Goal: Task Accomplishment & Management: Use online tool/utility

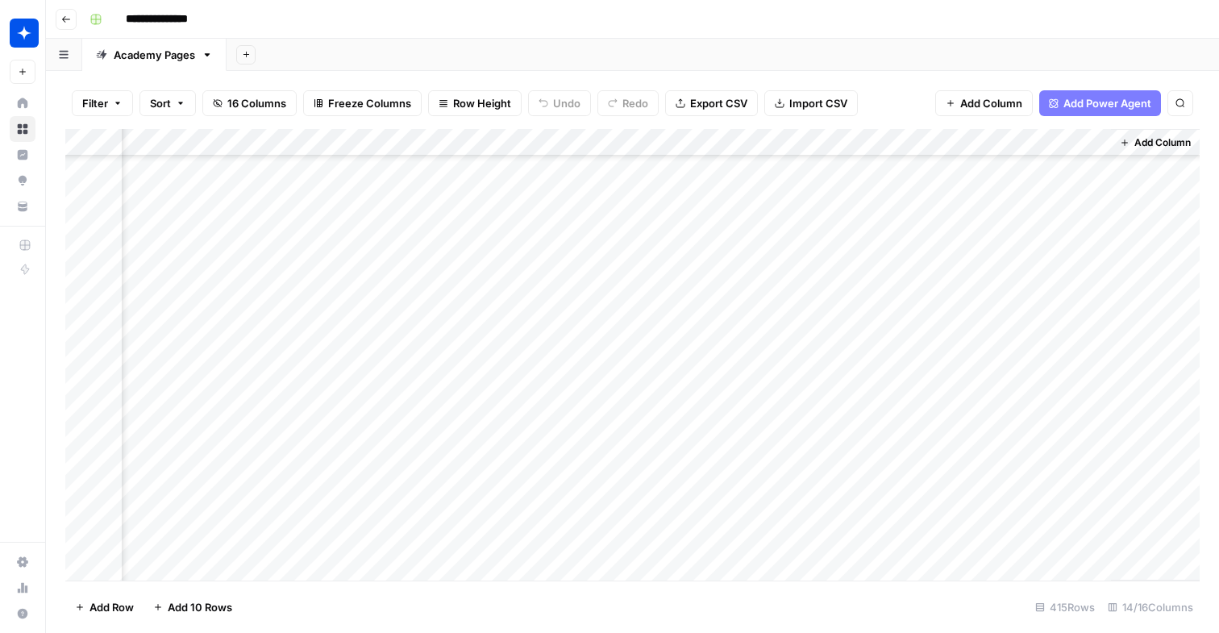
scroll to position [10973, 1418]
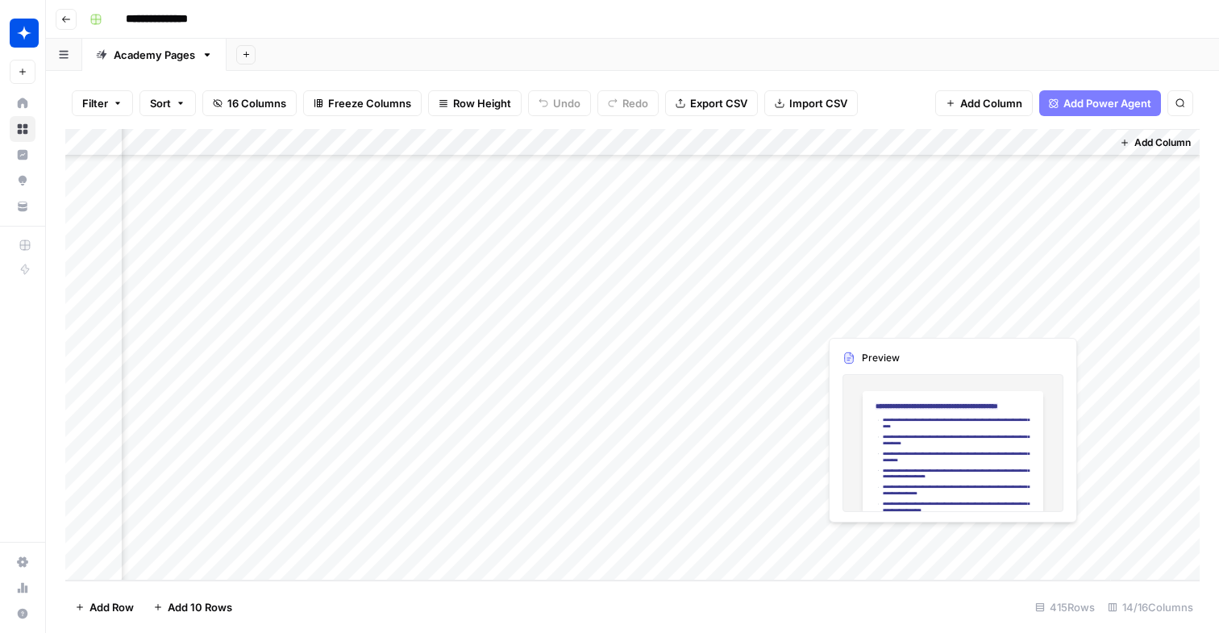
click at [875, 542] on div "Add Column" at bounding box center [632, 354] width 1134 height 451
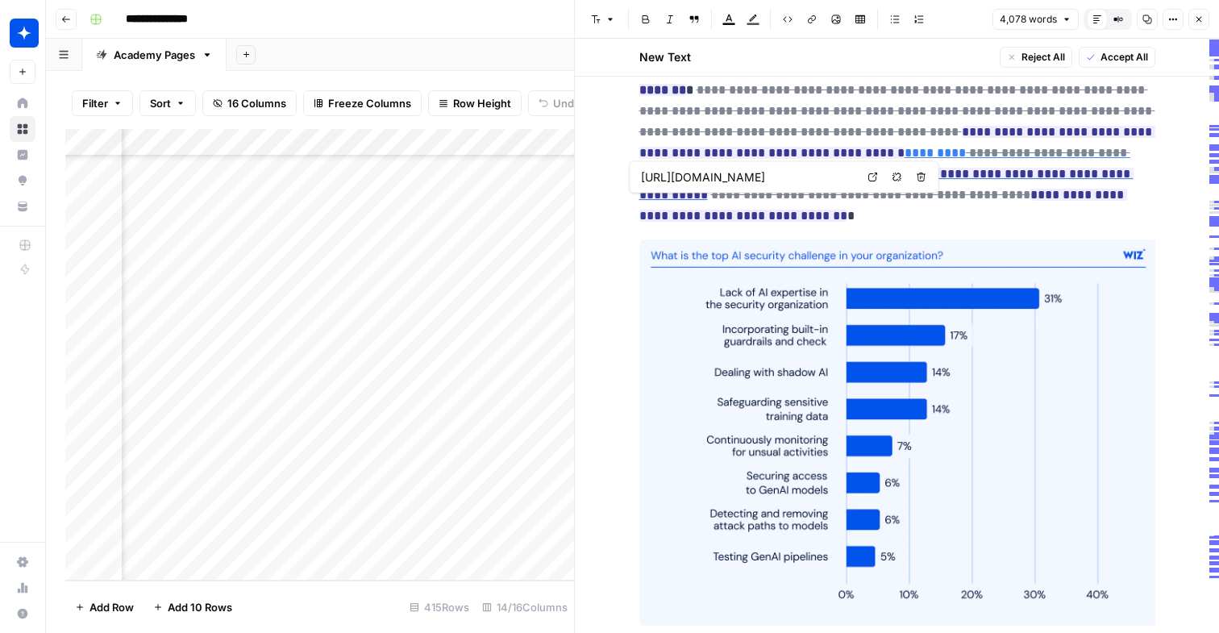
scroll to position [10973, 2044]
click at [257, 513] on div "Add Column" at bounding box center [319, 354] width 509 height 451
click at [357, 508] on div "Add Column" at bounding box center [319, 354] width 509 height 451
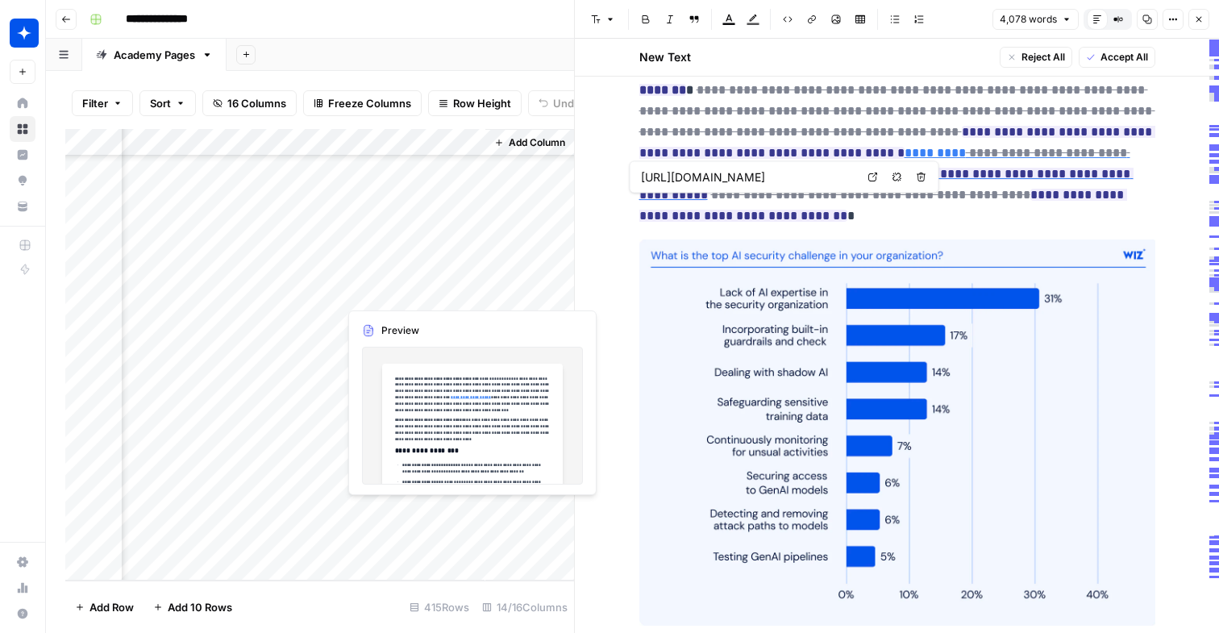
click at [357, 508] on div "Add Column" at bounding box center [319, 354] width 509 height 451
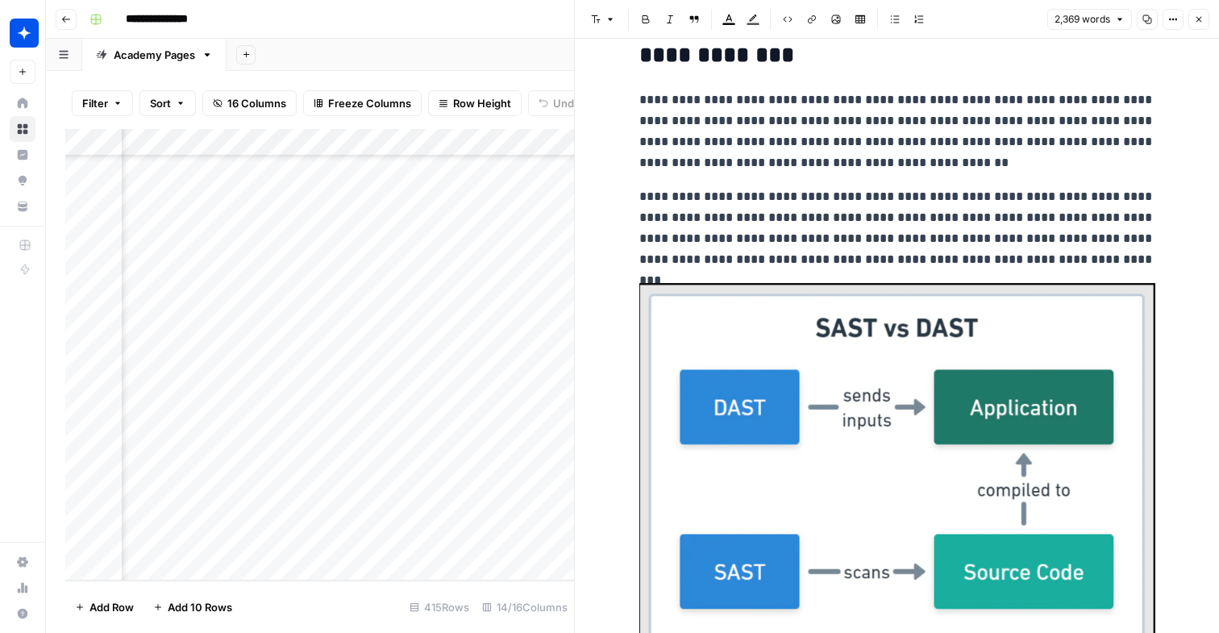
scroll to position [10973, 1797]
click at [485, 505] on div "Add Column" at bounding box center [319, 354] width 509 height 451
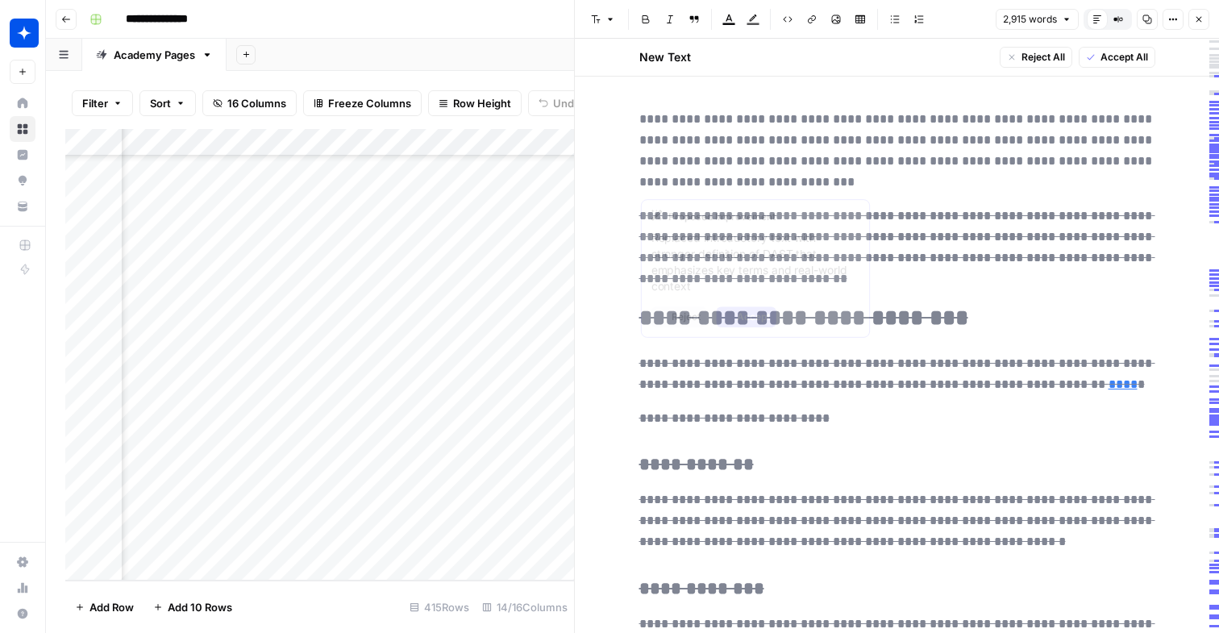
click at [995, 161] on del "**********" at bounding box center [897, 150] width 516 height 75
click at [871, 118] on del "**********" at bounding box center [897, 150] width 516 height 75
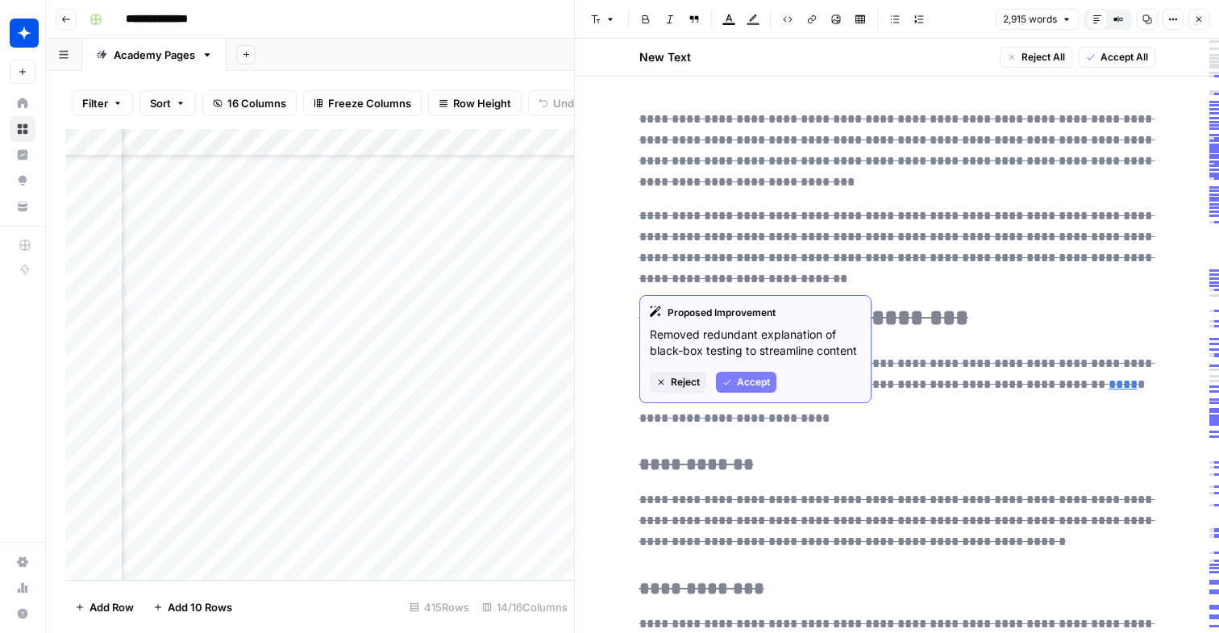
click at [758, 375] on span "Accept" at bounding box center [753, 382] width 33 height 15
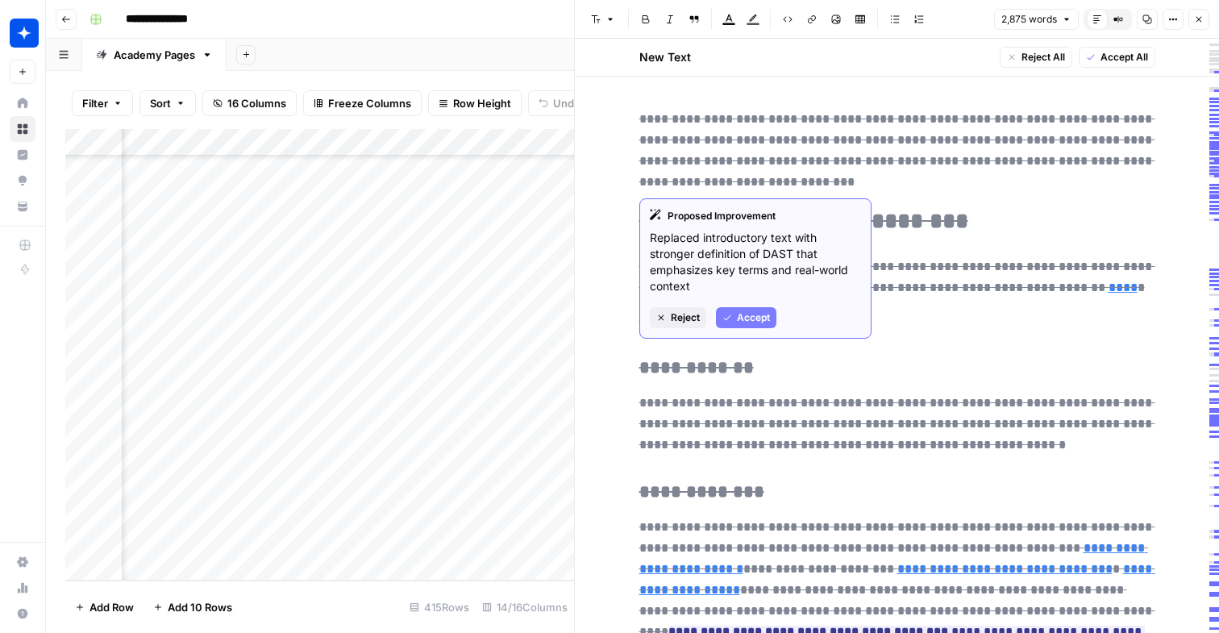
click at [748, 322] on span "Accept" at bounding box center [753, 317] width 33 height 15
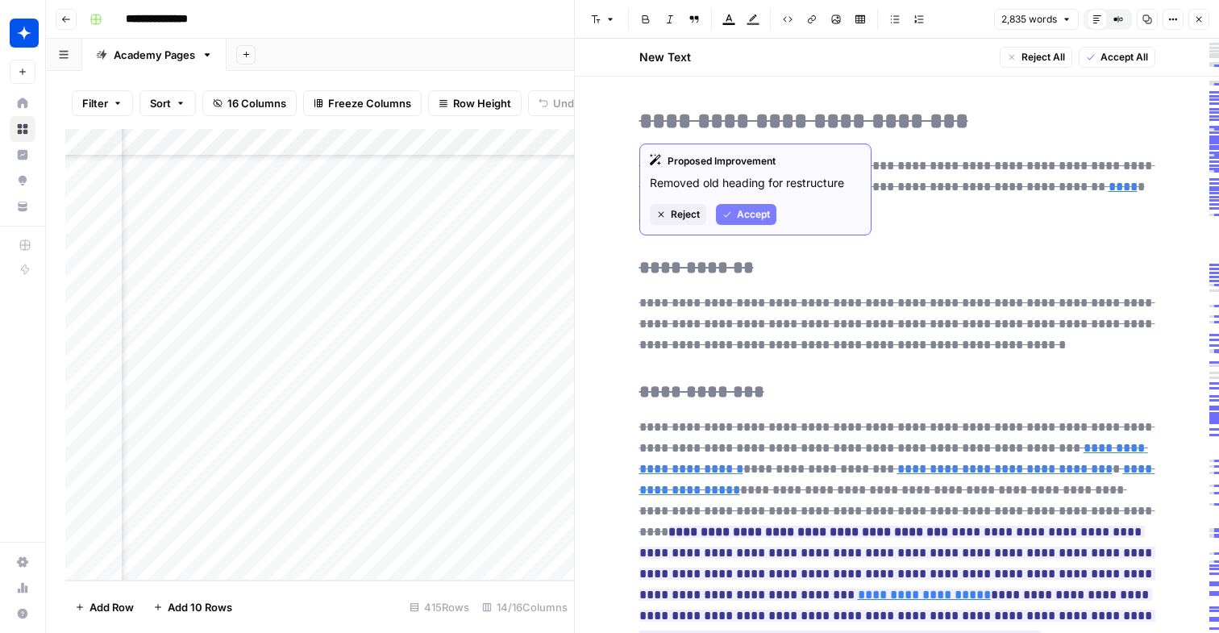
click at [752, 217] on span "Accept" at bounding box center [753, 214] width 33 height 15
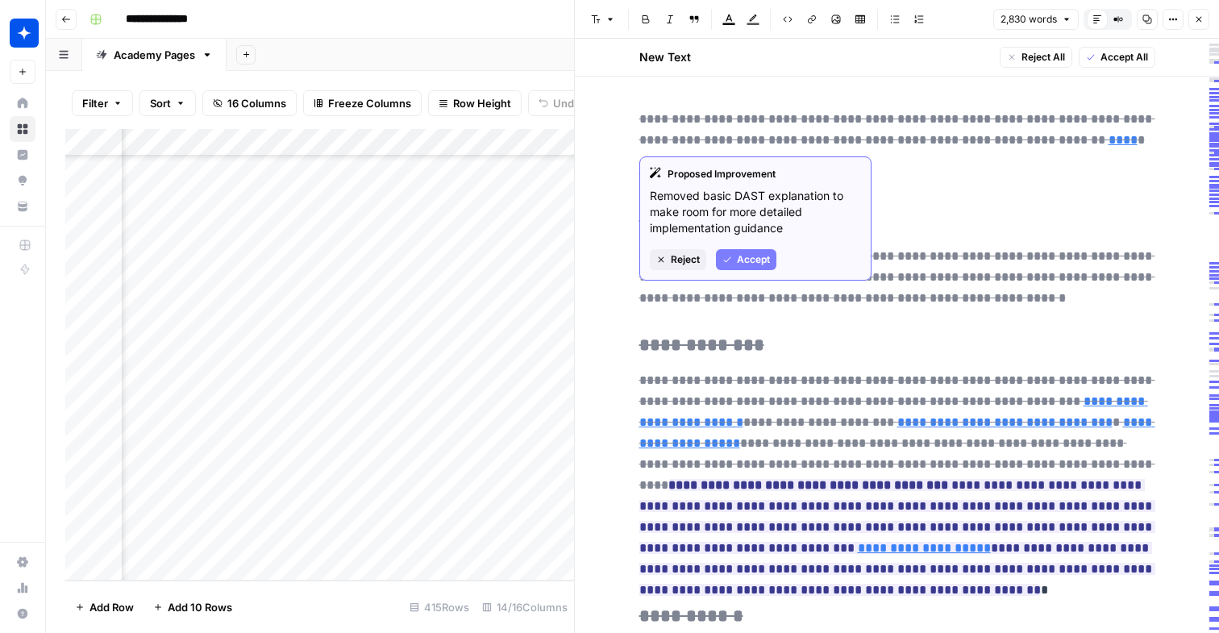
click at [752, 249] on button "Accept" at bounding box center [746, 259] width 60 height 21
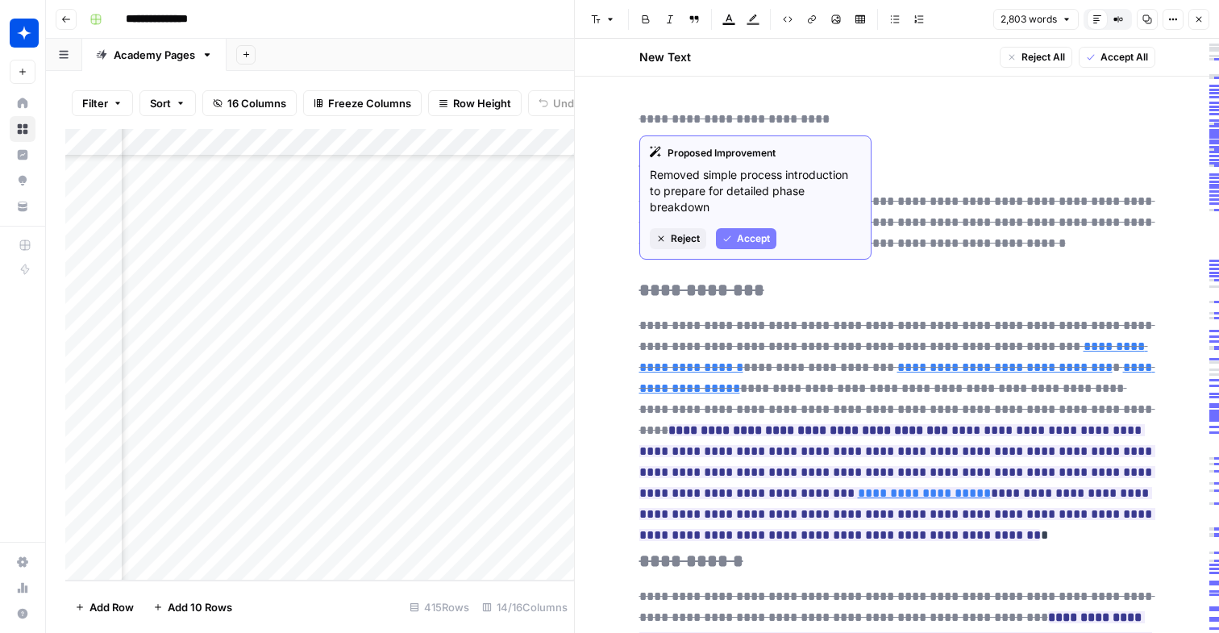
click at [746, 239] on span "Accept" at bounding box center [753, 238] width 33 height 15
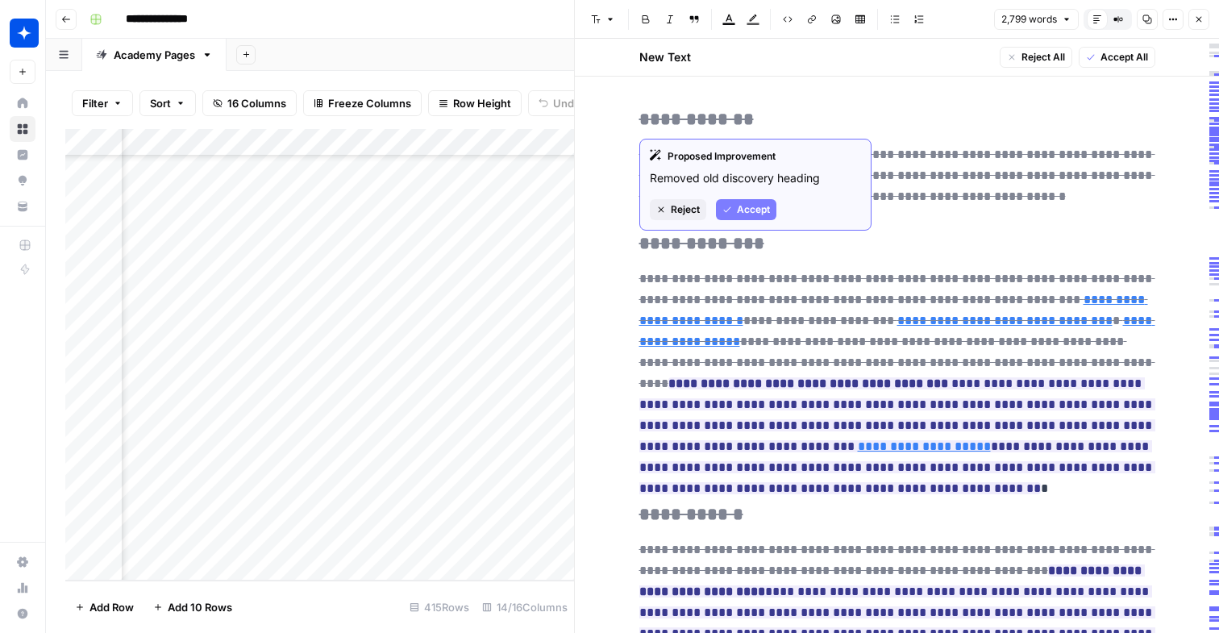
click at [738, 206] on span "Accept" at bounding box center [753, 209] width 33 height 15
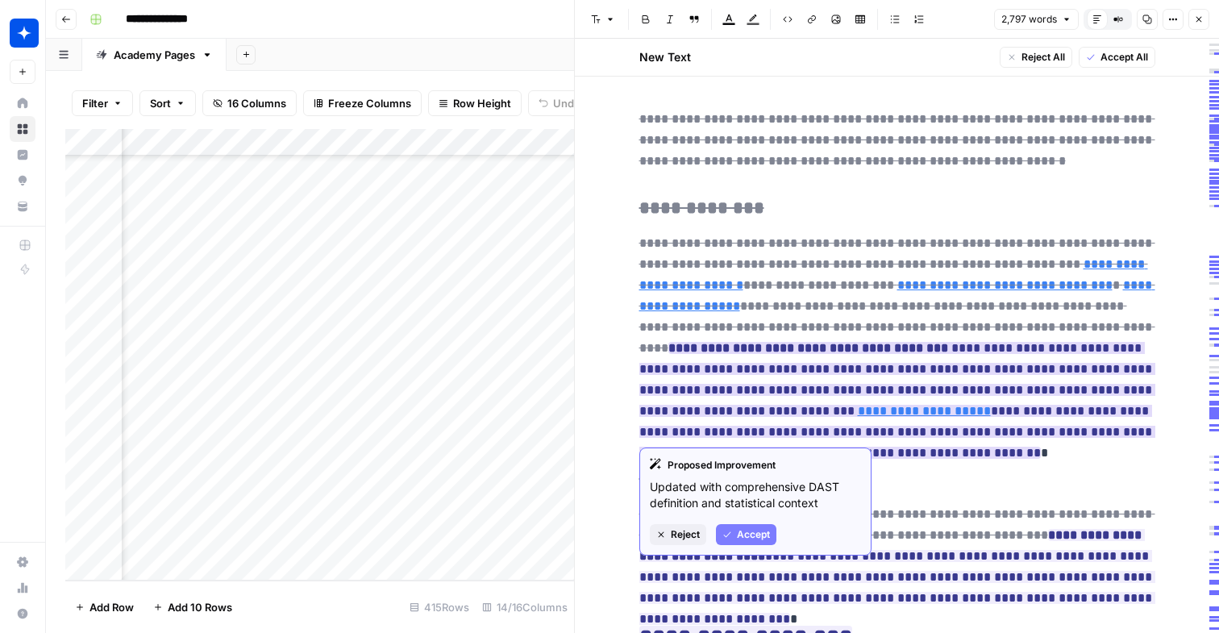
click at [745, 528] on span "Accept" at bounding box center [753, 534] width 33 height 15
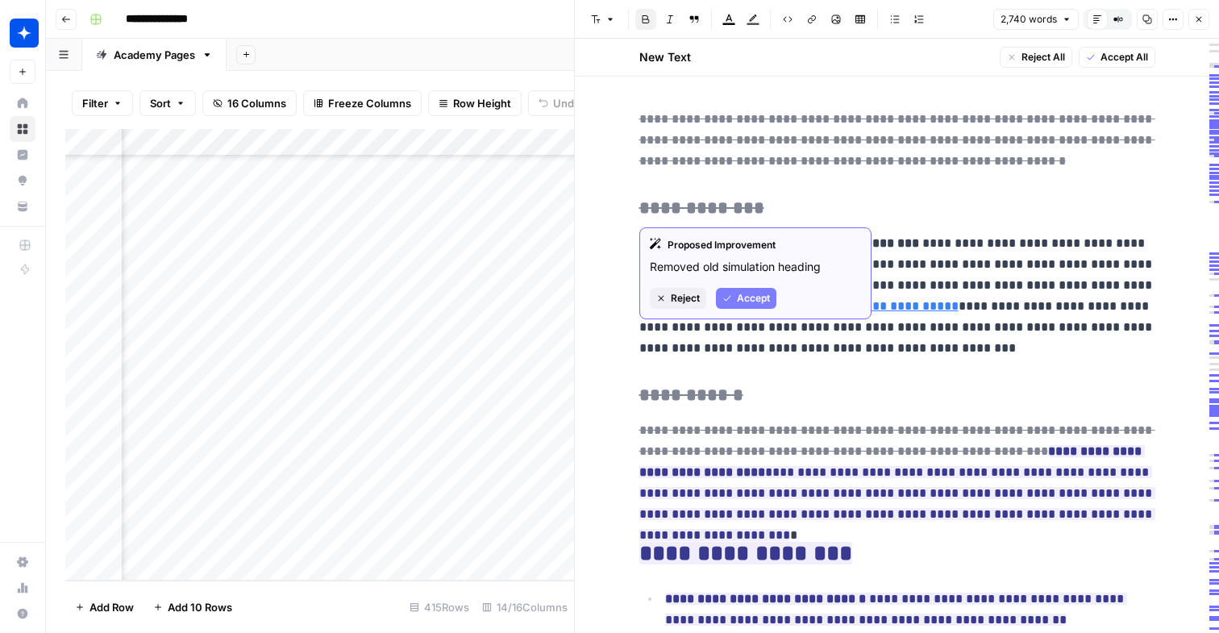
click at [737, 293] on span "Accept" at bounding box center [753, 298] width 33 height 15
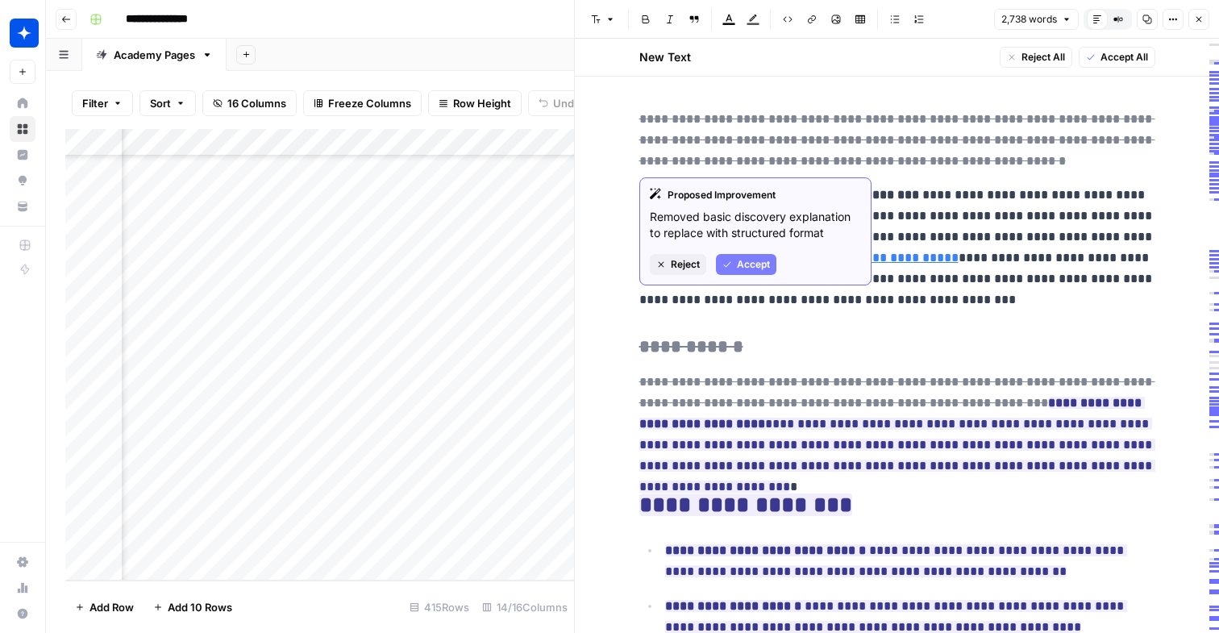
click at [757, 267] on span "Accept" at bounding box center [753, 264] width 33 height 15
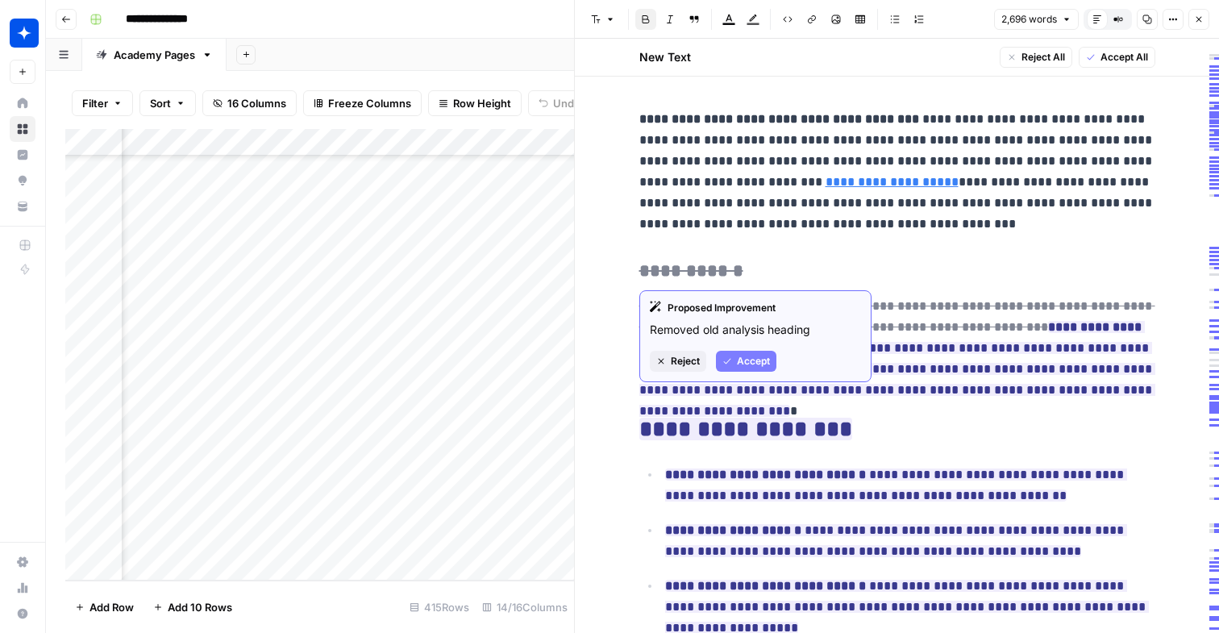
click at [735, 356] on button "Accept" at bounding box center [746, 361] width 60 height 21
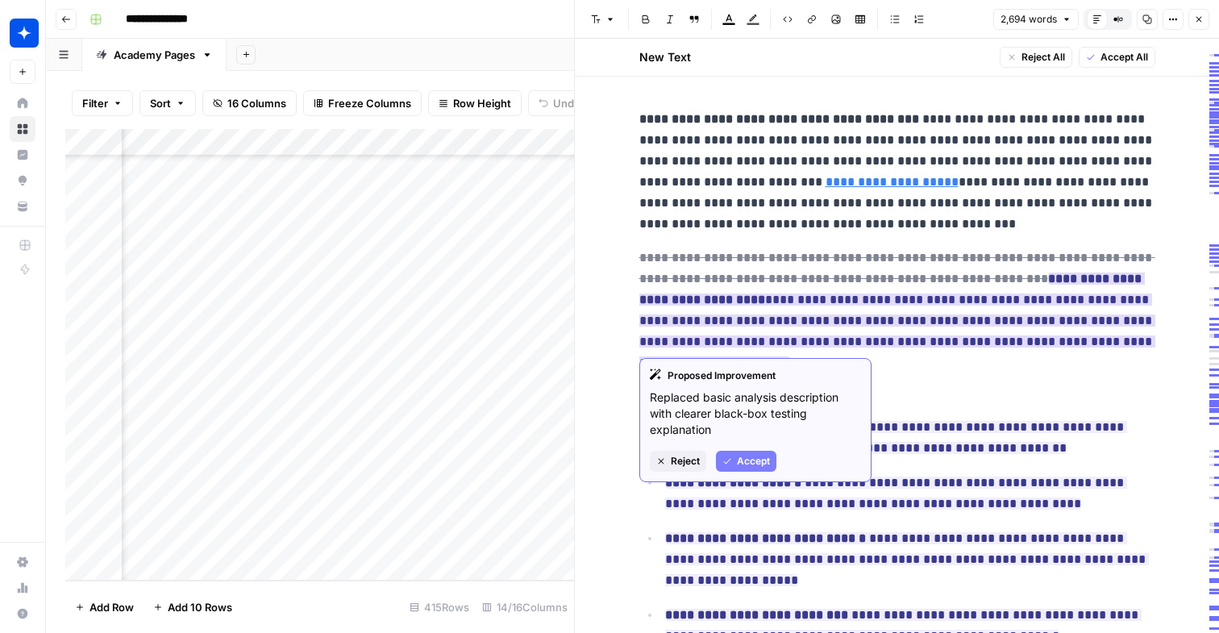
click at [743, 451] on button "Accept" at bounding box center [746, 461] width 60 height 21
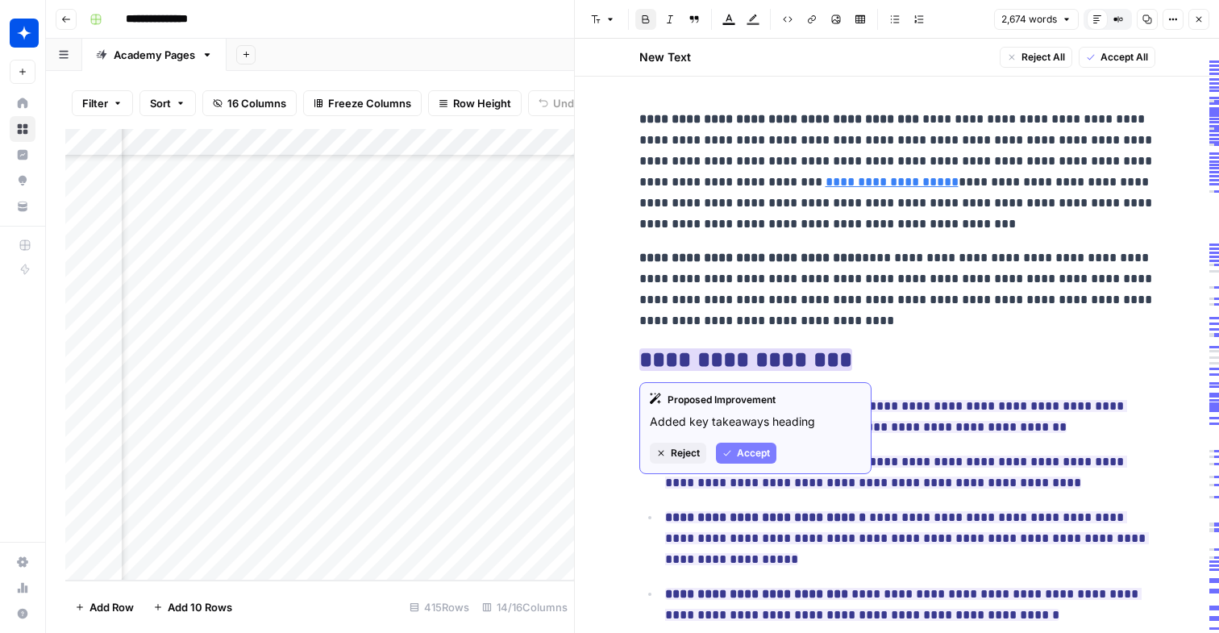
click at [754, 451] on span "Accept" at bounding box center [753, 453] width 33 height 15
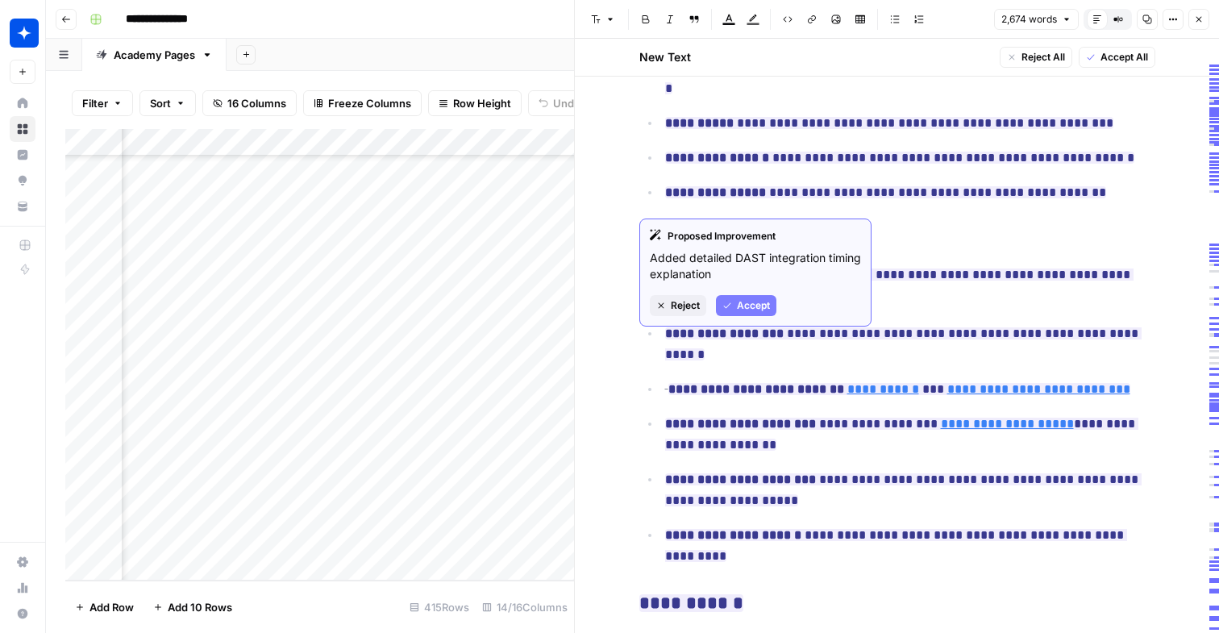
scroll to position [932, 0]
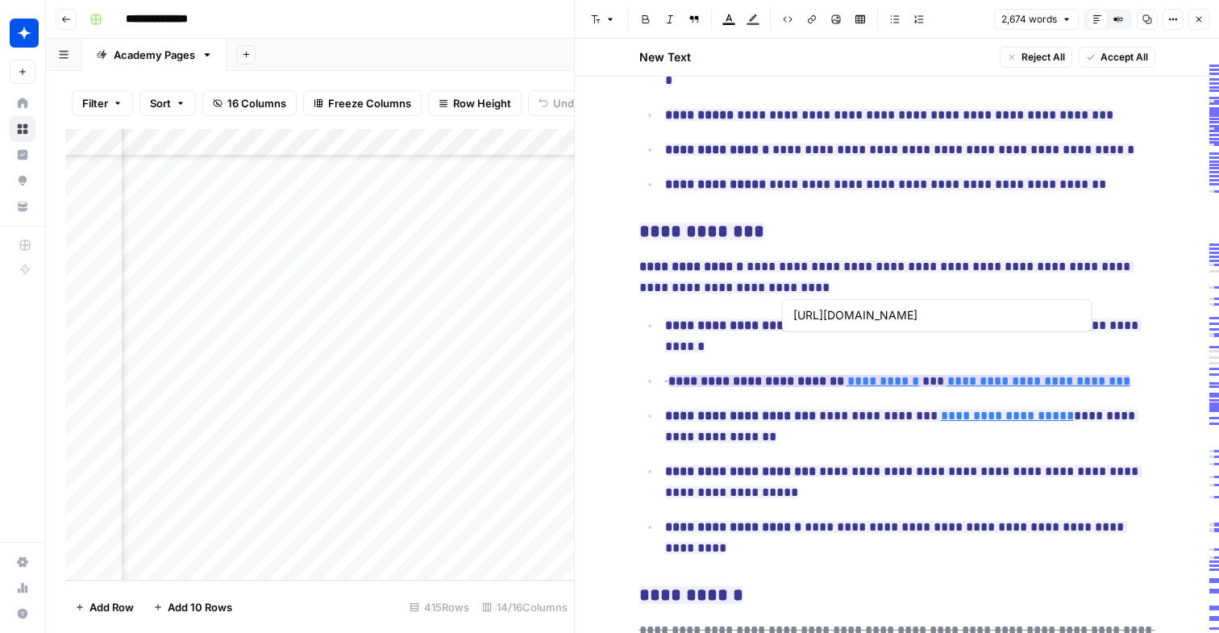
type input "[URL][DOMAIN_NAME]"
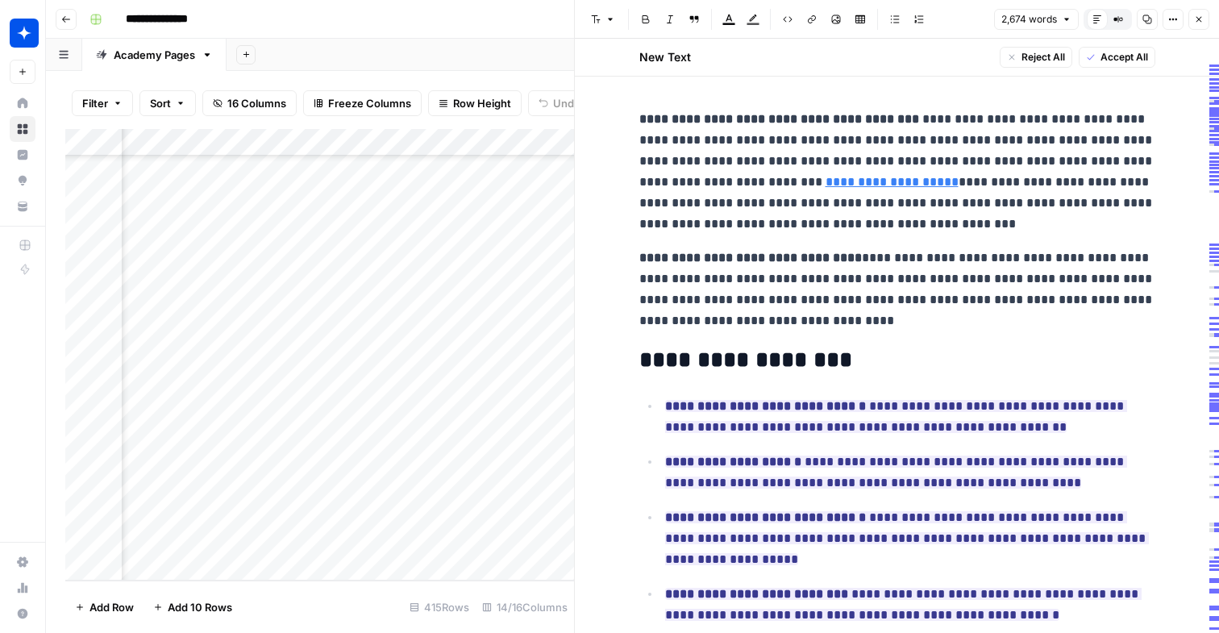
scroll to position [26, 0]
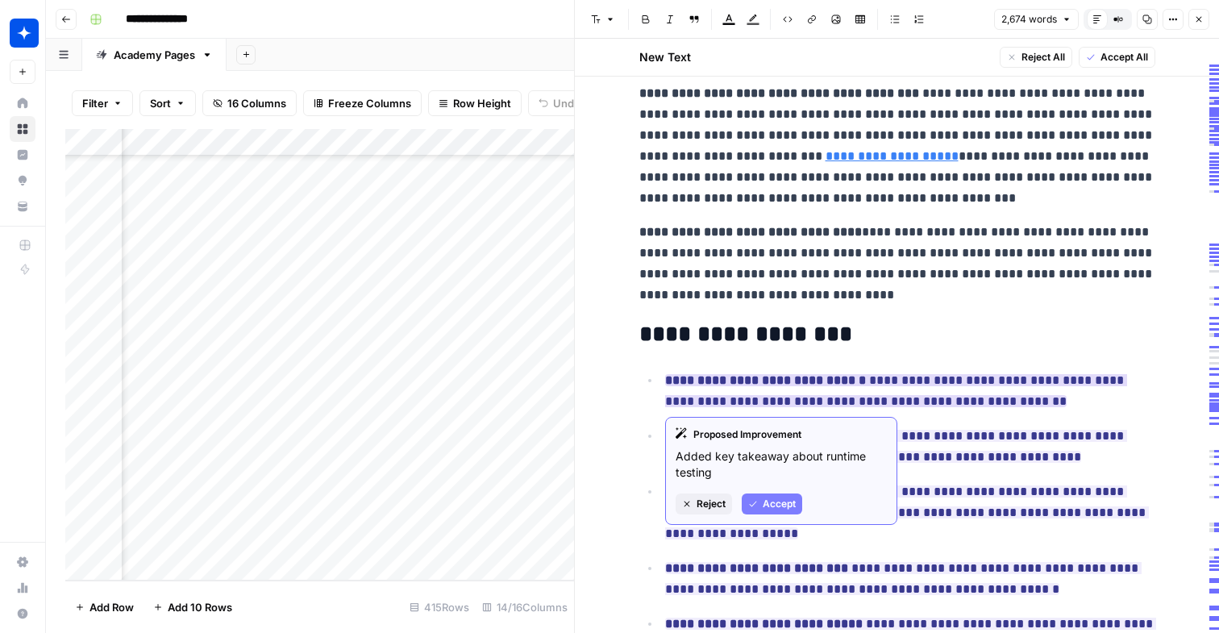
click at [758, 500] on button "Accept" at bounding box center [771, 503] width 60 height 21
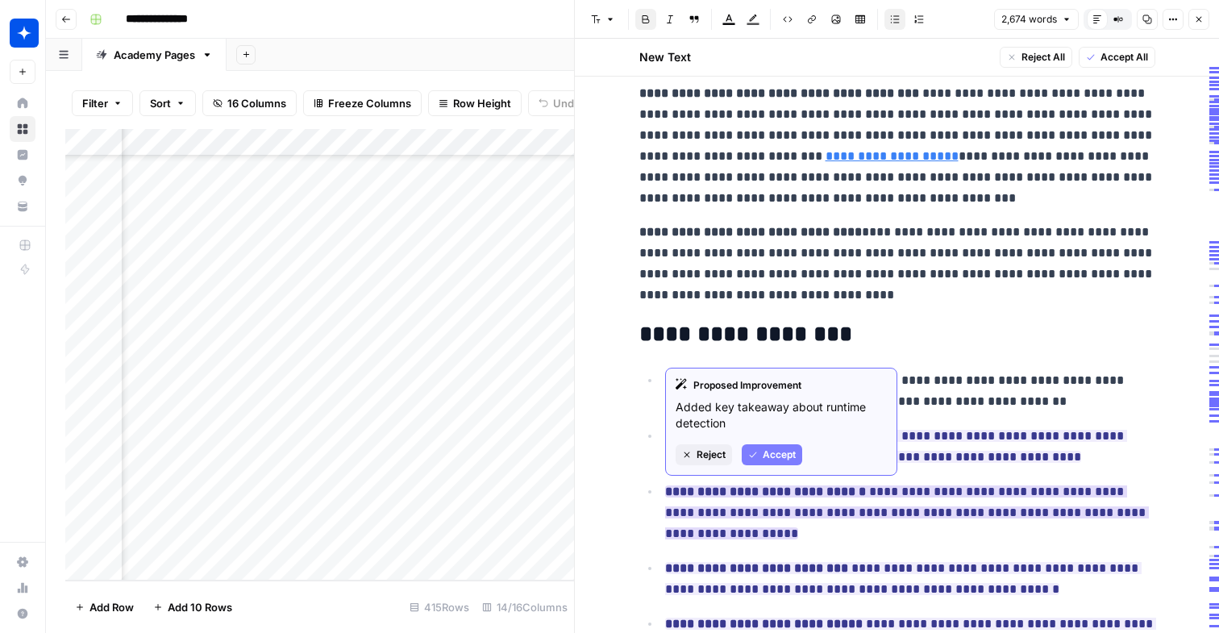
click at [778, 463] on button "Accept" at bounding box center [771, 454] width 60 height 21
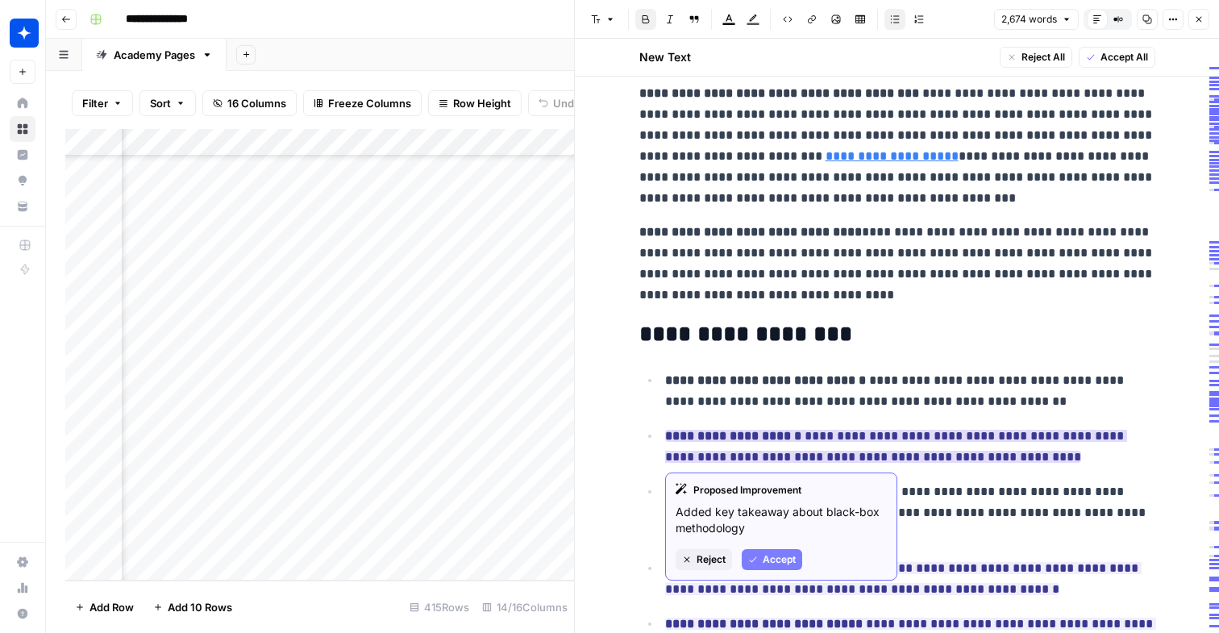
click at [774, 564] on span "Accept" at bounding box center [778, 559] width 33 height 15
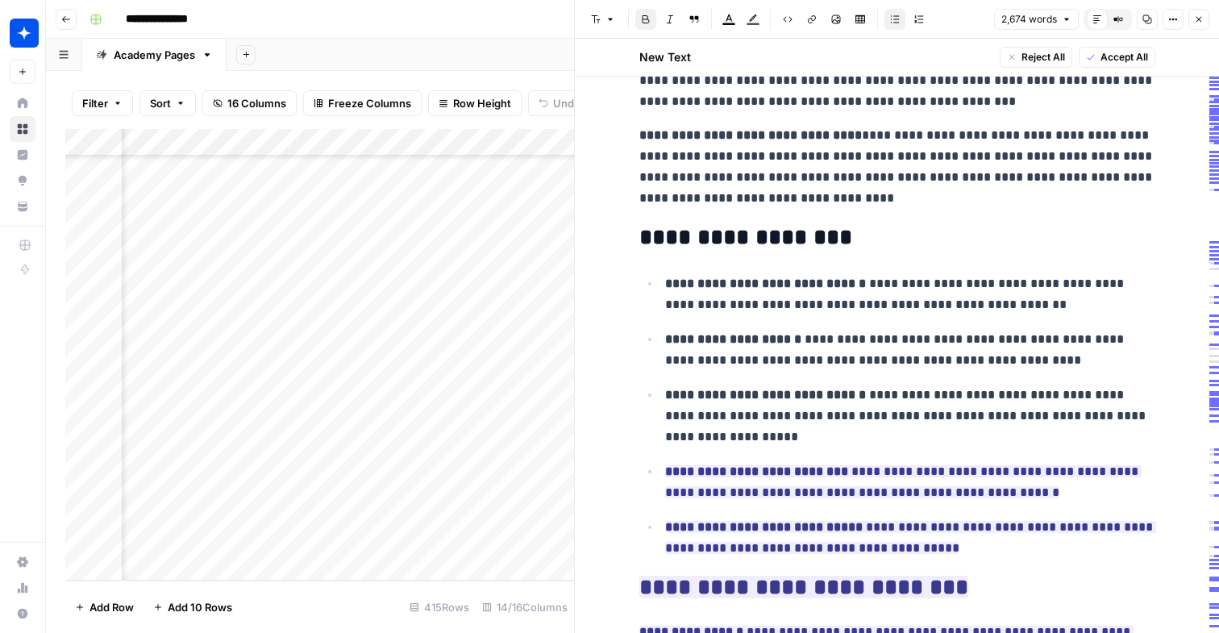
scroll to position [184, 0]
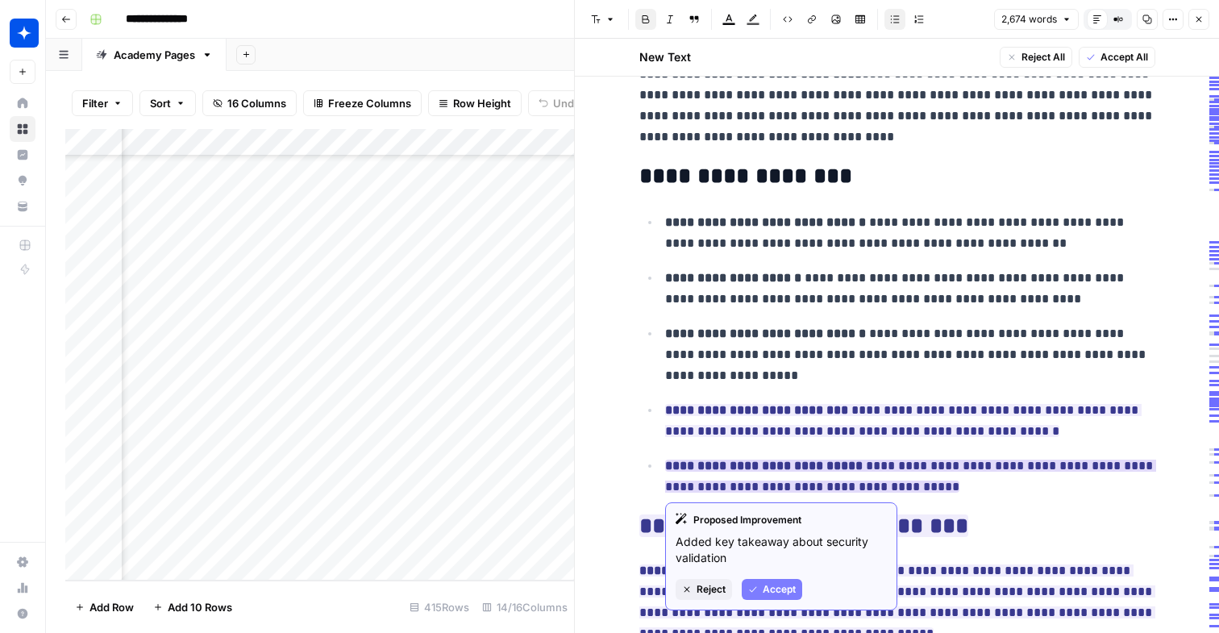
click at [764, 593] on span "Accept" at bounding box center [778, 589] width 33 height 15
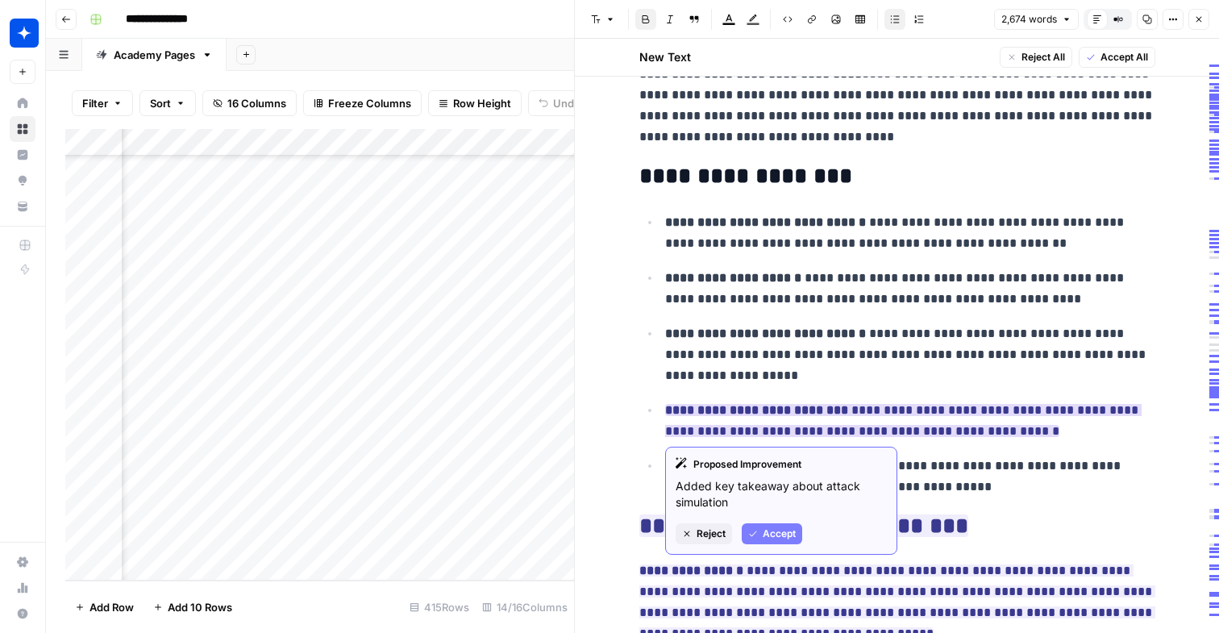
click at [788, 533] on span "Accept" at bounding box center [778, 533] width 33 height 15
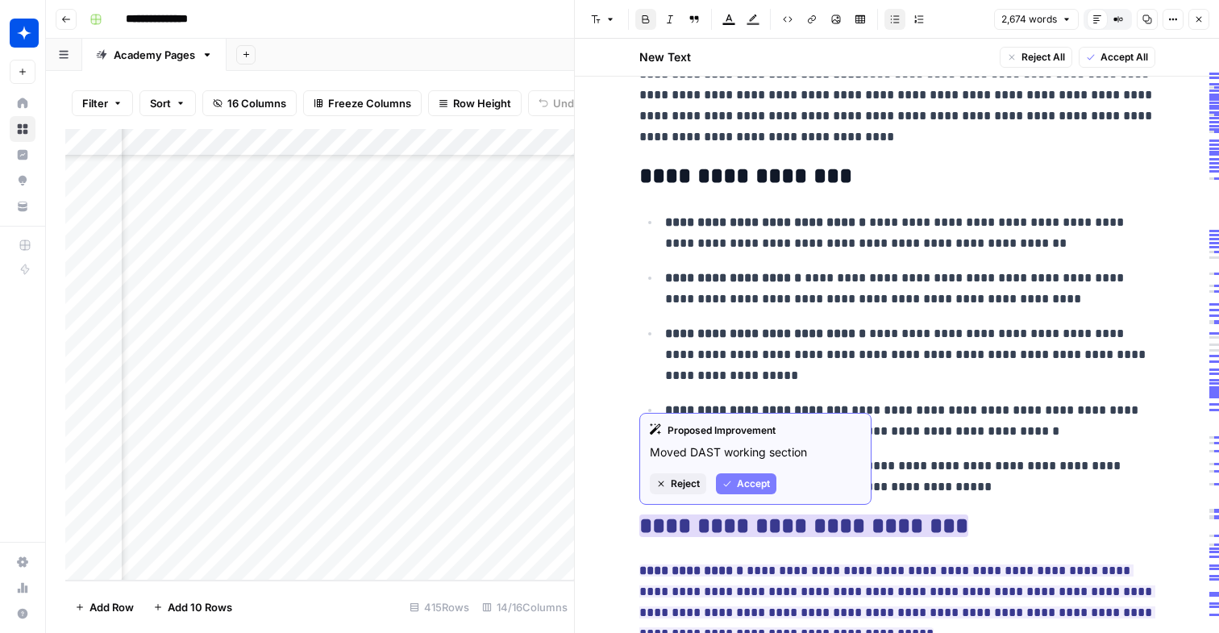
click at [753, 488] on span "Accept" at bounding box center [753, 483] width 33 height 15
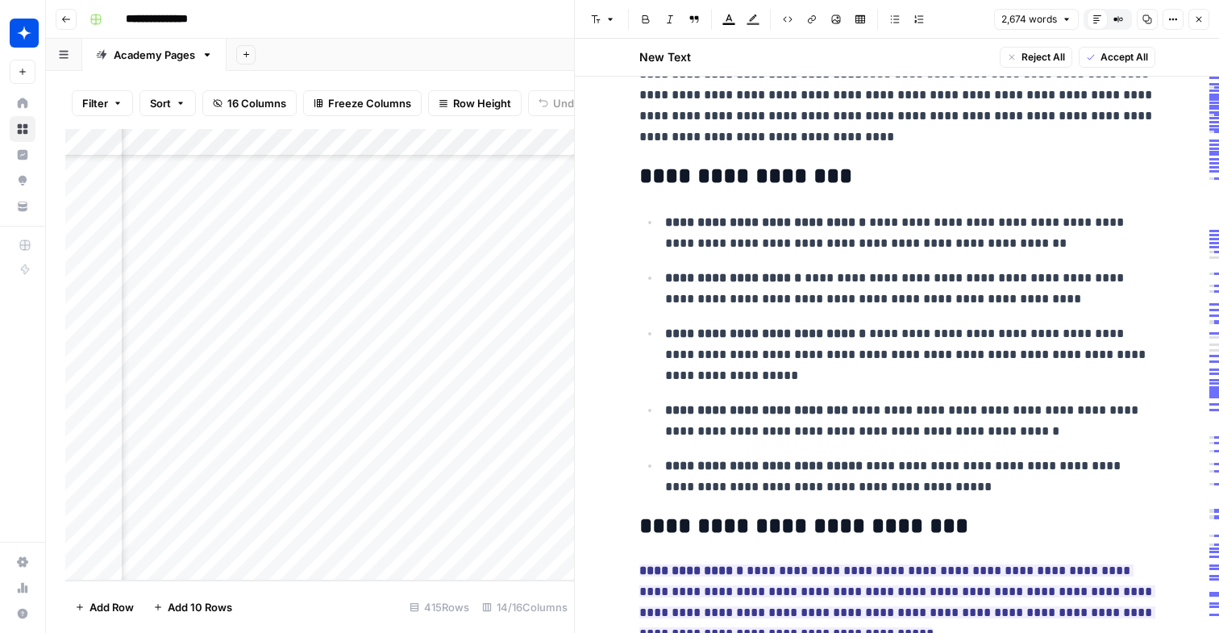
scroll to position [345, 0]
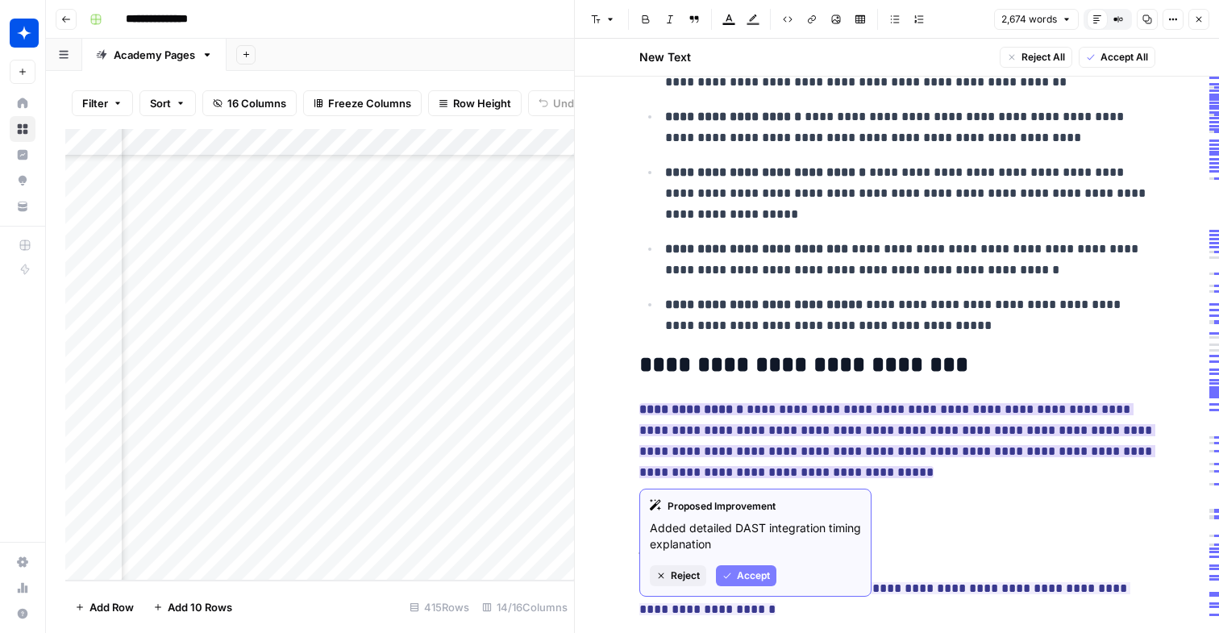
click at [759, 574] on span "Accept" at bounding box center [753, 575] width 33 height 15
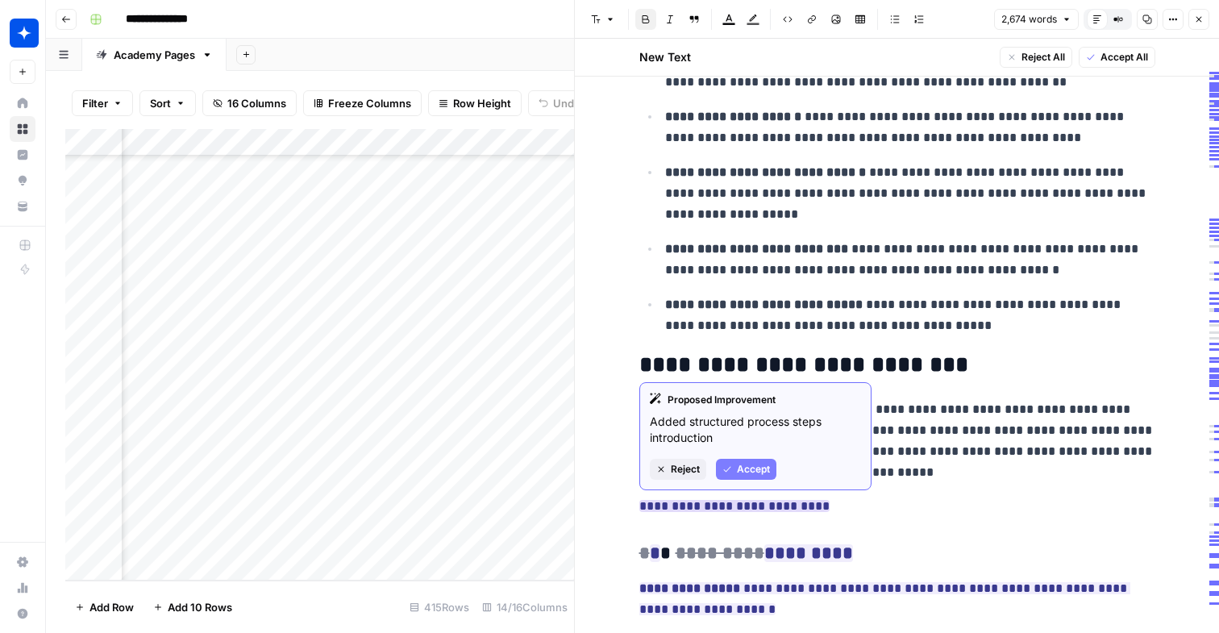
click at [744, 476] on button "Accept" at bounding box center [746, 469] width 60 height 21
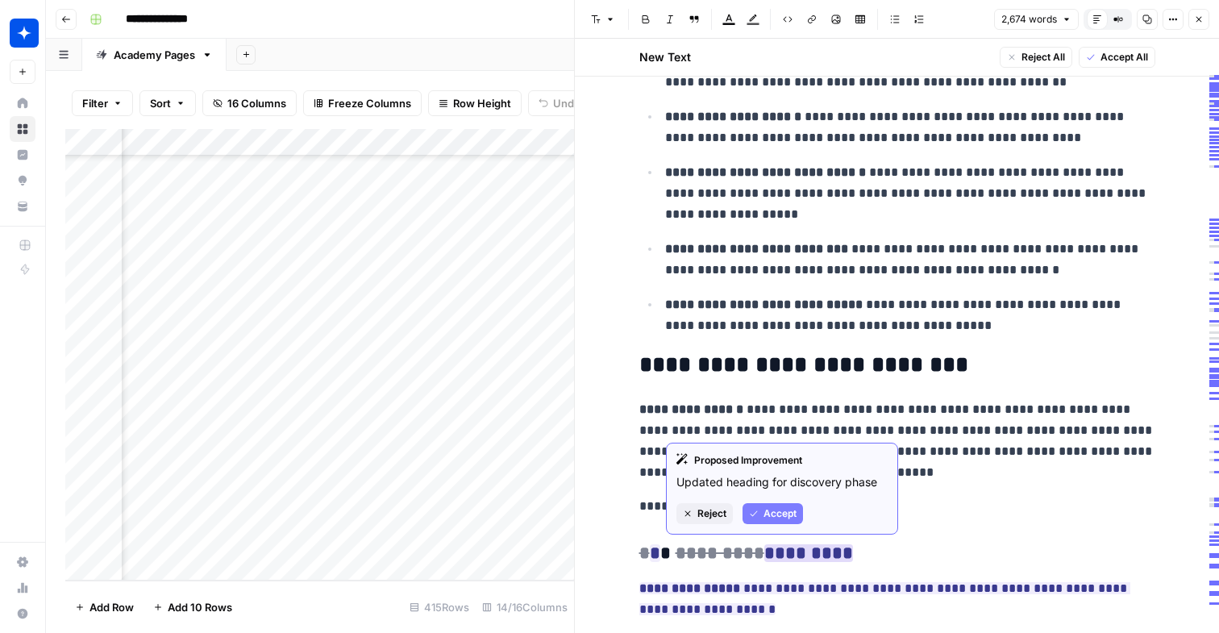
click at [768, 511] on span "Accept" at bounding box center [779, 513] width 33 height 15
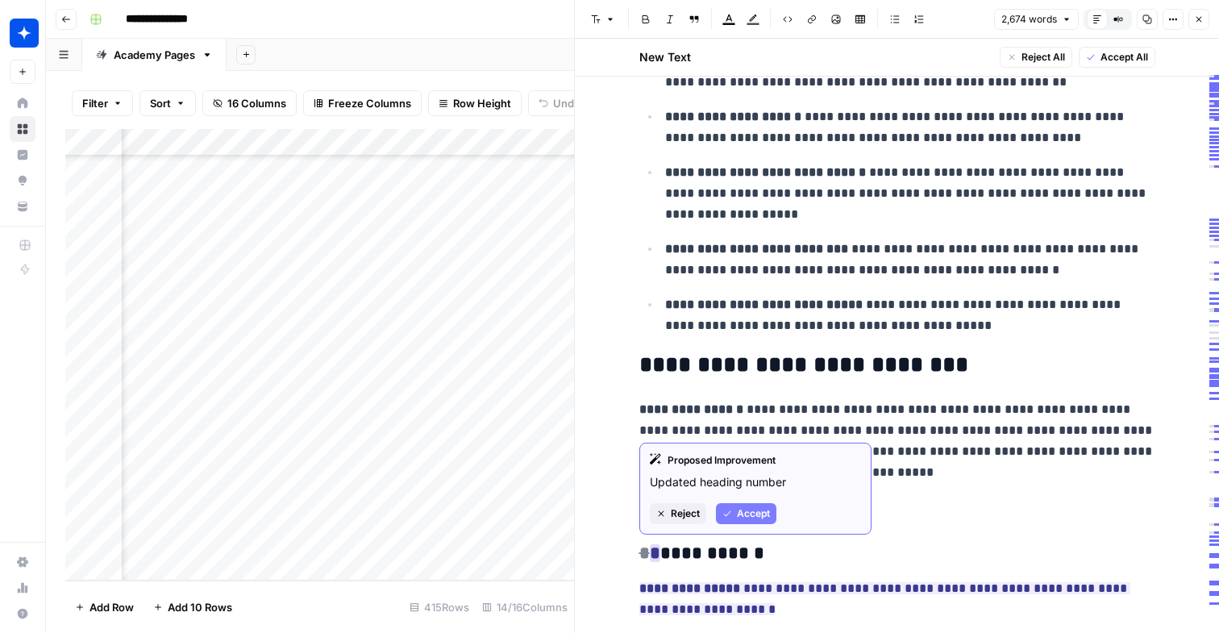
click at [745, 510] on span "Accept" at bounding box center [753, 513] width 33 height 15
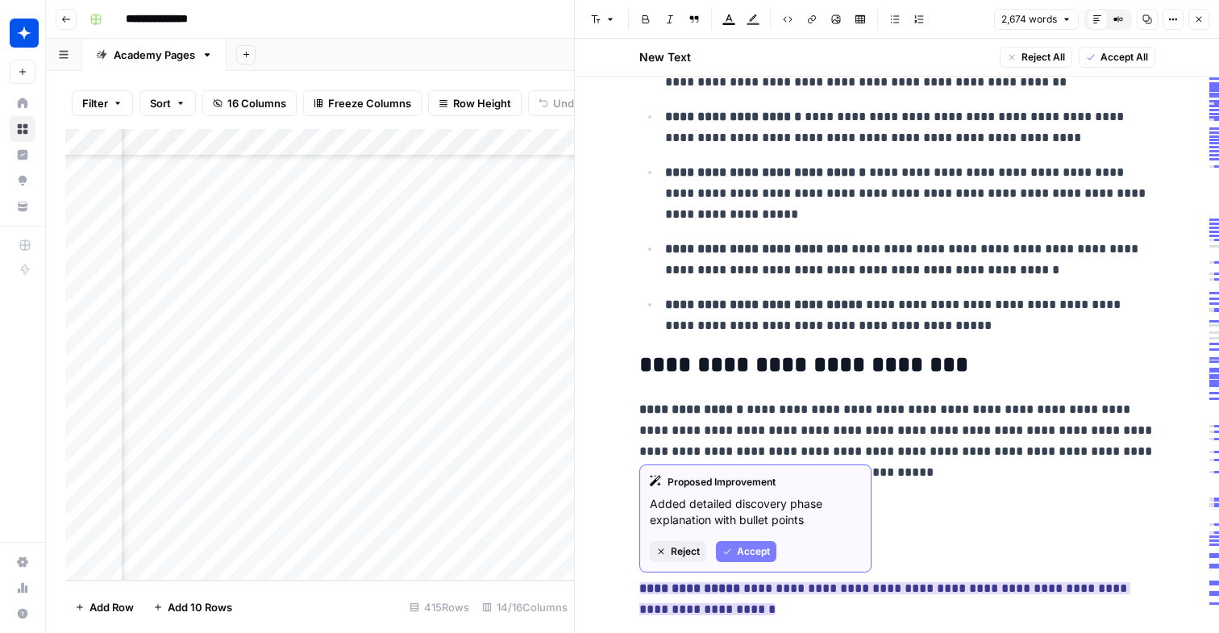
click at [744, 560] on button "Accept" at bounding box center [746, 551] width 60 height 21
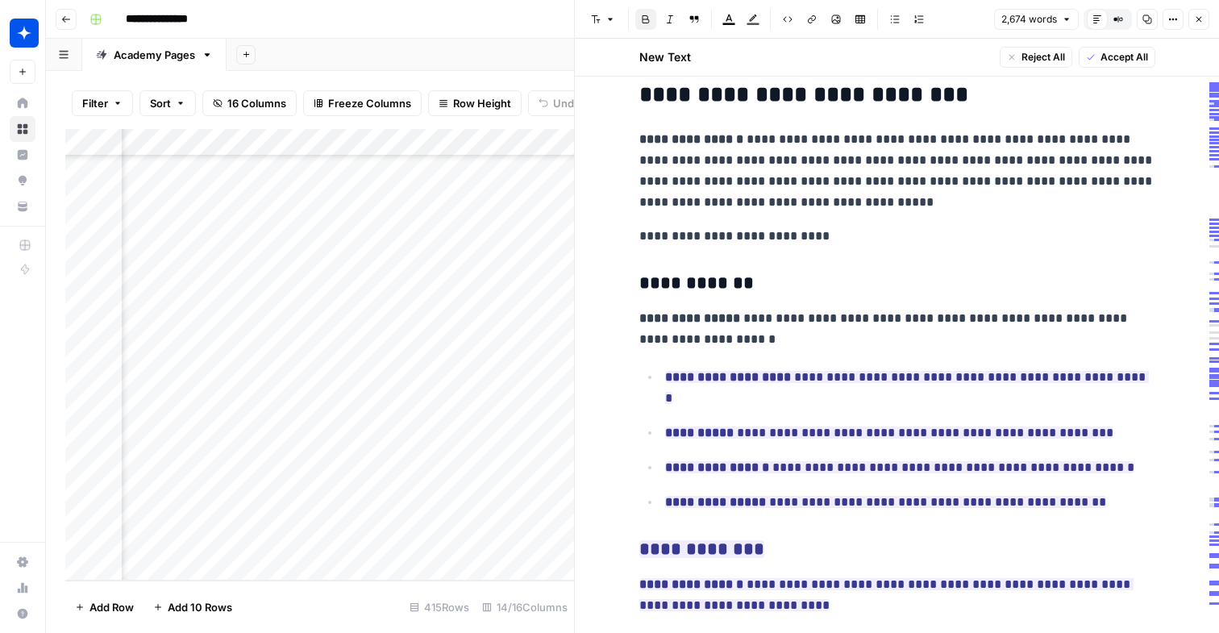
scroll to position [685, 0]
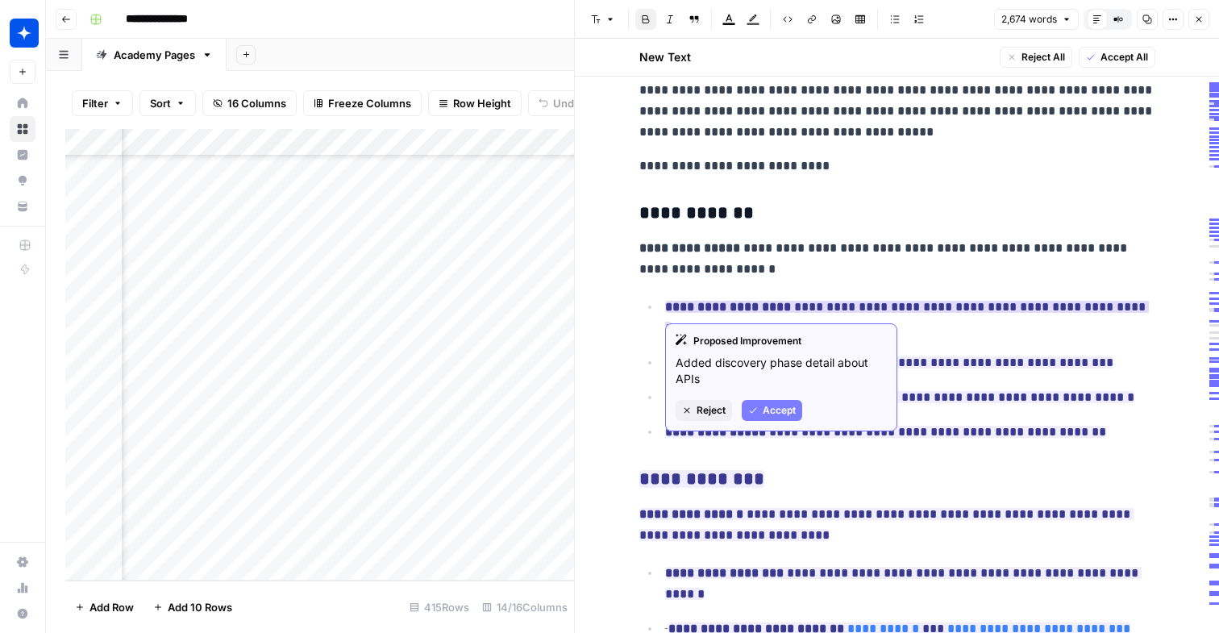
click at [773, 412] on span "Accept" at bounding box center [778, 410] width 33 height 15
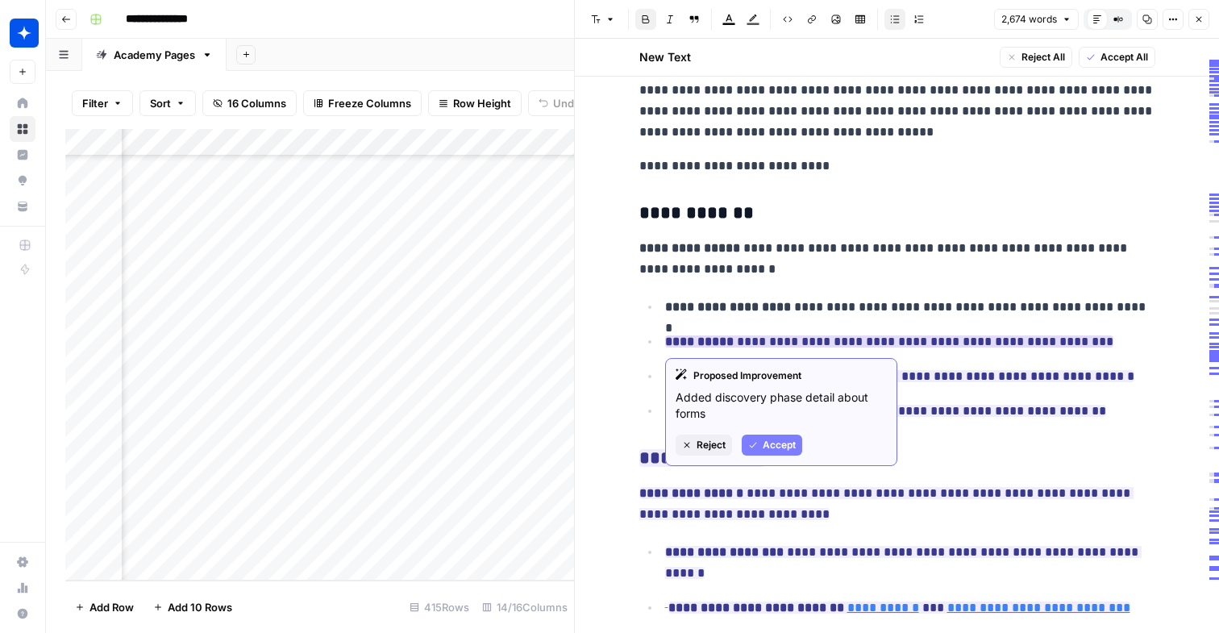
click at [762, 453] on button "Accept" at bounding box center [771, 444] width 60 height 21
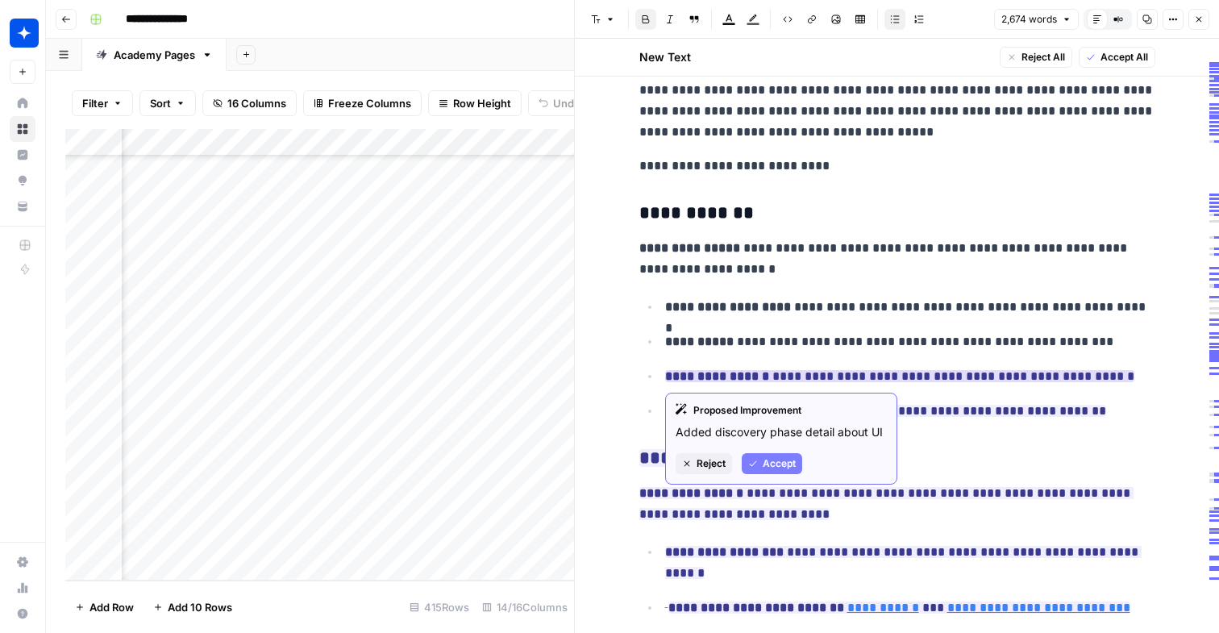
click at [759, 459] on button "Accept" at bounding box center [771, 463] width 60 height 21
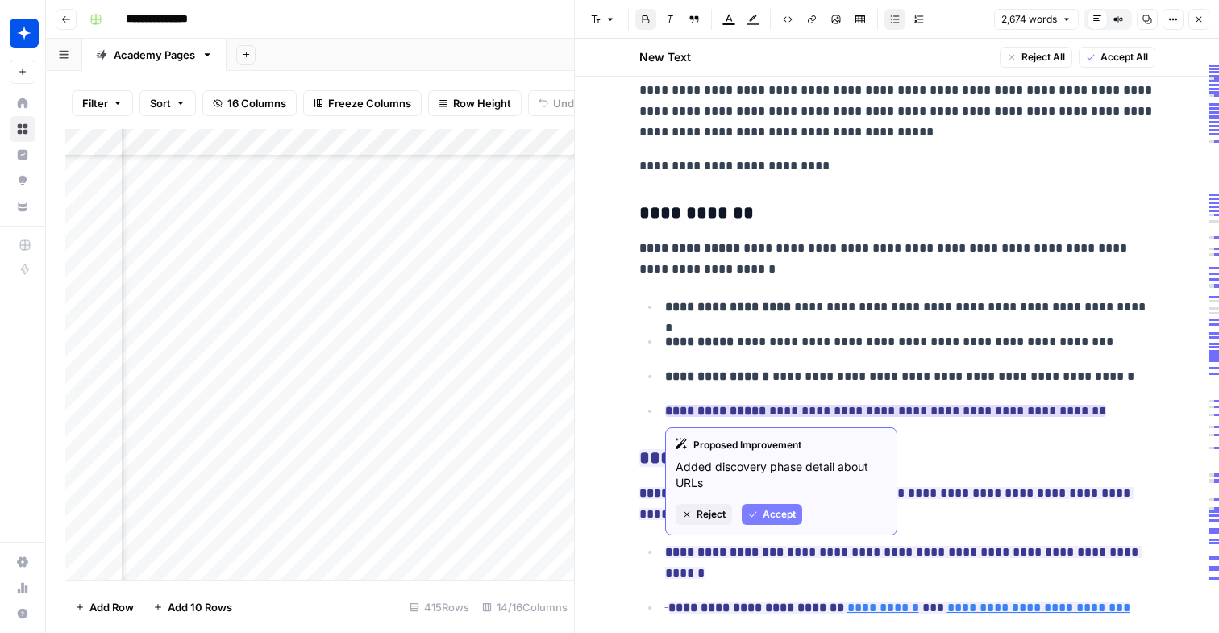
click at [770, 518] on span "Accept" at bounding box center [778, 514] width 33 height 15
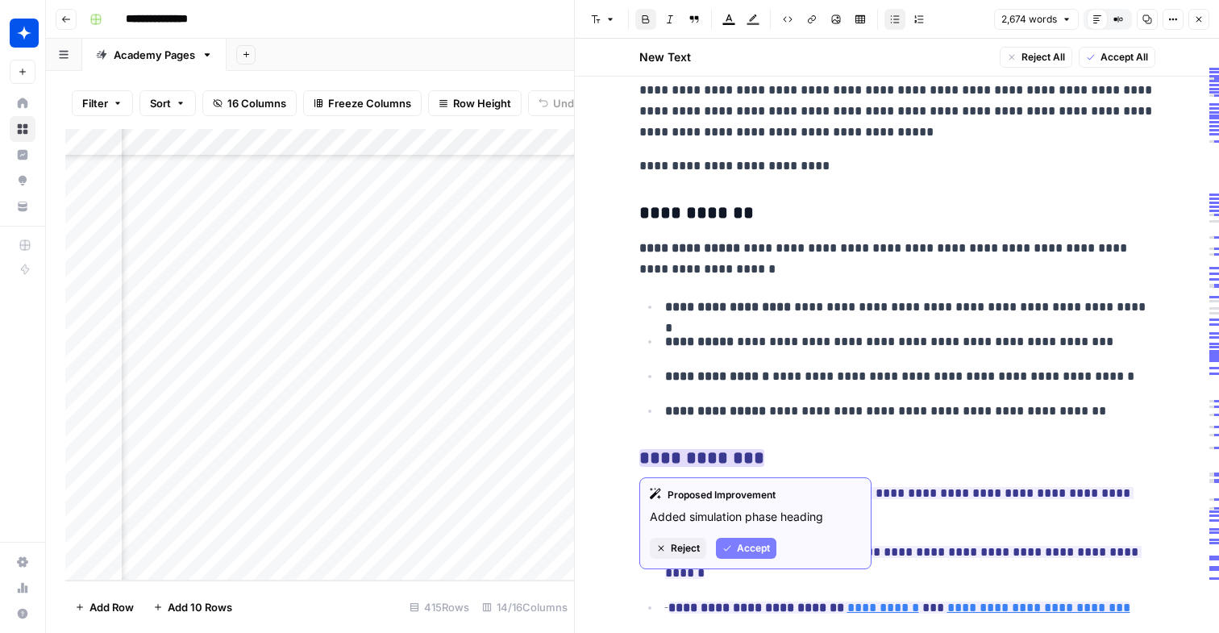
click at [733, 542] on button "Accept" at bounding box center [746, 548] width 60 height 21
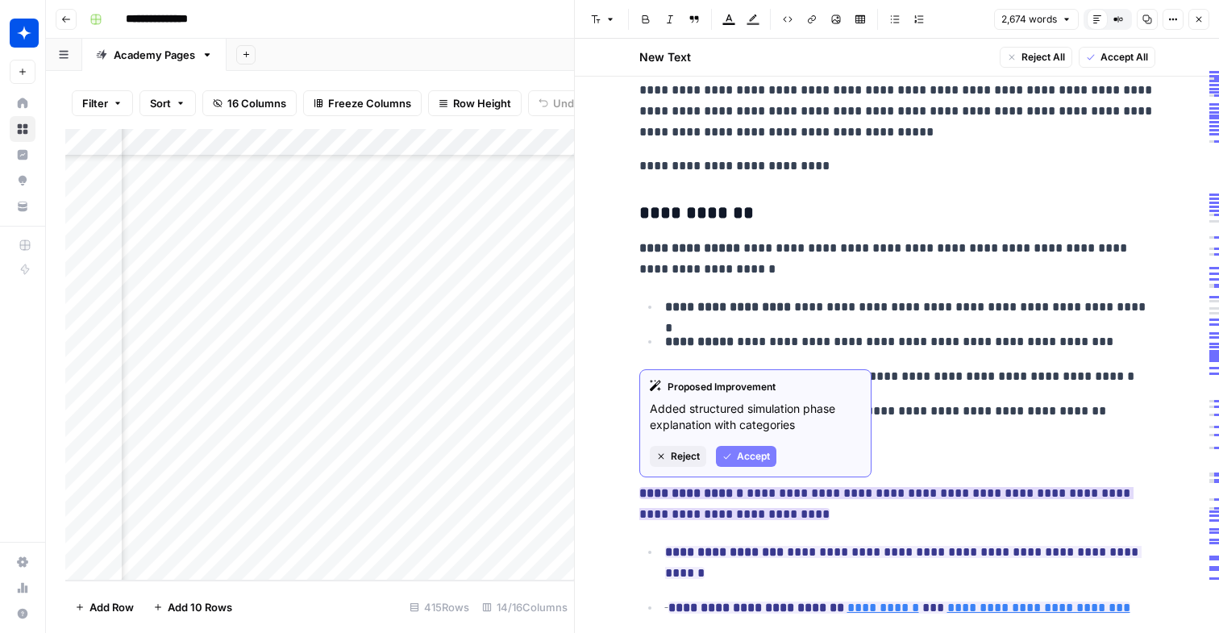
click at [750, 455] on span "Accept" at bounding box center [753, 456] width 33 height 15
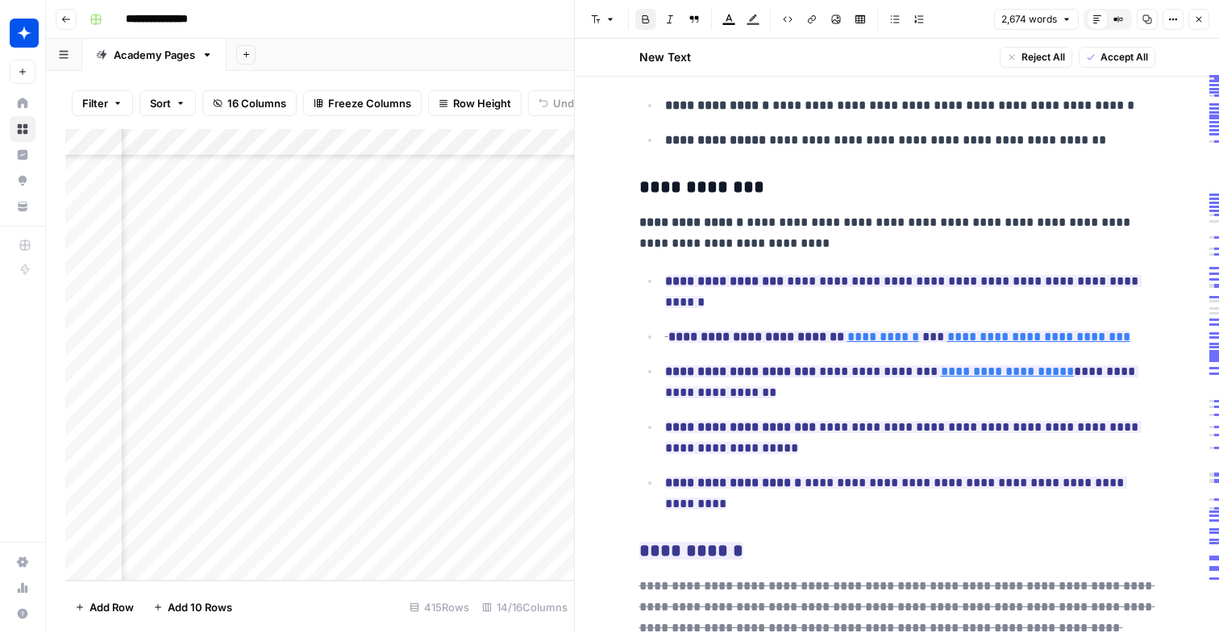
scroll to position [1040, 0]
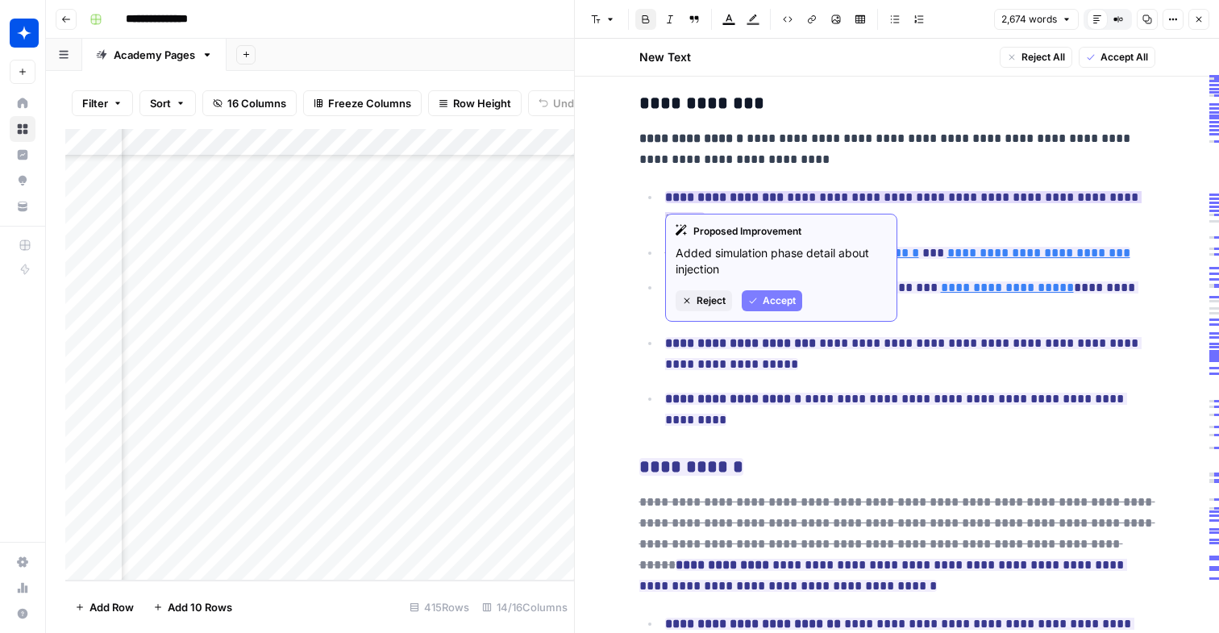
click at [754, 290] on button "Accept" at bounding box center [771, 300] width 60 height 21
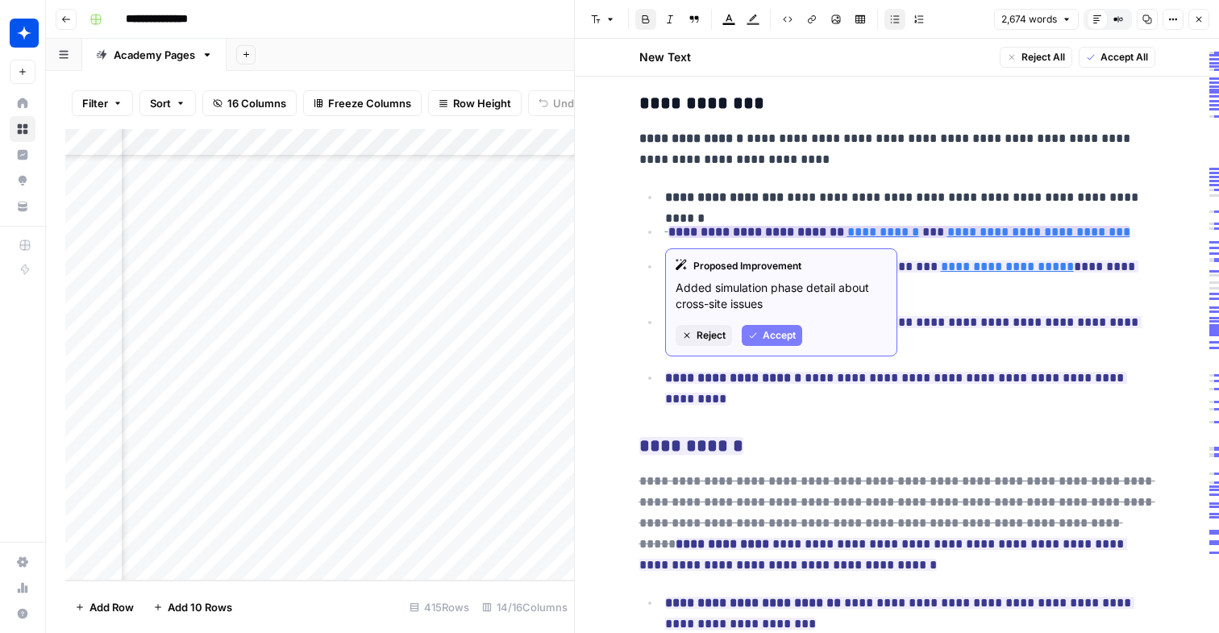
click at [766, 343] on button "Accept" at bounding box center [771, 335] width 60 height 21
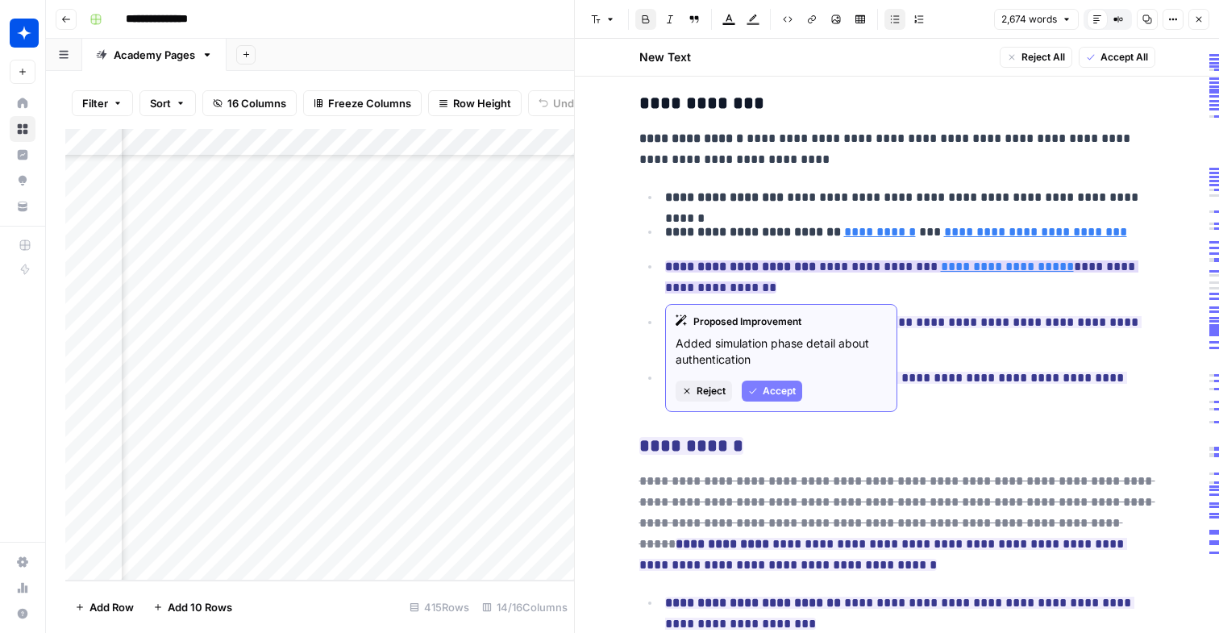
click at [768, 401] on div "Proposed Improvement Added simulation phase detail about authentication Reject …" at bounding box center [781, 358] width 232 height 108
click at [770, 384] on span "Accept" at bounding box center [778, 391] width 33 height 15
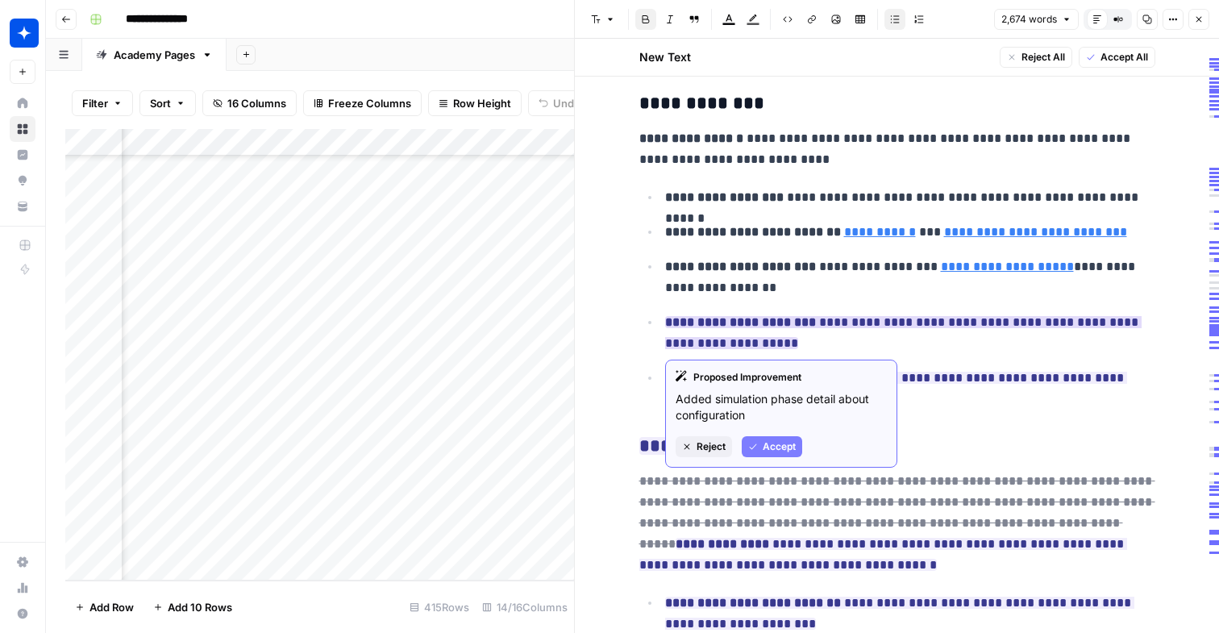
click at [763, 445] on span "Accept" at bounding box center [778, 446] width 33 height 15
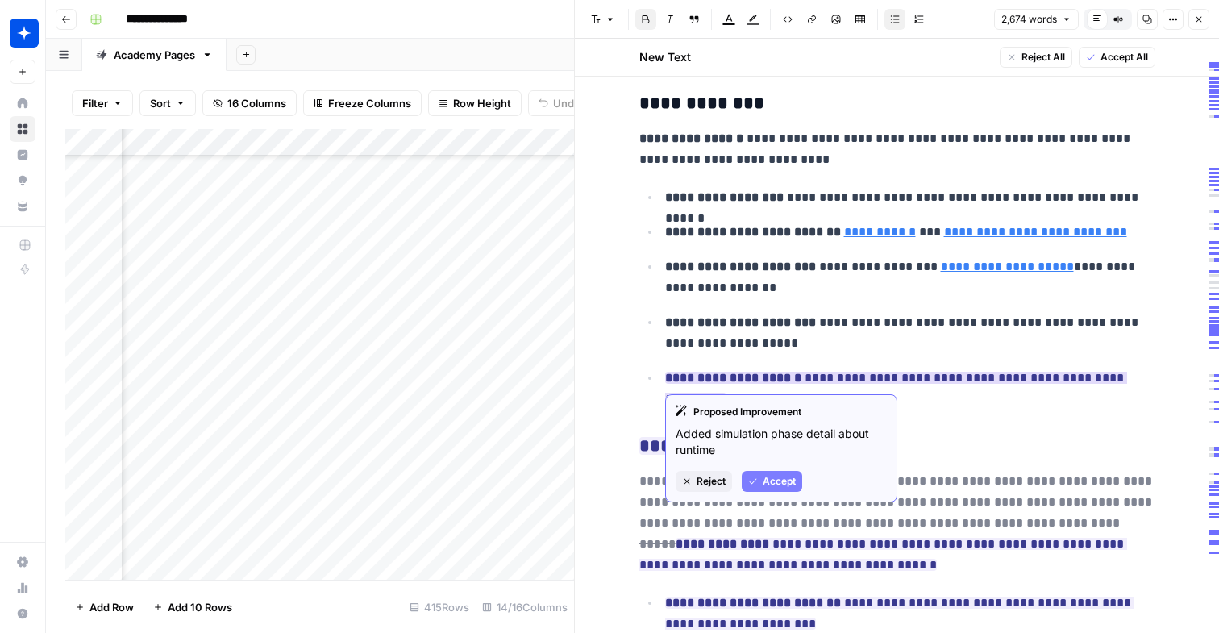
click at [774, 496] on div "Proposed Improvement Added simulation phase detail about runtime Reject Accept" at bounding box center [781, 448] width 232 height 108
click at [775, 487] on span "Accept" at bounding box center [778, 481] width 33 height 15
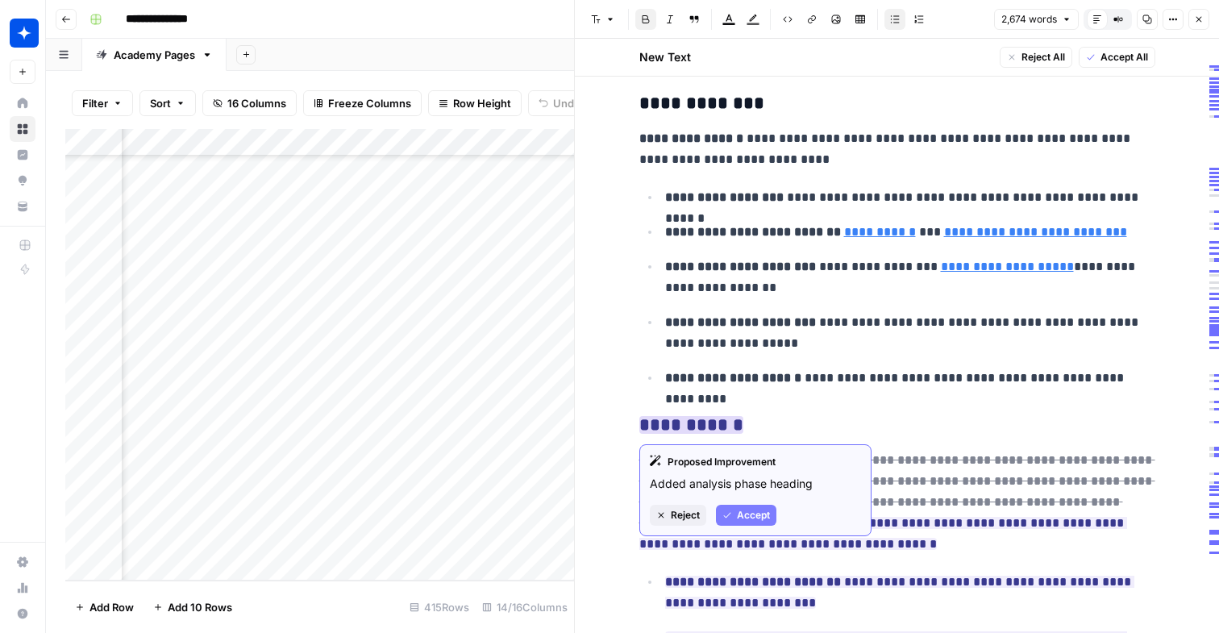
click at [754, 514] on span "Accept" at bounding box center [753, 515] width 33 height 15
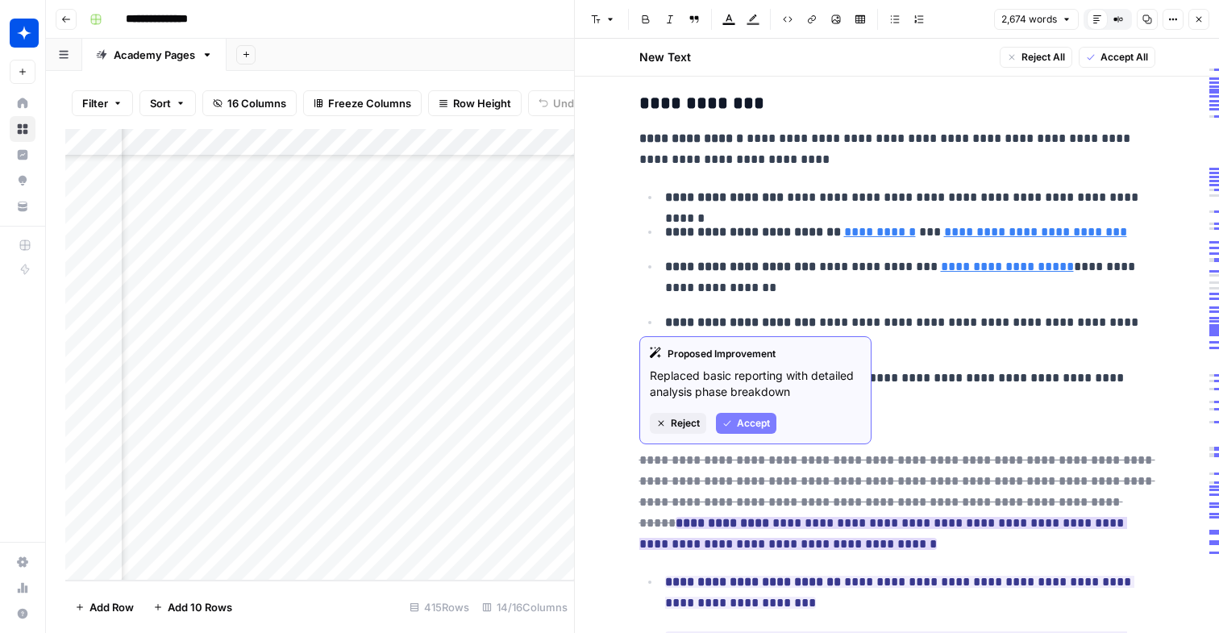
click at [749, 413] on button "Accept" at bounding box center [746, 423] width 60 height 21
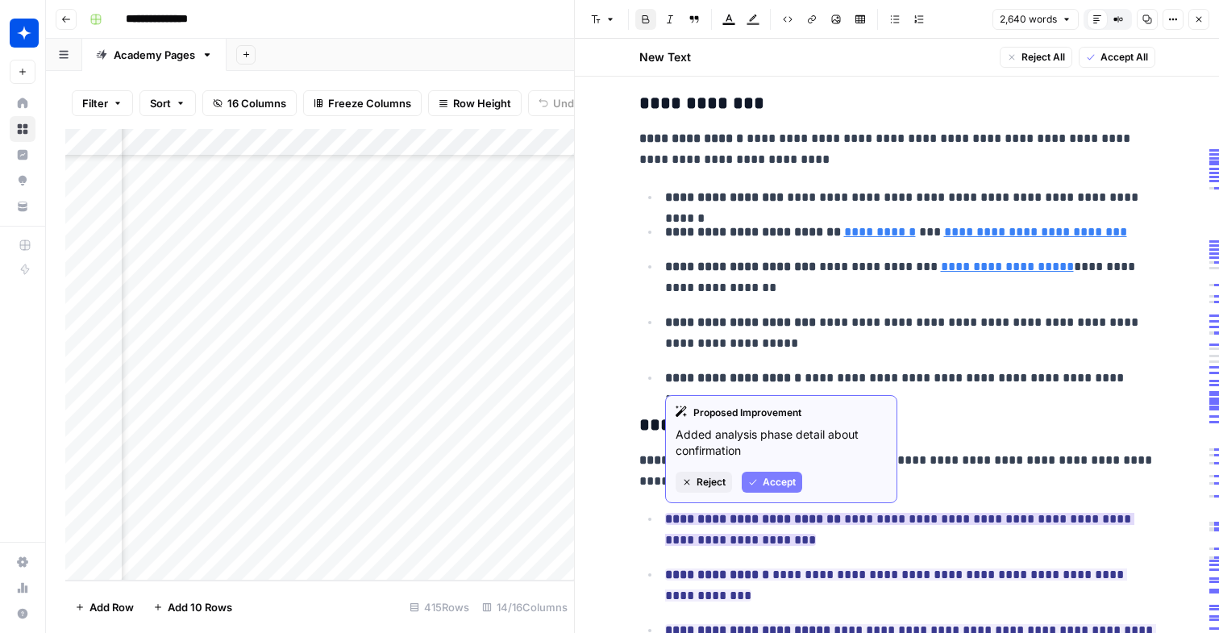
click at [774, 475] on span "Accept" at bounding box center [778, 482] width 33 height 15
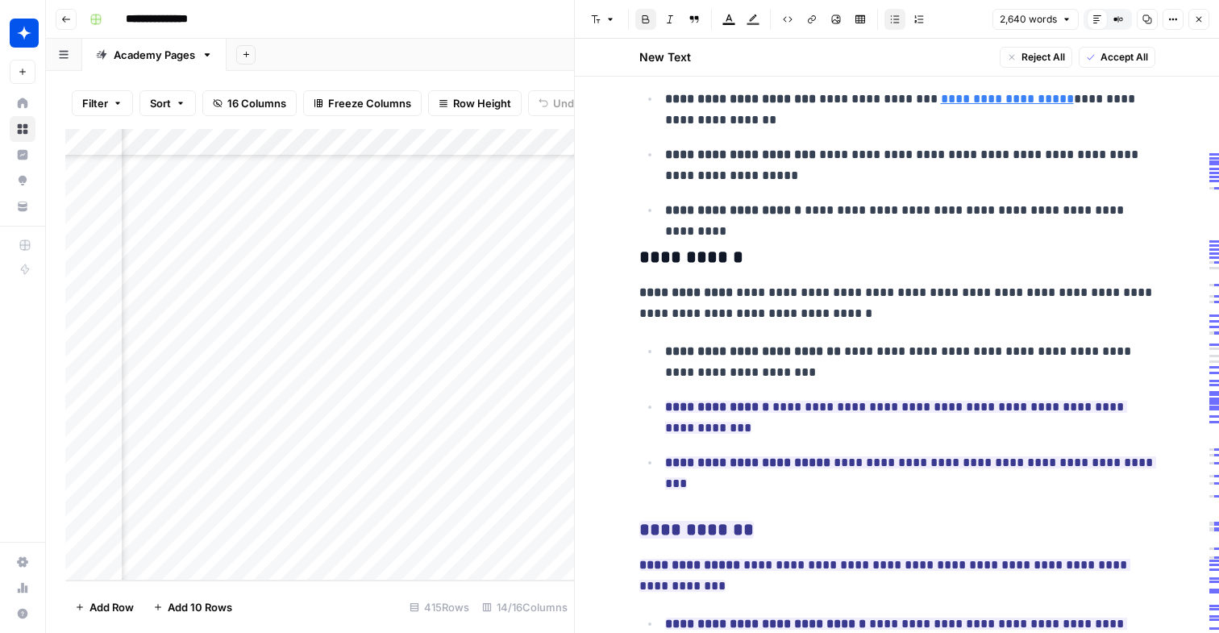
scroll to position [1221, 0]
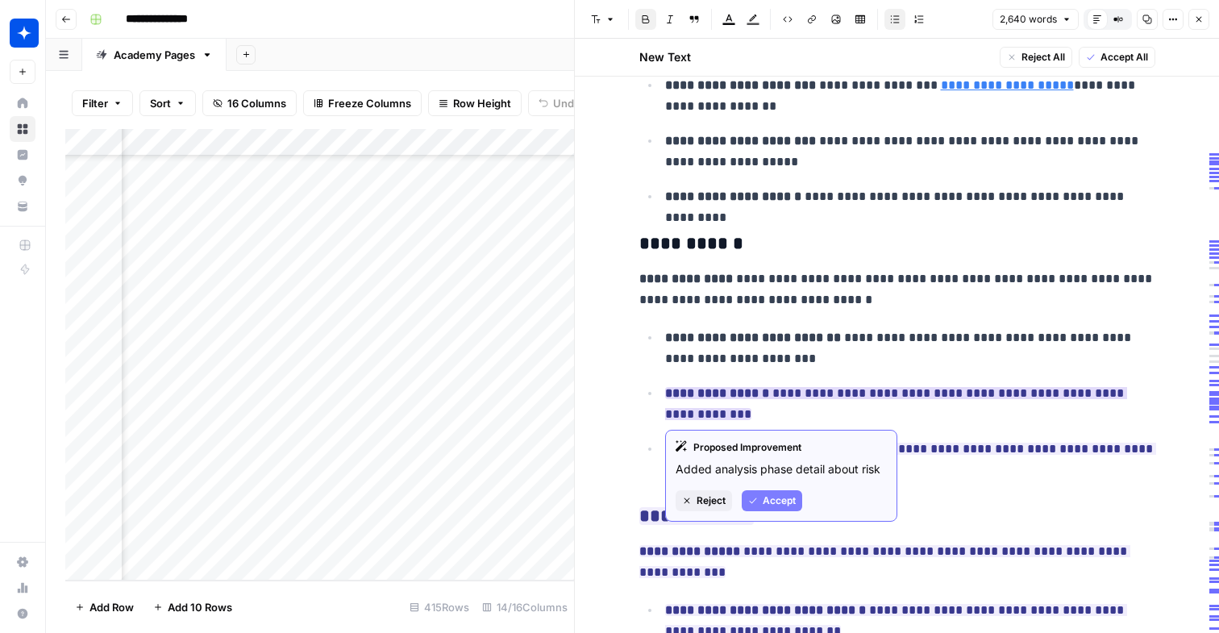
click at [762, 509] on button "Accept" at bounding box center [771, 500] width 60 height 21
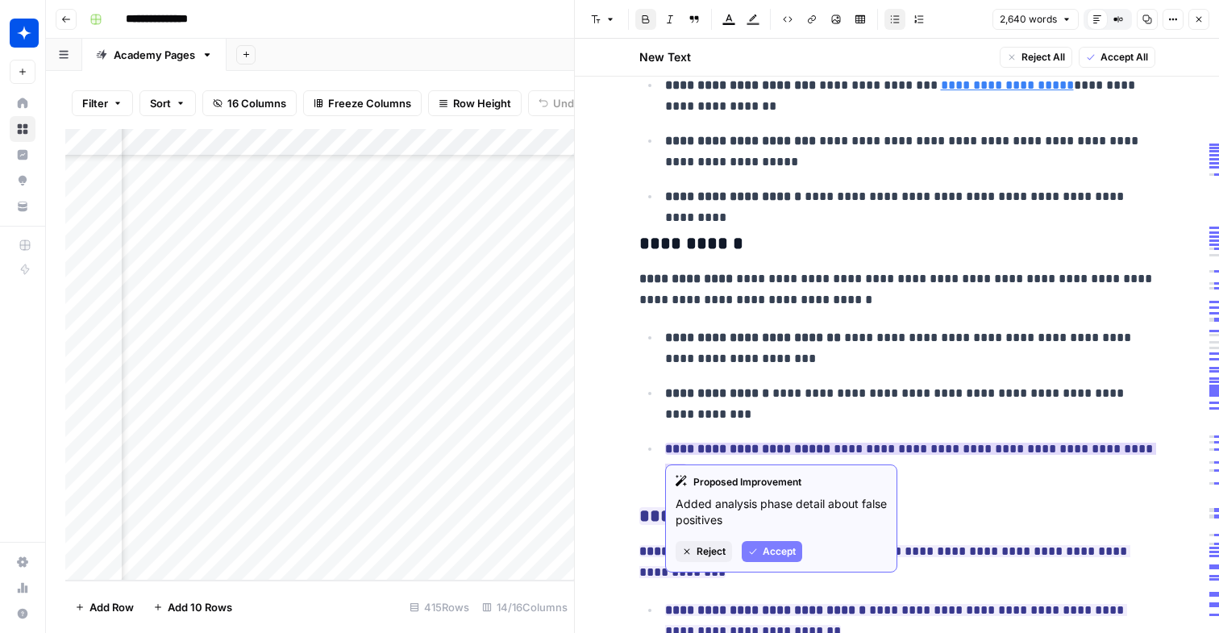
click at [755, 554] on icon "button" at bounding box center [753, 551] width 10 height 10
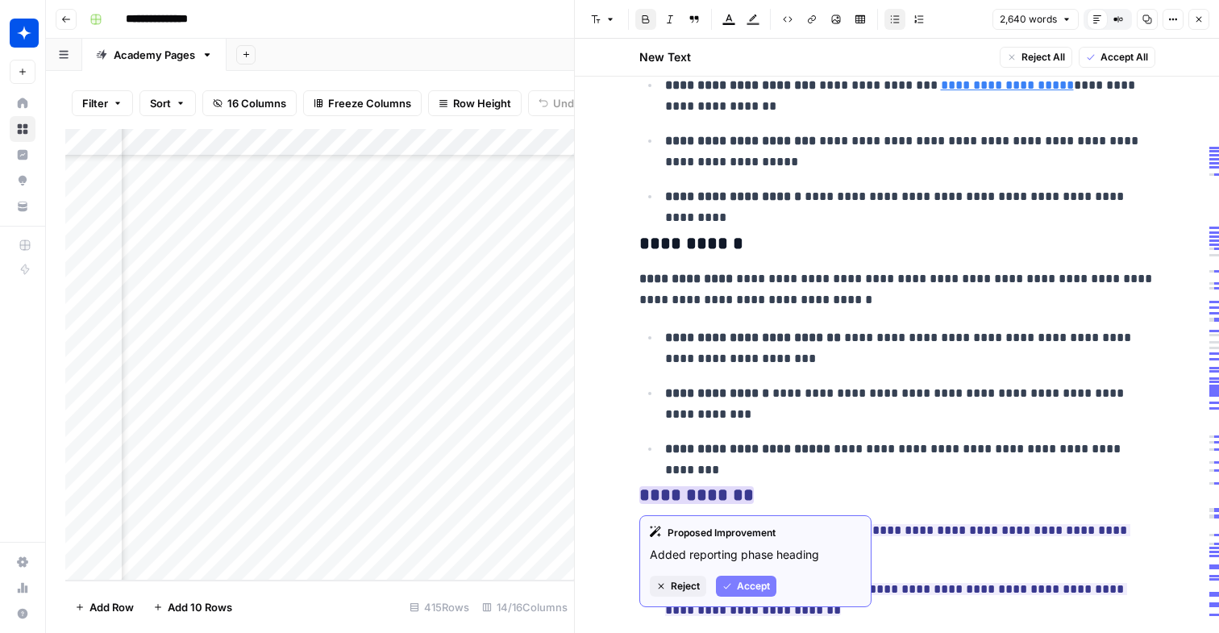
click at [758, 591] on span "Accept" at bounding box center [753, 586] width 33 height 15
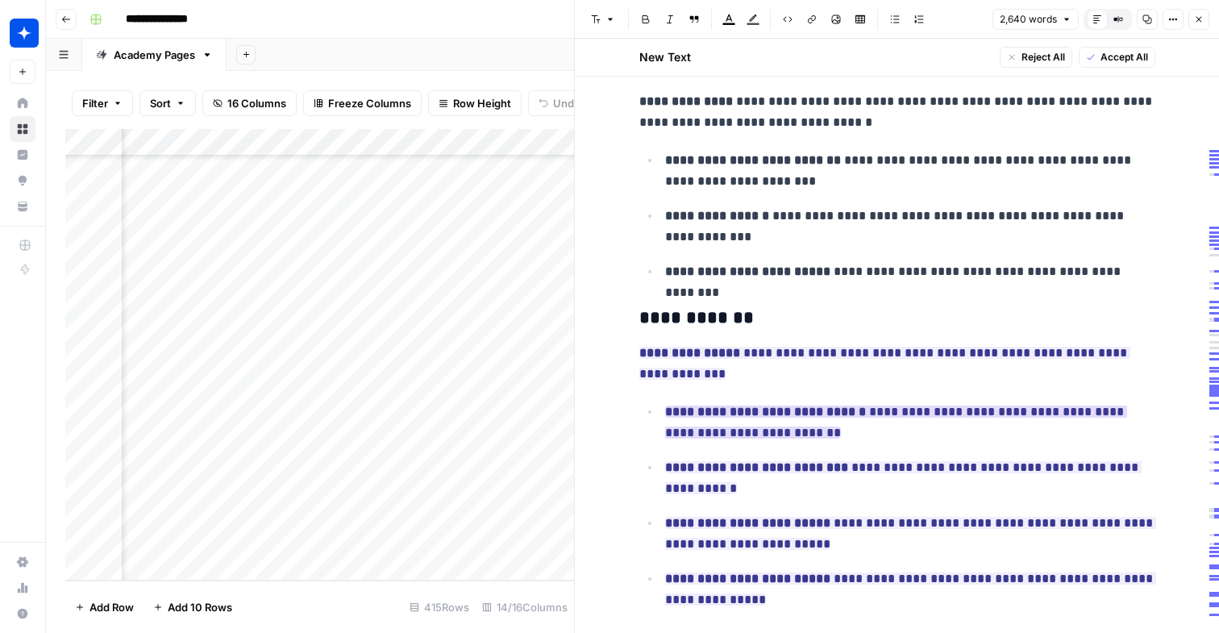
scroll to position [1425, 0]
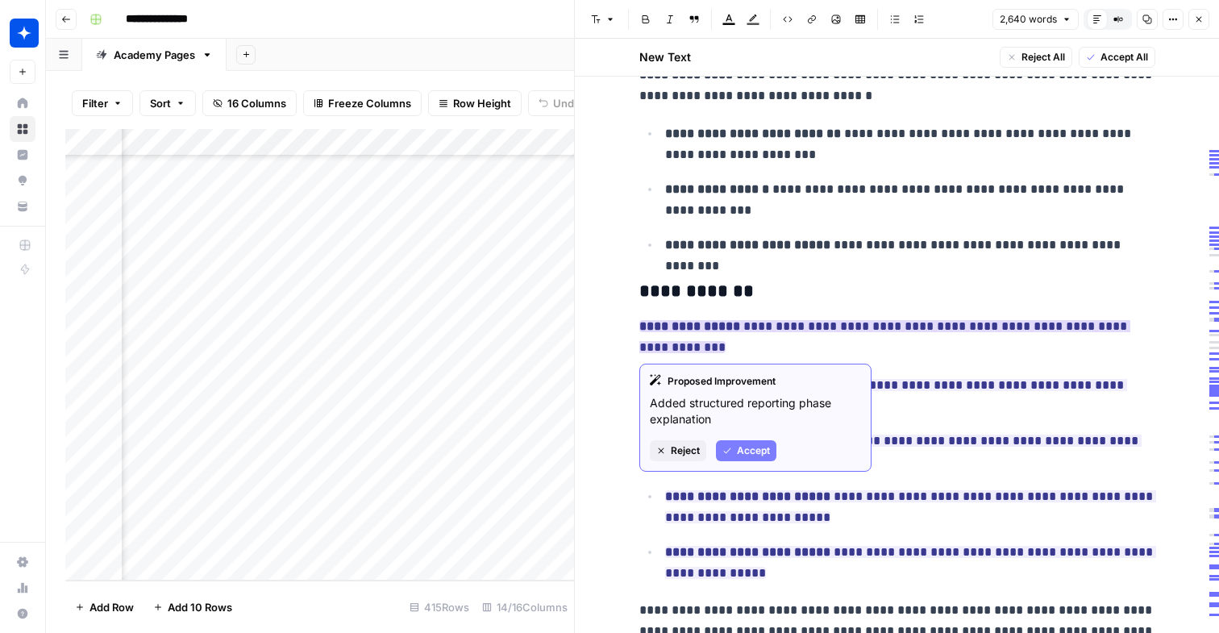
click at [749, 451] on span "Accept" at bounding box center [753, 450] width 33 height 15
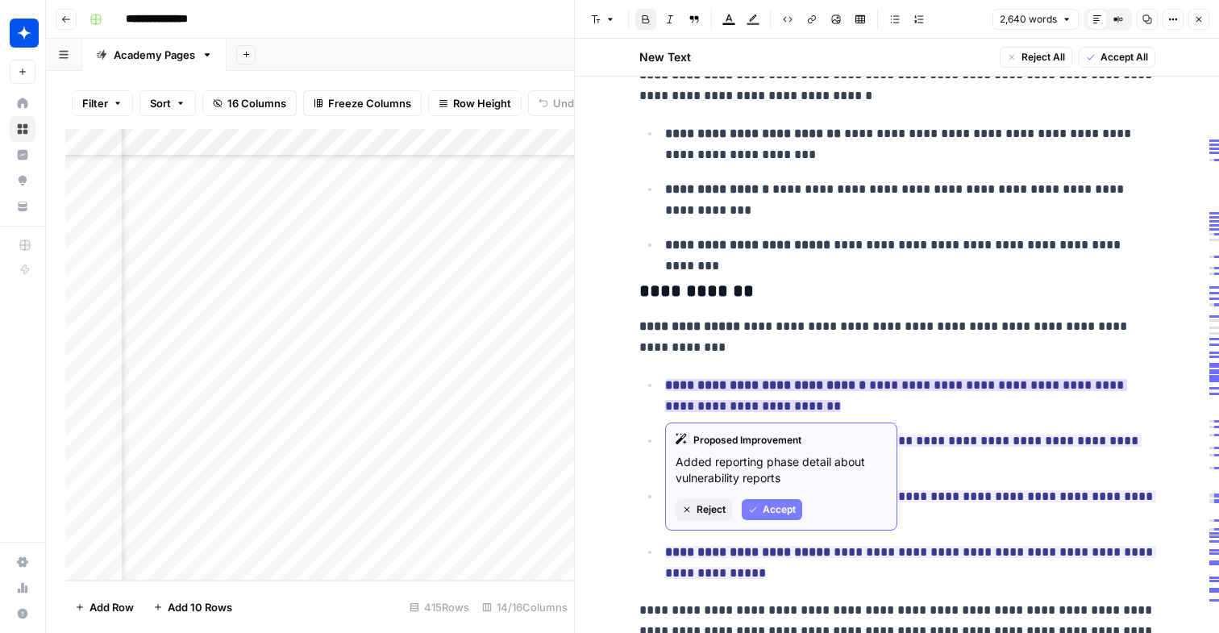
click at [770, 504] on span "Accept" at bounding box center [778, 509] width 33 height 15
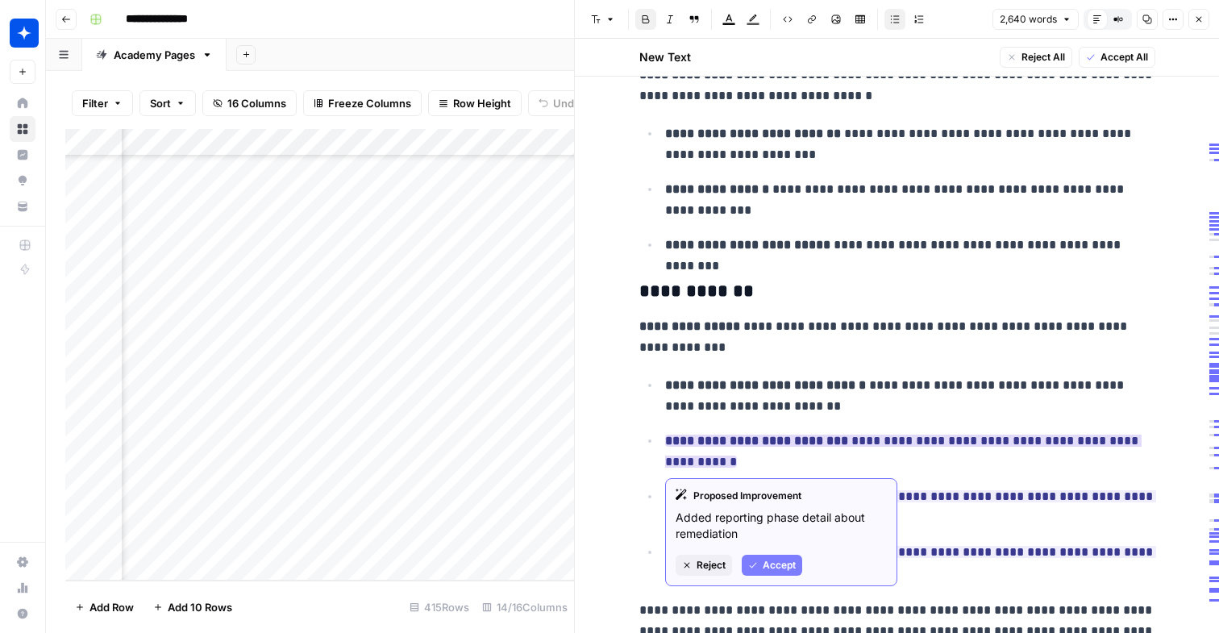
click at [775, 554] on button "Accept" at bounding box center [771, 564] width 60 height 21
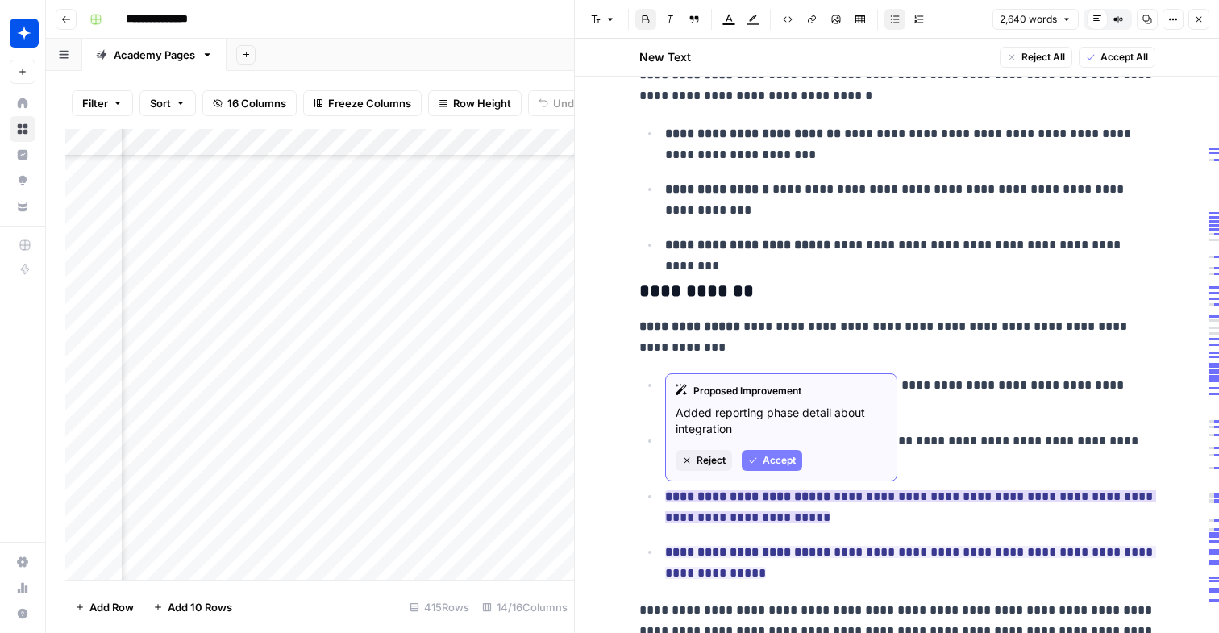
click at [787, 464] on span "Accept" at bounding box center [778, 460] width 33 height 15
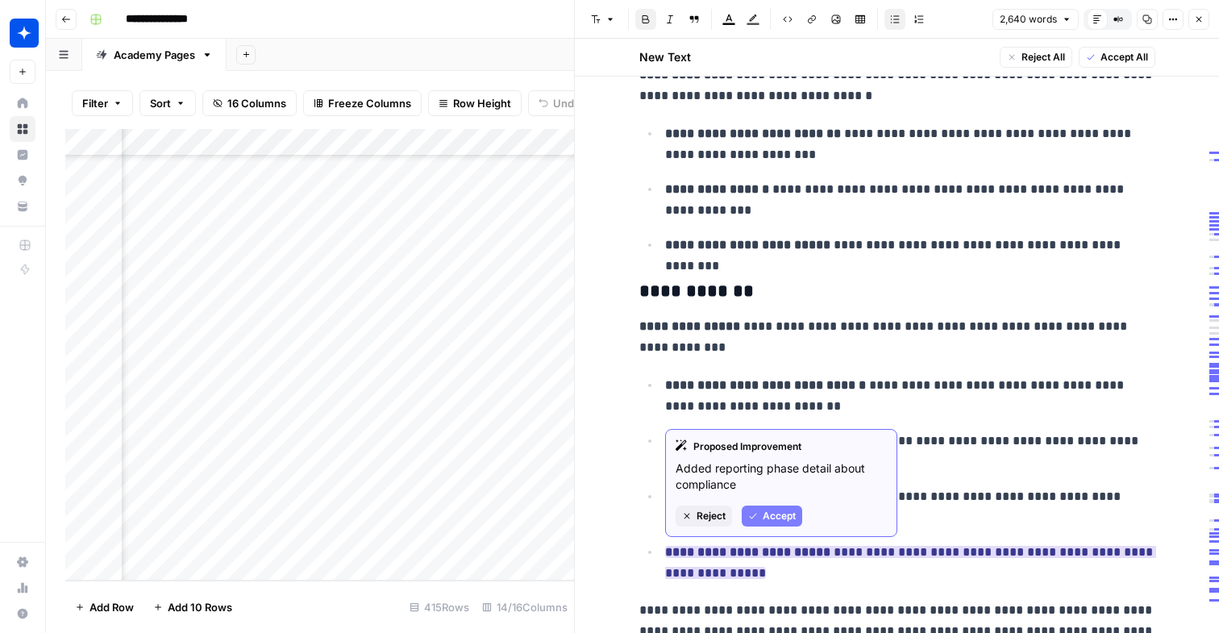
click at [774, 513] on span "Accept" at bounding box center [778, 516] width 33 height 15
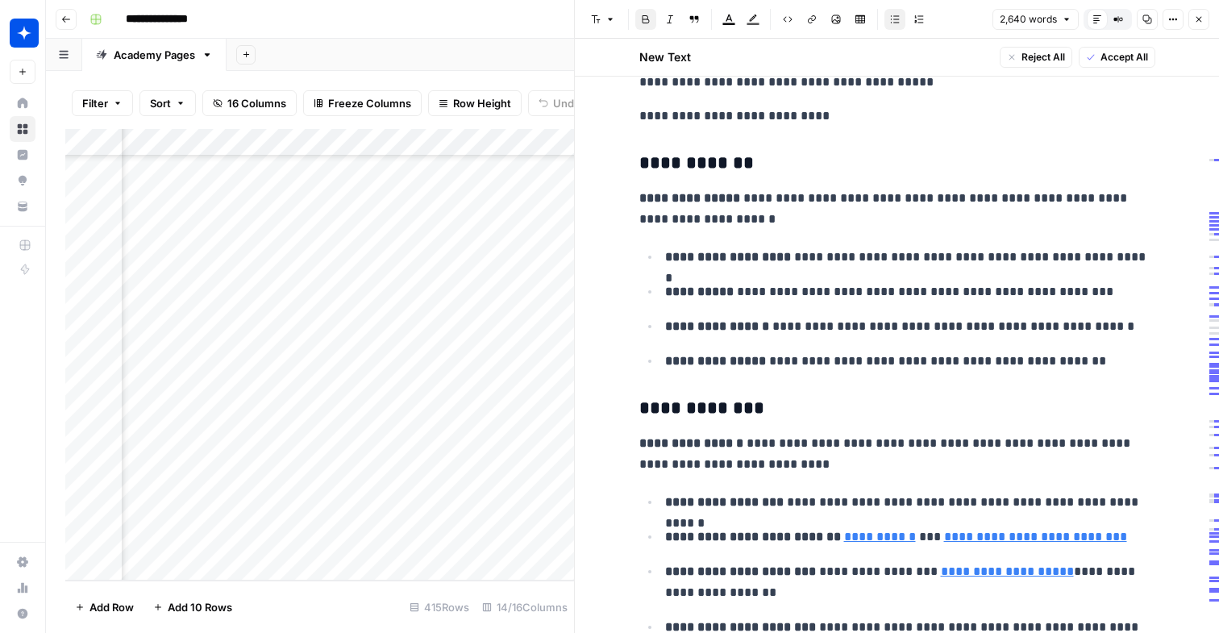
scroll to position [723, 0]
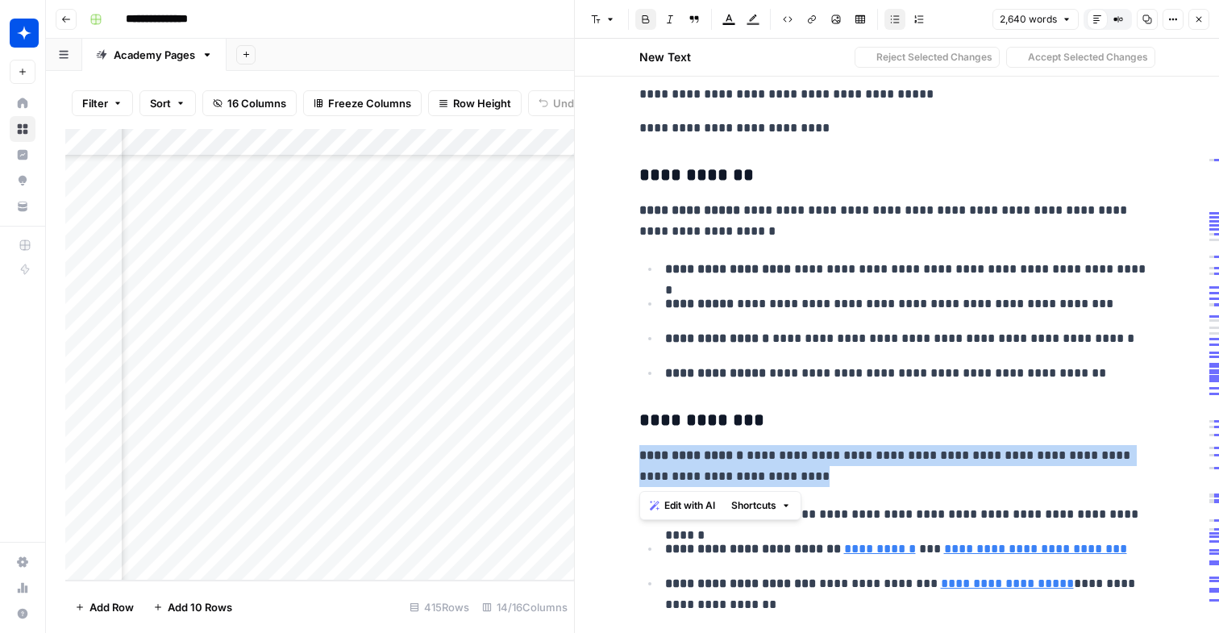
drag, startPoint x: 765, startPoint y: 483, endPoint x: 716, endPoint y: 432, distance: 70.7
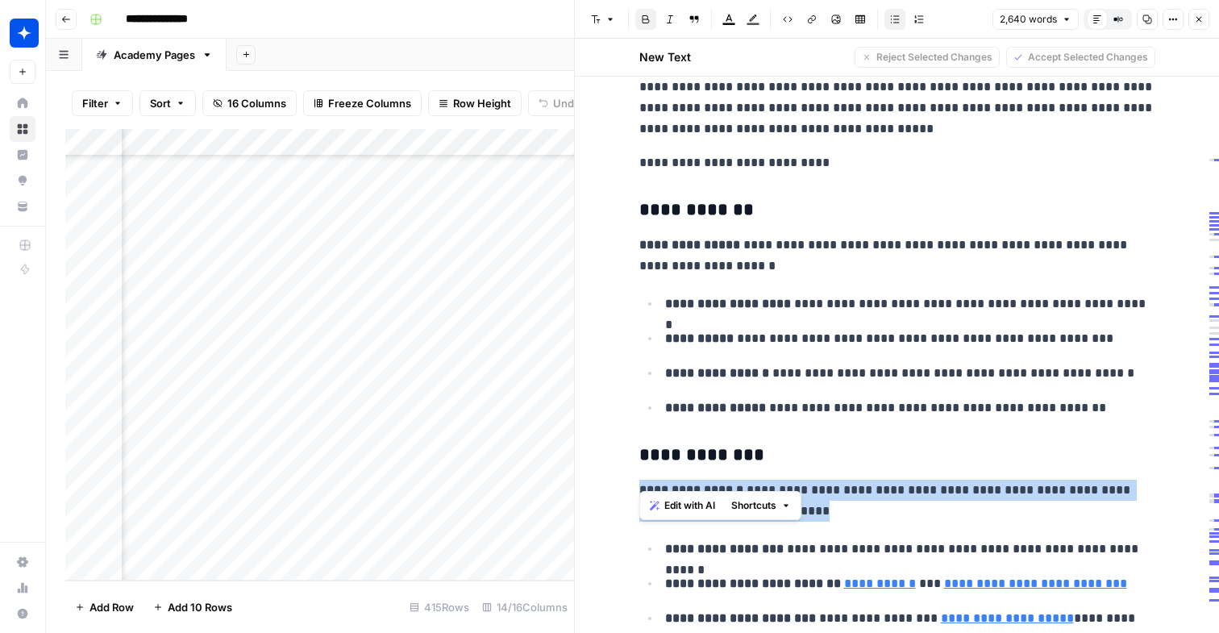
scroll to position [684, 0]
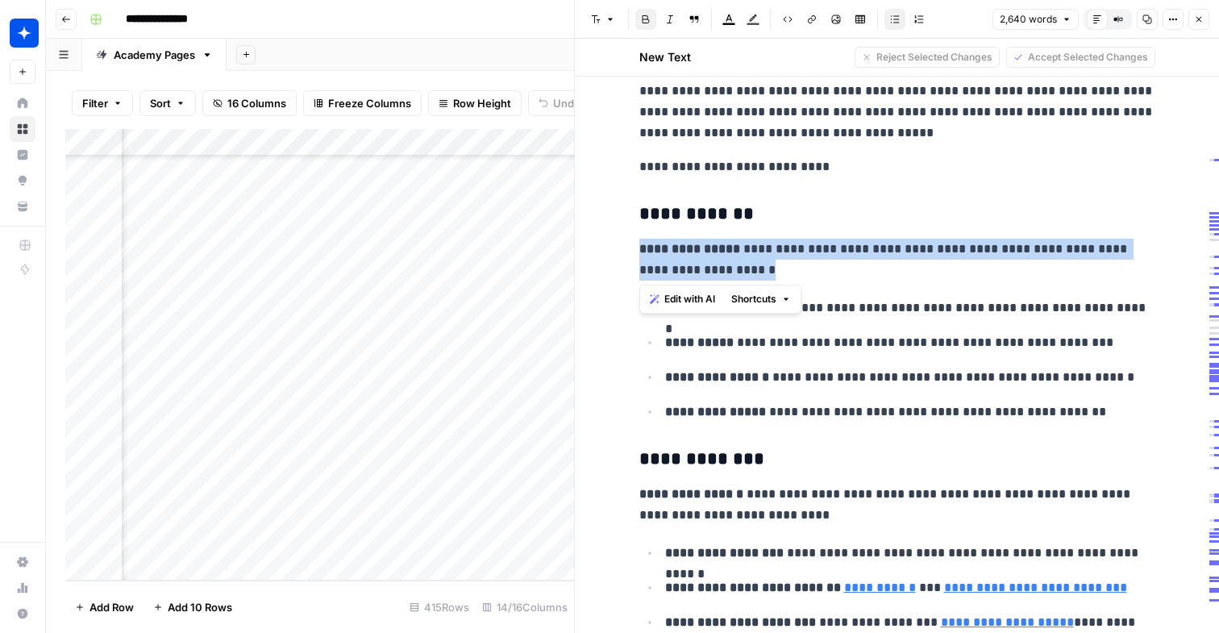
drag, startPoint x: 637, startPoint y: 249, endPoint x: 725, endPoint y: 272, distance: 90.9
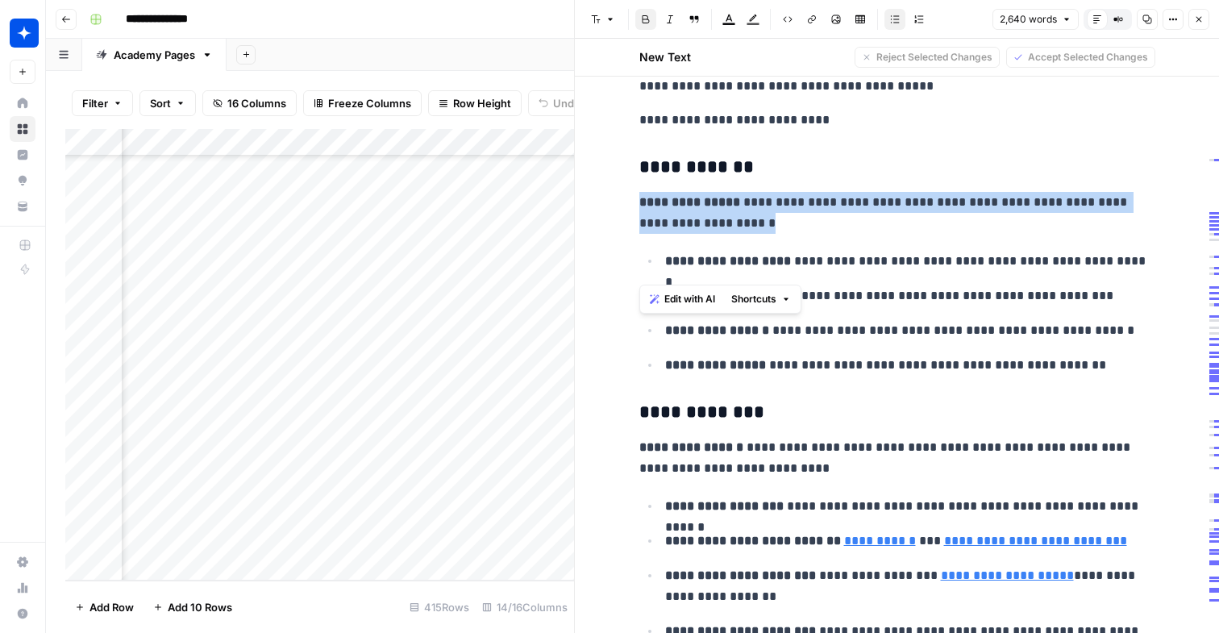
scroll to position [732, 0]
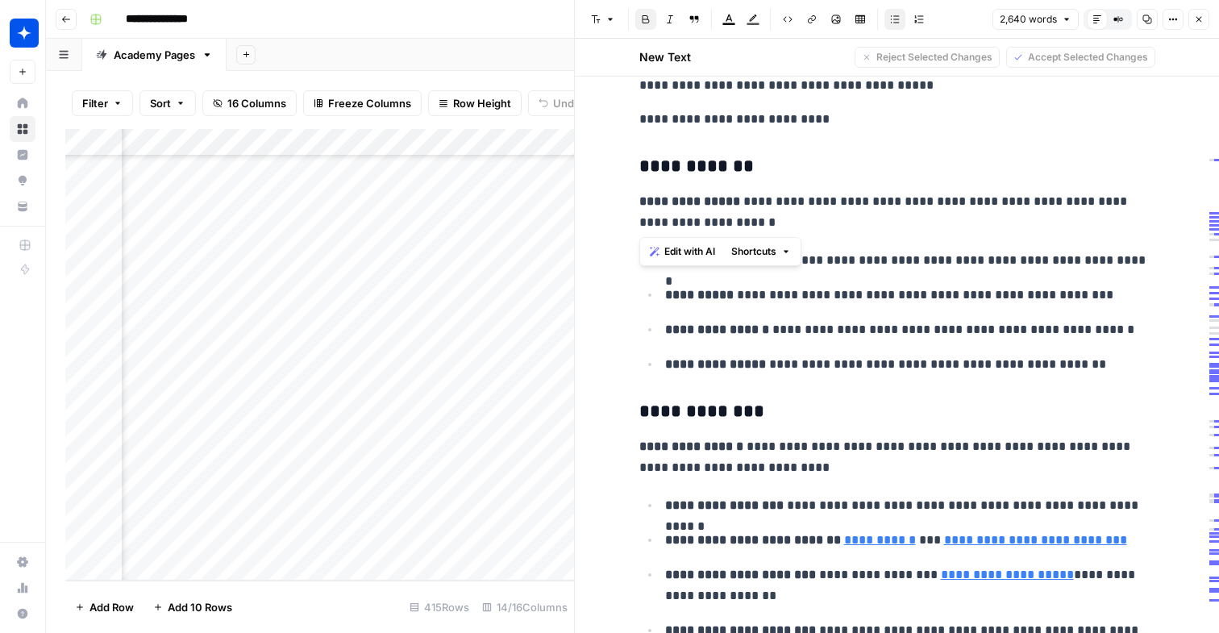
click at [508, 534] on div "Add Column" at bounding box center [319, 354] width 509 height 451
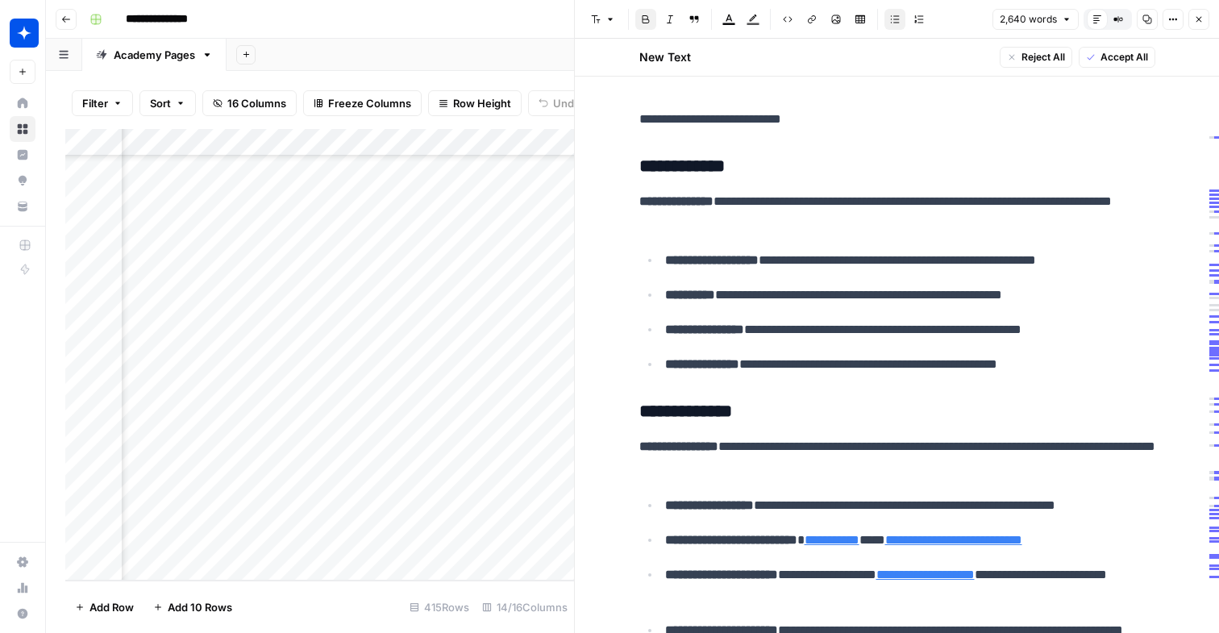
click at [508, 534] on div "Add Column" at bounding box center [319, 354] width 509 height 451
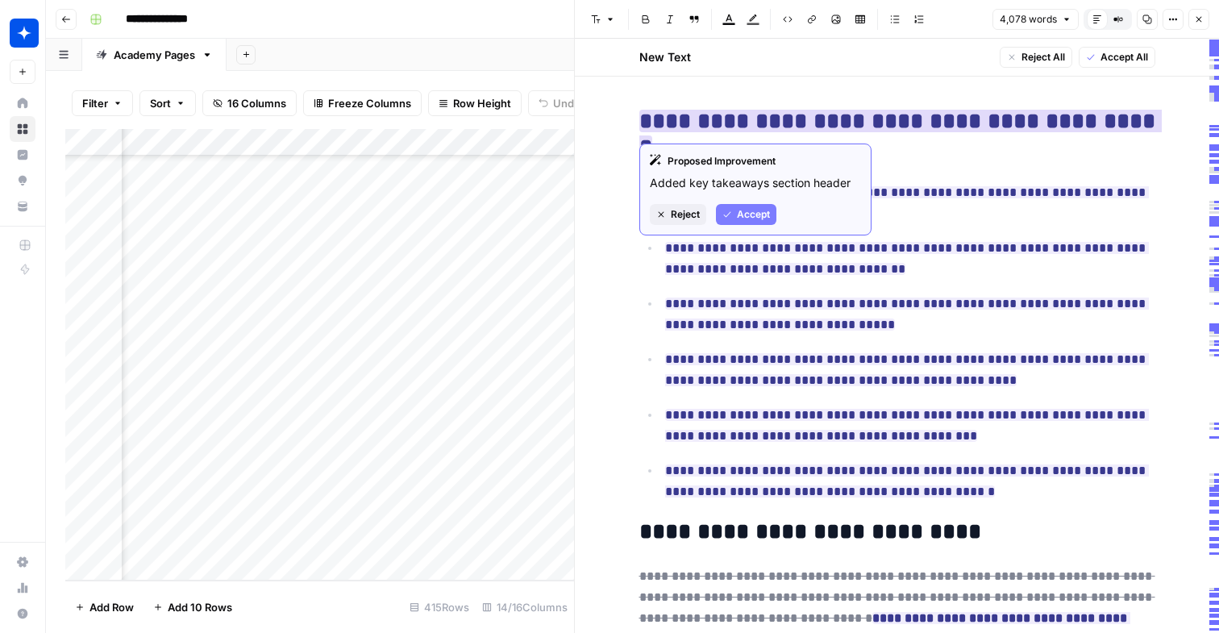
click at [753, 212] on span "Accept" at bounding box center [753, 214] width 33 height 15
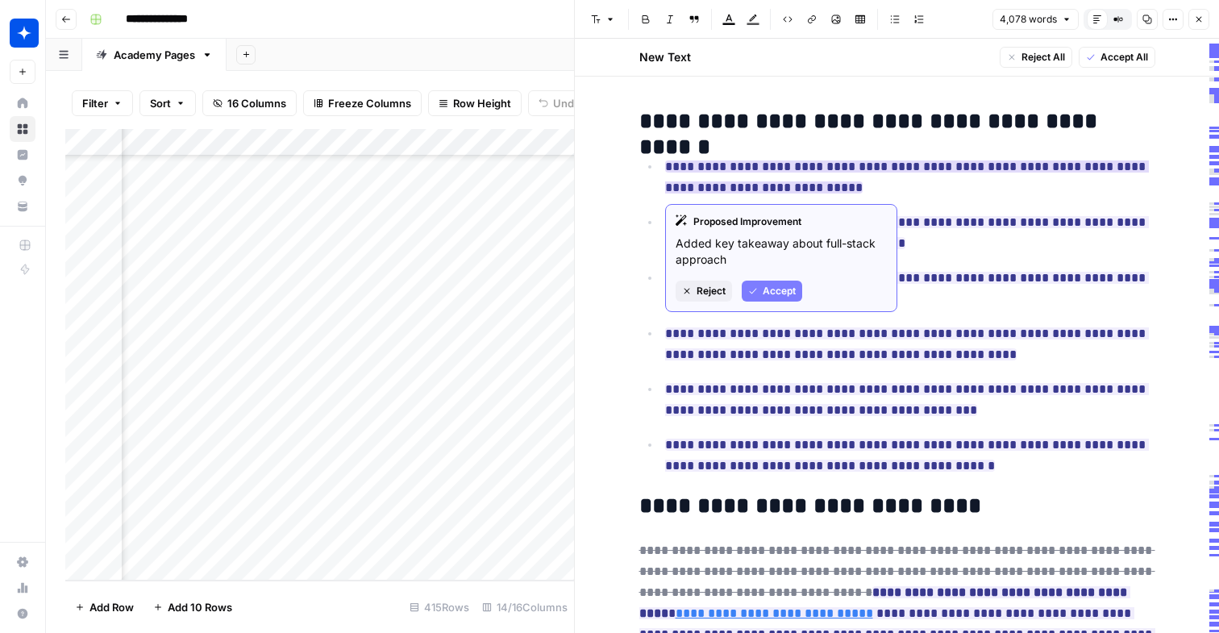
click at [761, 280] on button "Accept" at bounding box center [771, 290] width 60 height 21
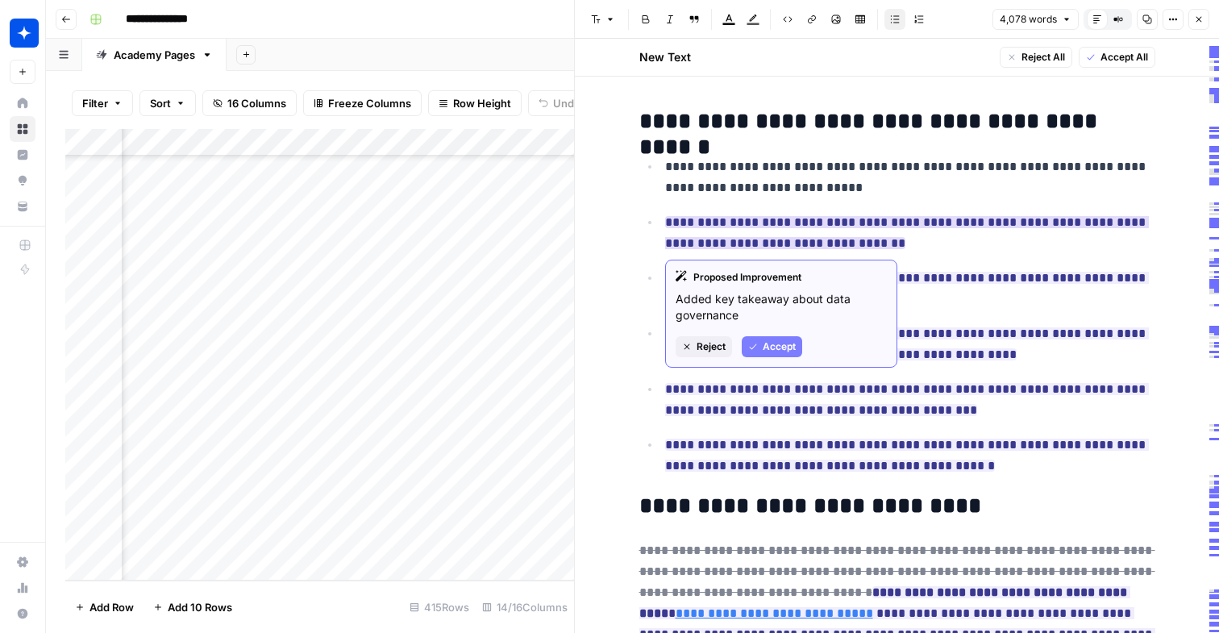
click at [765, 348] on span "Accept" at bounding box center [778, 346] width 33 height 15
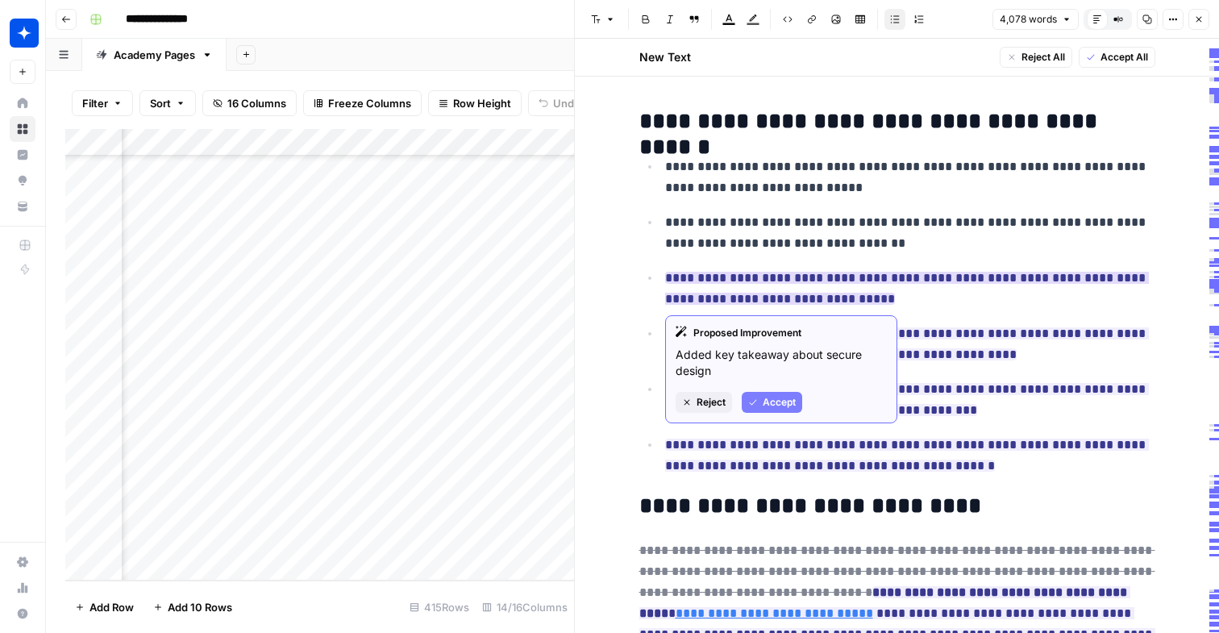
click at [768, 405] on span "Accept" at bounding box center [778, 402] width 33 height 15
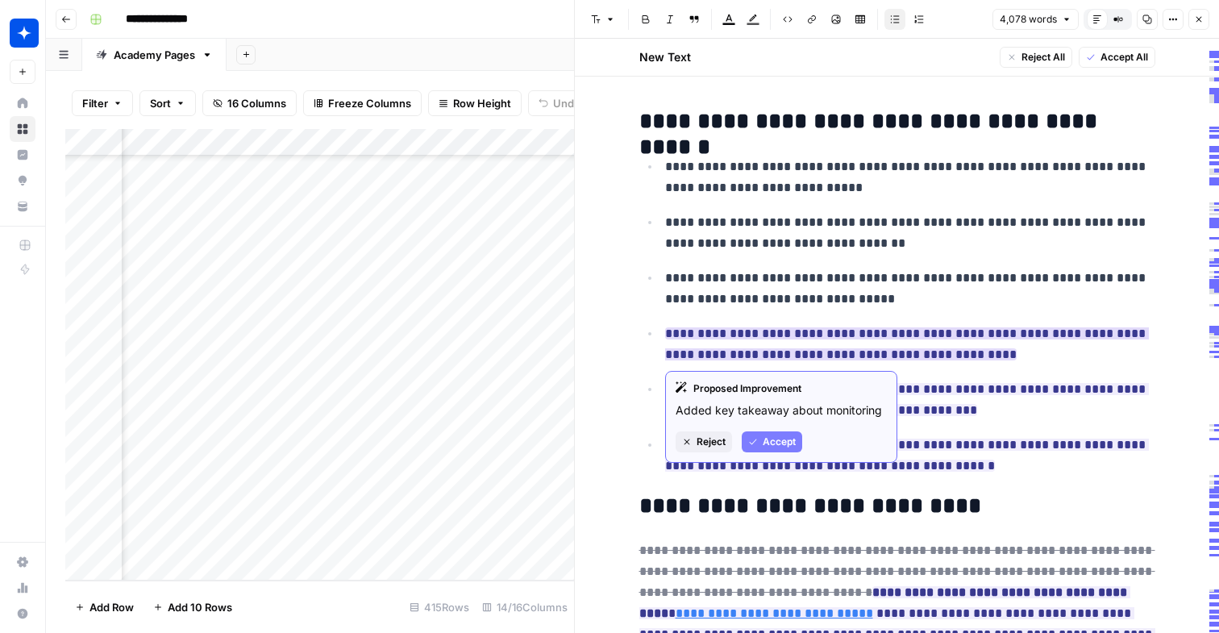
click at [788, 445] on span "Accept" at bounding box center [778, 441] width 33 height 15
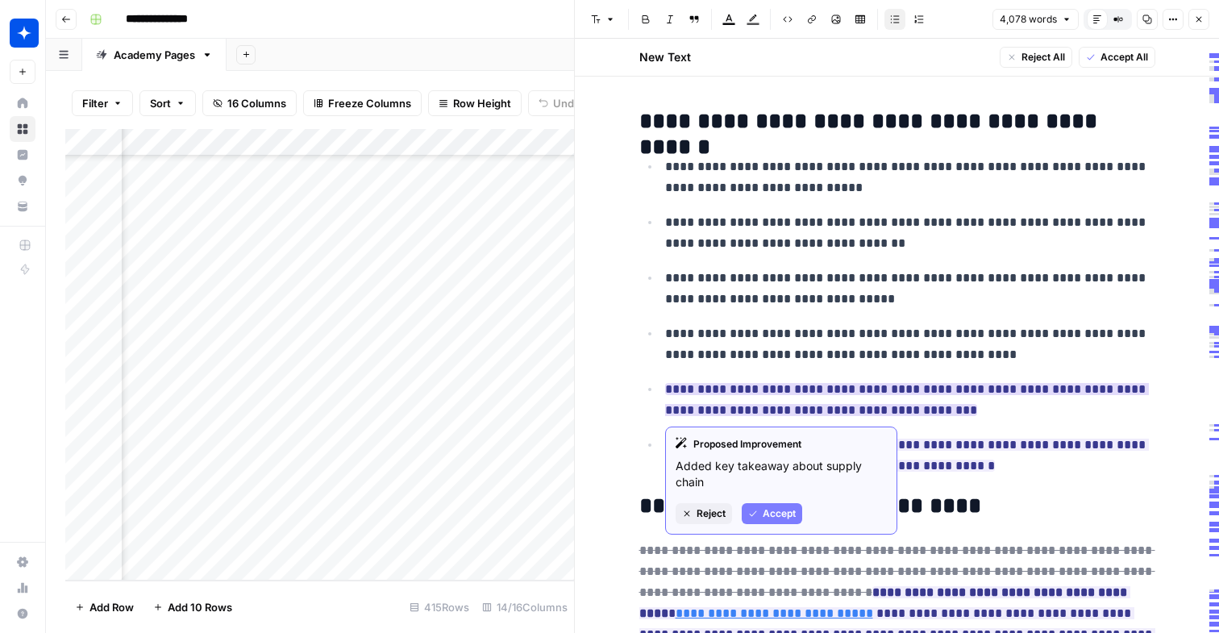
click at [779, 513] on span "Accept" at bounding box center [778, 513] width 33 height 15
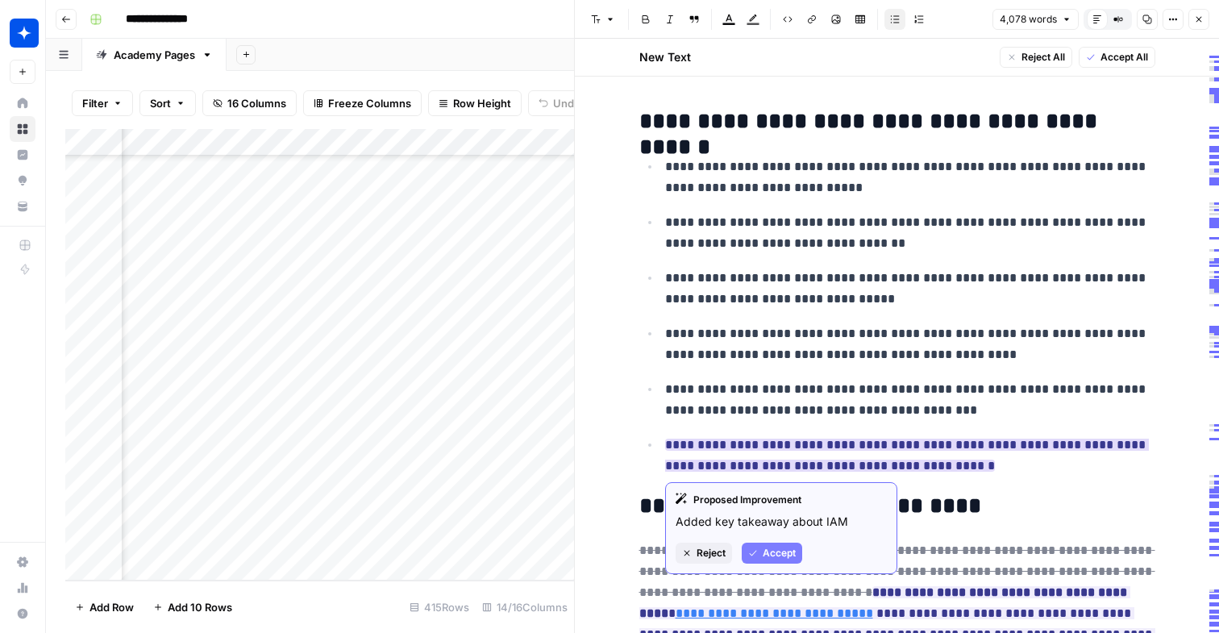
click at [779, 550] on span "Accept" at bounding box center [778, 553] width 33 height 15
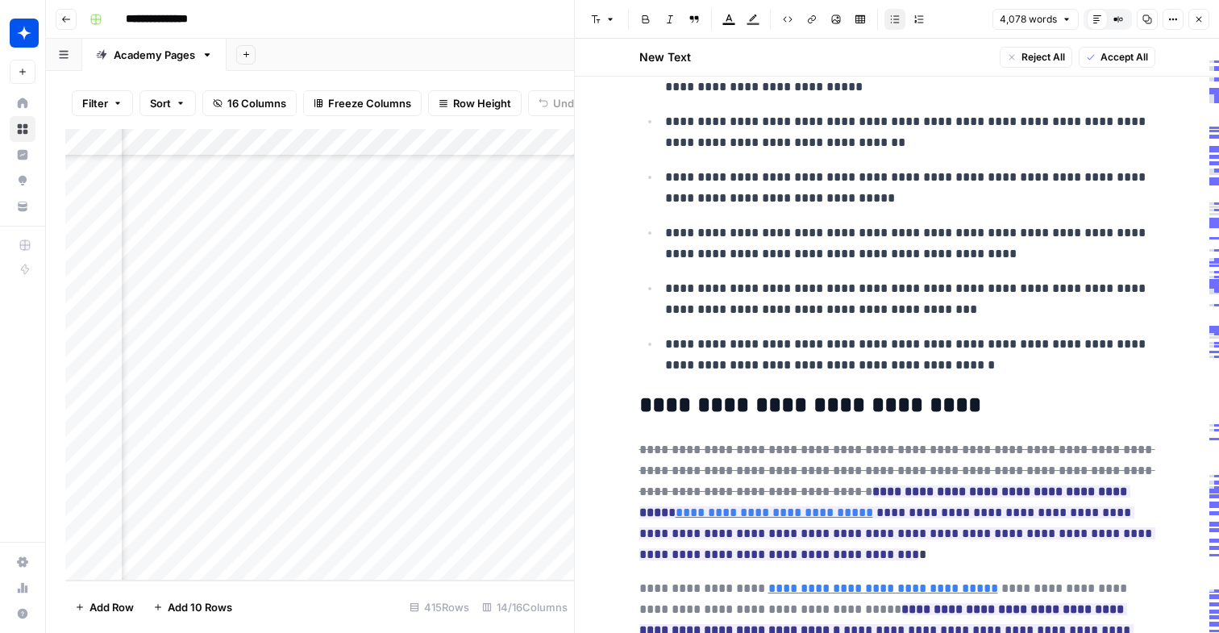
scroll to position [131, 0]
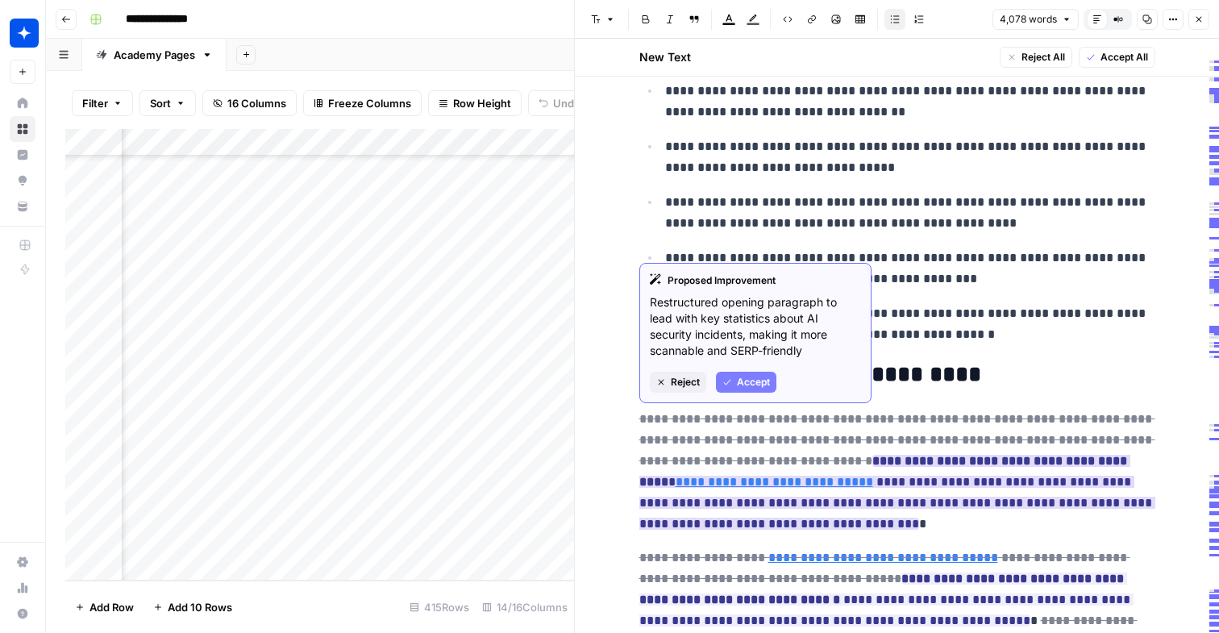
click at [741, 384] on span "Accept" at bounding box center [753, 382] width 33 height 15
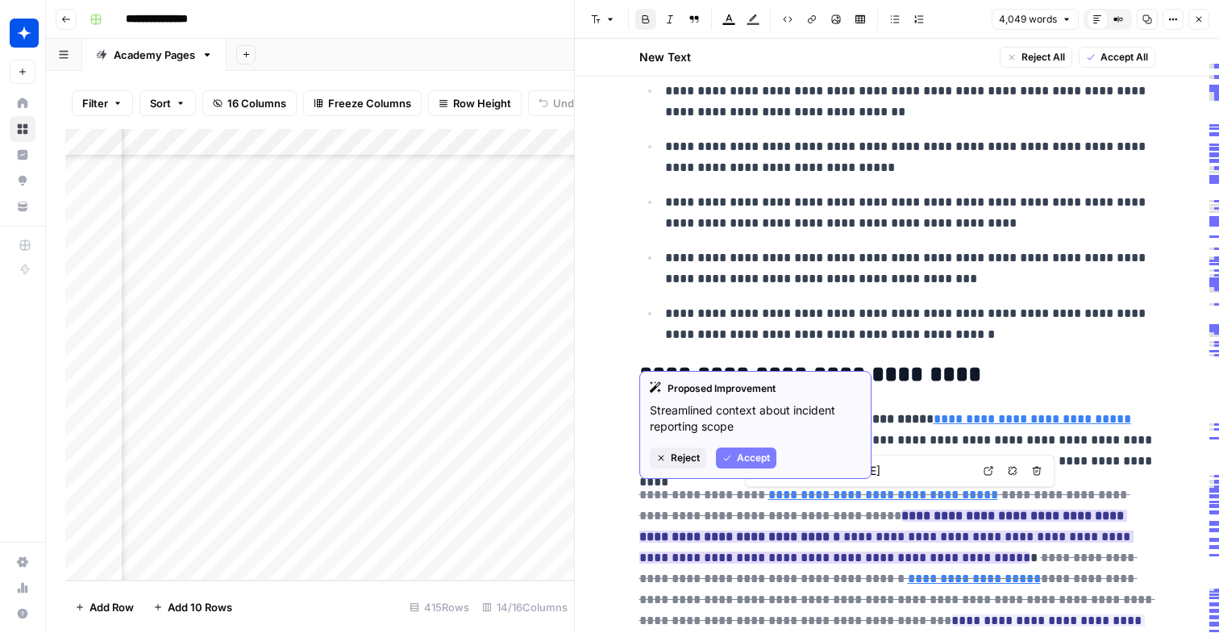
click at [751, 458] on span "Accept" at bounding box center [753, 458] width 33 height 15
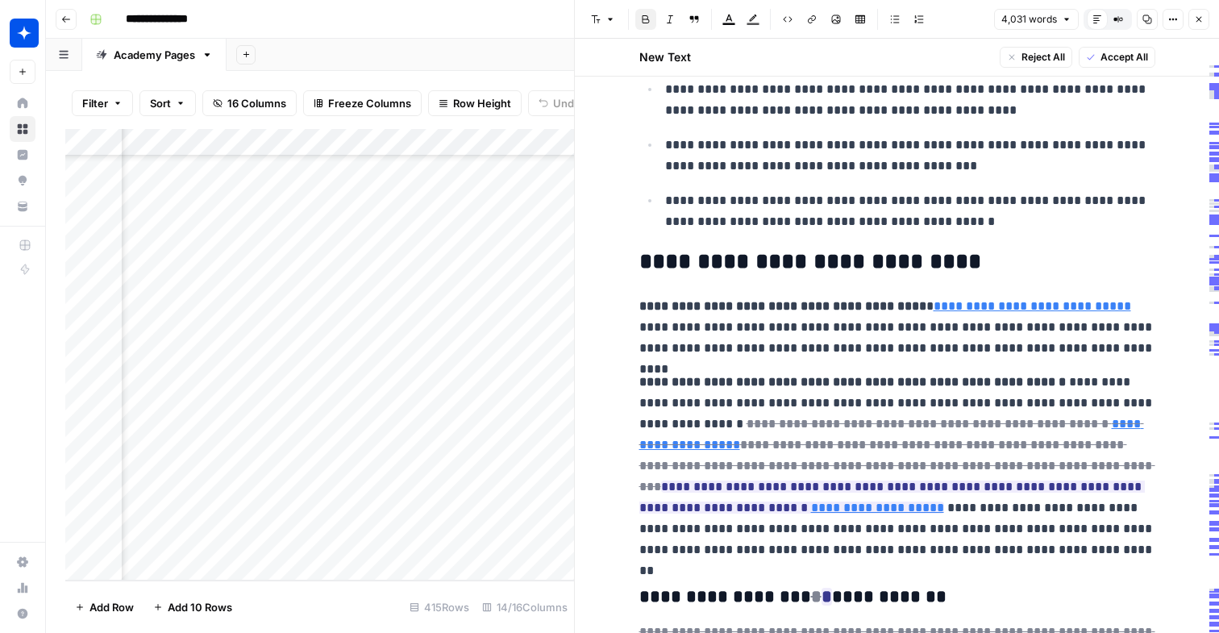
scroll to position [247, 0]
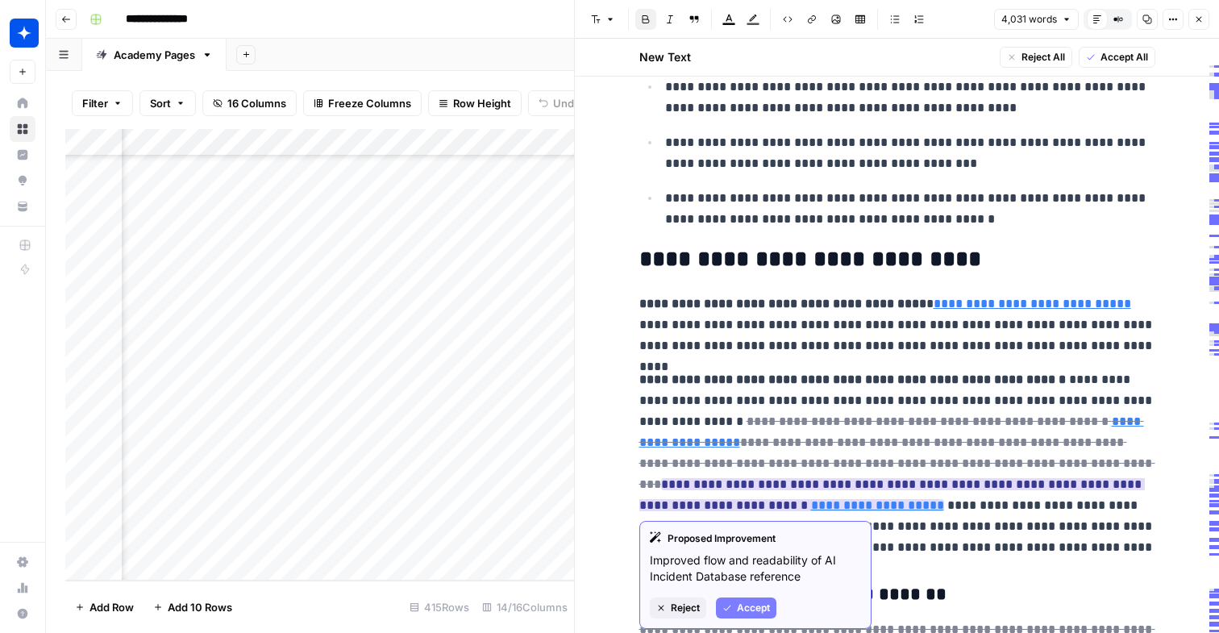
click at [753, 604] on span "Accept" at bounding box center [753, 607] width 33 height 15
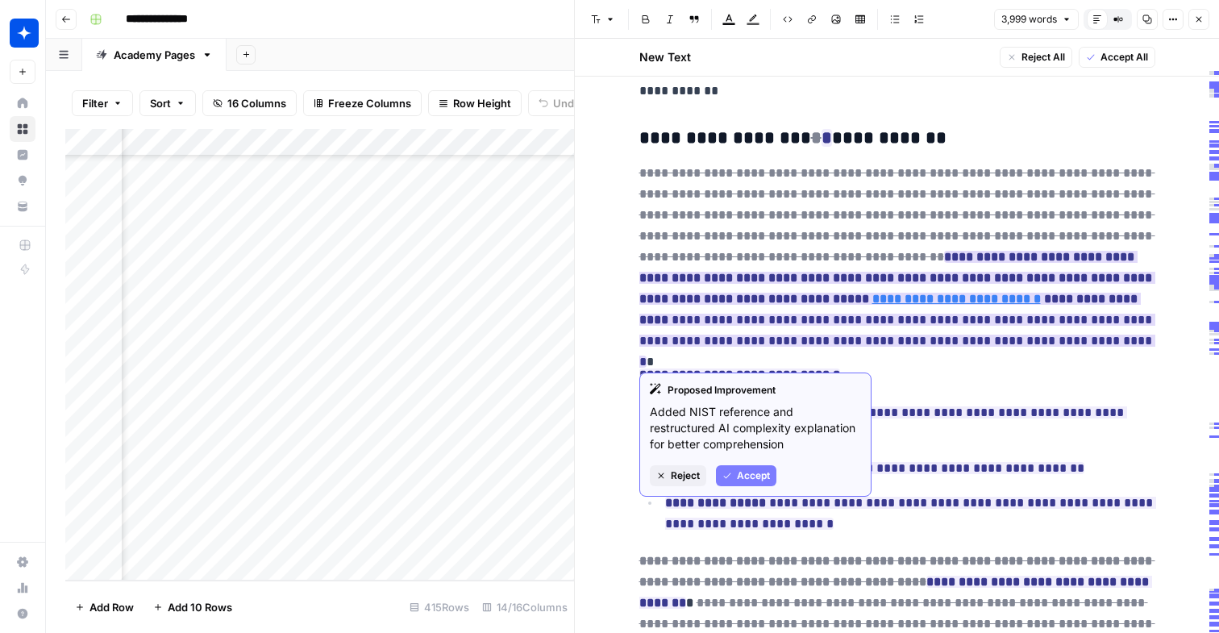
scroll to position [664, 0]
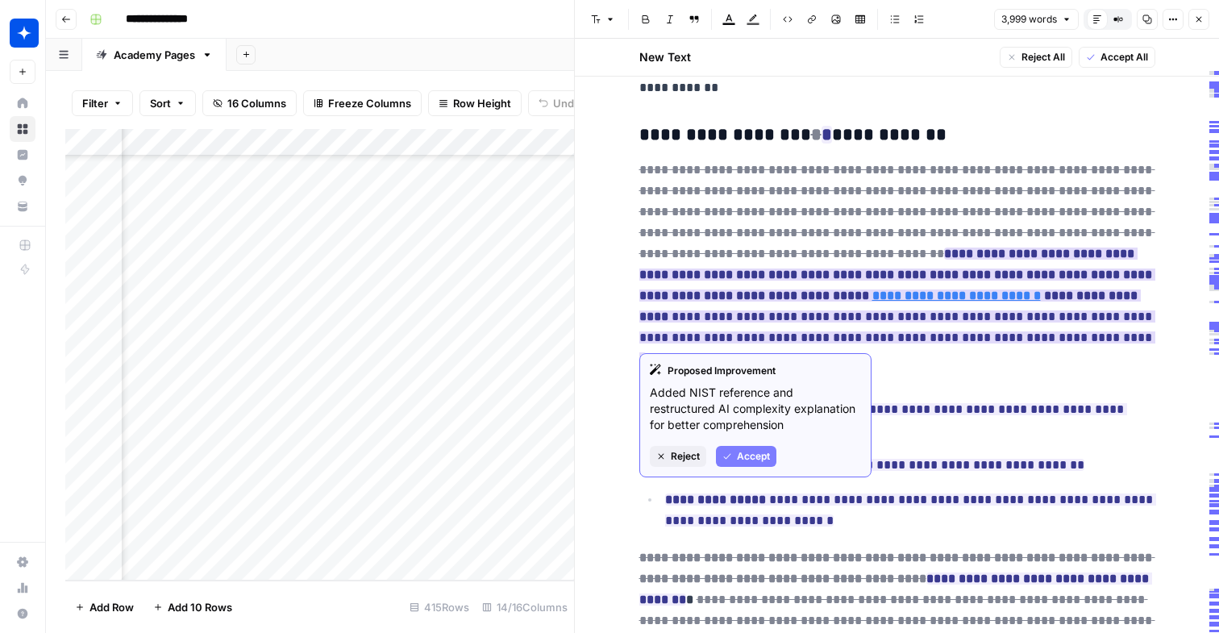
click at [685, 330] on ins "**********" at bounding box center [897, 305] width 516 height 117
click at [760, 458] on span "Accept" at bounding box center [753, 456] width 33 height 15
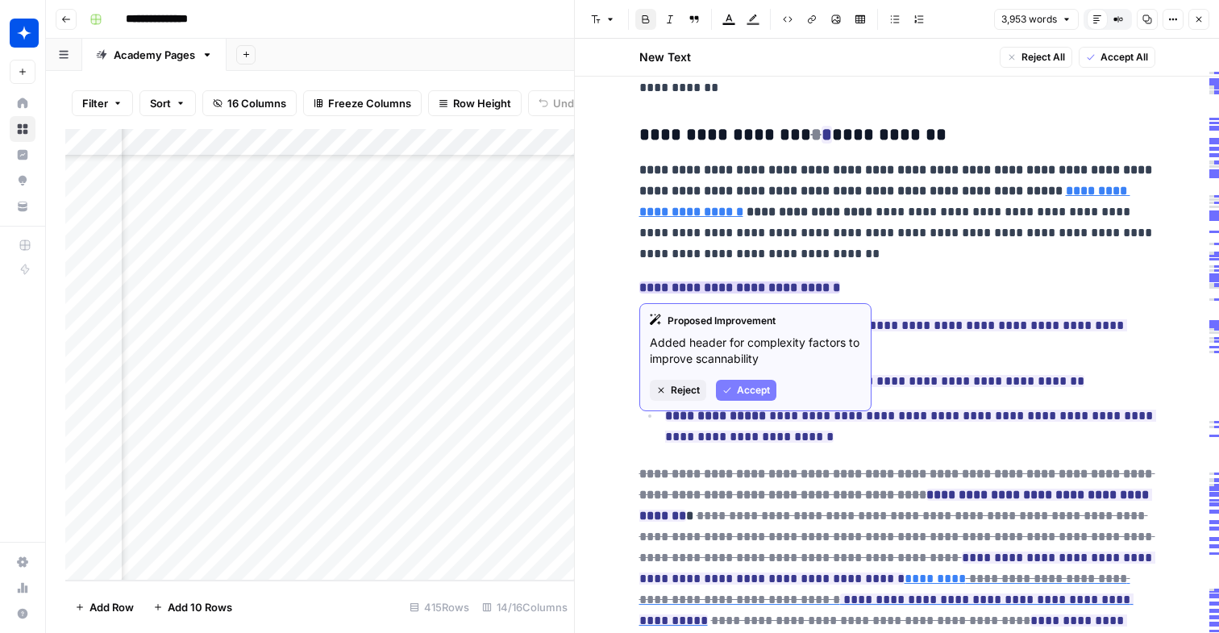
click at [744, 386] on span "Accept" at bounding box center [753, 390] width 33 height 15
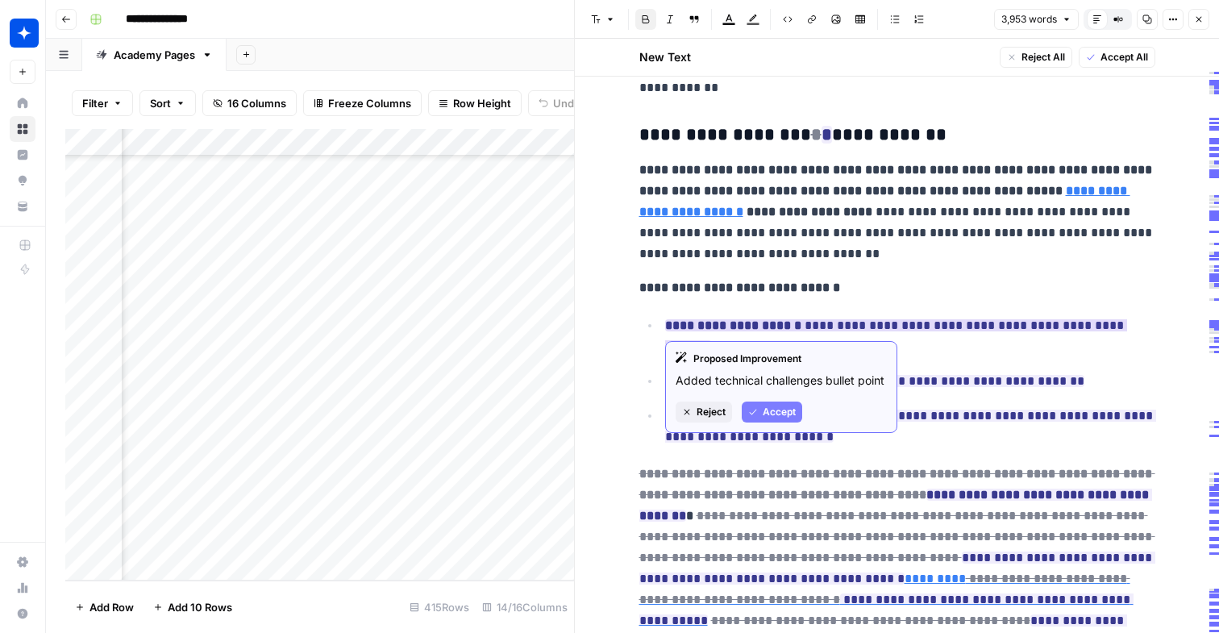
click at [760, 411] on button "Accept" at bounding box center [771, 411] width 60 height 21
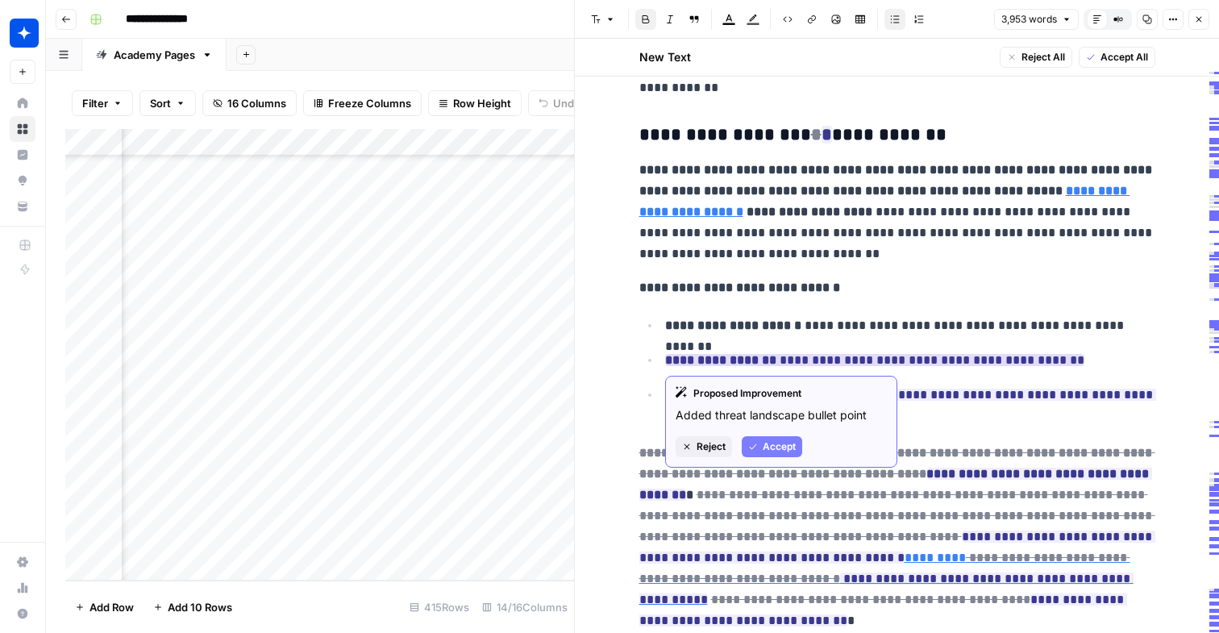
click at [773, 451] on span "Accept" at bounding box center [778, 446] width 33 height 15
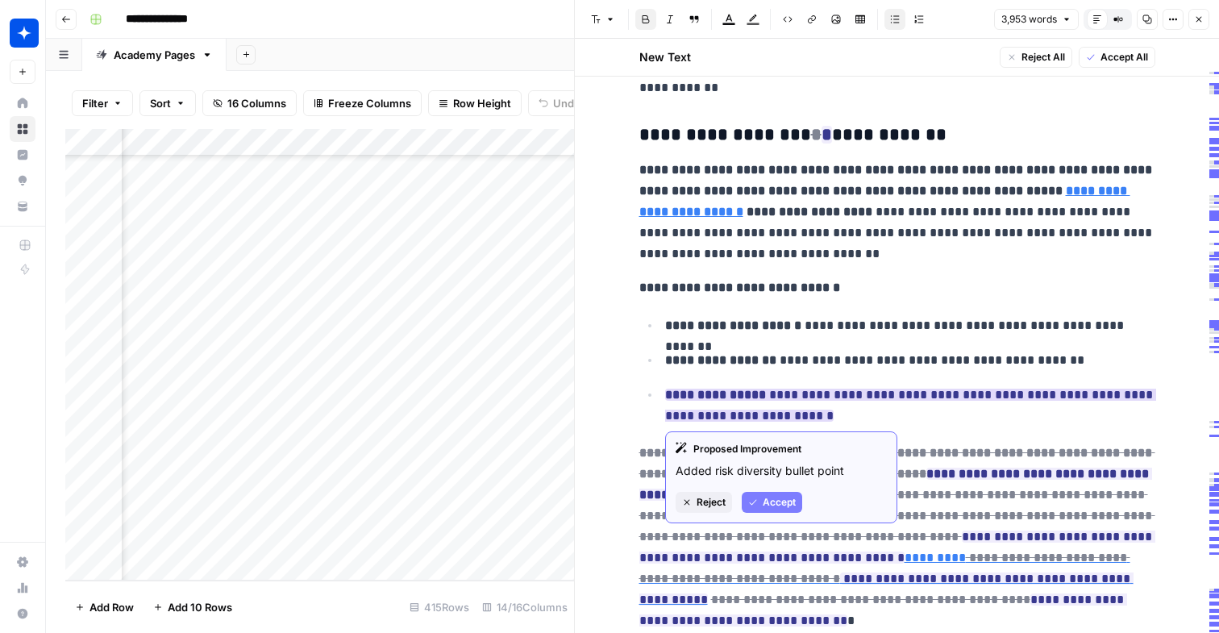
click at [754, 498] on icon "button" at bounding box center [753, 502] width 10 height 10
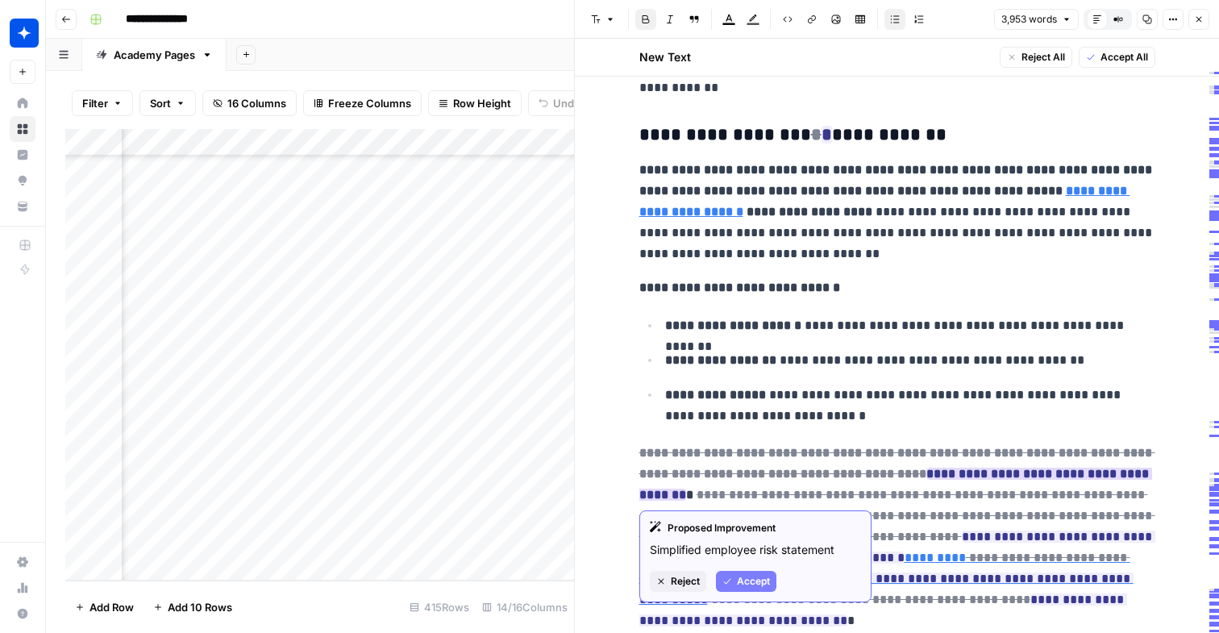
click at [746, 583] on span "Accept" at bounding box center [753, 581] width 33 height 15
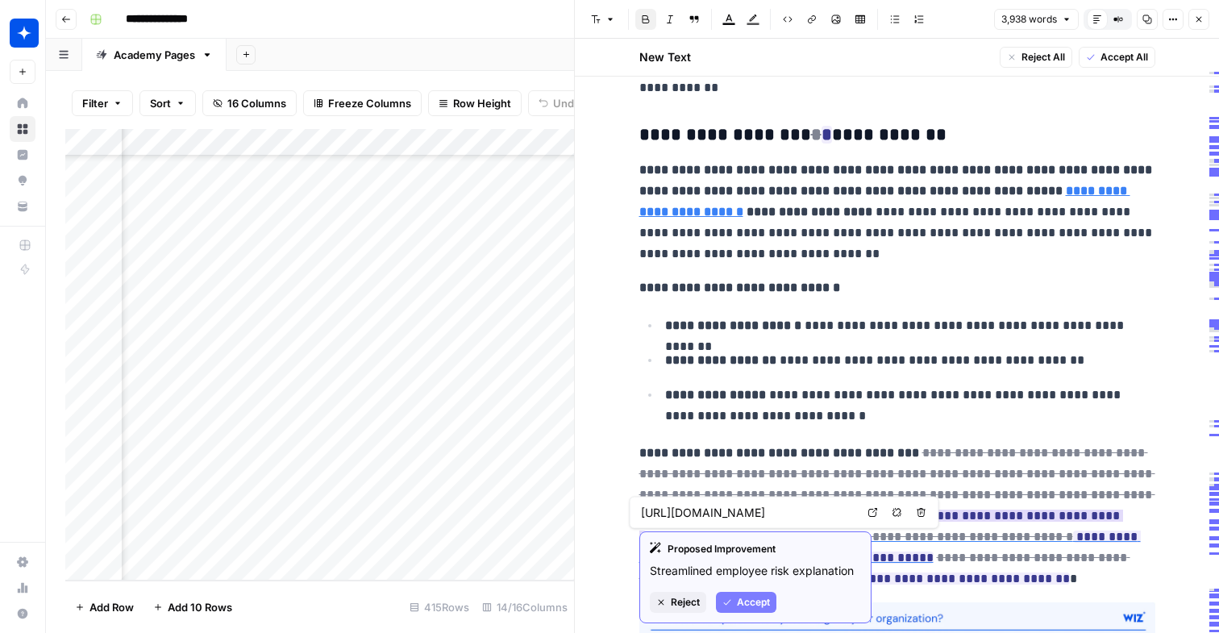
click at [742, 599] on span "Accept" at bounding box center [753, 602] width 33 height 15
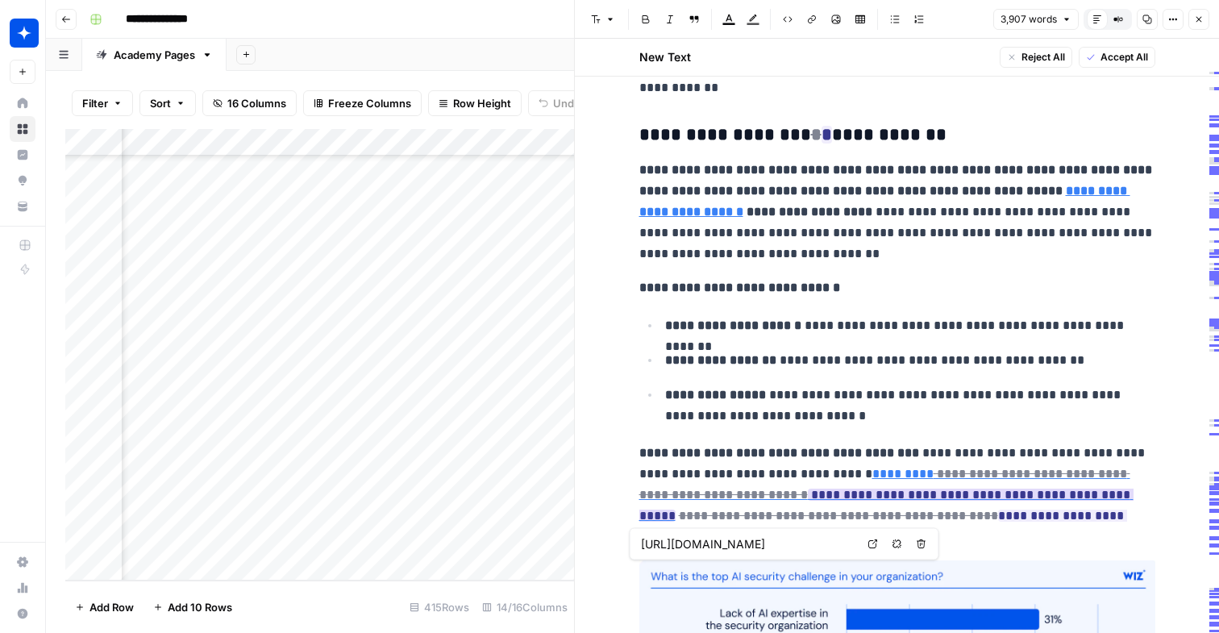
type input "[URL][DOMAIN_NAME]"
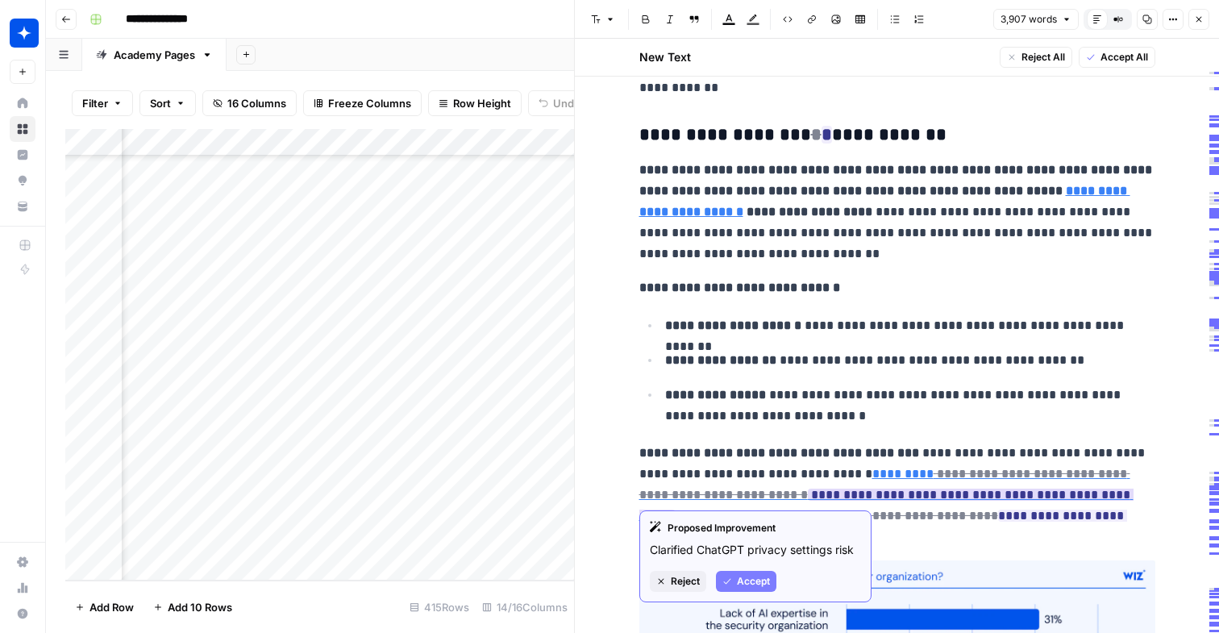
click at [745, 583] on span "Accept" at bounding box center [753, 581] width 33 height 15
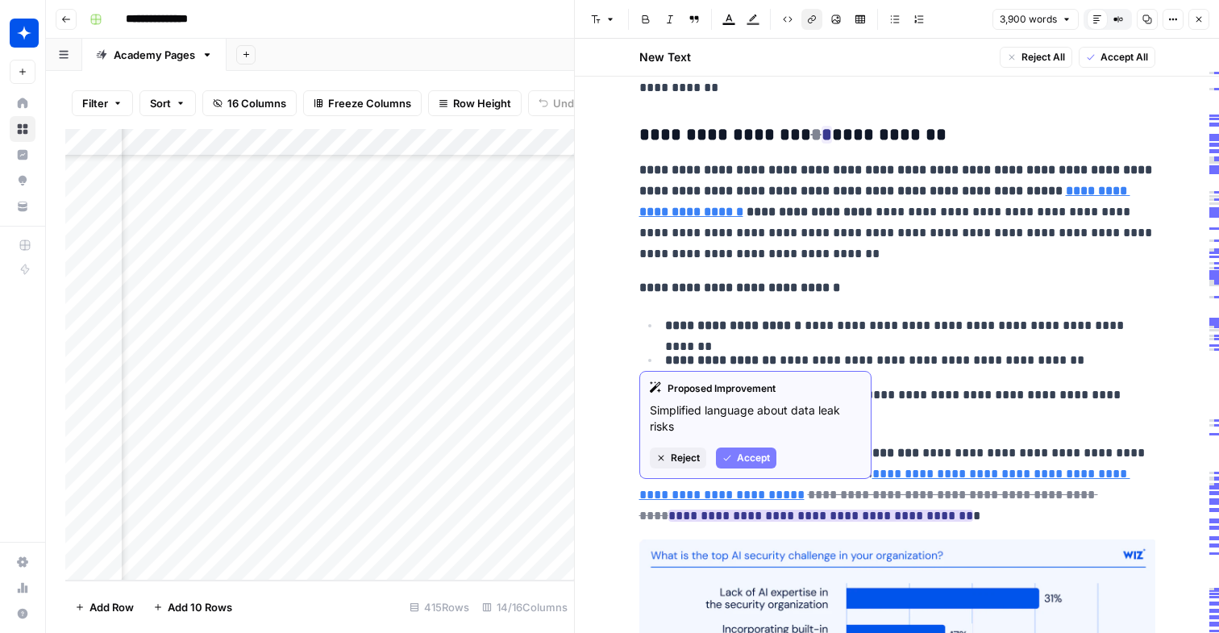
click at [759, 455] on span "Accept" at bounding box center [753, 458] width 33 height 15
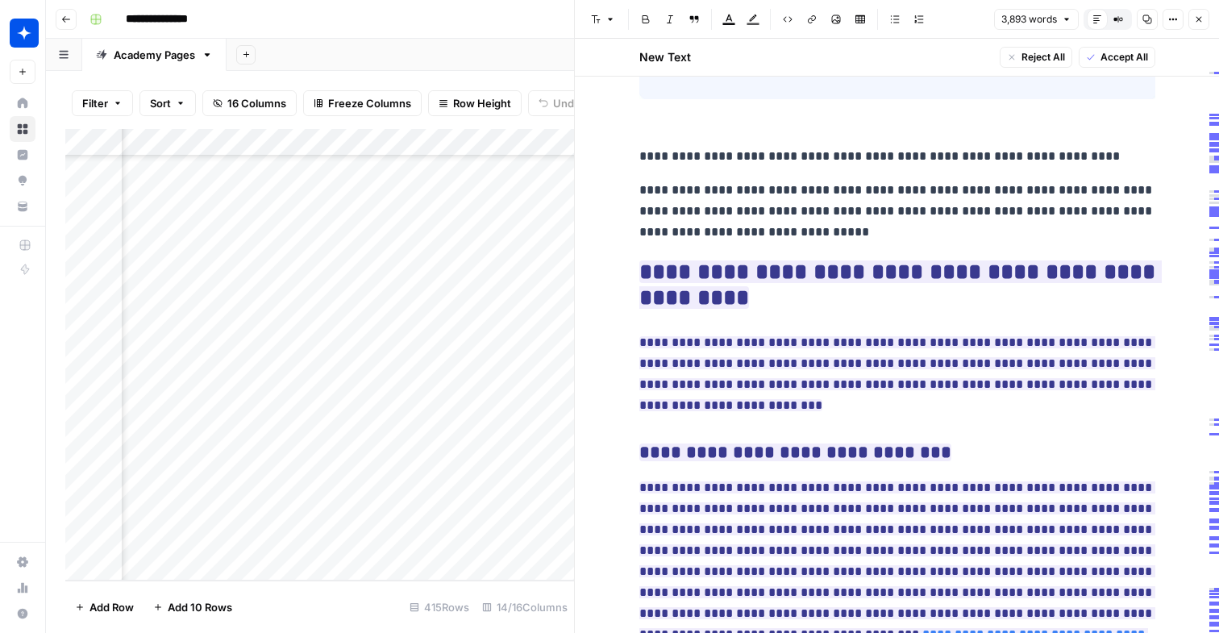
scroll to position [1431, 0]
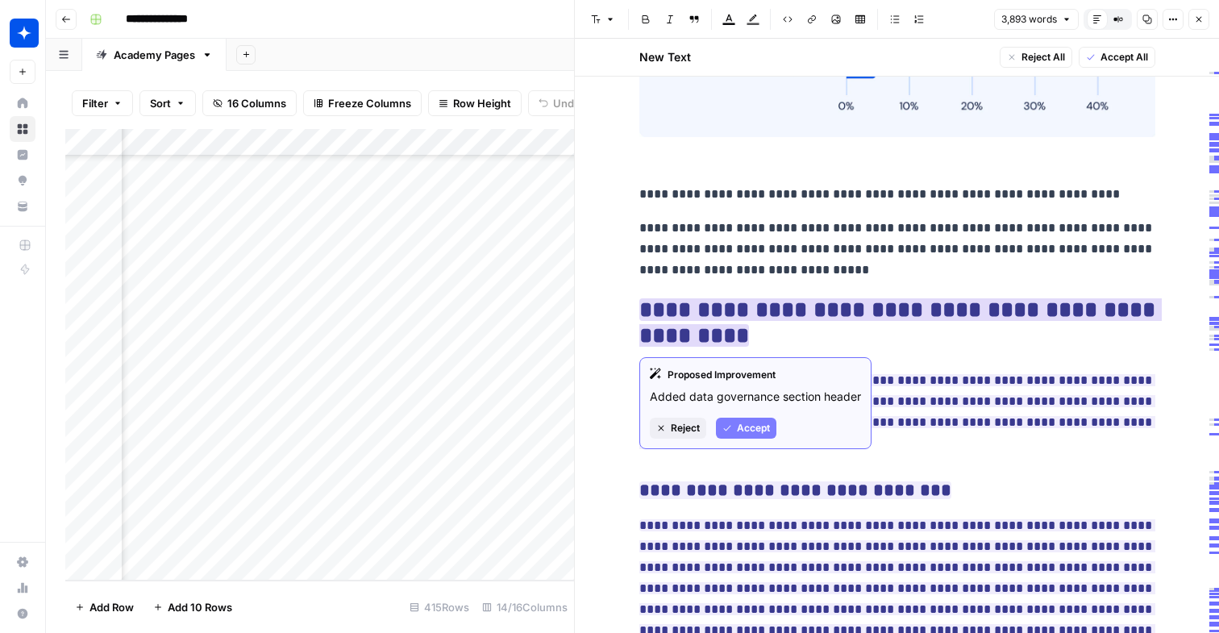
click at [741, 428] on span "Accept" at bounding box center [753, 428] width 33 height 15
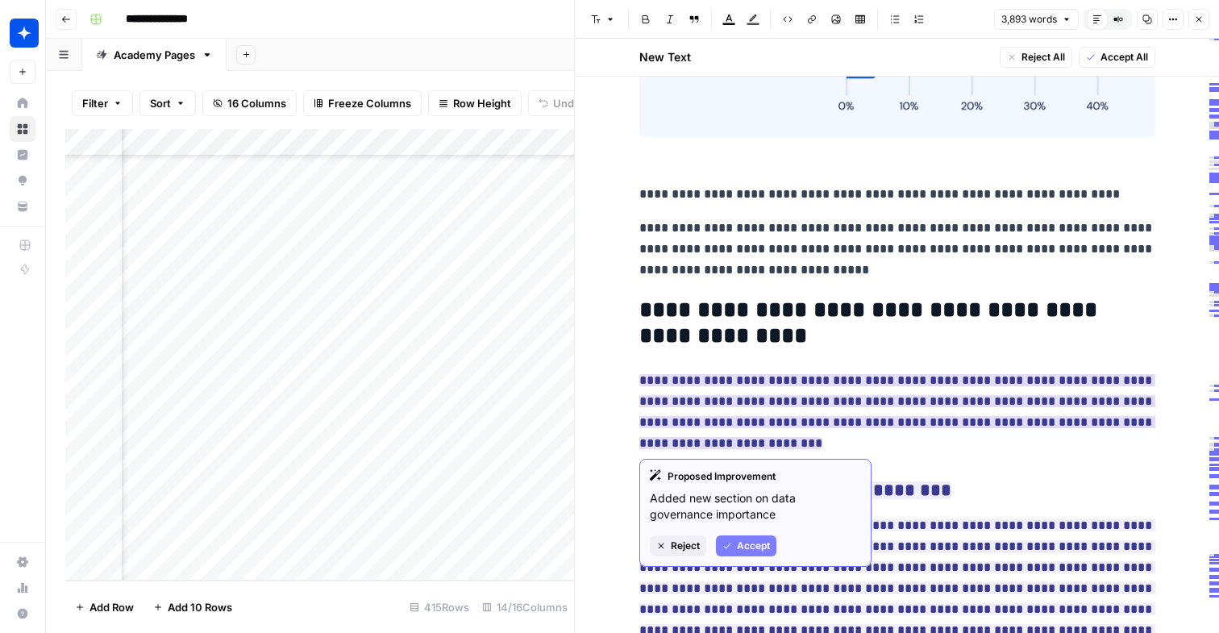
click at [725, 548] on icon "button" at bounding box center [727, 546] width 10 height 10
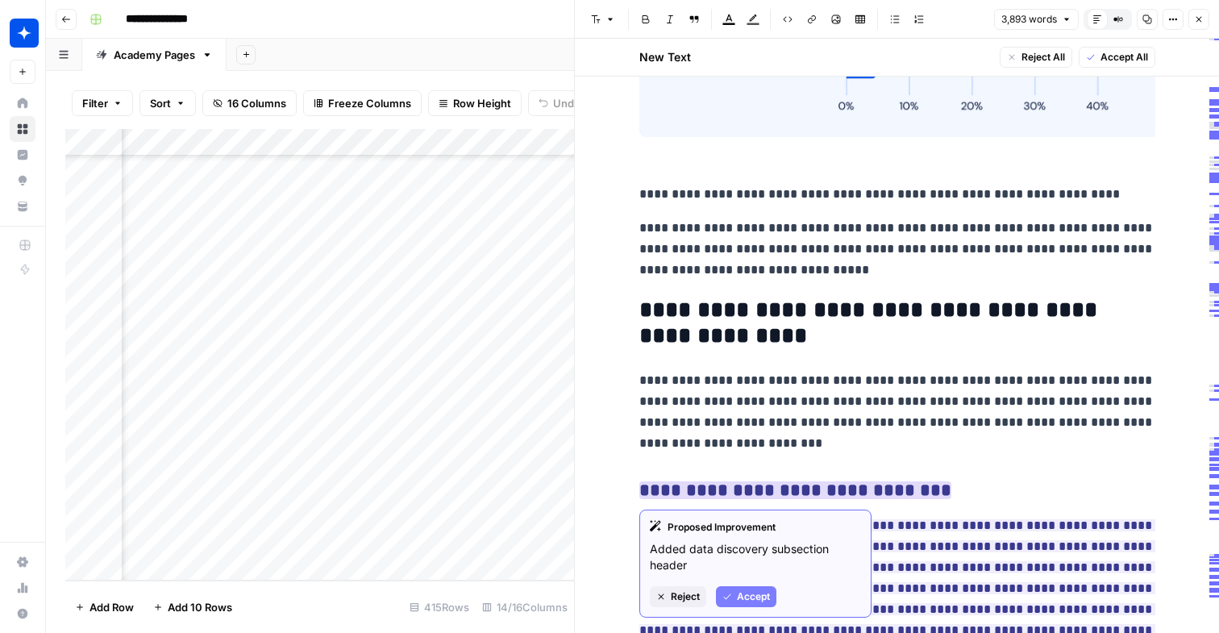
click at [749, 588] on button "Accept" at bounding box center [746, 596] width 60 height 21
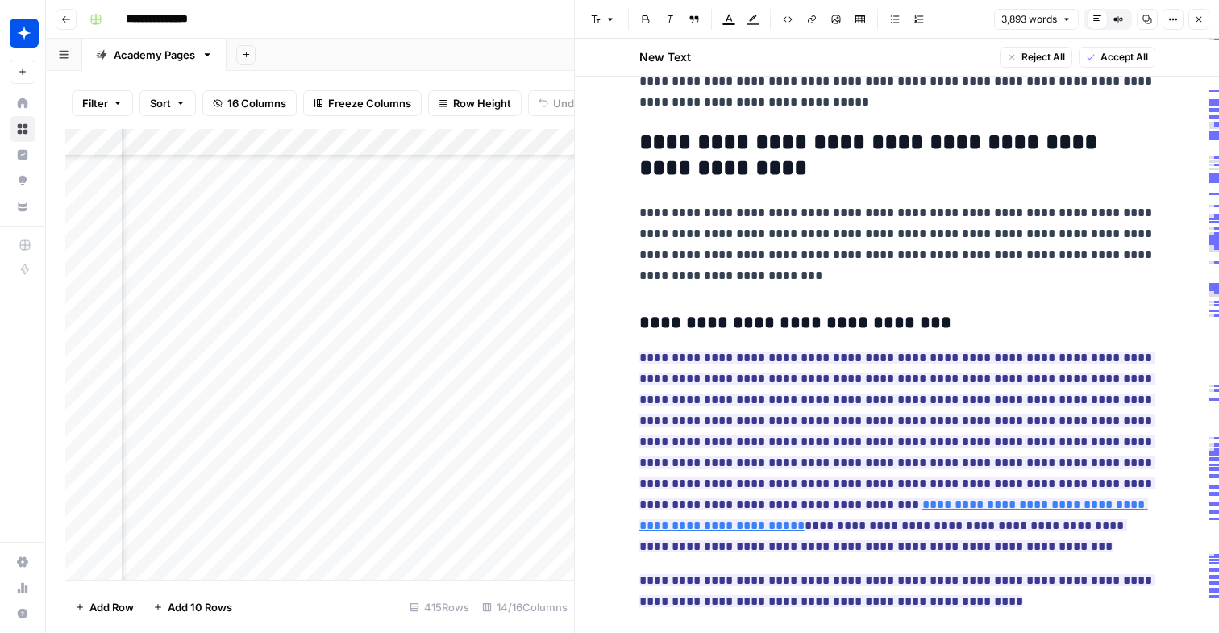
scroll to position [1697, 0]
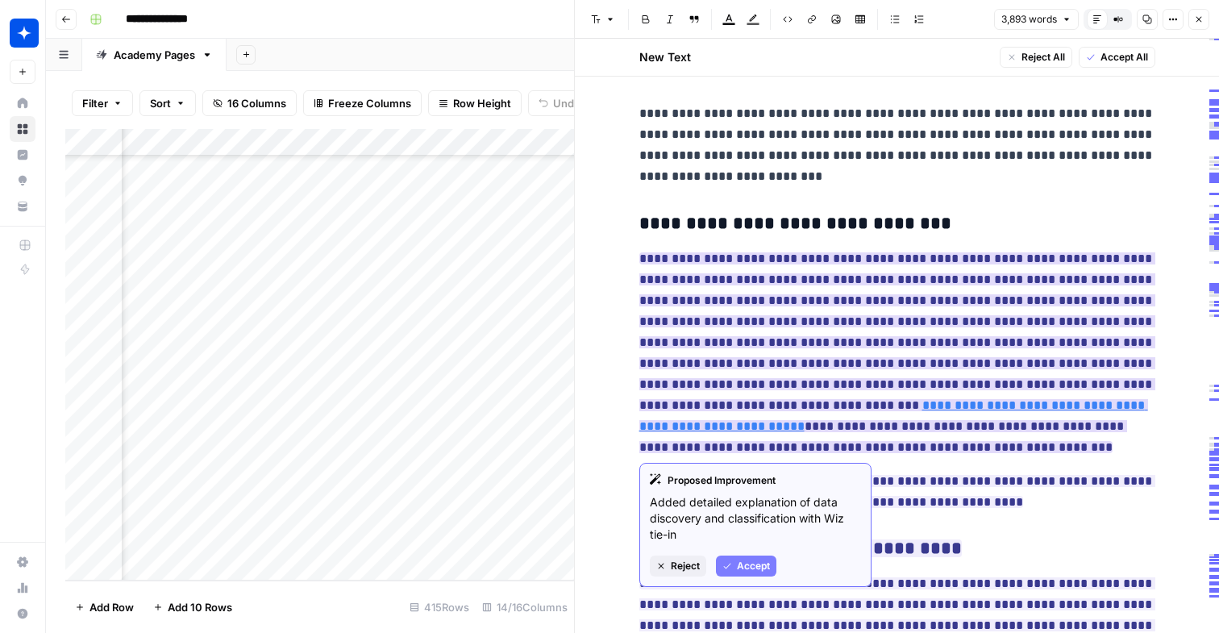
click at [764, 566] on span "Accept" at bounding box center [753, 566] width 33 height 15
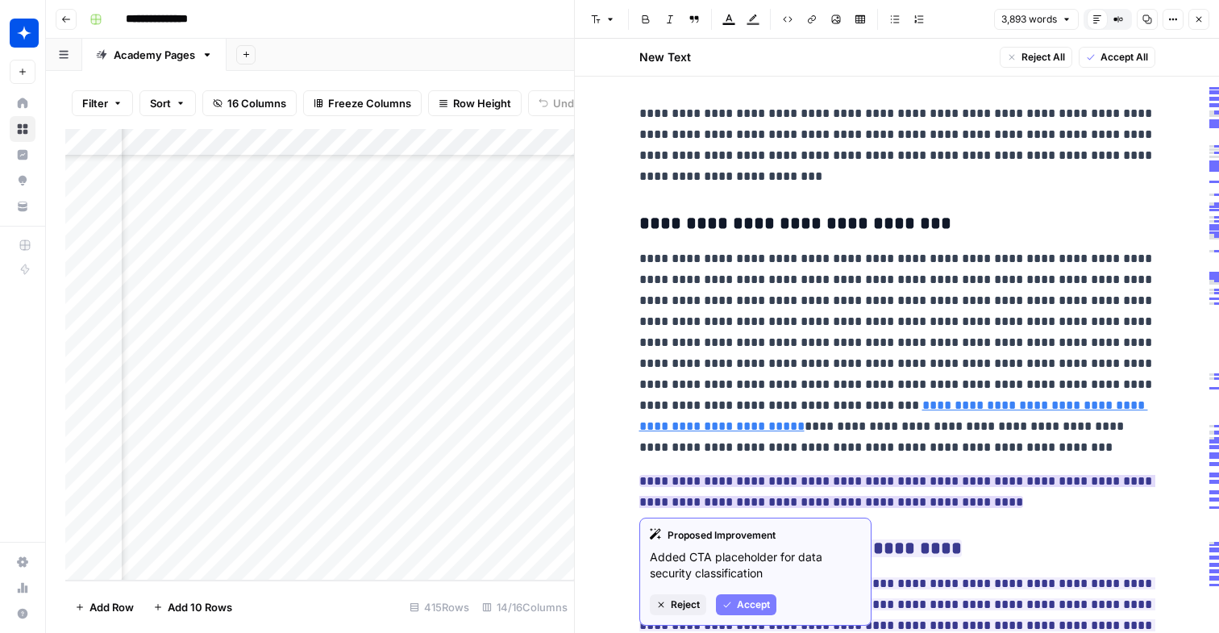
click at [756, 604] on span "Accept" at bounding box center [753, 604] width 33 height 15
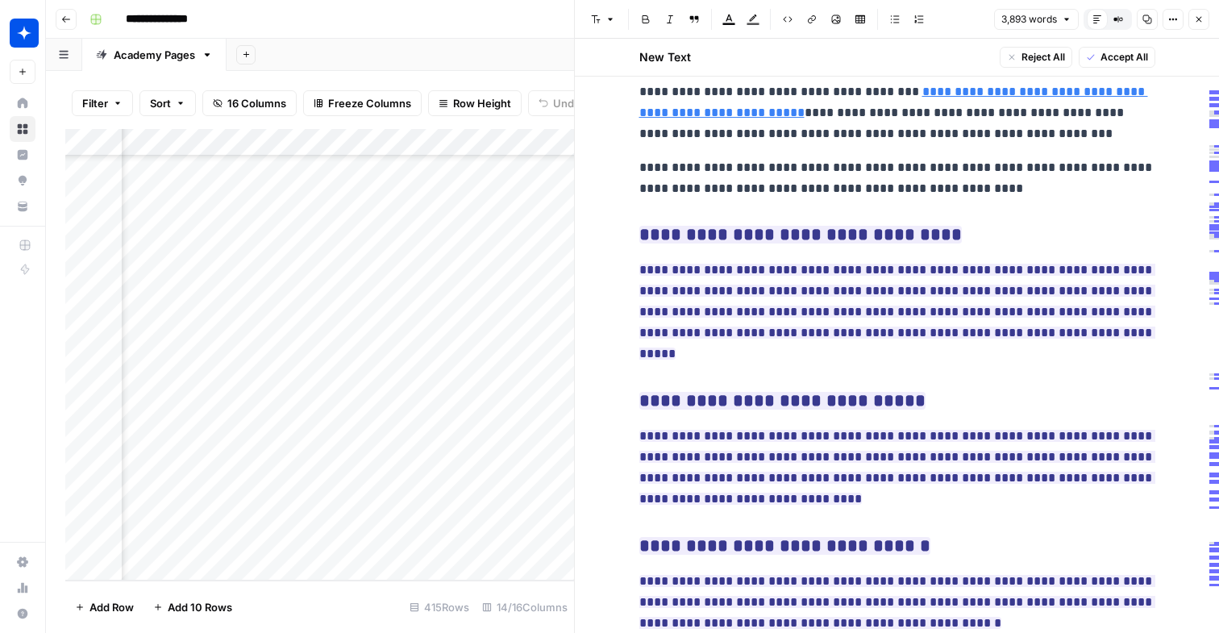
scroll to position [2045, 0]
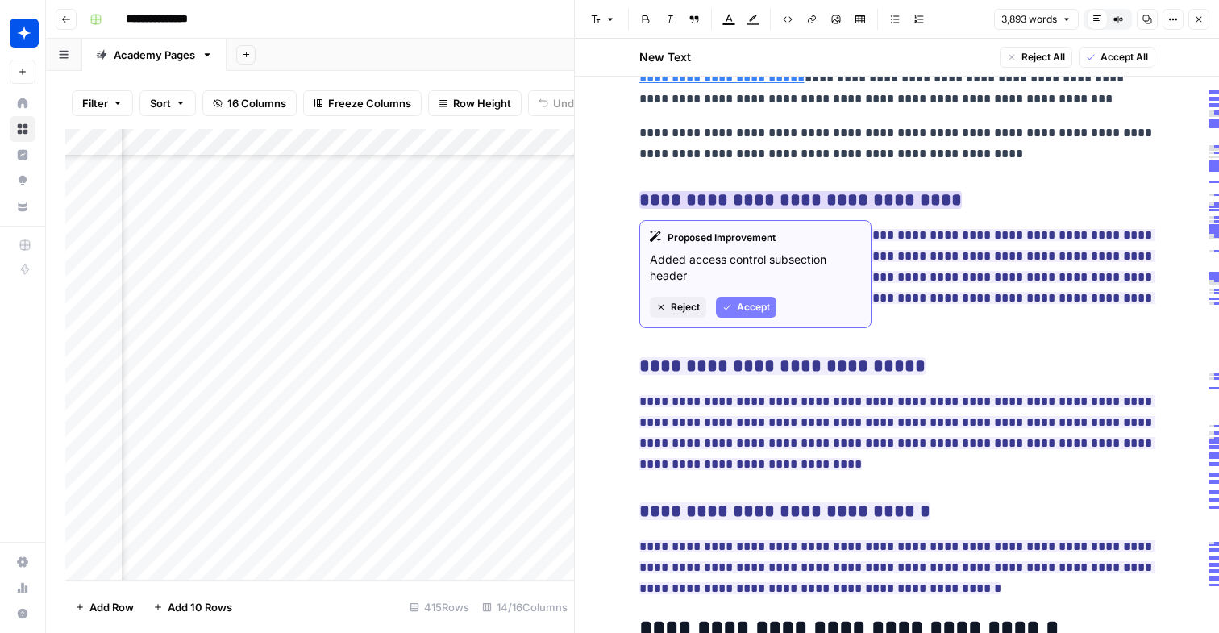
click at [753, 301] on span "Accept" at bounding box center [753, 307] width 33 height 15
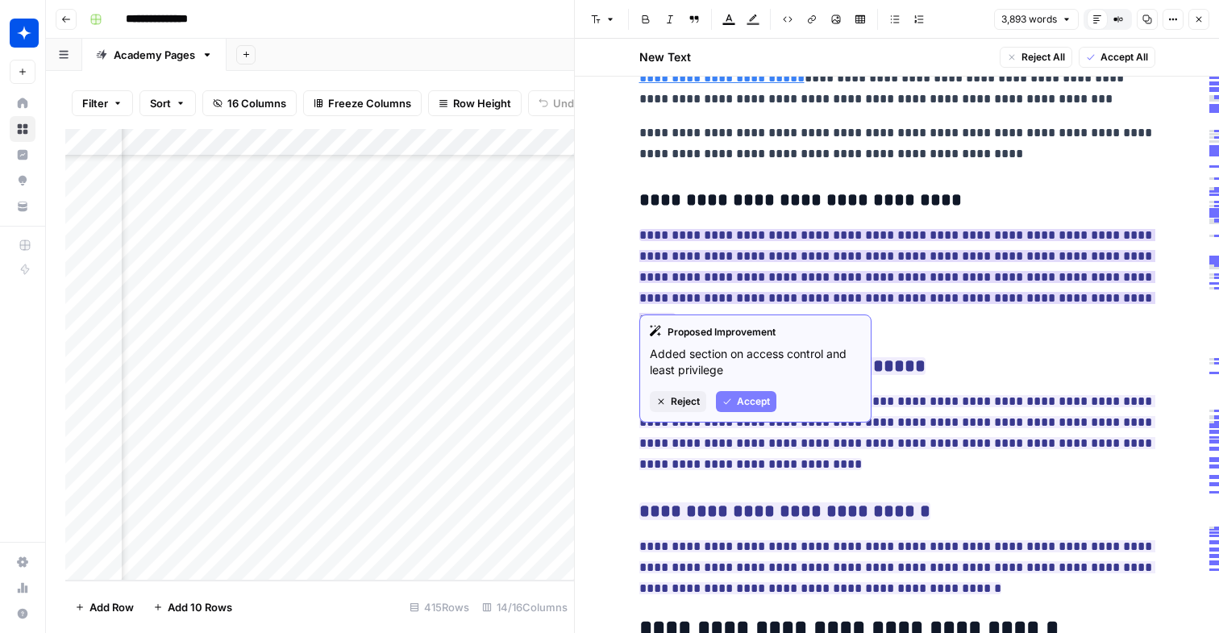
click at [751, 397] on span "Accept" at bounding box center [753, 401] width 33 height 15
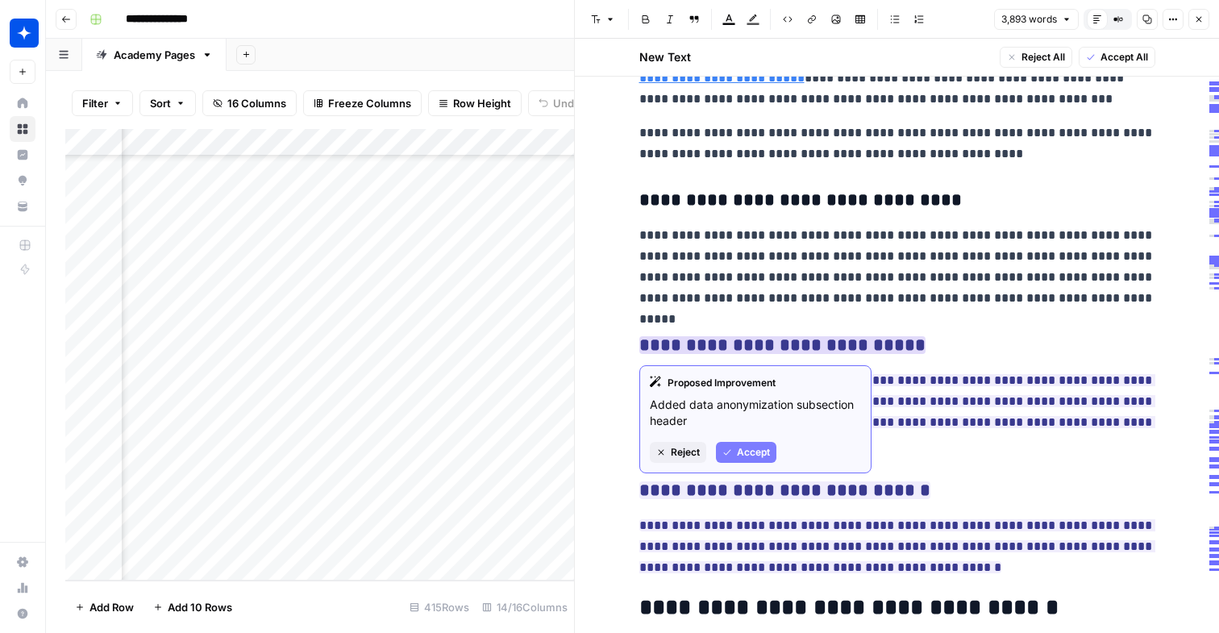
click at [757, 463] on div "Proposed Improvement Added data anonymization subsection header Reject Accept" at bounding box center [755, 419] width 232 height 108
click at [757, 460] on button "Accept" at bounding box center [746, 452] width 60 height 21
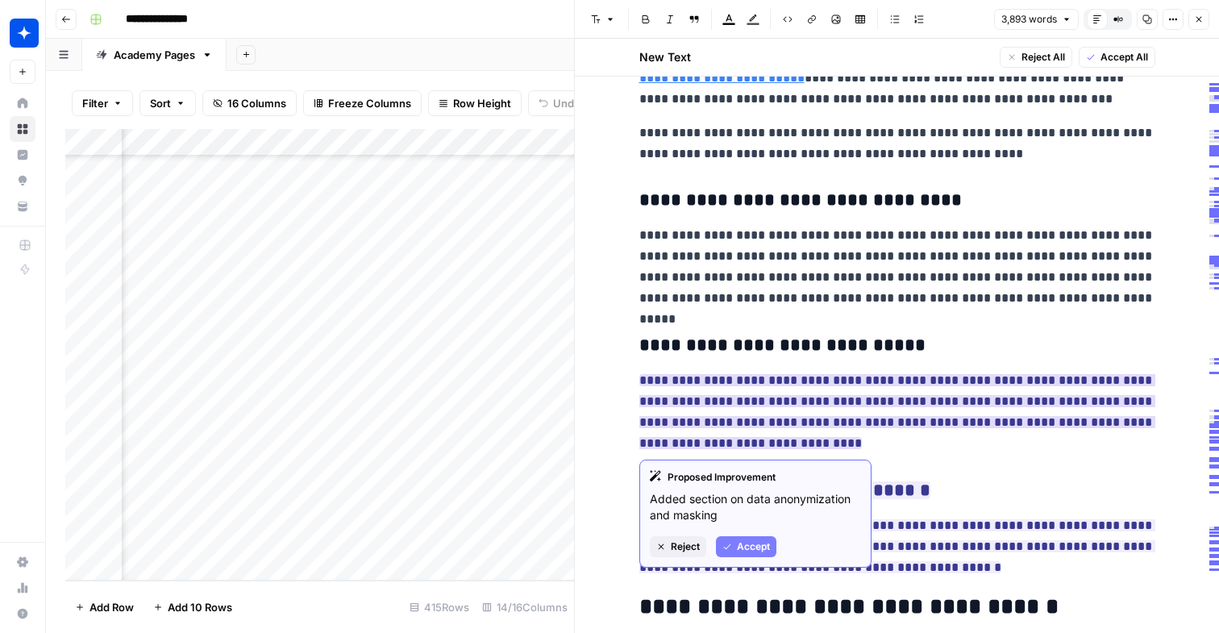
click at [744, 547] on span "Accept" at bounding box center [753, 546] width 33 height 15
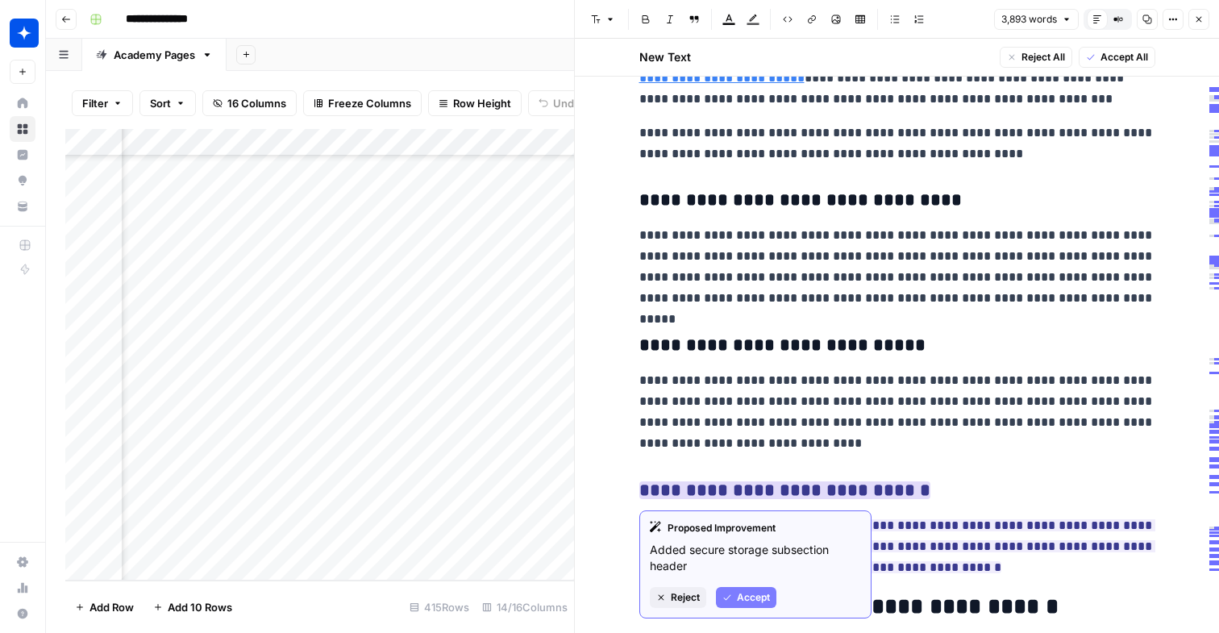
click at [733, 589] on button "Accept" at bounding box center [746, 597] width 60 height 21
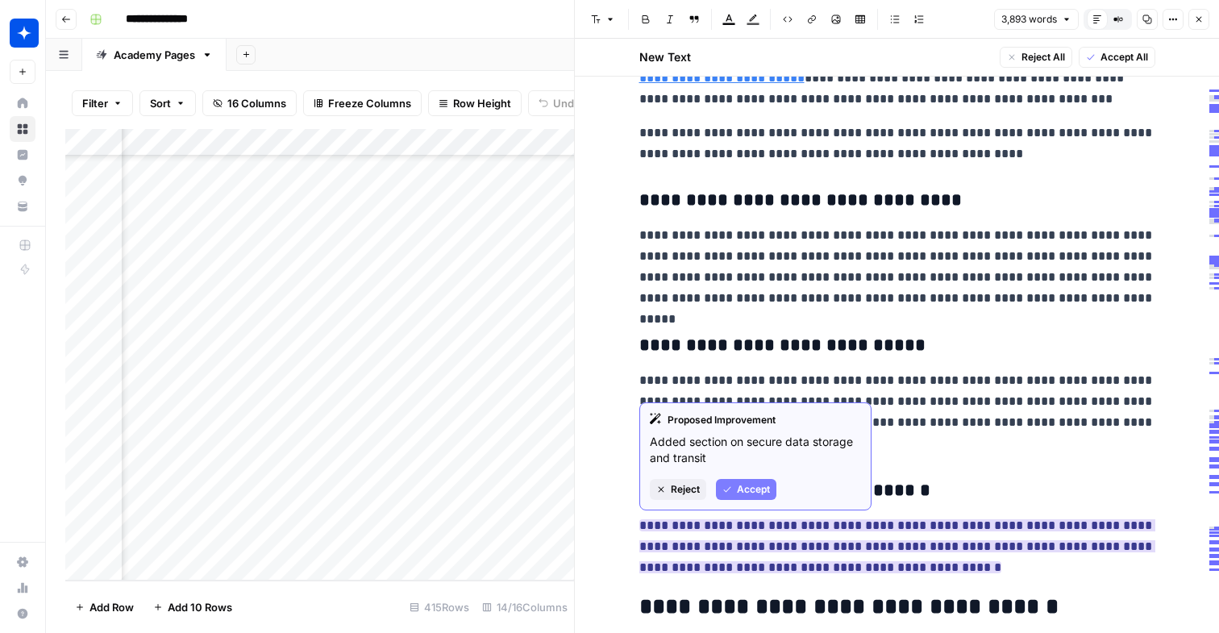
click at [749, 490] on span "Accept" at bounding box center [753, 489] width 33 height 15
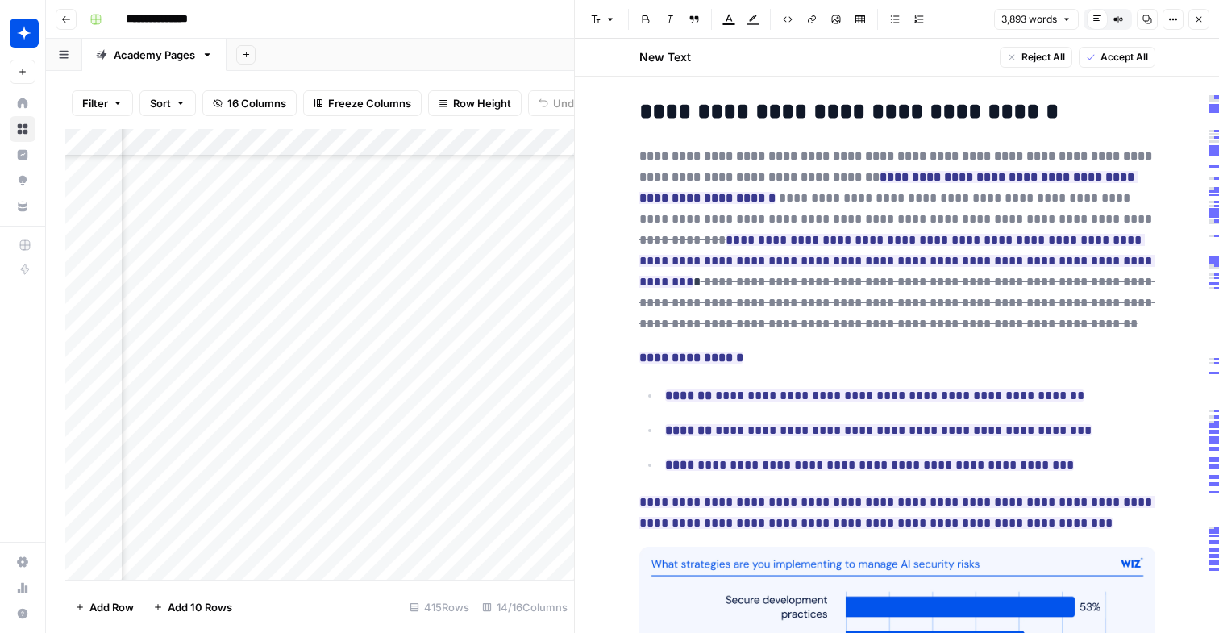
scroll to position [2556, 0]
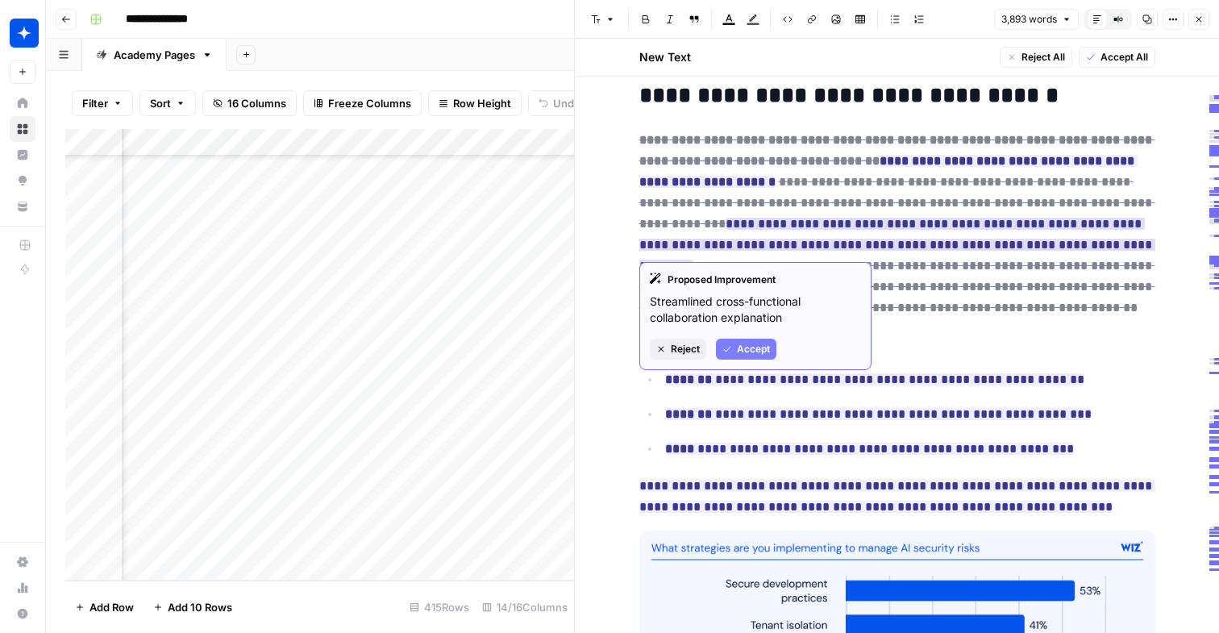
click at [759, 351] on span "Accept" at bounding box center [753, 349] width 33 height 15
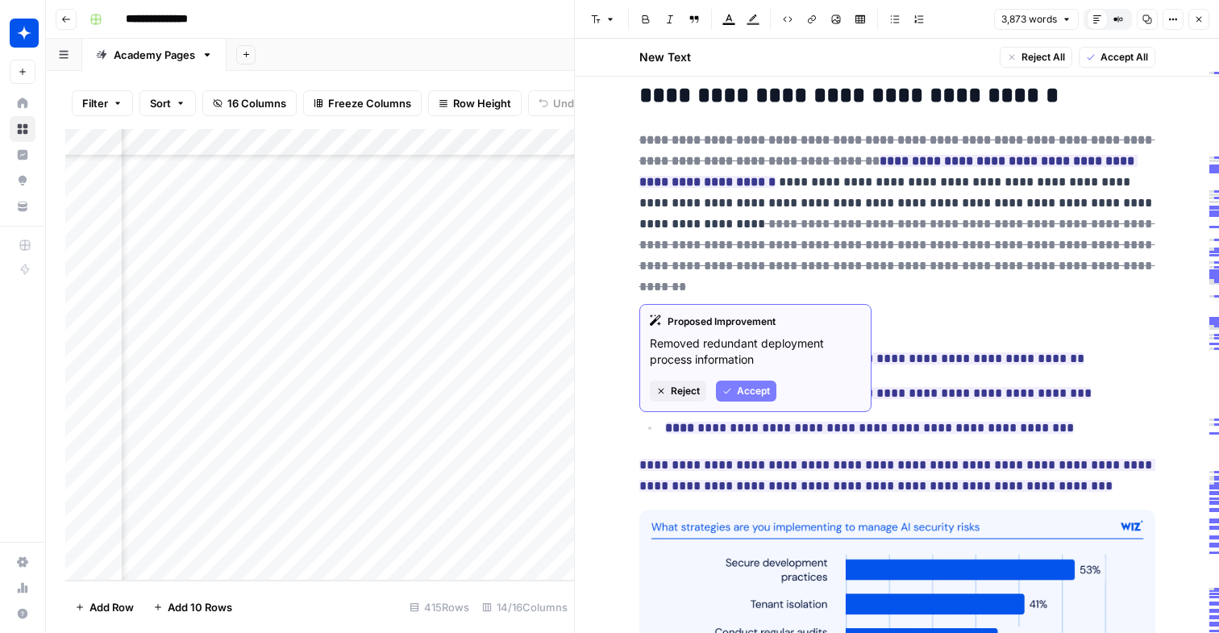
click at [754, 391] on span "Accept" at bounding box center [753, 391] width 33 height 15
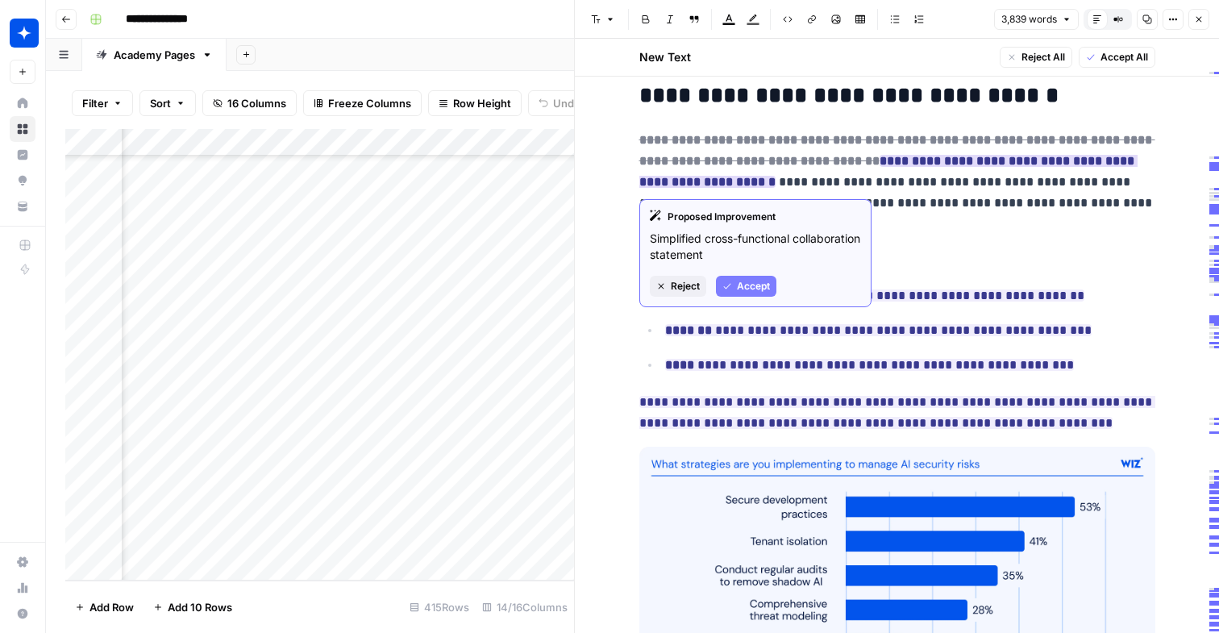
click at [756, 277] on button "Accept" at bounding box center [746, 286] width 60 height 21
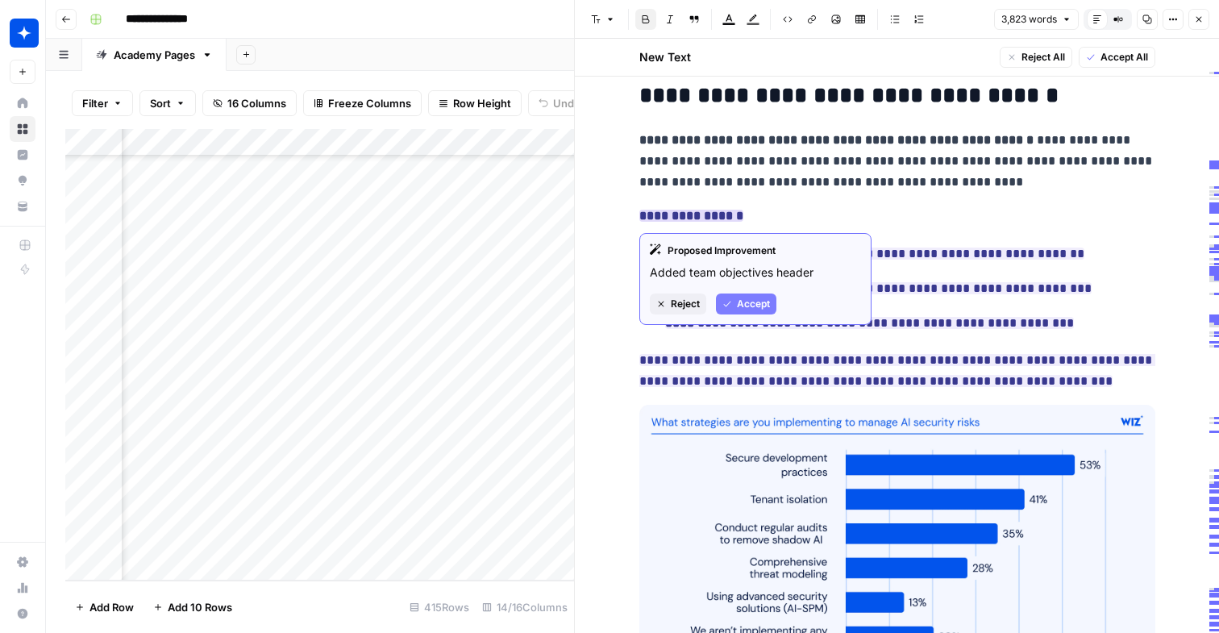
click at [745, 297] on span "Accept" at bounding box center [753, 304] width 33 height 15
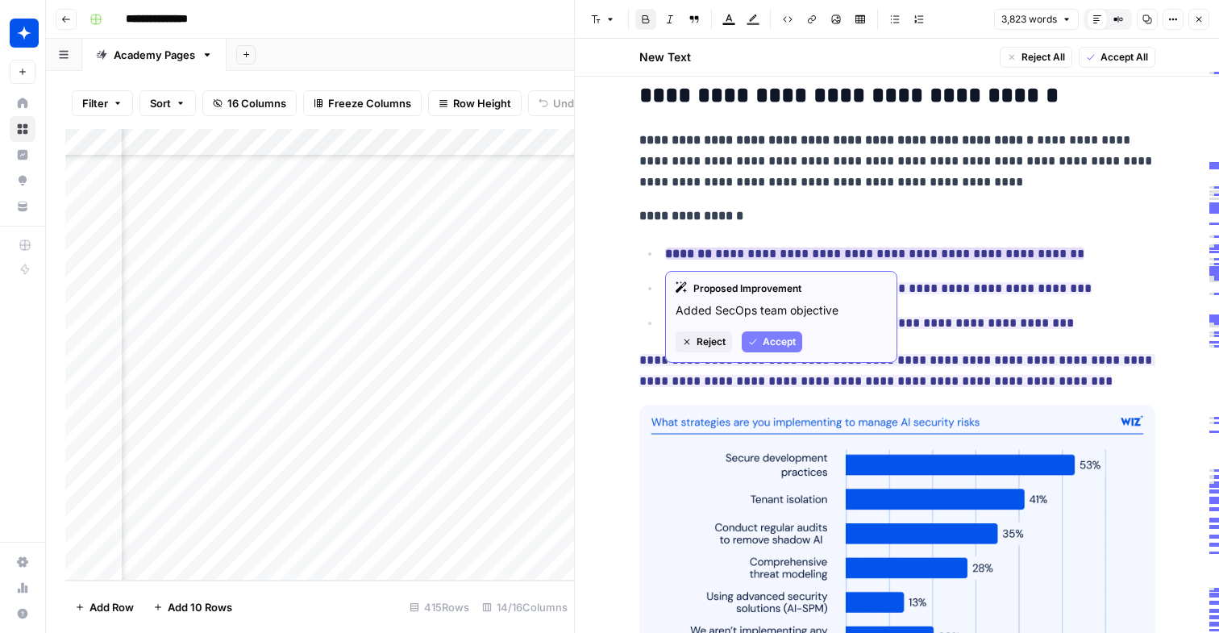
click at [758, 341] on button "Accept" at bounding box center [771, 341] width 60 height 21
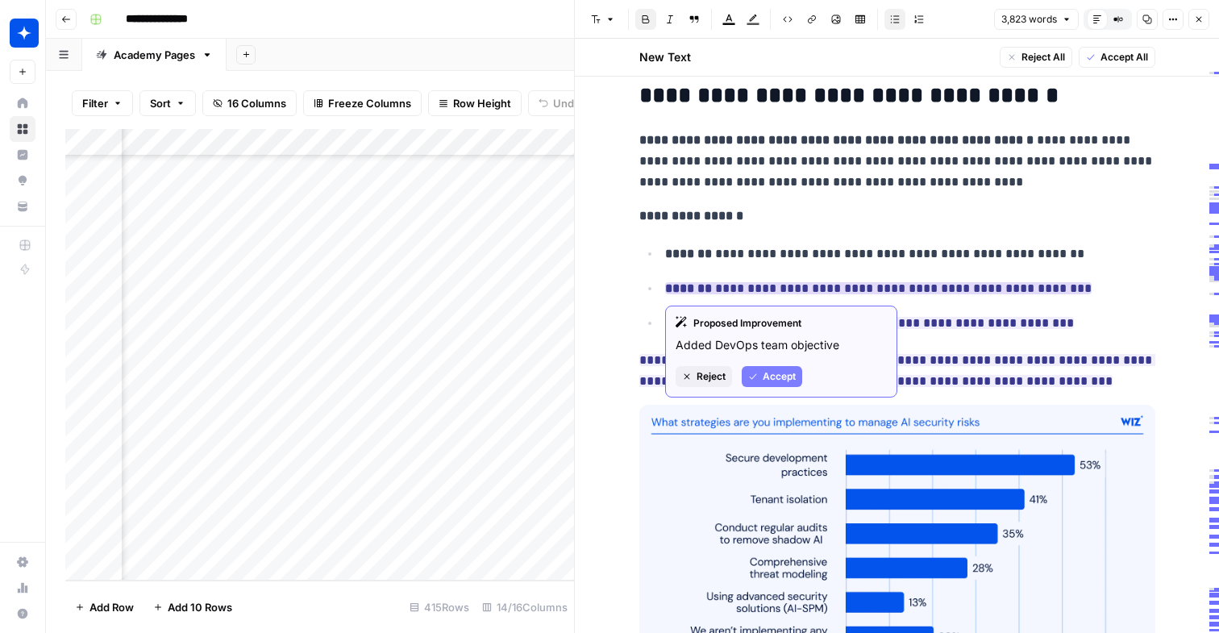
click at [766, 360] on div "Proposed Improvement Added DevOps team objective Reject Accept" at bounding box center [781, 351] width 232 height 92
click at [767, 377] on span "Accept" at bounding box center [778, 376] width 33 height 15
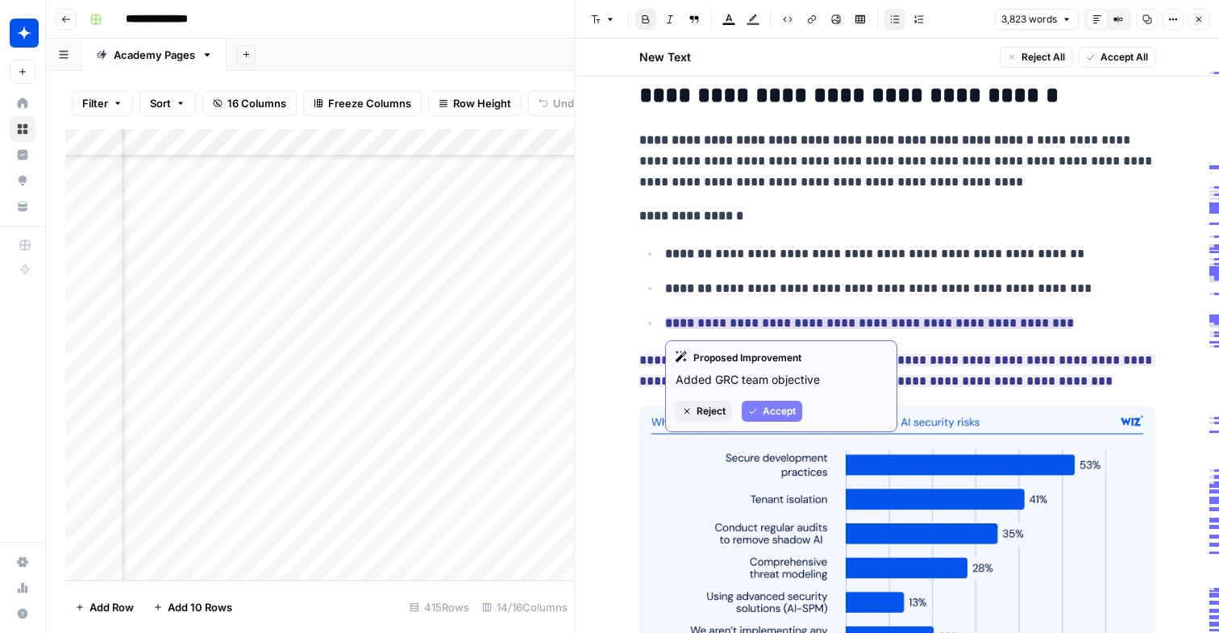
click at [764, 402] on button "Accept" at bounding box center [771, 411] width 60 height 21
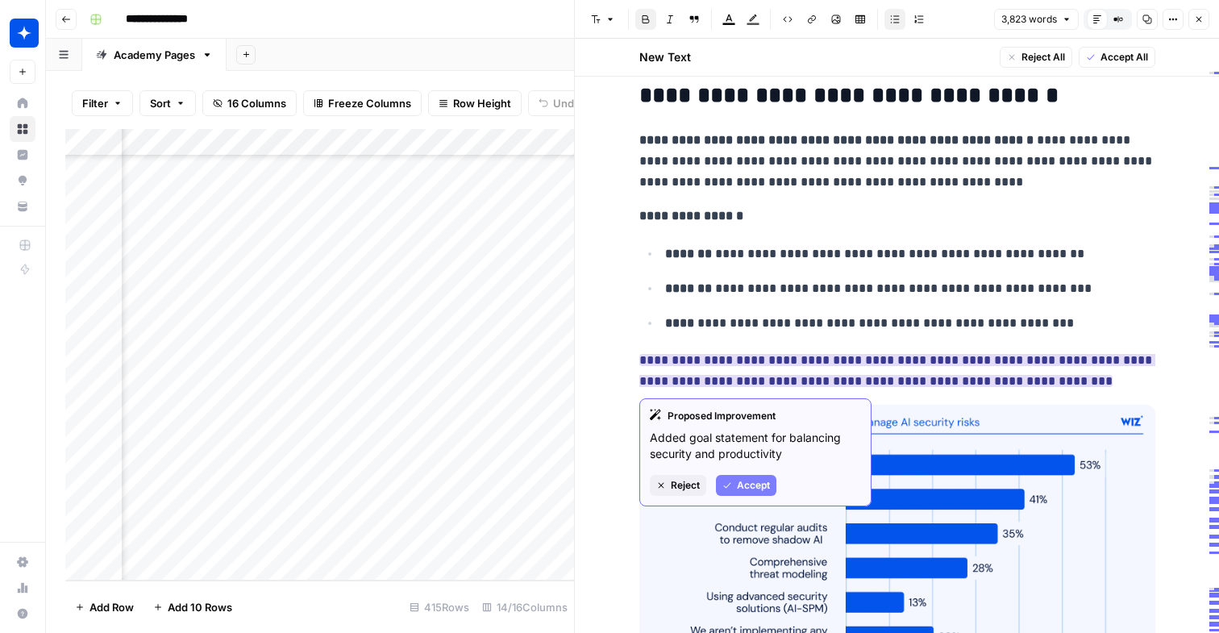
click at [746, 479] on span "Accept" at bounding box center [753, 485] width 33 height 15
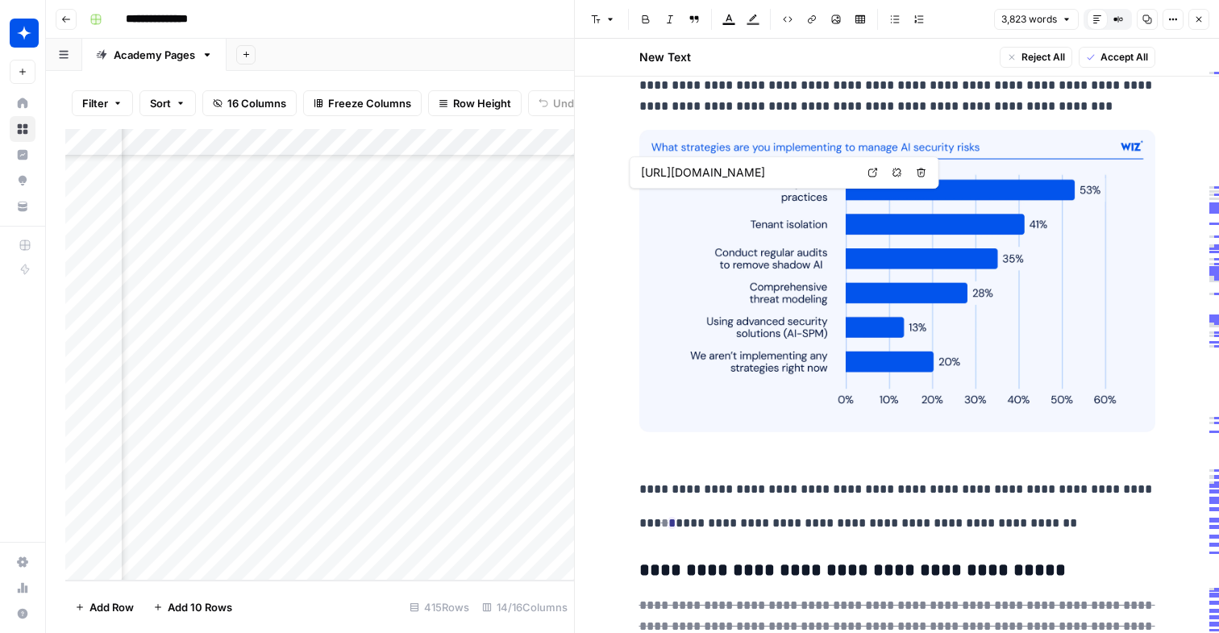
scroll to position [2957, 0]
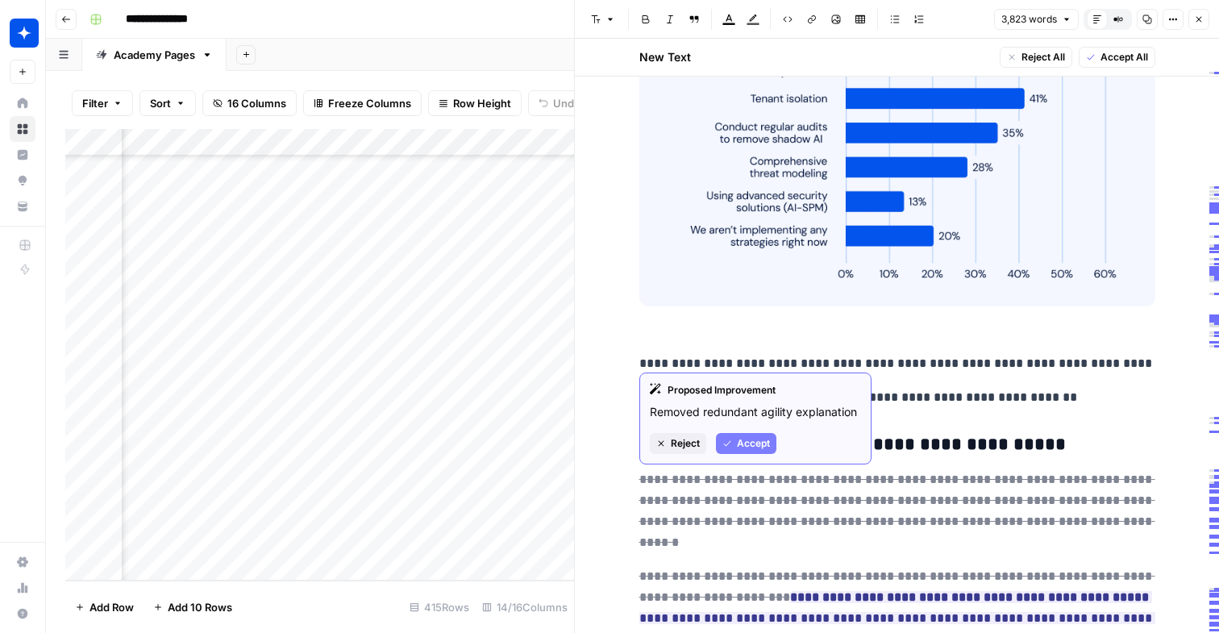
click at [741, 445] on span "Accept" at bounding box center [753, 443] width 33 height 15
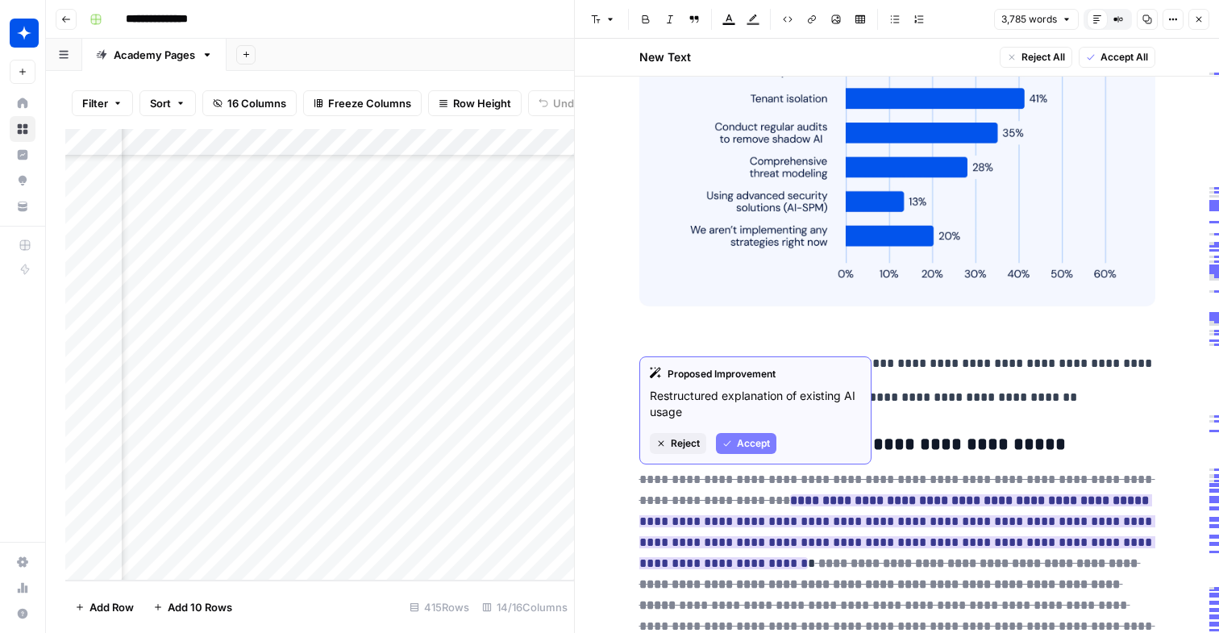
click at [743, 450] on button "Accept" at bounding box center [746, 443] width 60 height 21
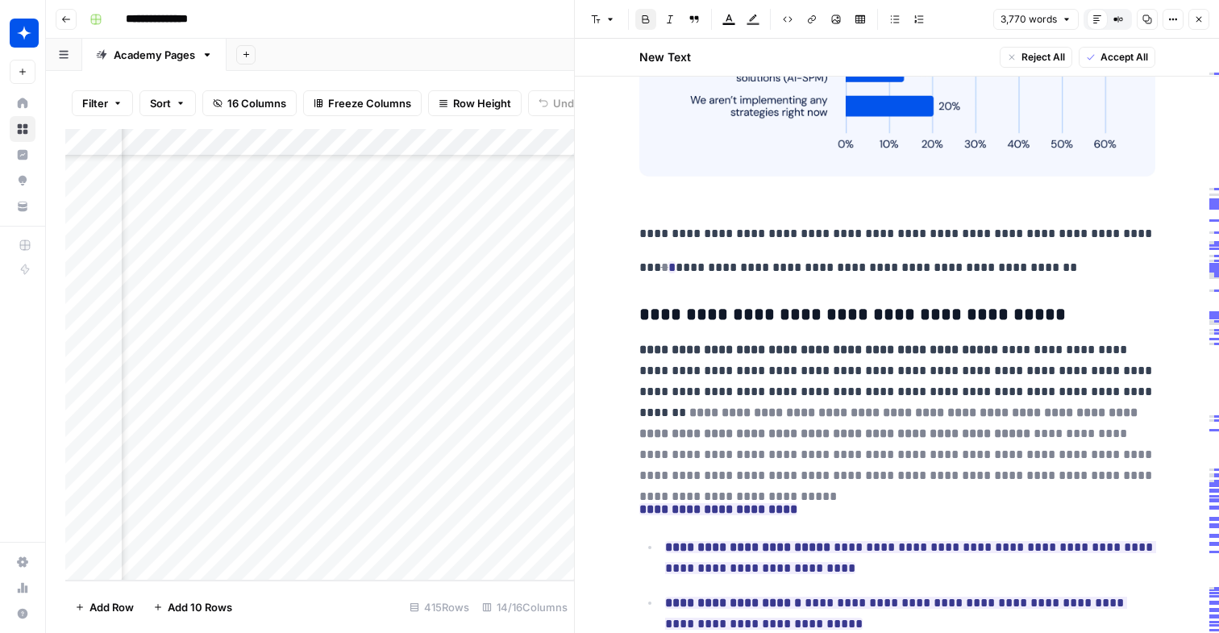
scroll to position [3089, 0]
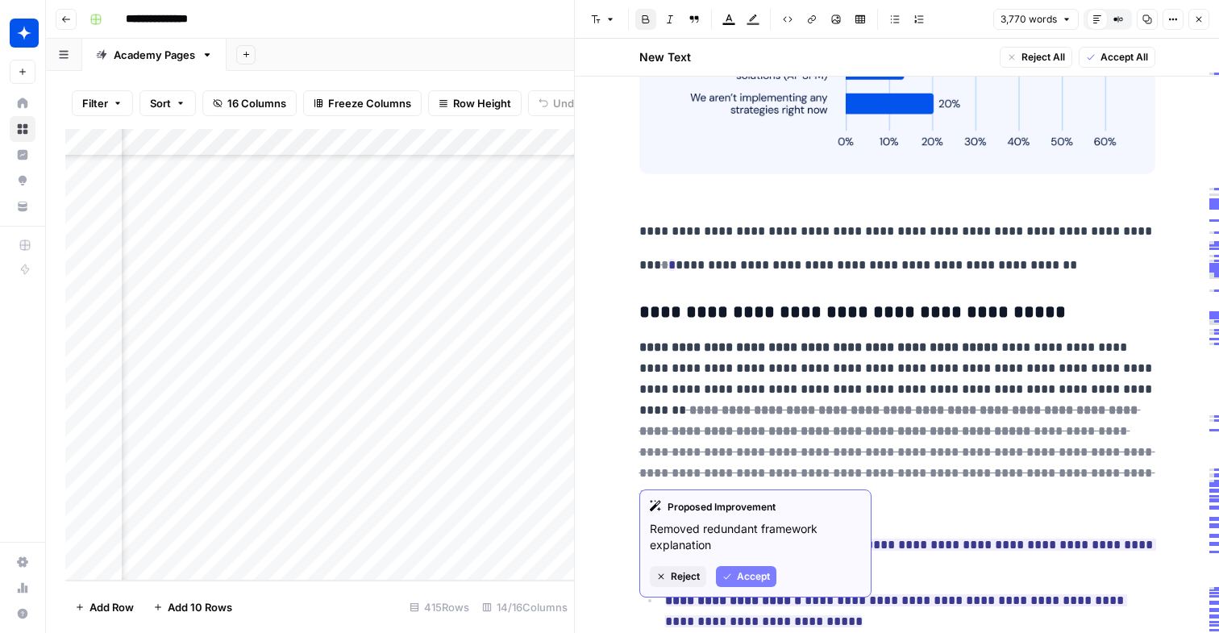
click at [743, 571] on span "Accept" at bounding box center [753, 576] width 33 height 15
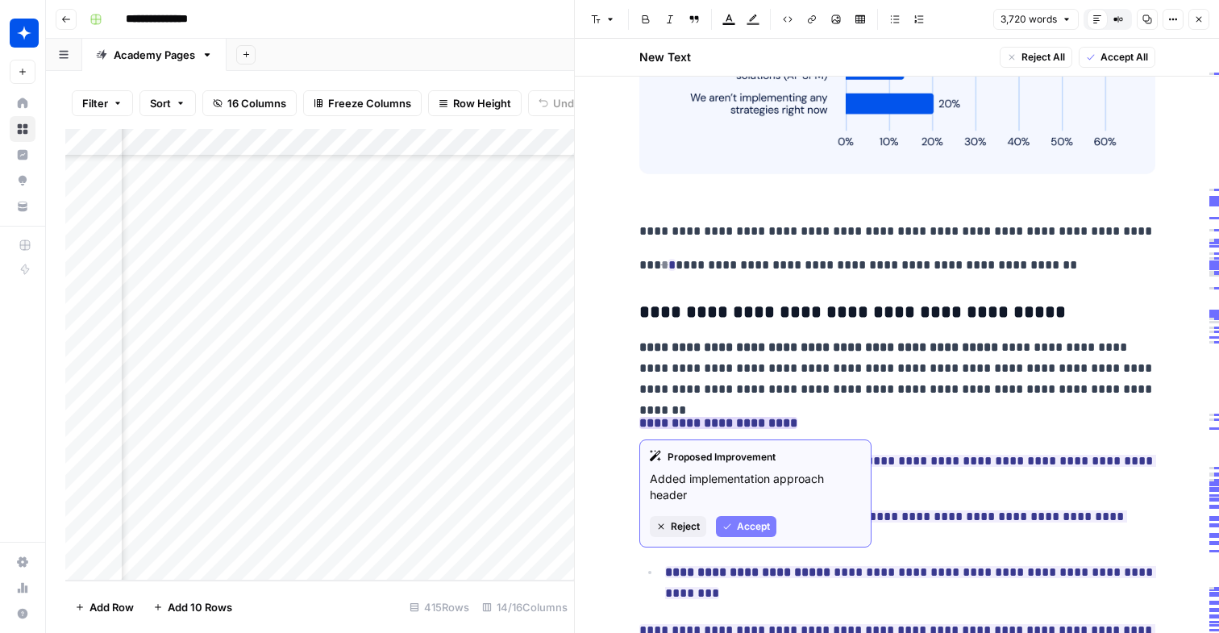
click at [764, 519] on span "Accept" at bounding box center [753, 526] width 33 height 15
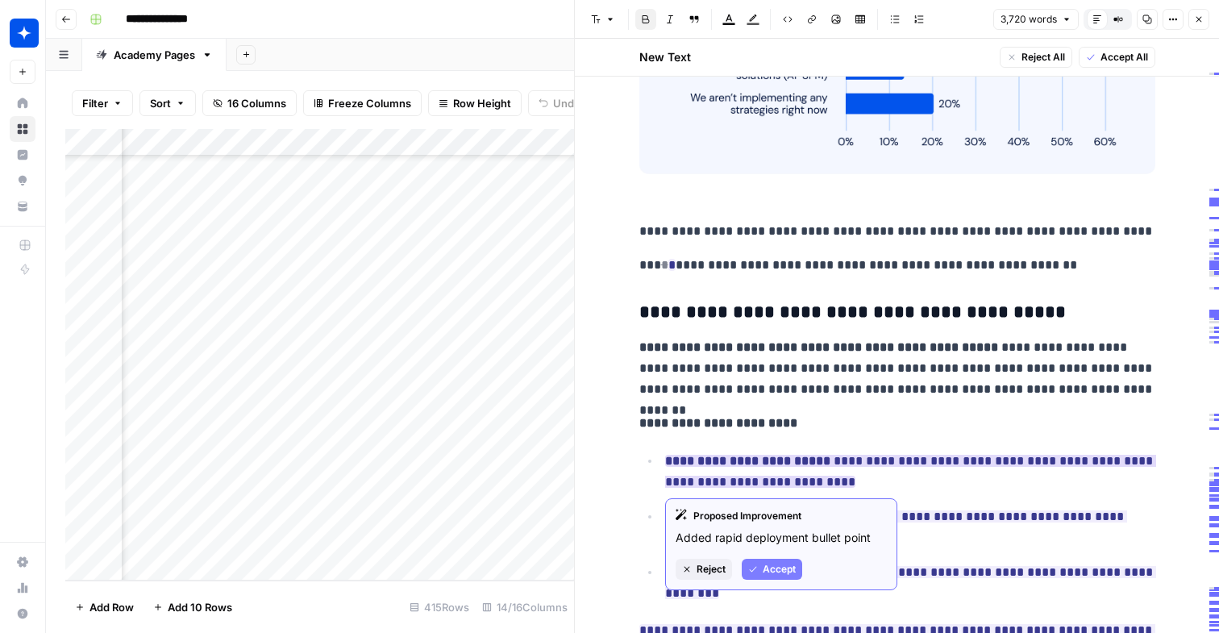
click at [766, 575] on span "Accept" at bounding box center [778, 569] width 33 height 15
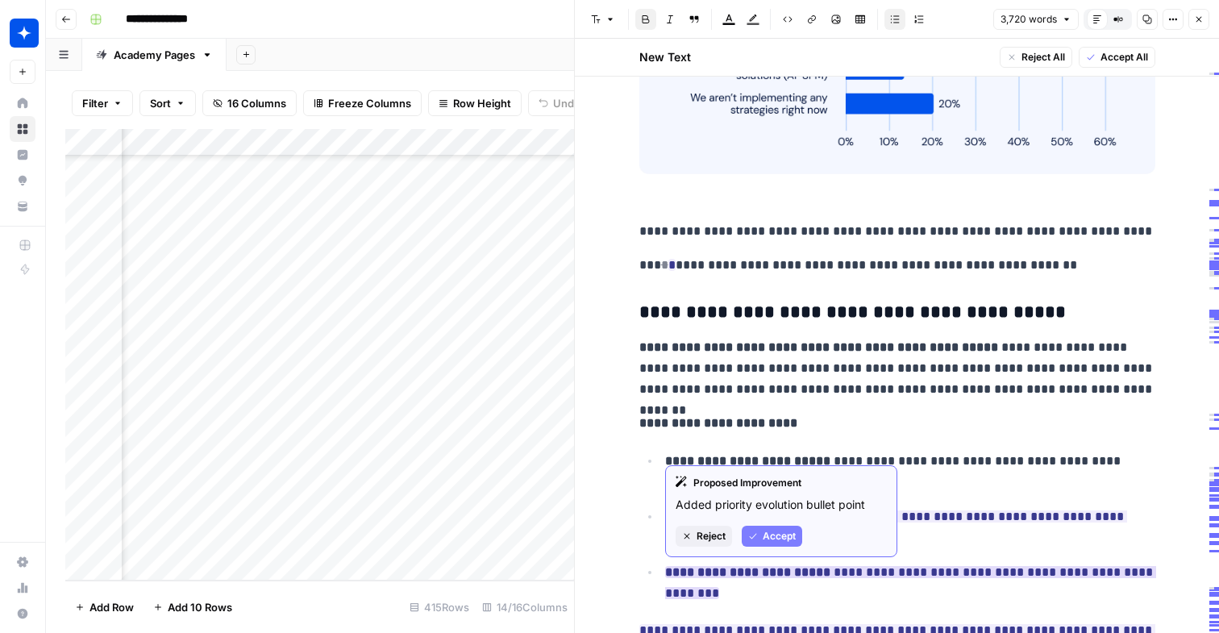
click at [770, 540] on span "Accept" at bounding box center [778, 536] width 33 height 15
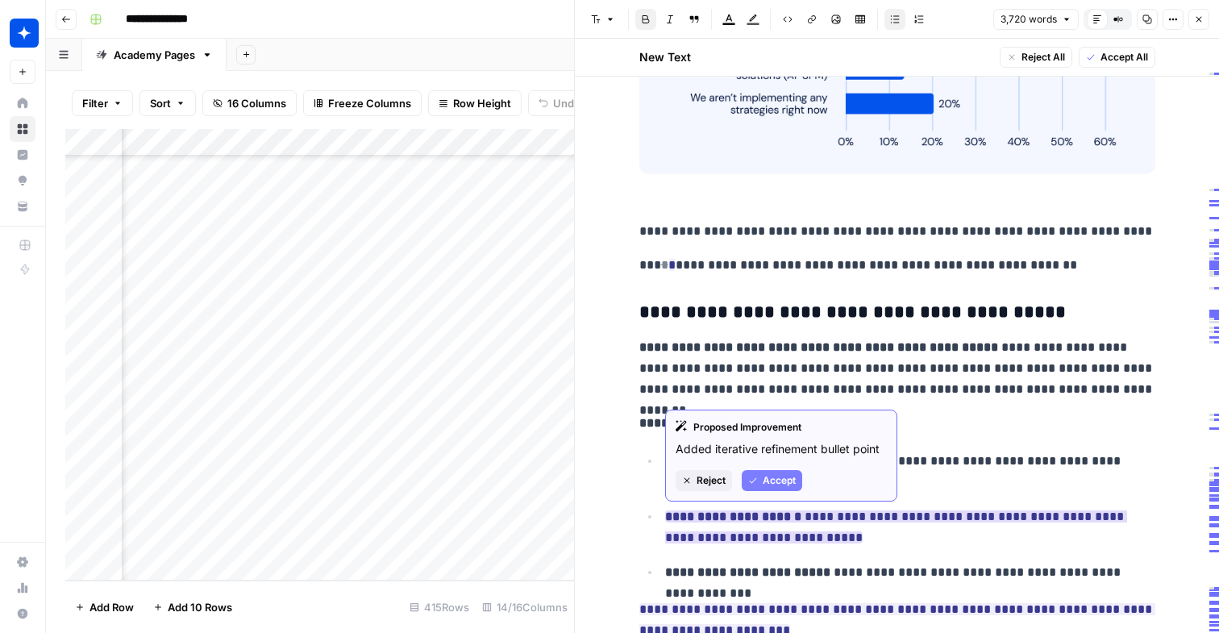
click at [791, 480] on span "Accept" at bounding box center [778, 480] width 33 height 15
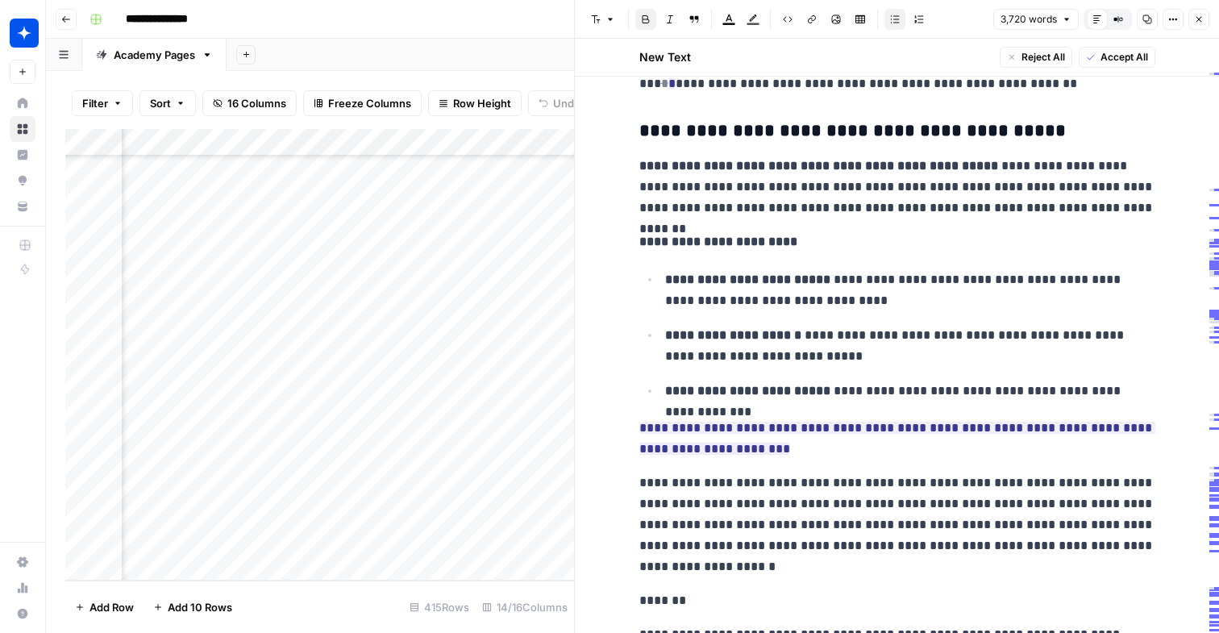
scroll to position [3331, 0]
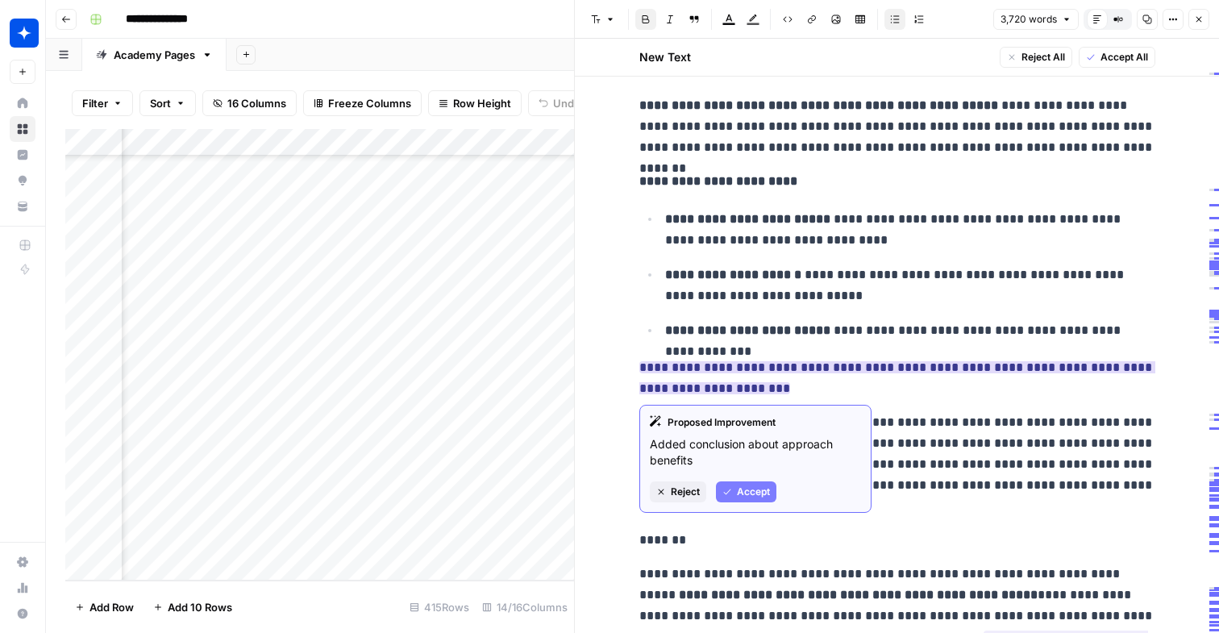
click at [756, 488] on span "Accept" at bounding box center [753, 491] width 33 height 15
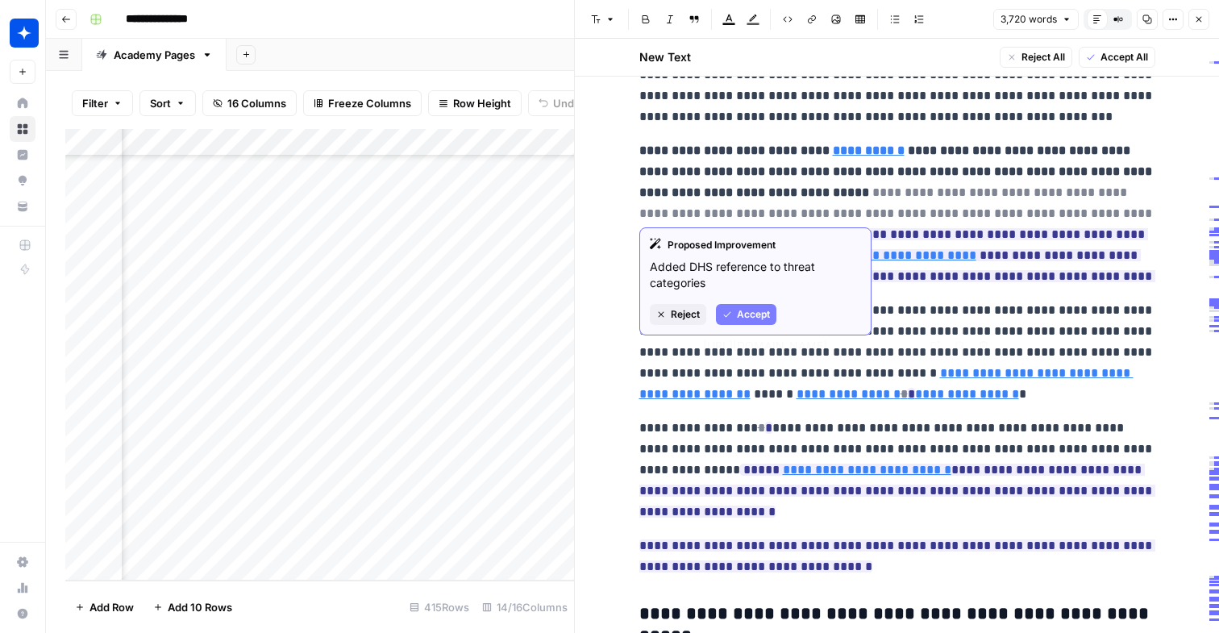
scroll to position [4296, 0]
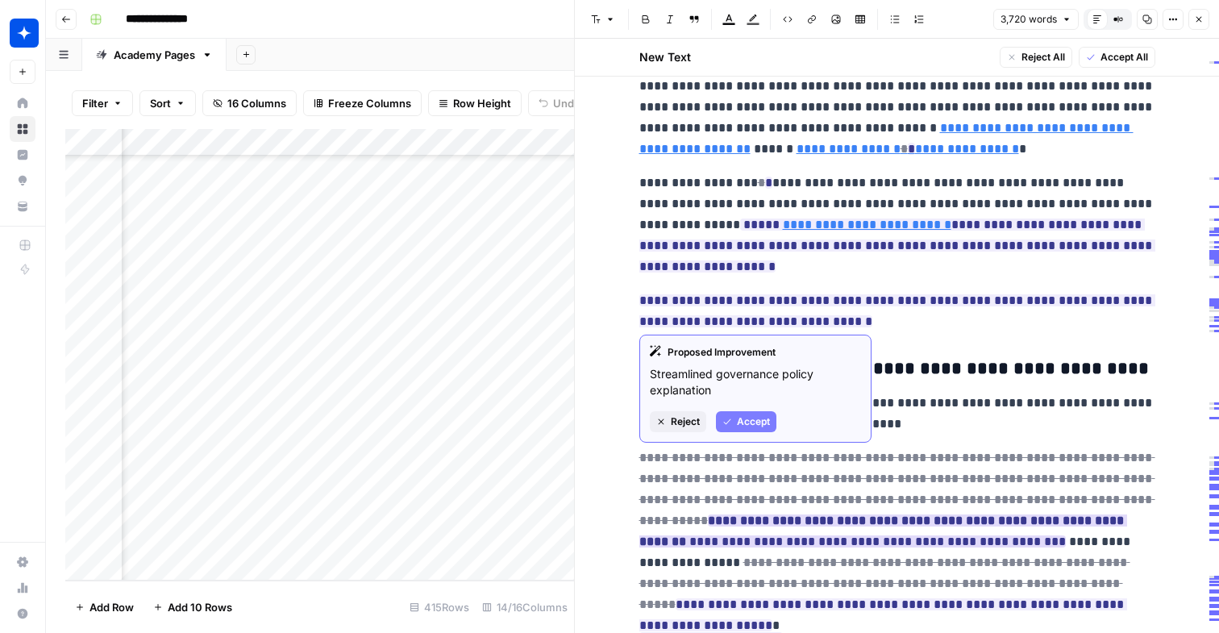
click at [741, 421] on span "Accept" at bounding box center [753, 421] width 33 height 15
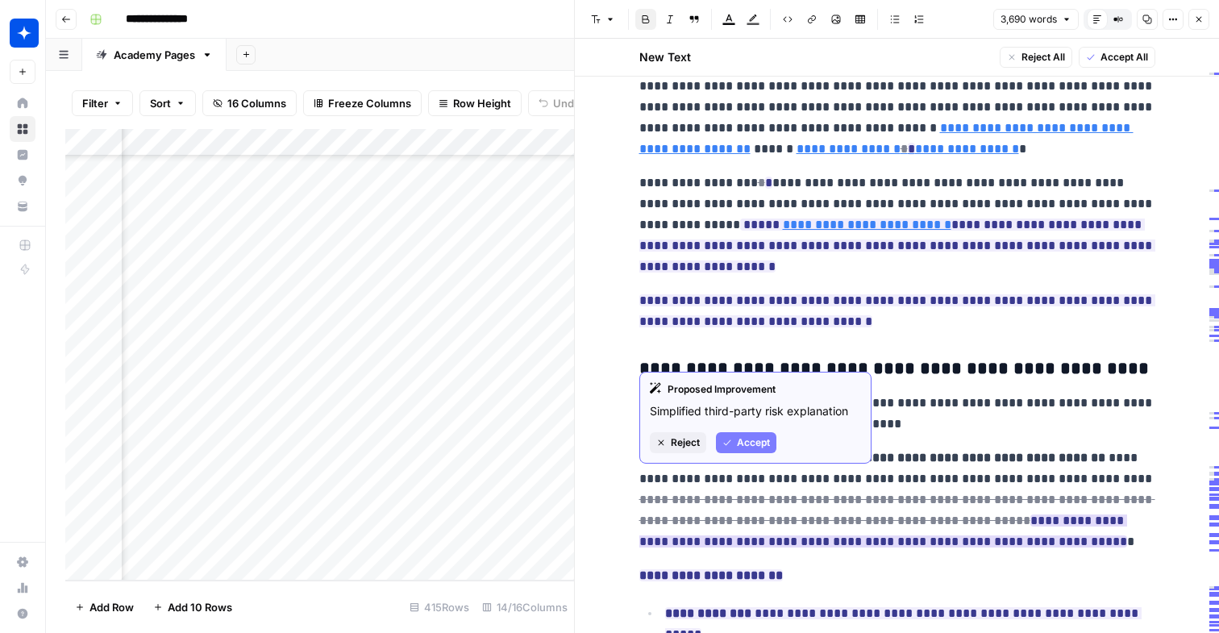
click at [735, 430] on div "Proposed Improvement Simplified third-party risk explanation Reject Accept" at bounding box center [755, 418] width 232 height 92
click at [735, 438] on button "Accept" at bounding box center [746, 442] width 60 height 21
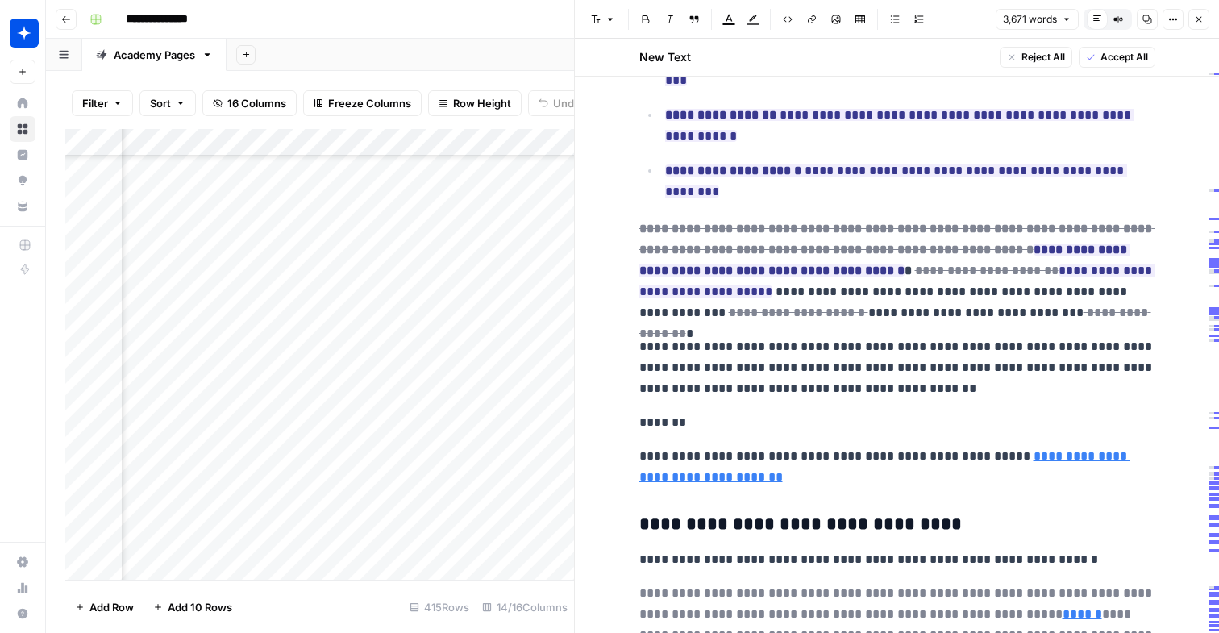
scroll to position [4779, 0]
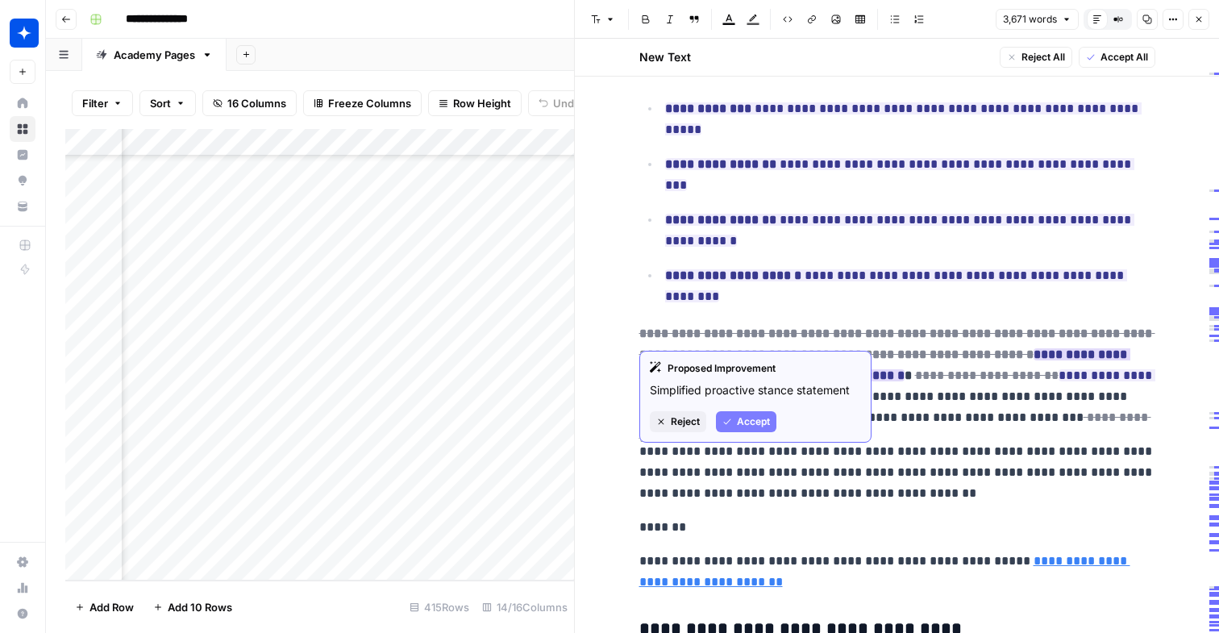
click at [745, 423] on span "Accept" at bounding box center [753, 421] width 33 height 15
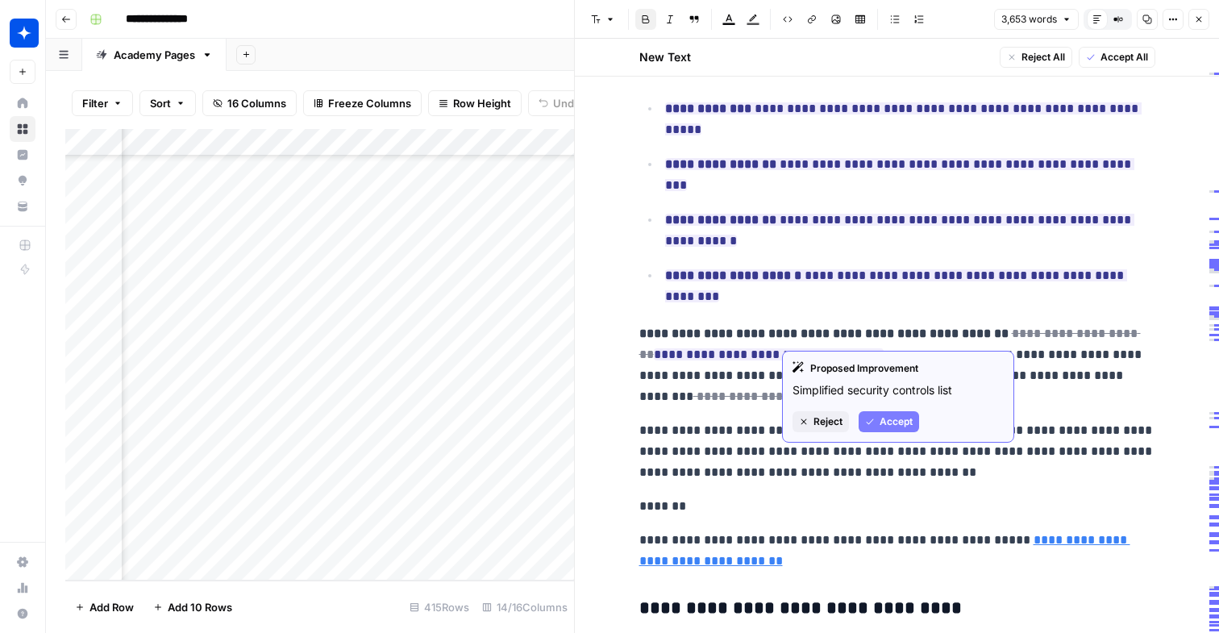
click at [879, 423] on span "Accept" at bounding box center [895, 421] width 33 height 15
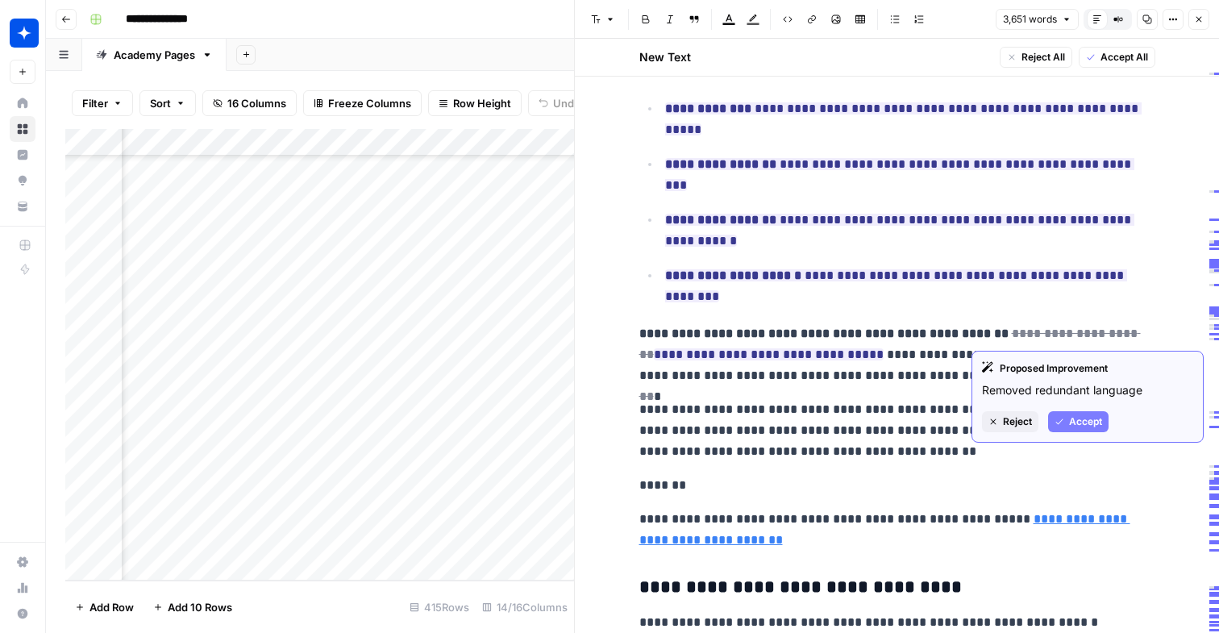
click at [1057, 418] on icon "button" at bounding box center [1059, 422] width 10 height 10
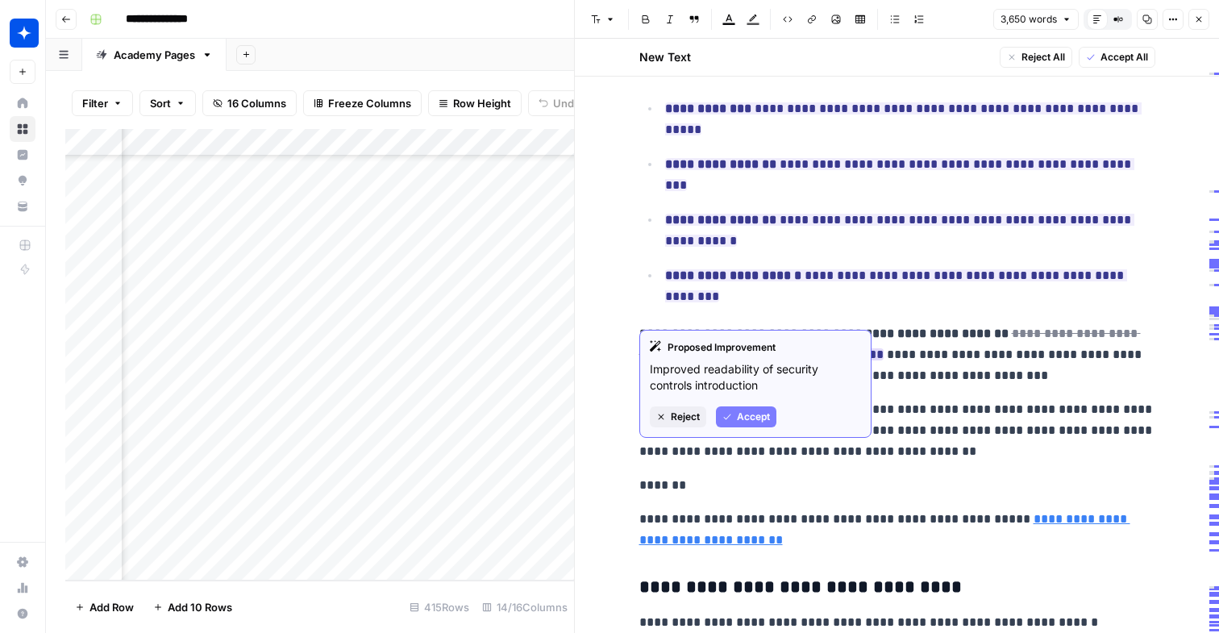
click at [770, 413] on button "Accept" at bounding box center [746, 416] width 60 height 21
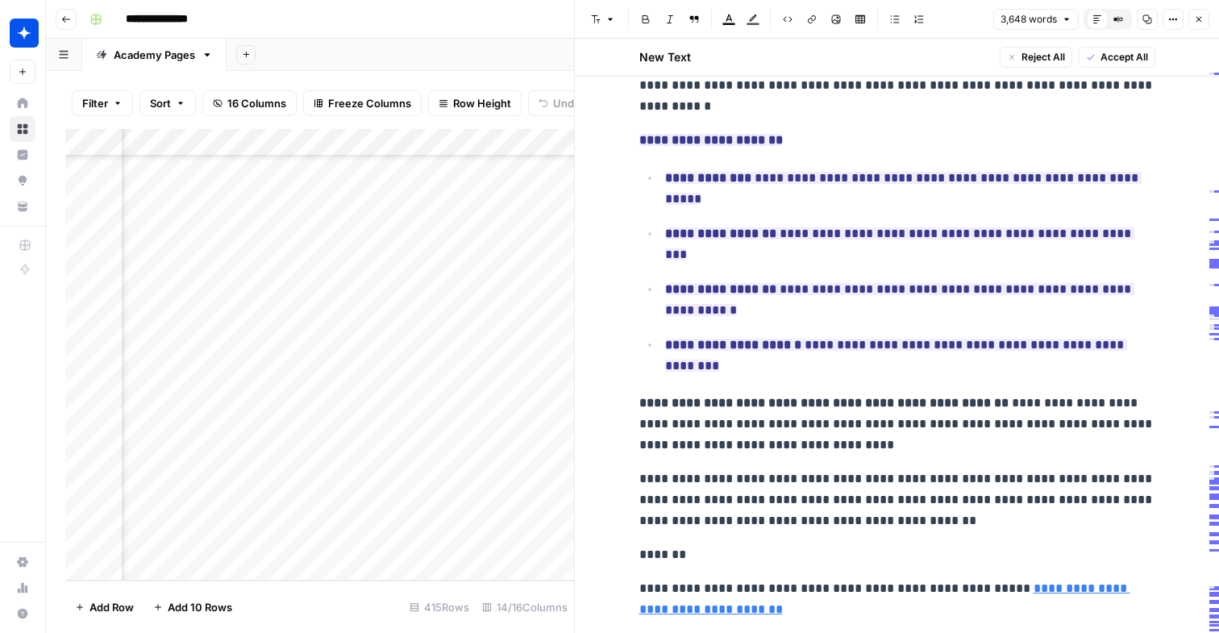
scroll to position [4616, 0]
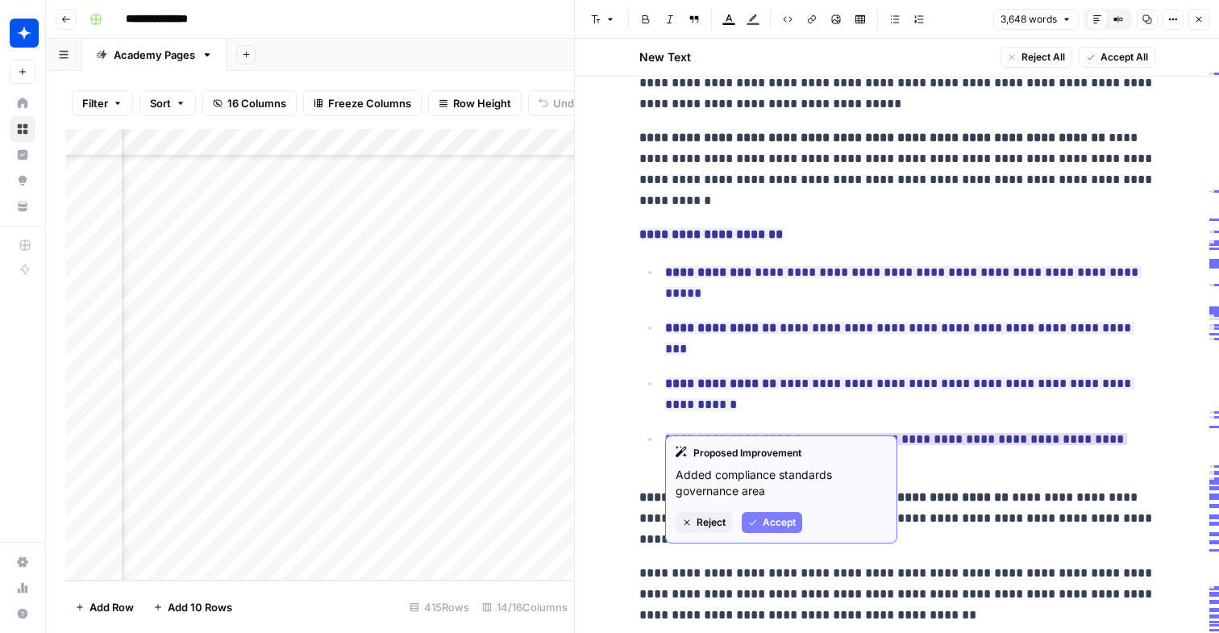
click at [776, 527] on span "Accept" at bounding box center [778, 522] width 33 height 15
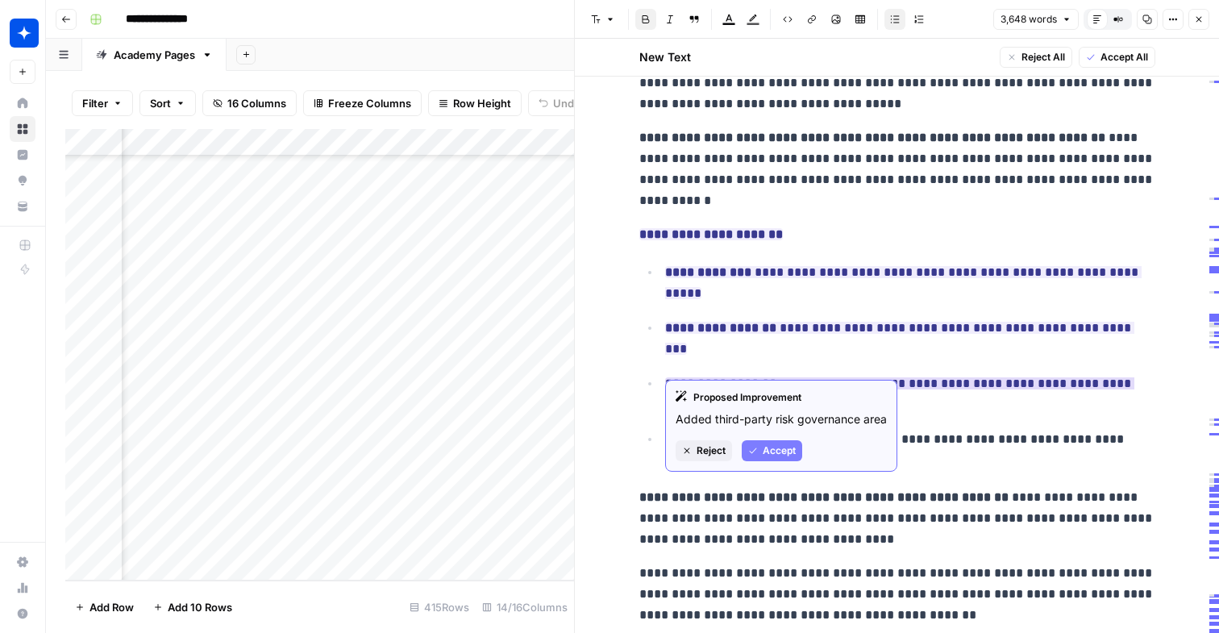
click at [770, 451] on span "Accept" at bounding box center [778, 450] width 33 height 15
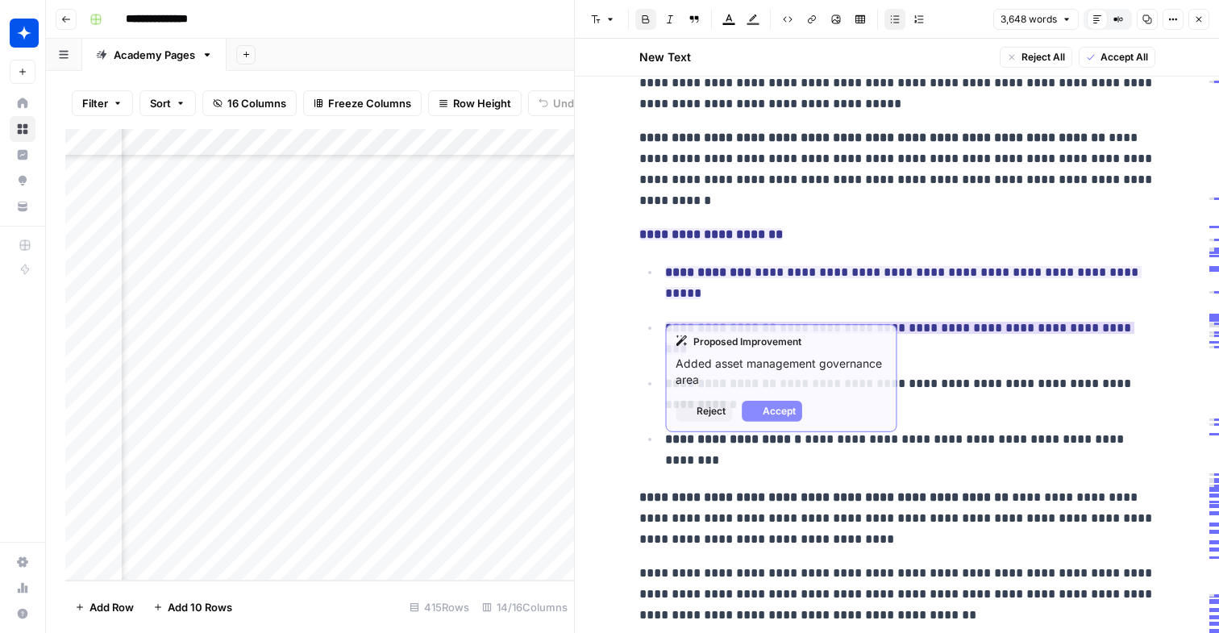
click at [732, 322] on strong "**********" at bounding box center [720, 328] width 111 height 12
click at [760, 411] on button "Accept" at bounding box center [771, 411] width 60 height 21
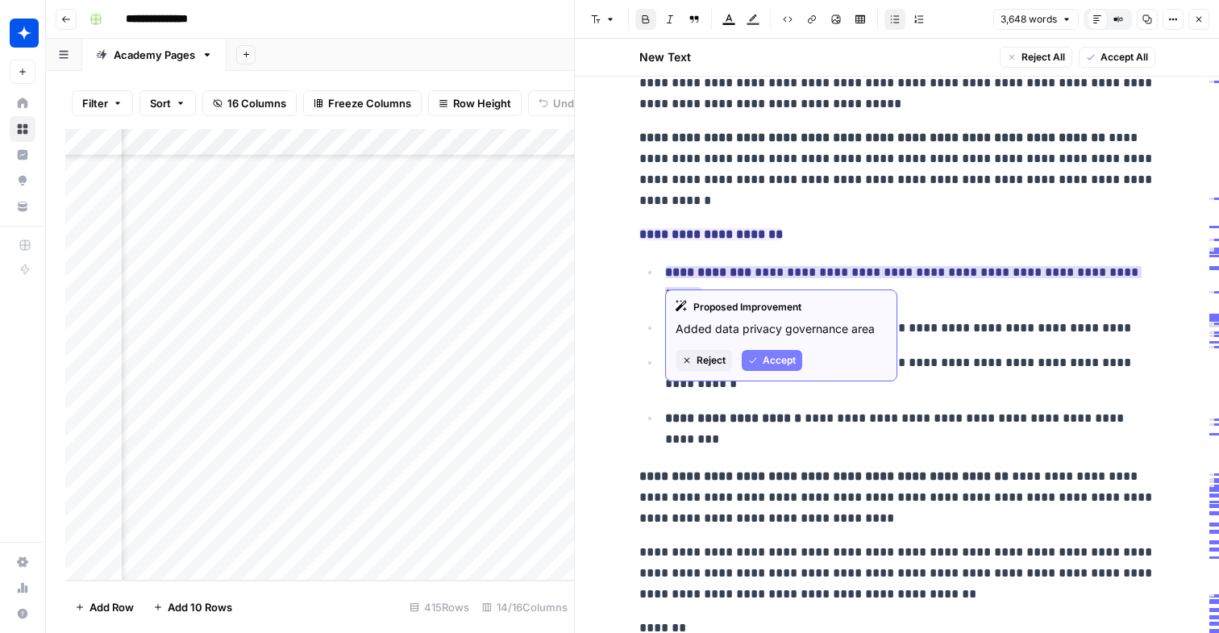
click at [760, 360] on button "Accept" at bounding box center [771, 360] width 60 height 21
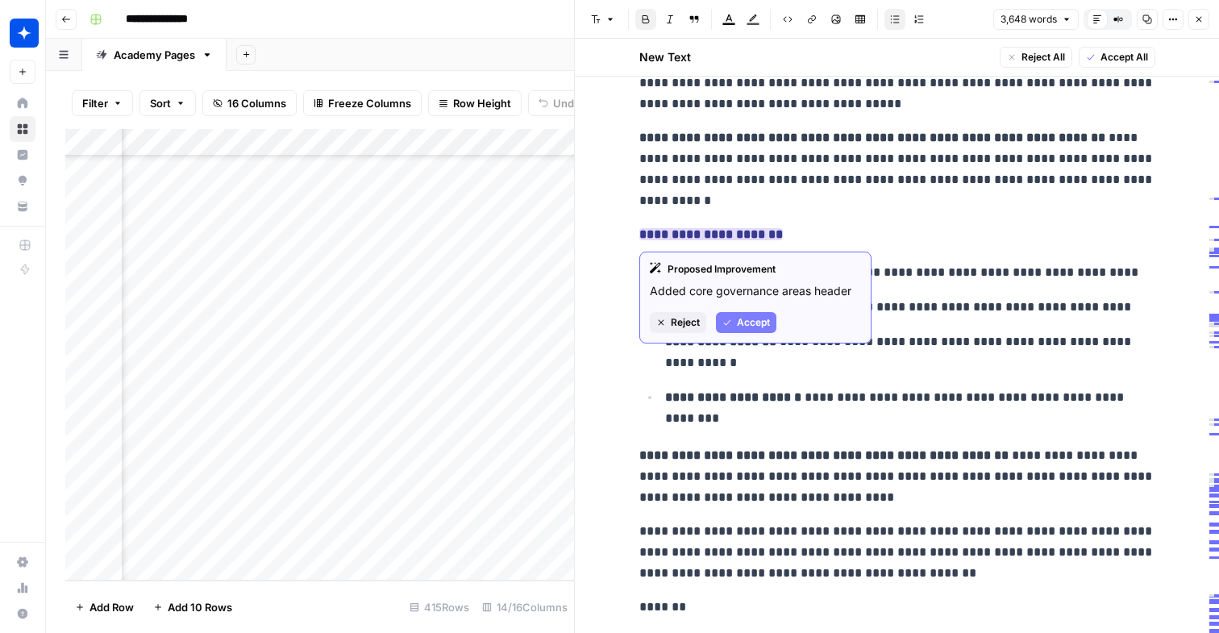
click at [733, 317] on button "Accept" at bounding box center [746, 322] width 60 height 21
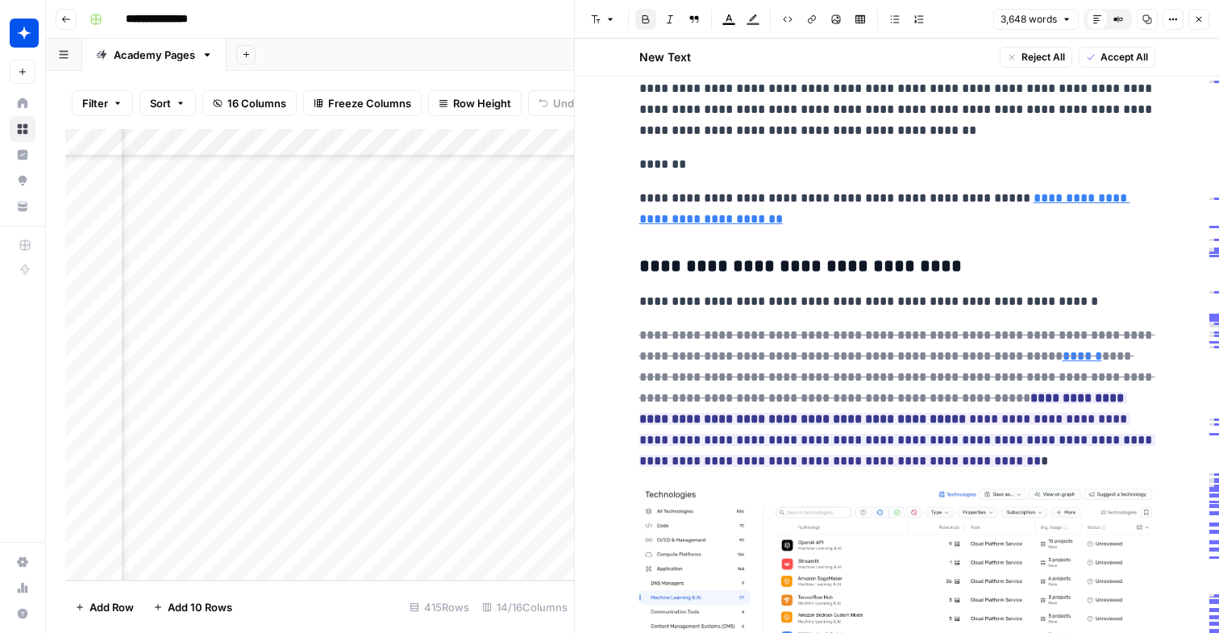
scroll to position [5099, 0]
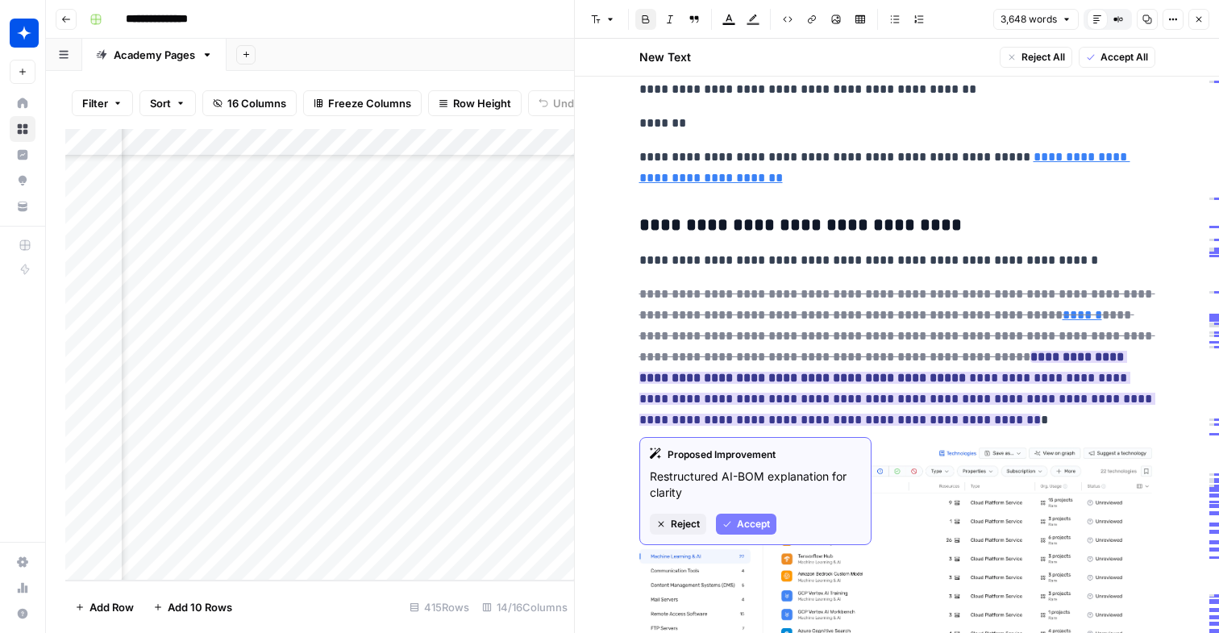
click at [763, 516] on button "Accept" at bounding box center [746, 523] width 60 height 21
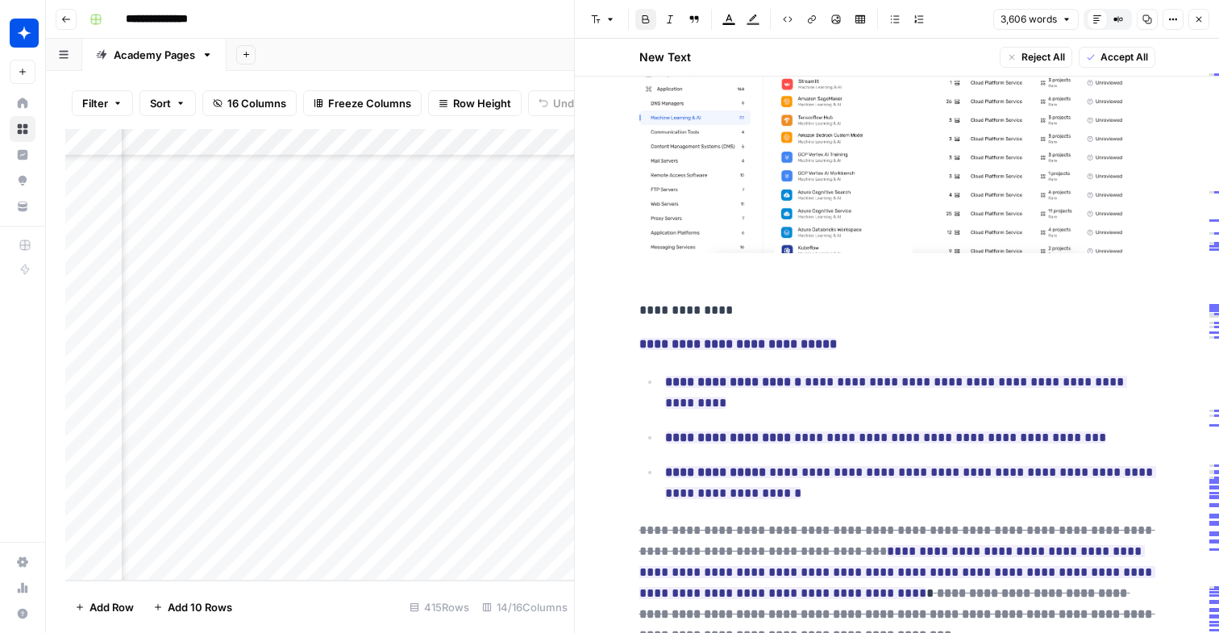
scroll to position [5672, 0]
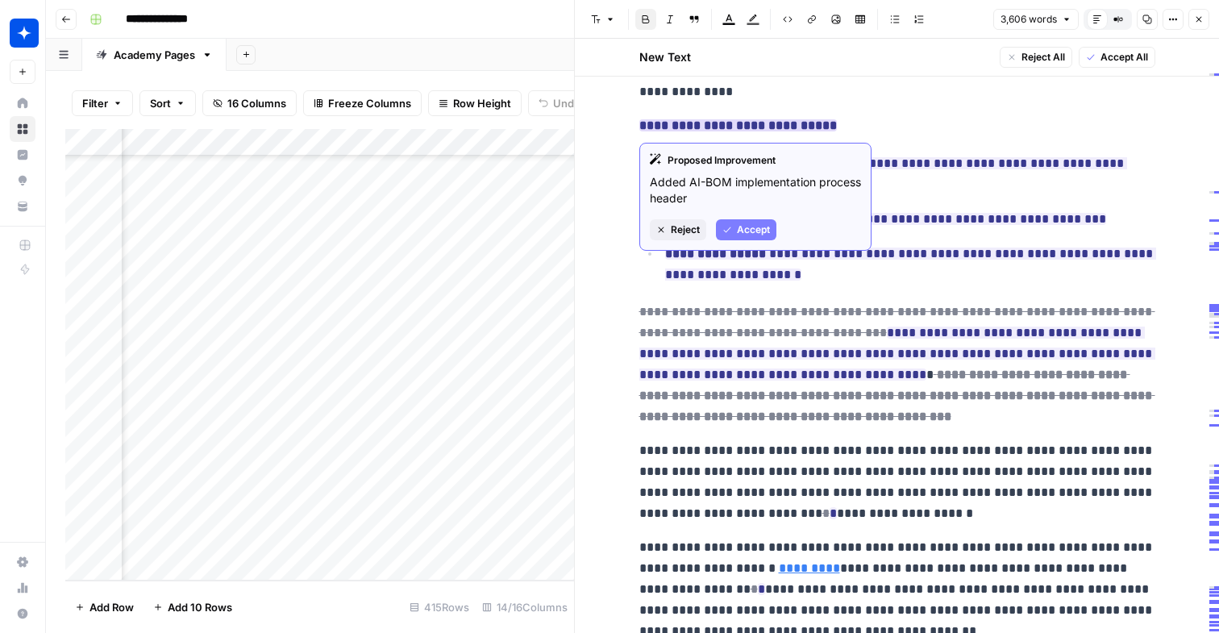
click at [737, 223] on span "Accept" at bounding box center [753, 229] width 33 height 15
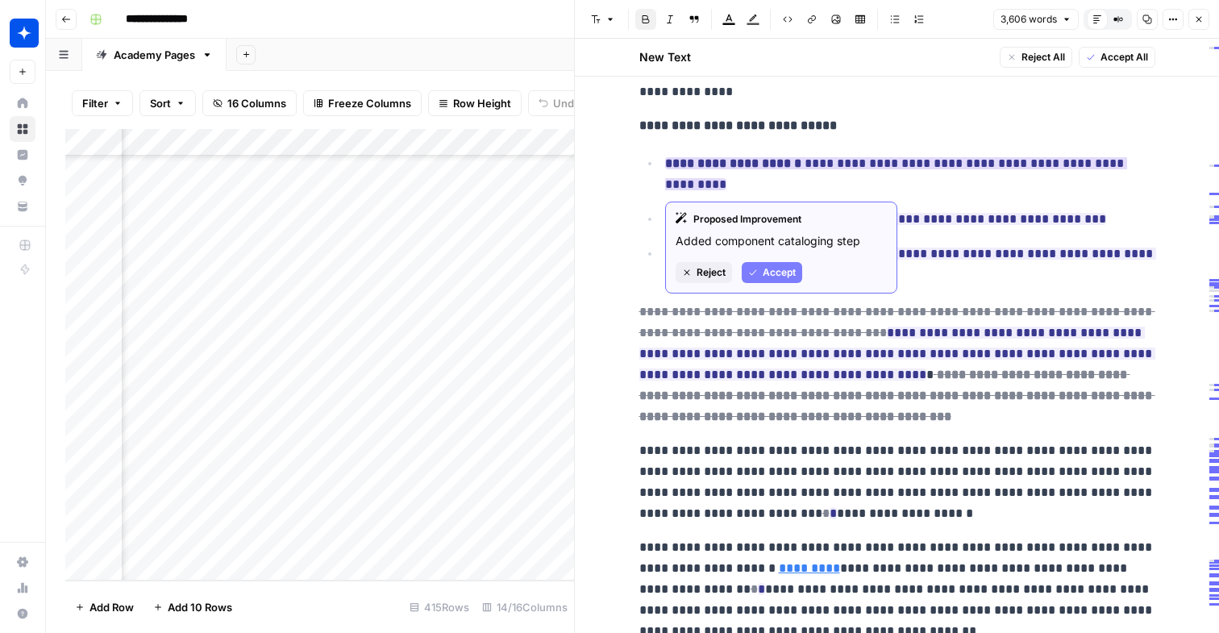
click at [766, 271] on span "Accept" at bounding box center [778, 272] width 33 height 15
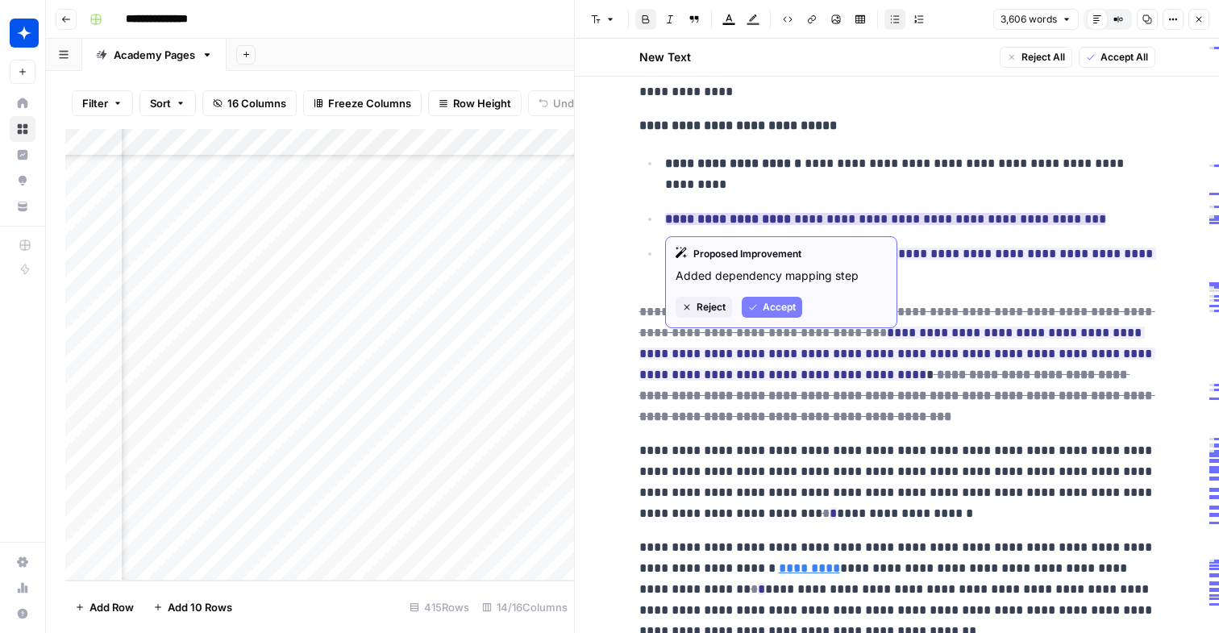
click at [764, 301] on span "Accept" at bounding box center [778, 307] width 33 height 15
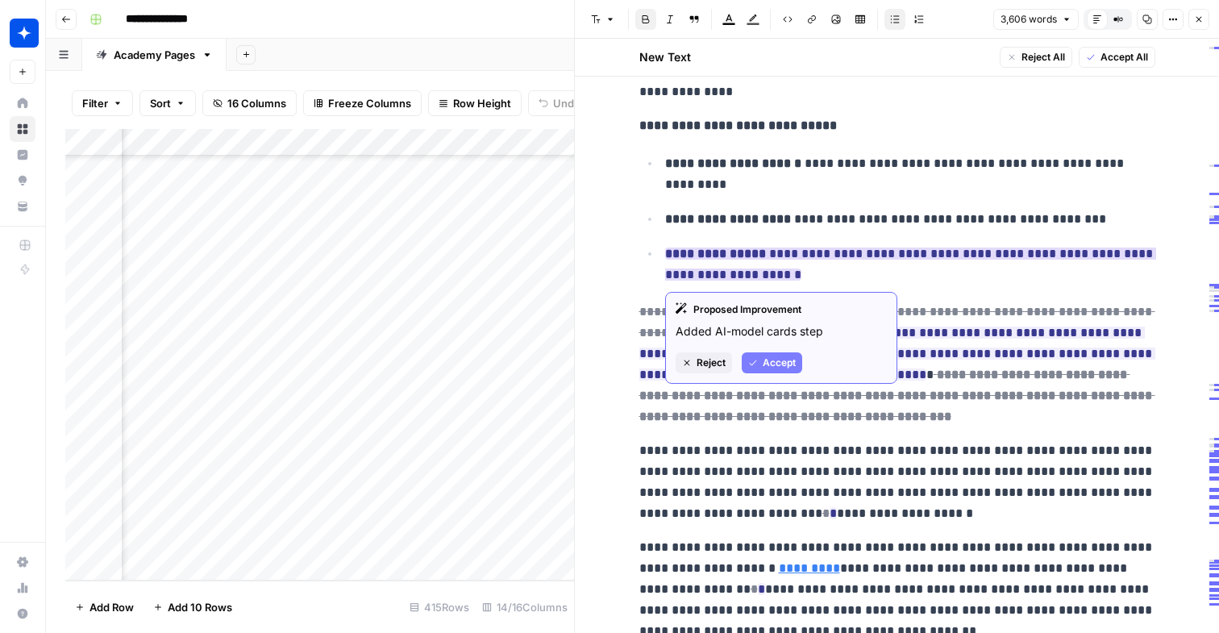
click at [768, 352] on button "Accept" at bounding box center [771, 362] width 60 height 21
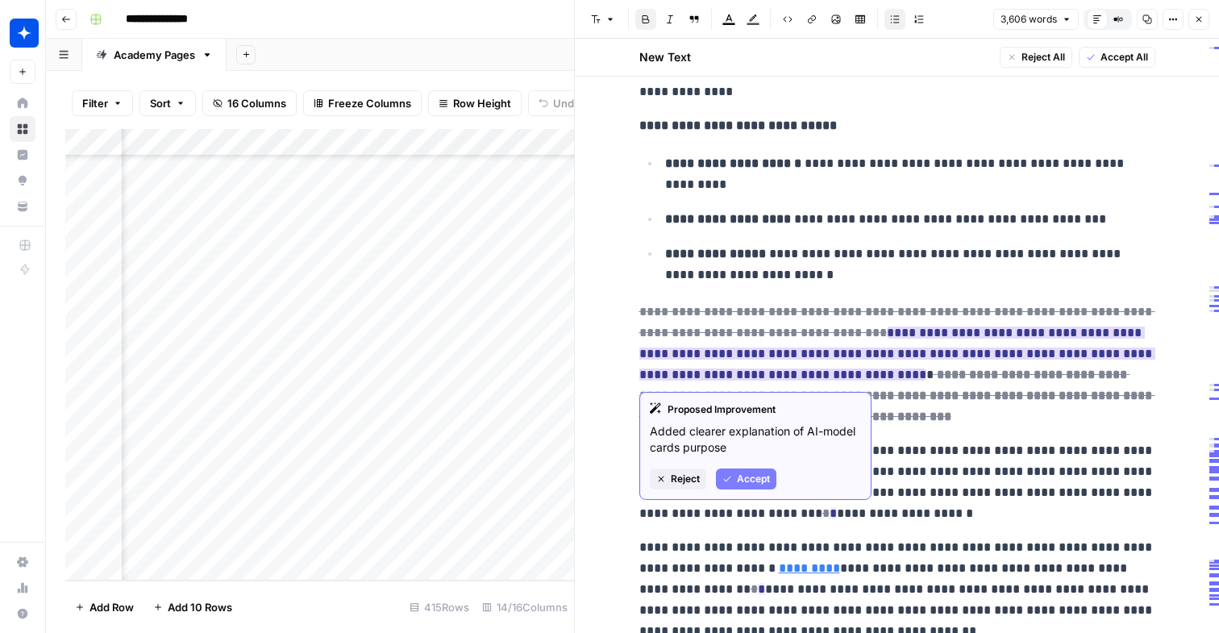
click at [763, 474] on span "Accept" at bounding box center [753, 478] width 33 height 15
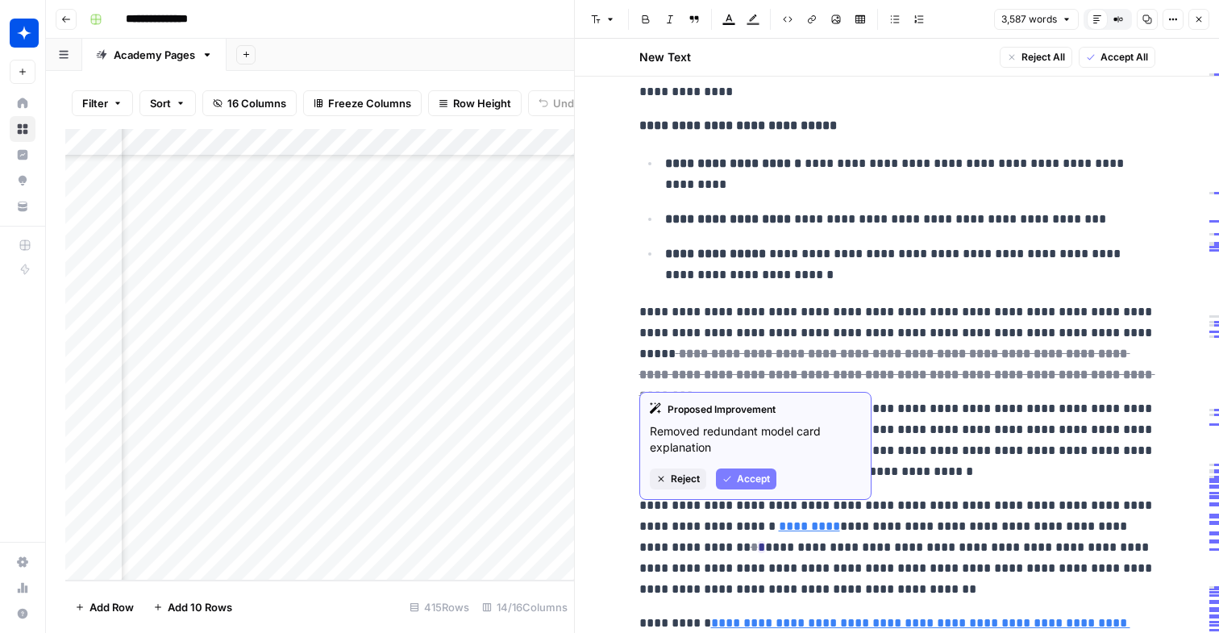
click at [753, 479] on span "Accept" at bounding box center [753, 478] width 33 height 15
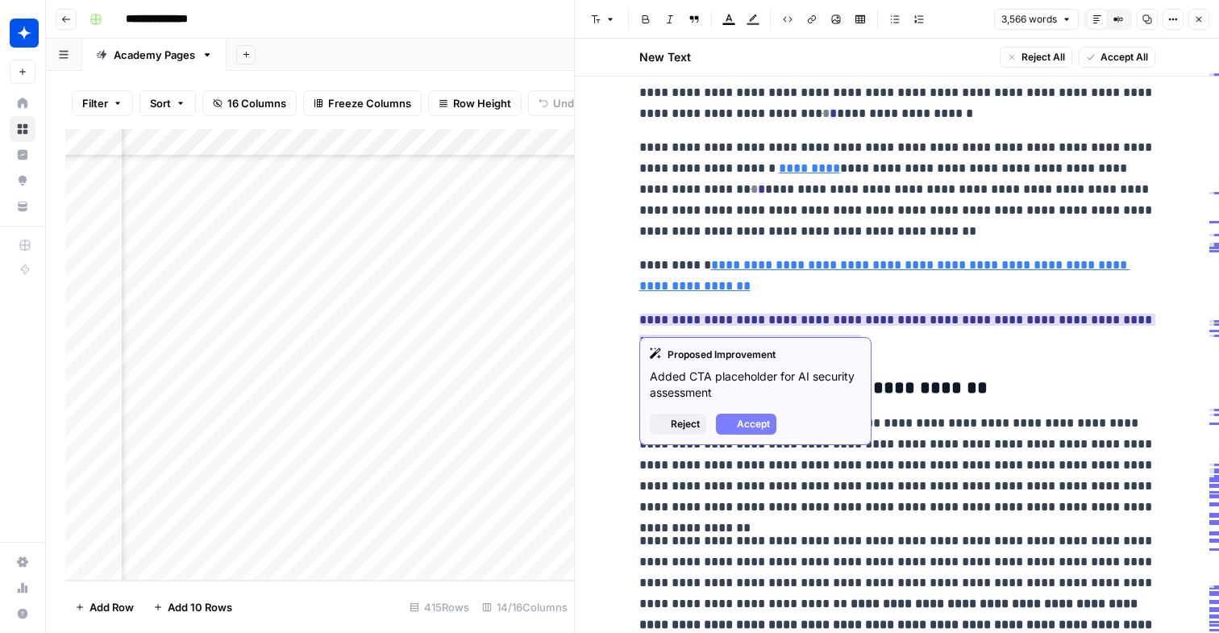
scroll to position [5995, 0]
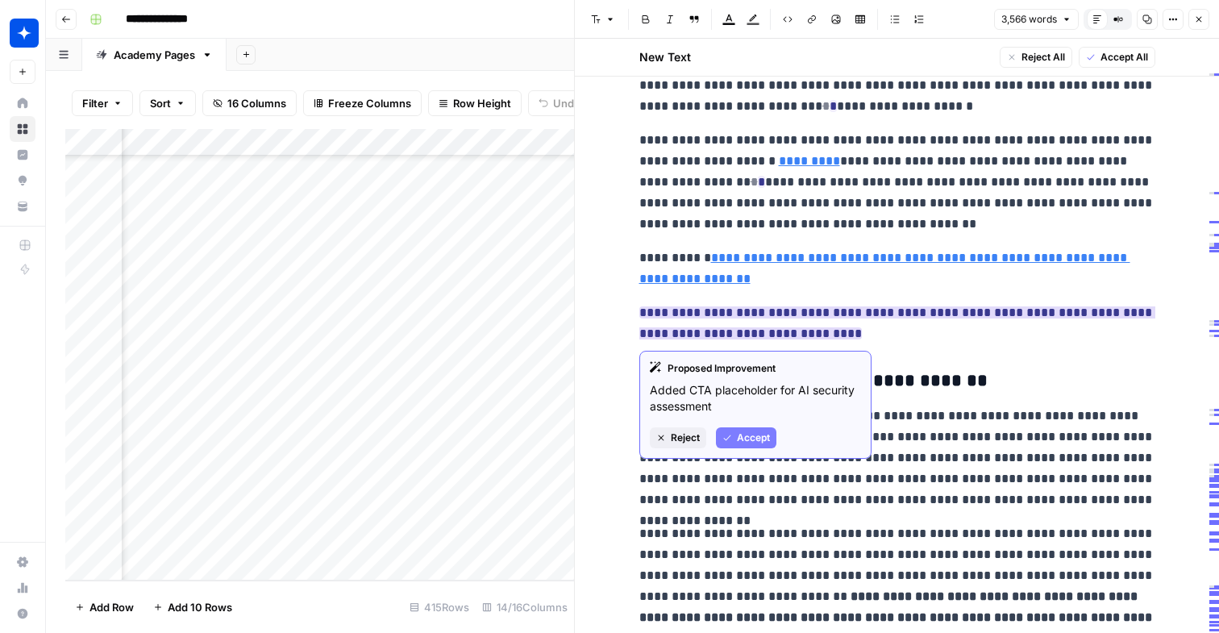
click at [733, 427] on button "Accept" at bounding box center [746, 437] width 60 height 21
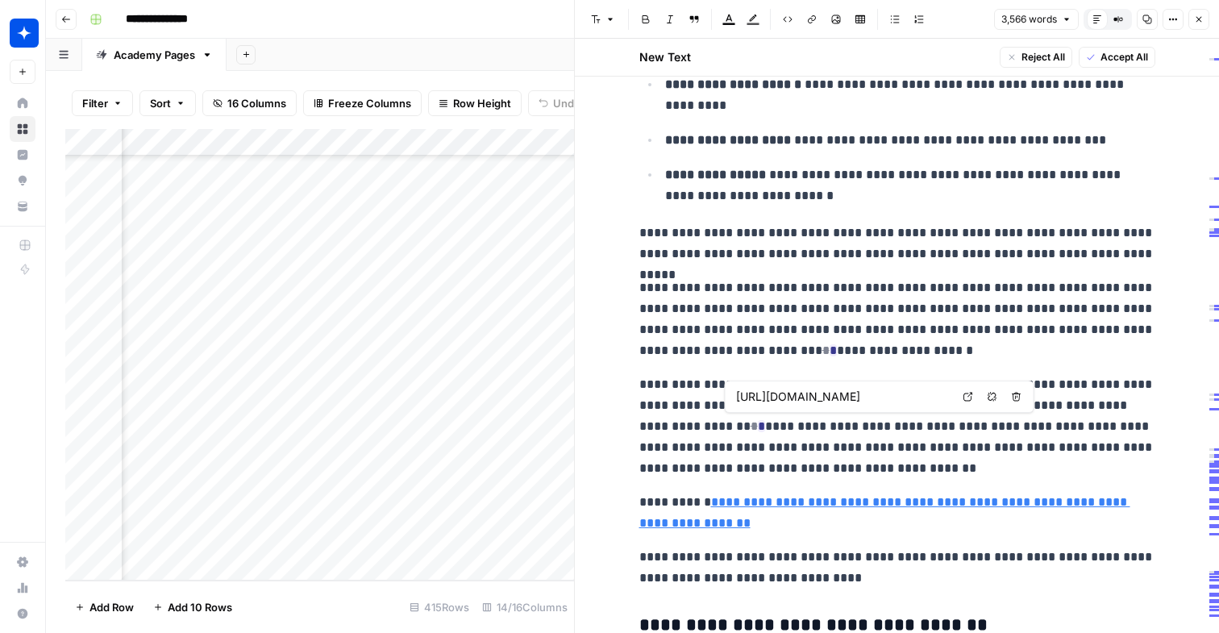
scroll to position [5754, 0]
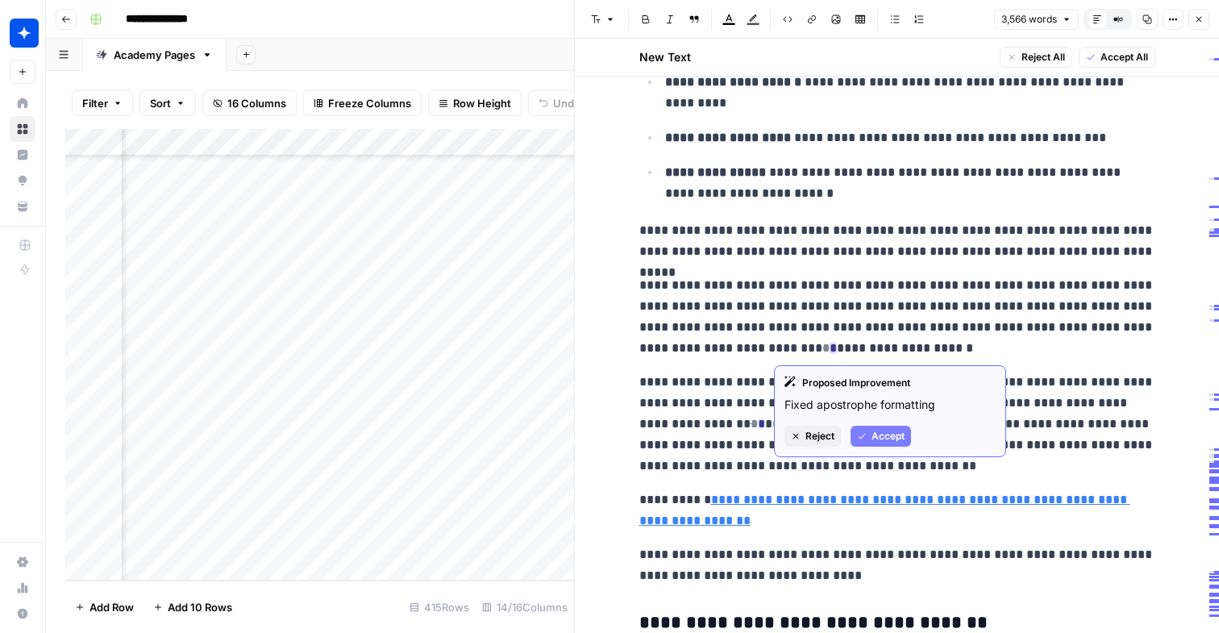
click at [867, 432] on button "Accept" at bounding box center [880, 436] width 60 height 21
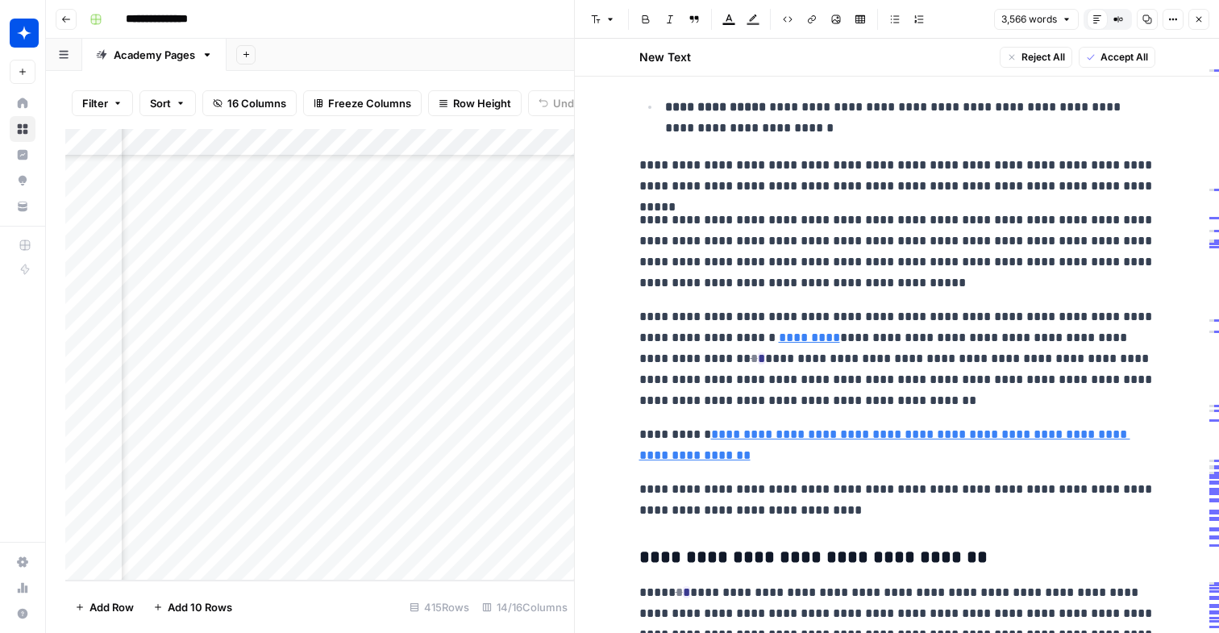
scroll to position [5820, 0]
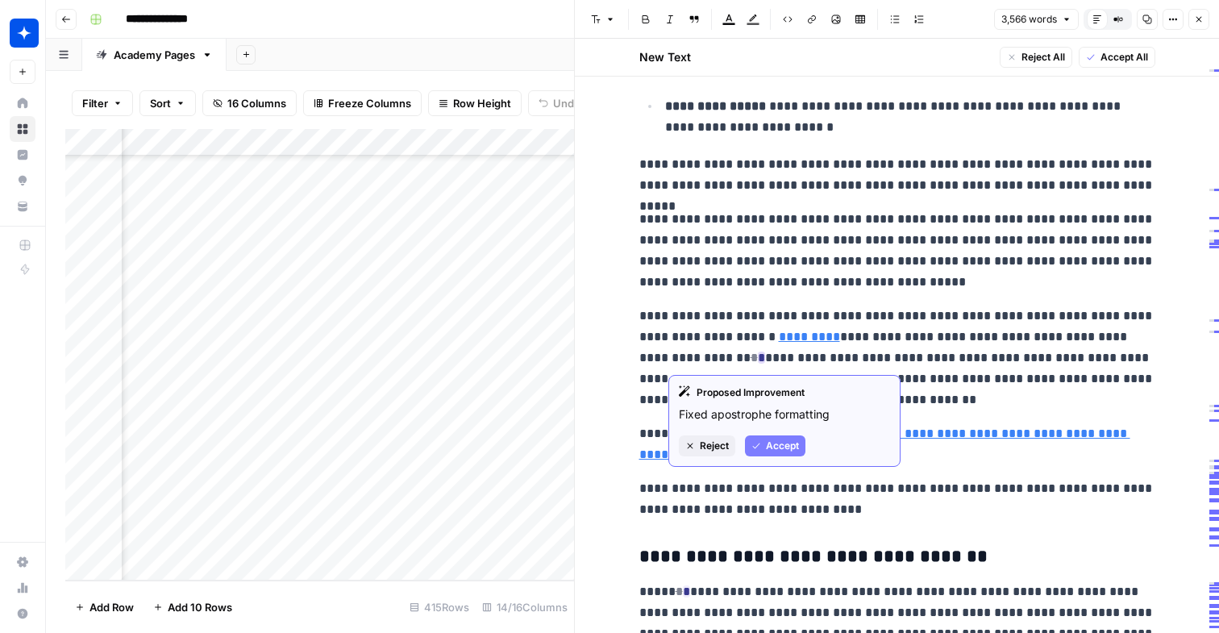
click at [759, 446] on icon "button" at bounding box center [756, 446] width 10 height 10
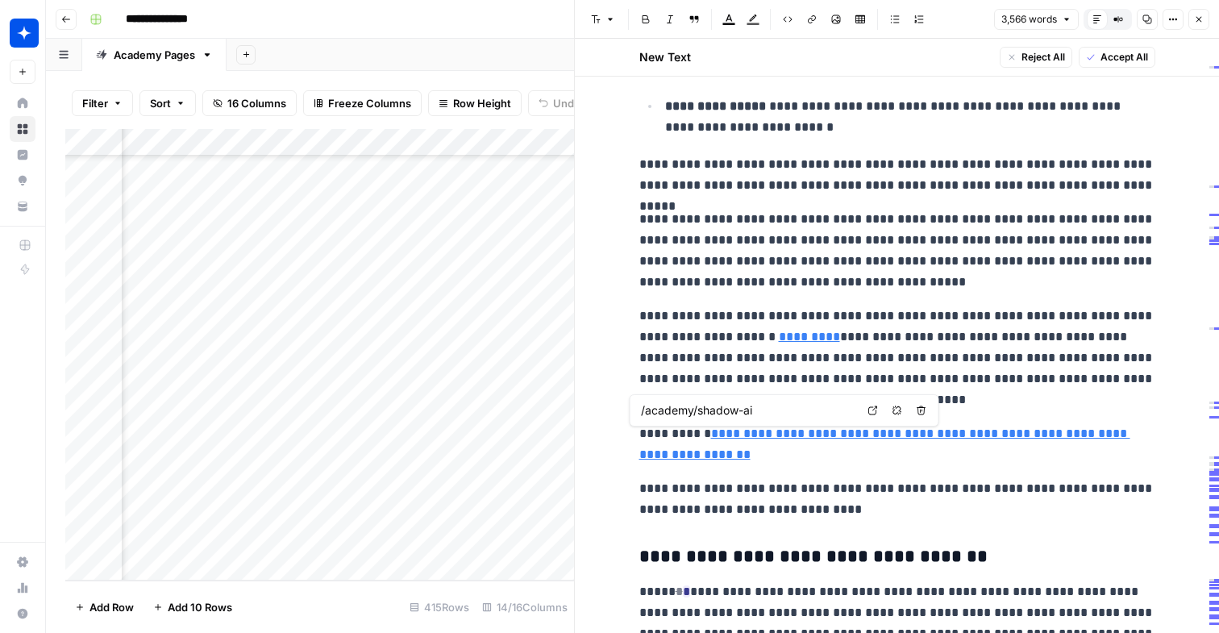
type input "[URL][DOMAIN_NAME]"
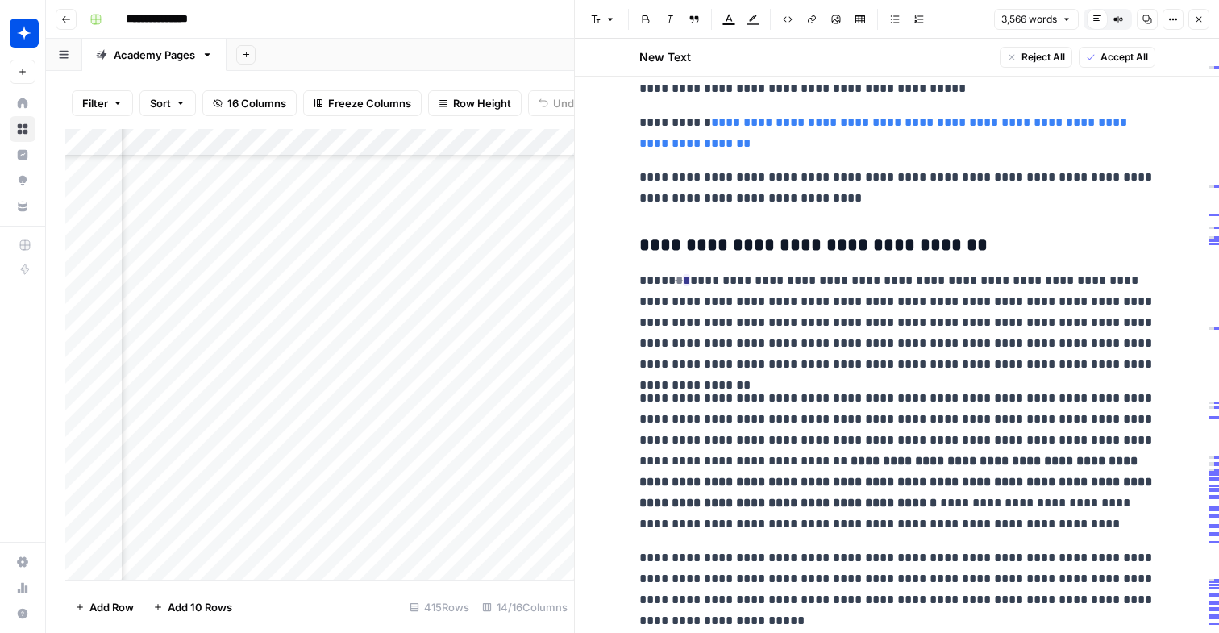
scroll to position [6157, 0]
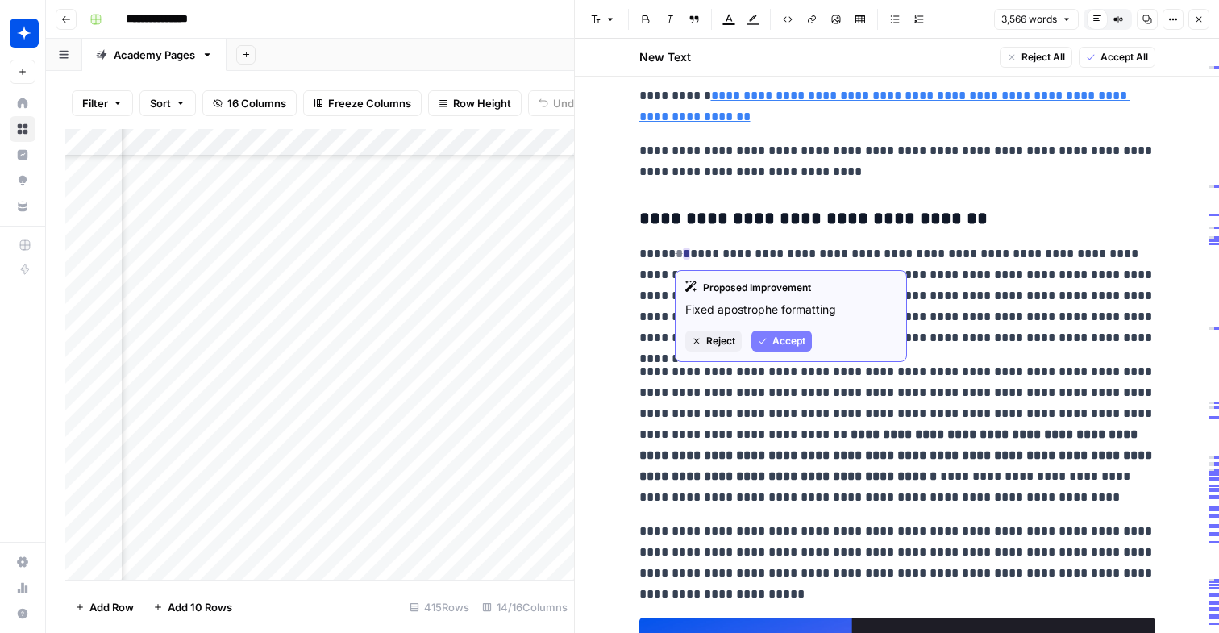
click at [779, 347] on span "Accept" at bounding box center [788, 341] width 33 height 15
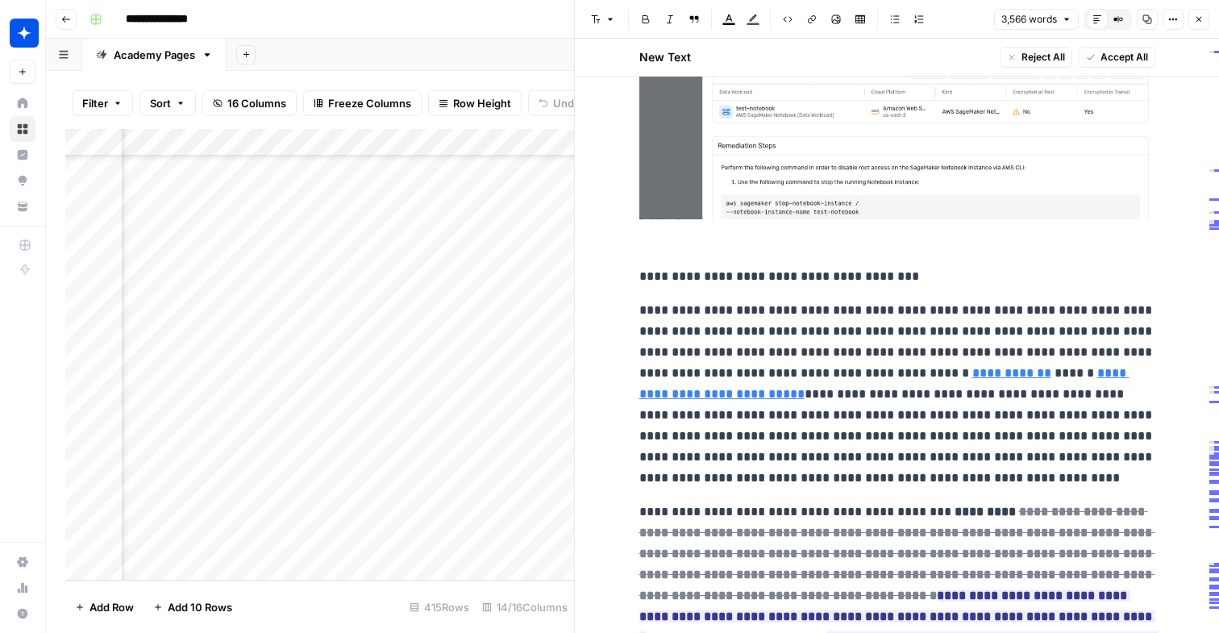
scroll to position [7518, 0]
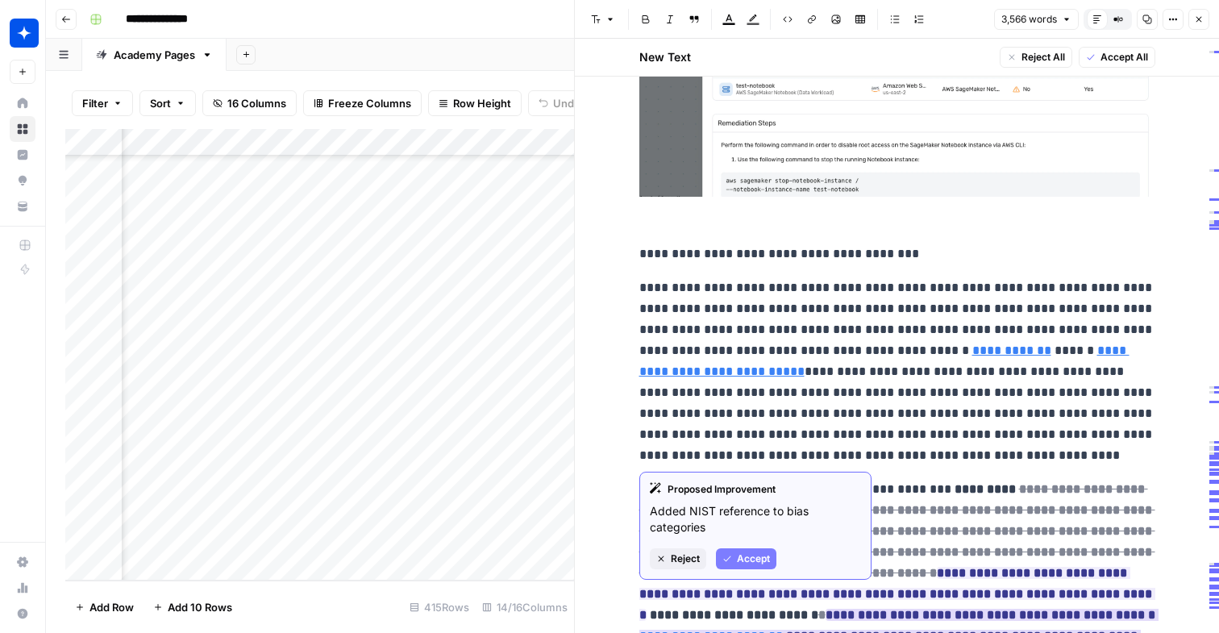
click at [753, 565] on span "Accept" at bounding box center [753, 558] width 33 height 15
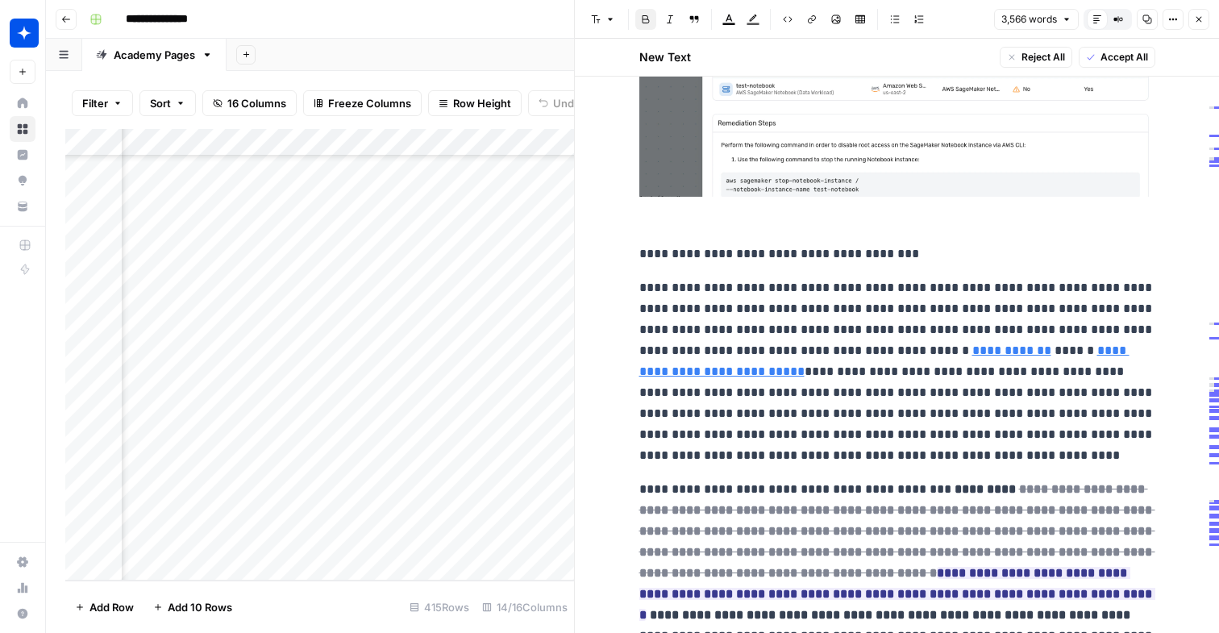
click at [747, 458] on p "**********" at bounding box center [897, 371] width 516 height 189
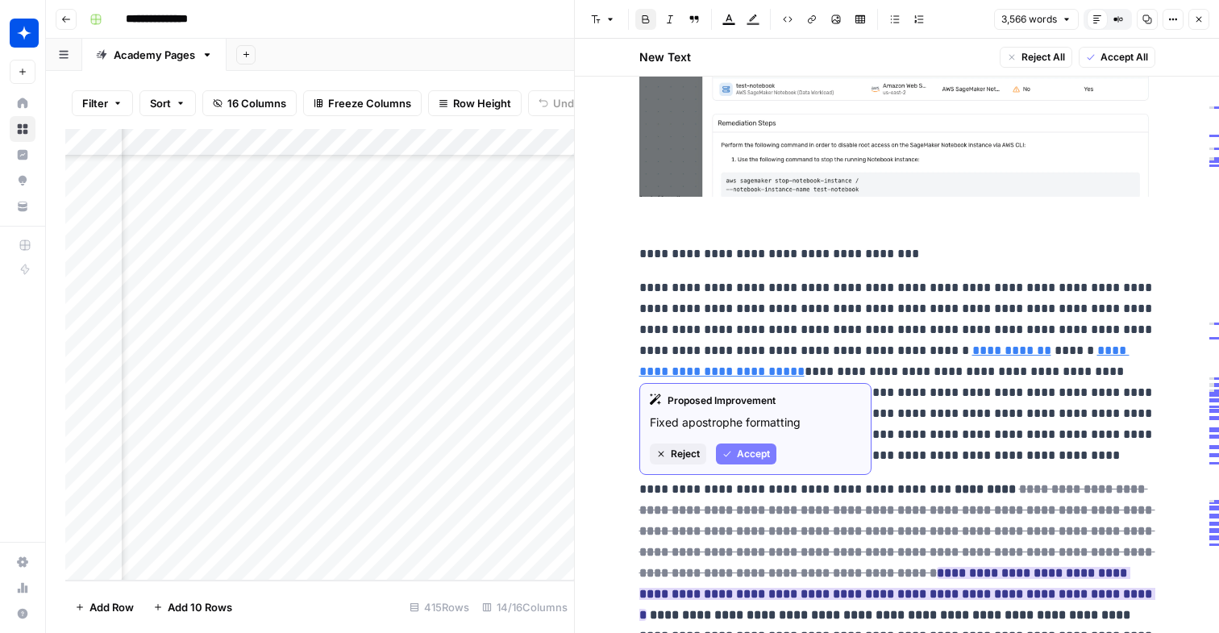
click at [742, 455] on span "Accept" at bounding box center [753, 453] width 33 height 15
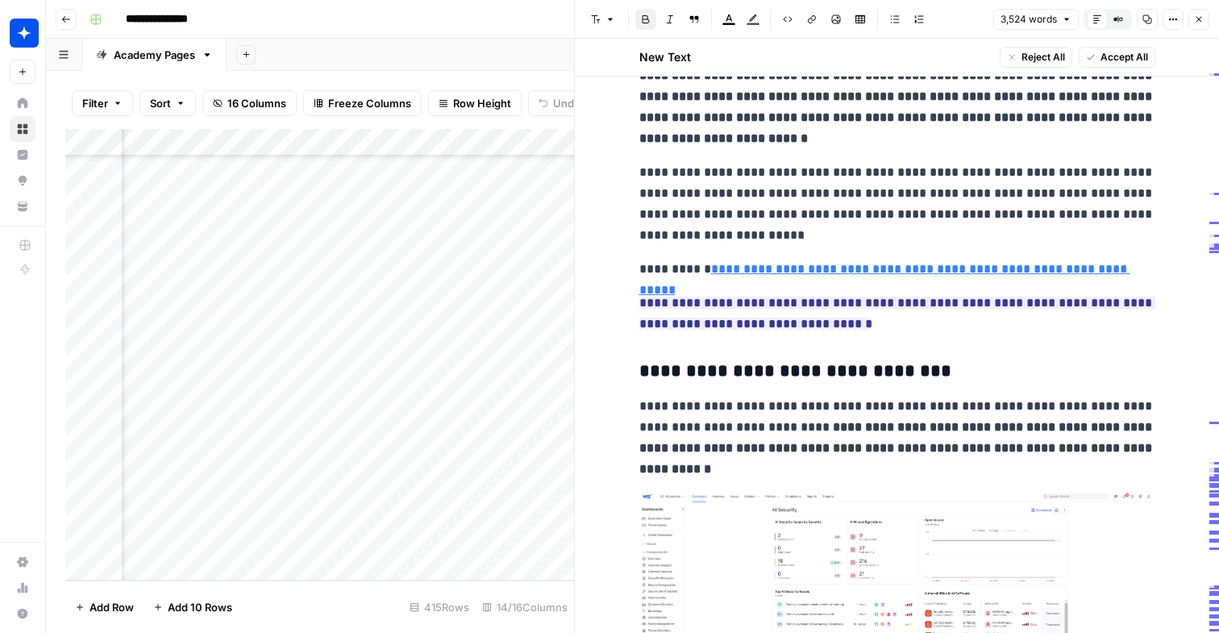
scroll to position [7936, 0]
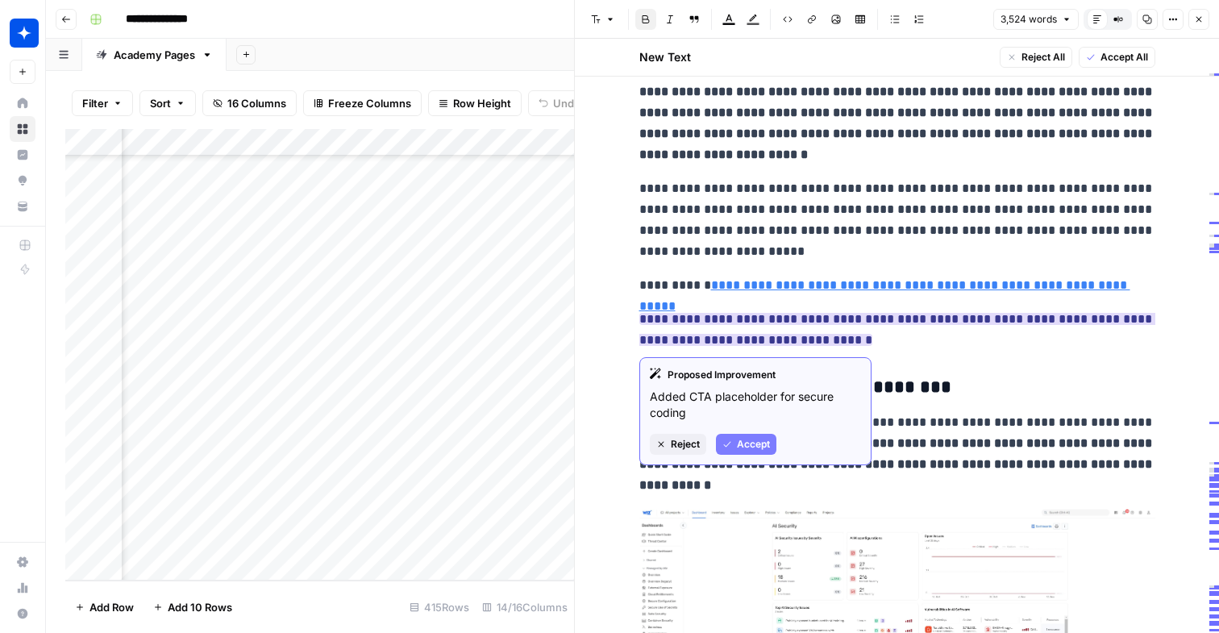
click at [754, 439] on span "Accept" at bounding box center [753, 444] width 33 height 15
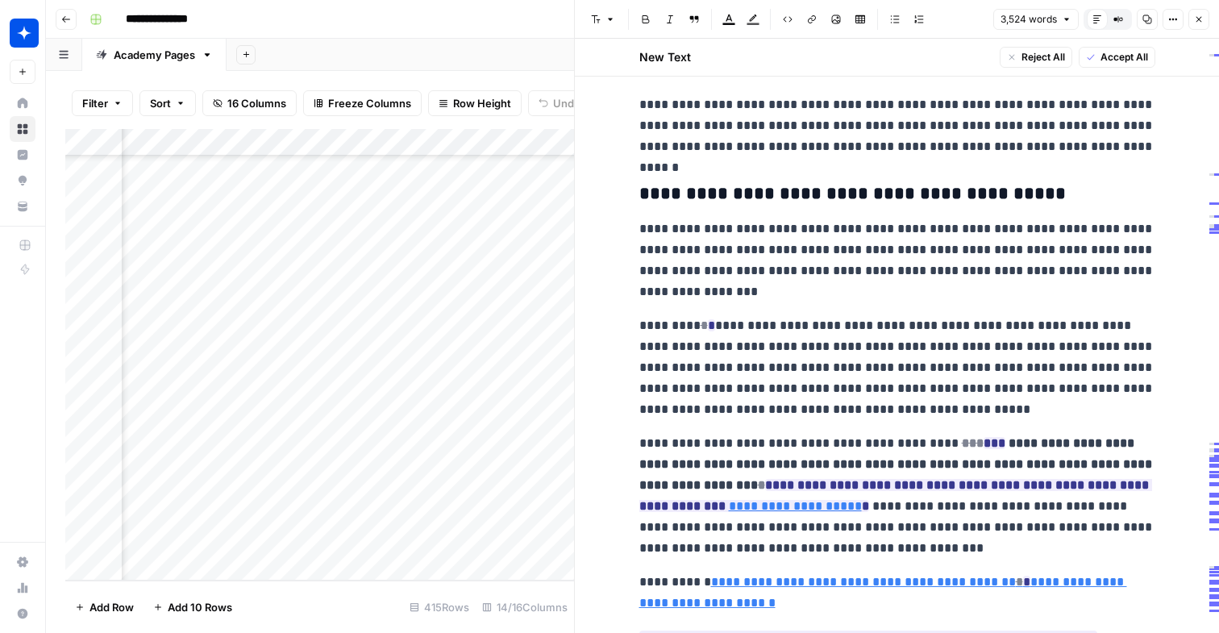
scroll to position [8804, 0]
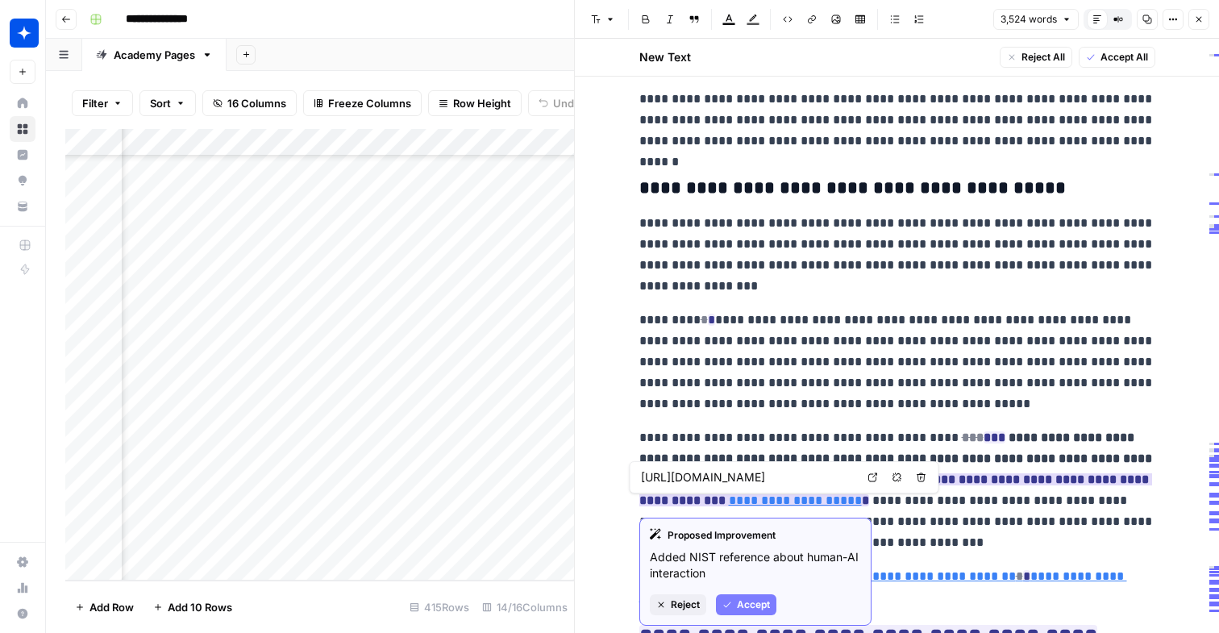
click at [749, 608] on span "Accept" at bounding box center [753, 604] width 33 height 15
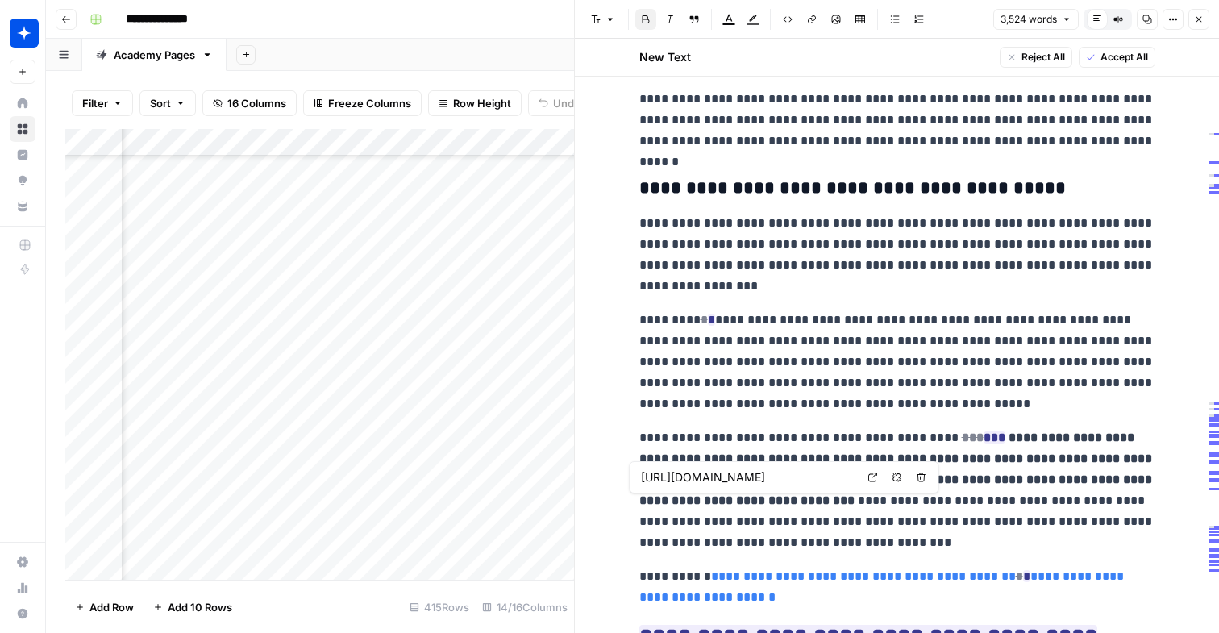
type input "/academy/will-ai-replace-cybersecurity"
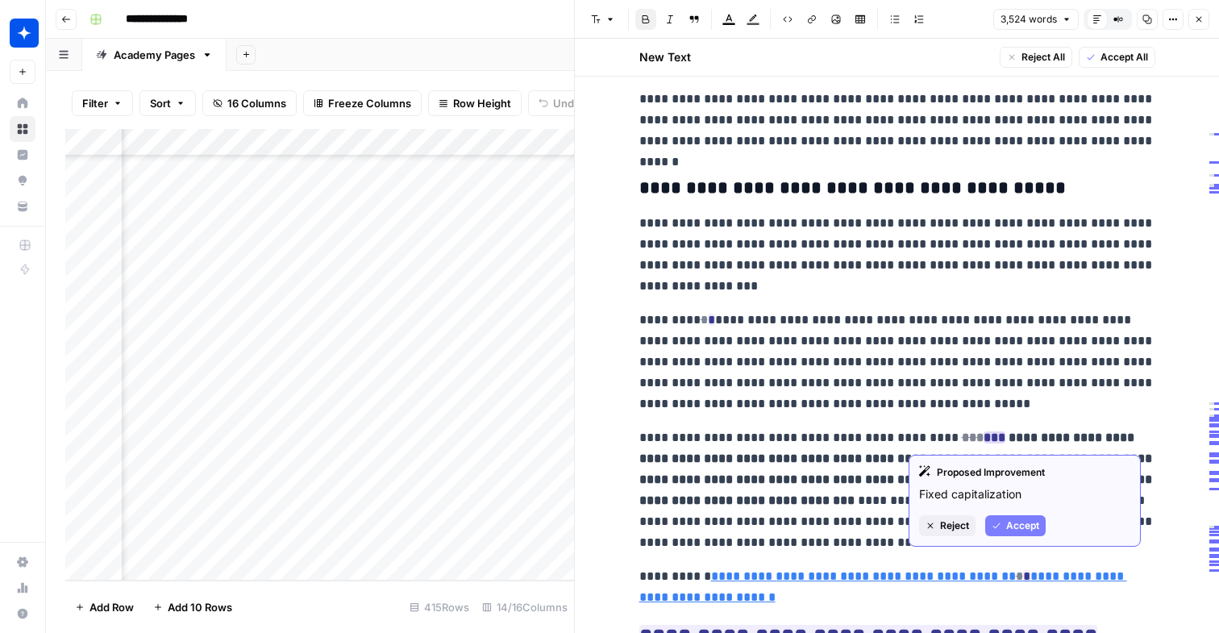
click at [1008, 521] on span "Accept" at bounding box center [1022, 525] width 33 height 15
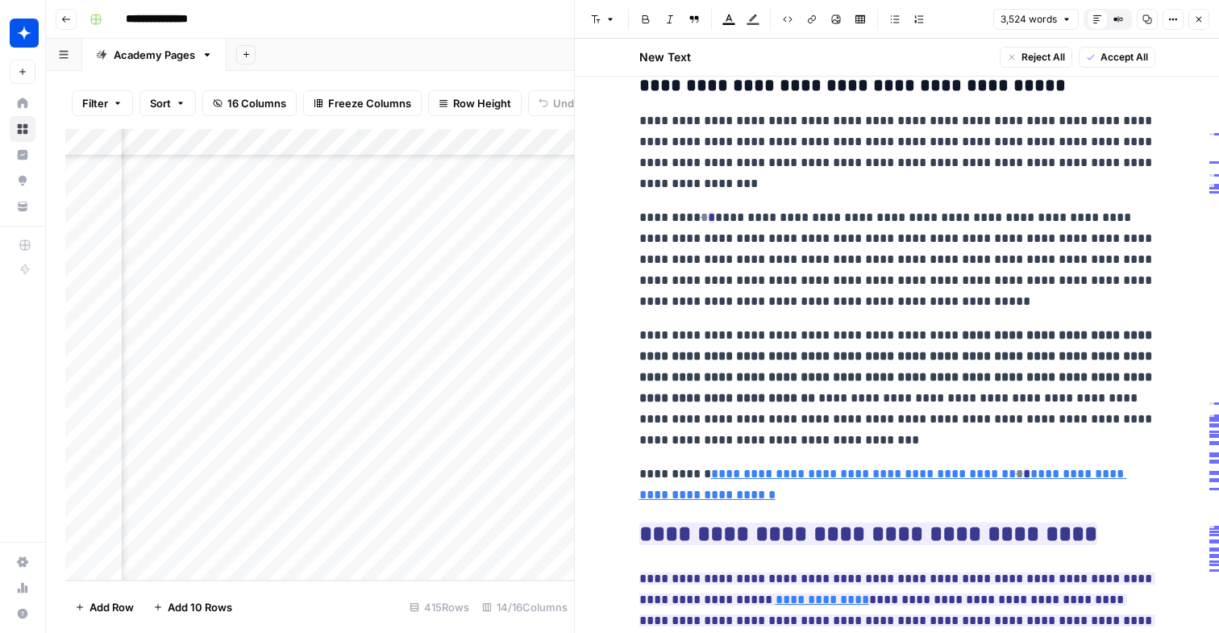
scroll to position [9047, 0]
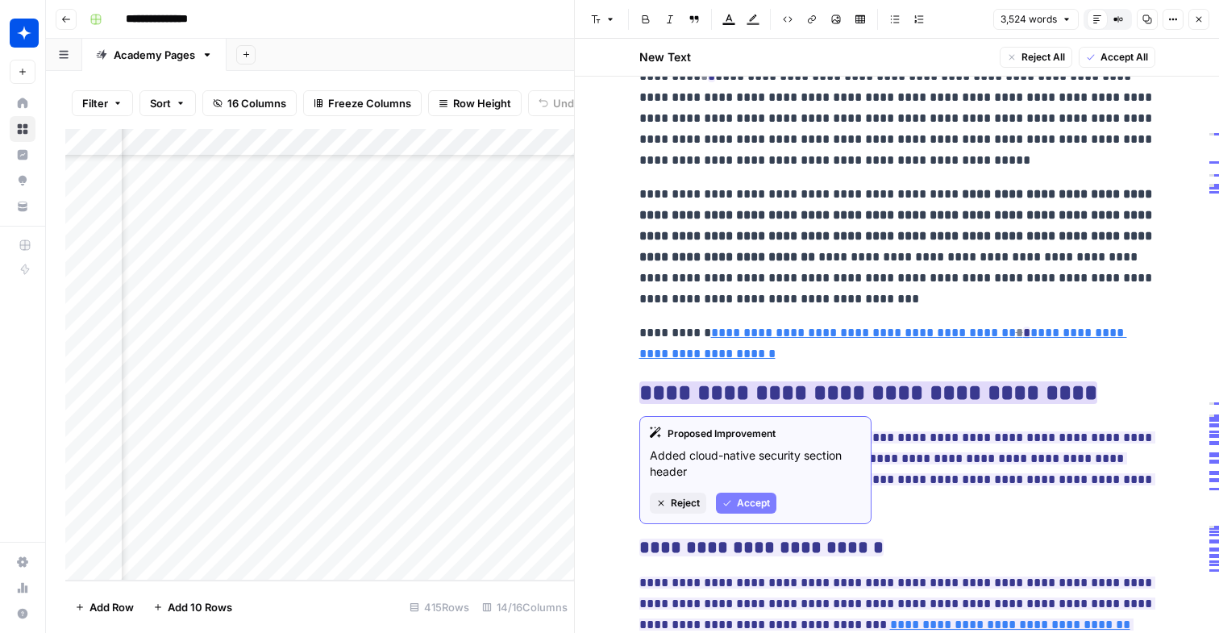
click at [731, 512] on button "Accept" at bounding box center [746, 502] width 60 height 21
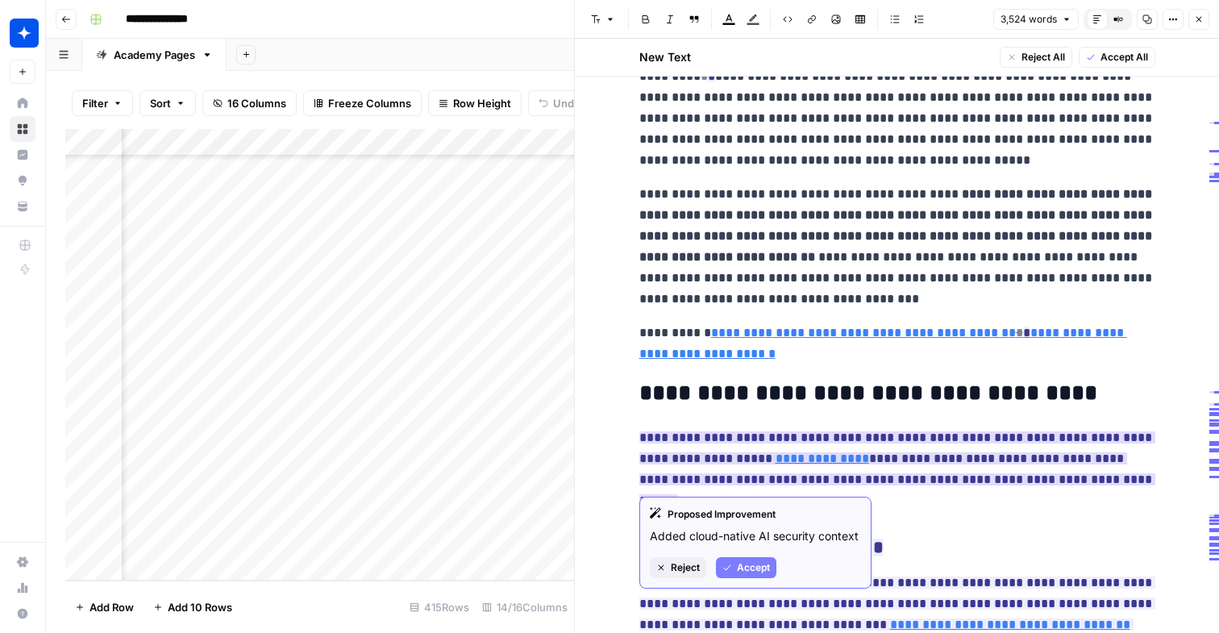
click at [755, 564] on span "Accept" at bounding box center [753, 567] width 33 height 15
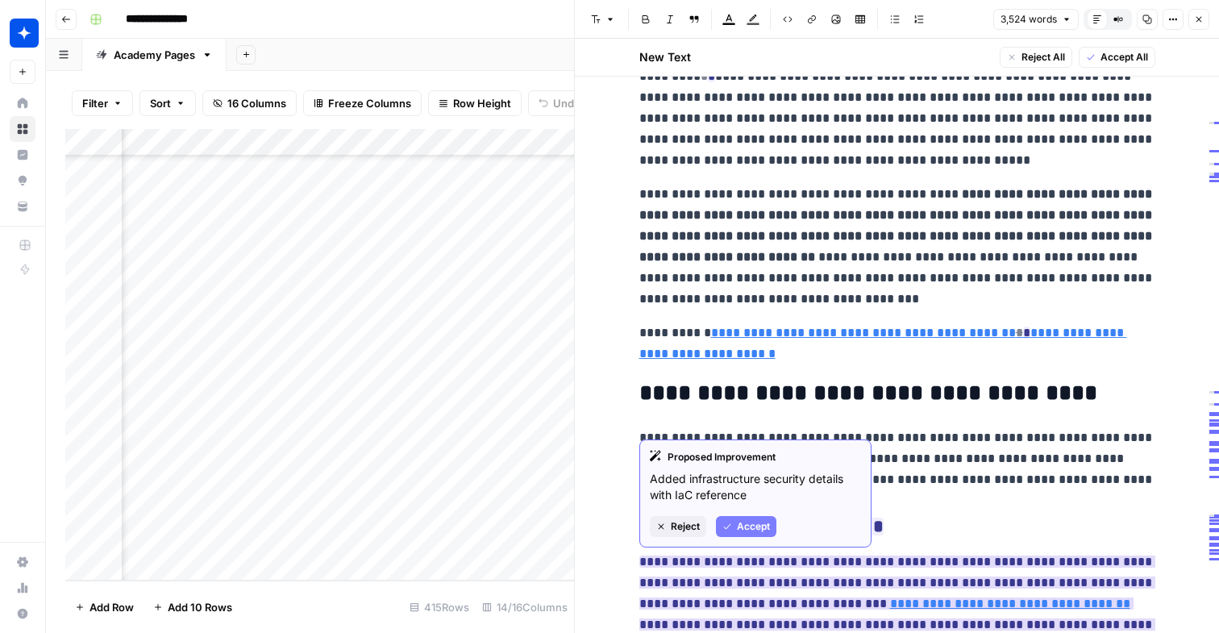
click at [747, 525] on span "Accept" at bounding box center [753, 526] width 33 height 15
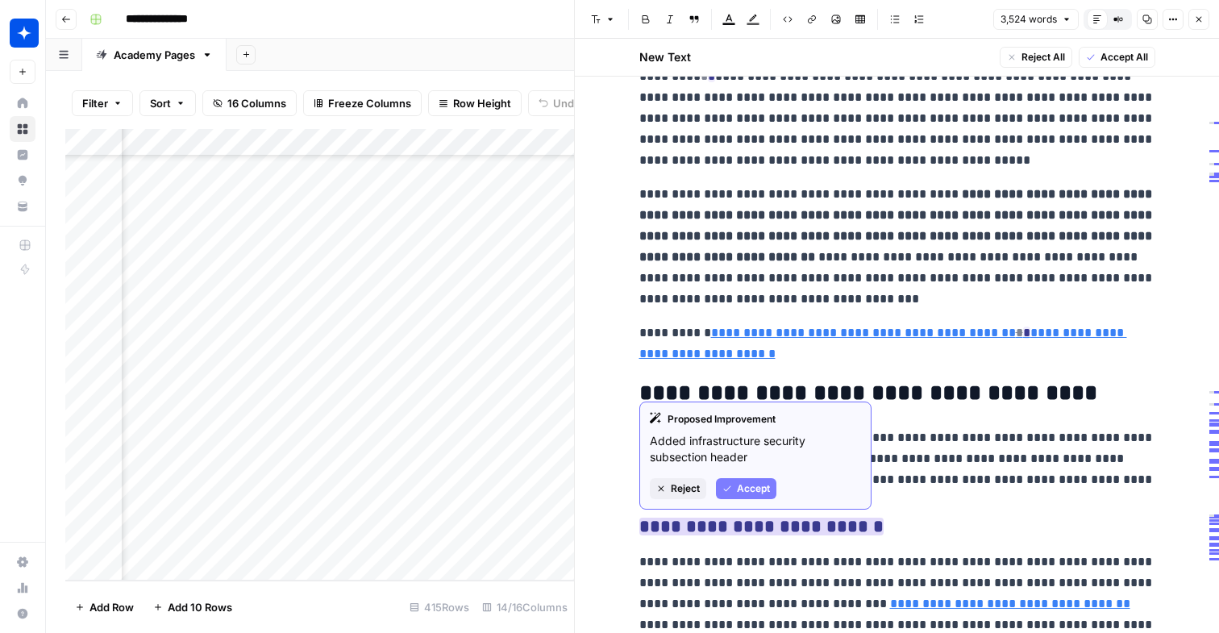
click at [745, 494] on span "Accept" at bounding box center [753, 488] width 33 height 15
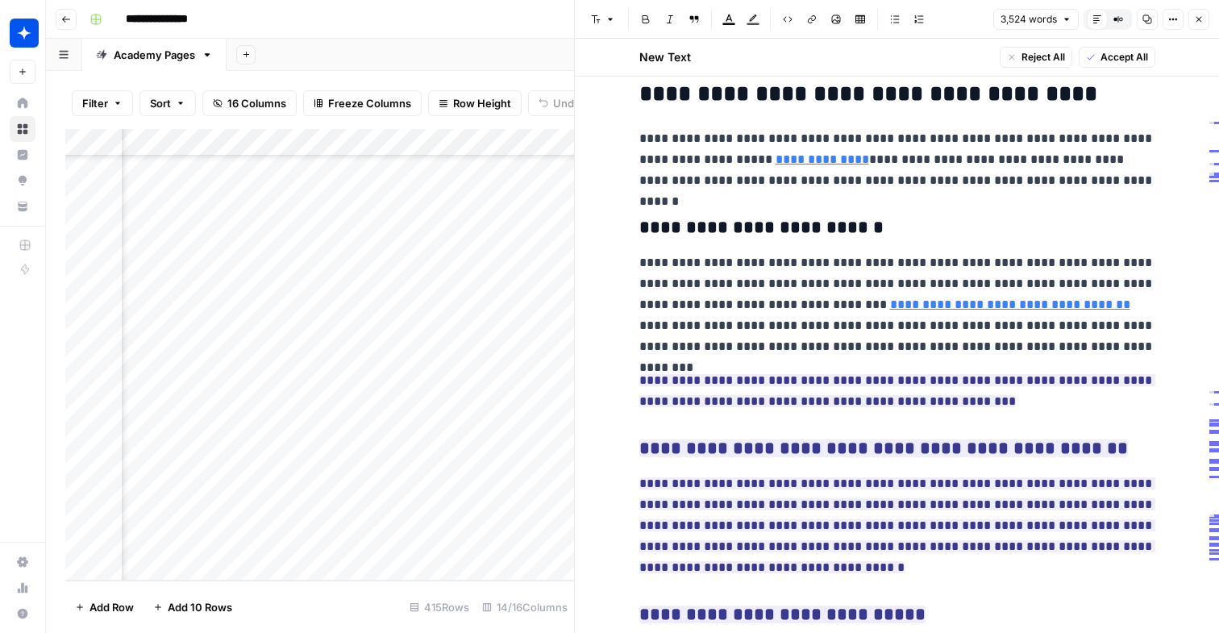
scroll to position [9380, 0]
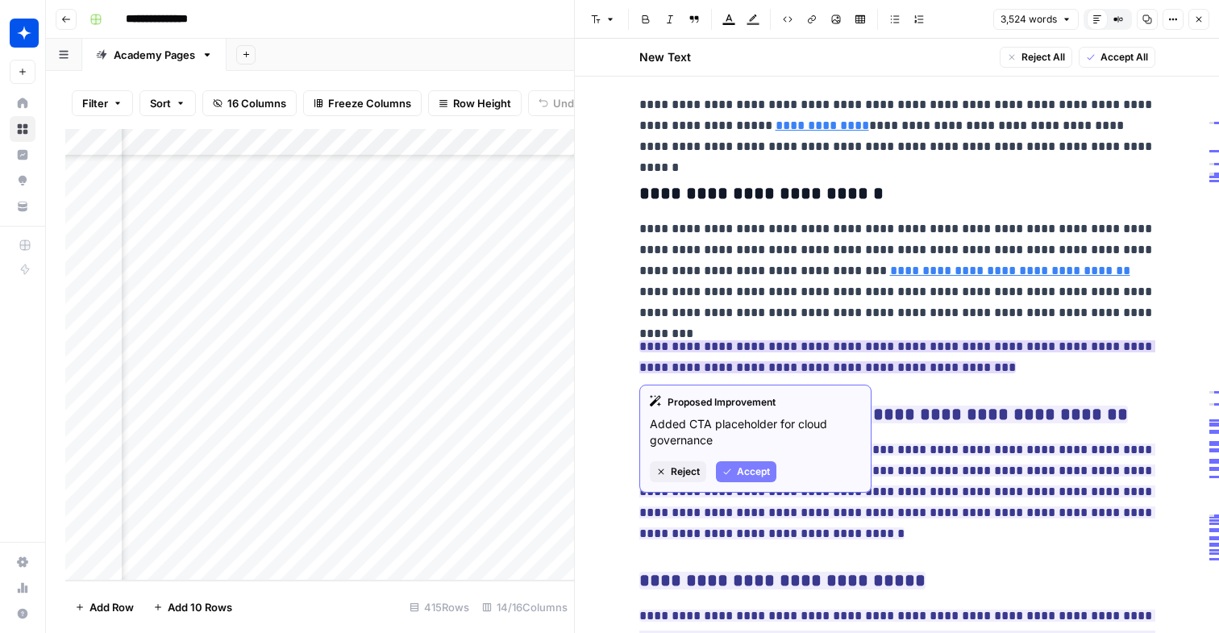
click at [741, 472] on span "Accept" at bounding box center [753, 471] width 33 height 15
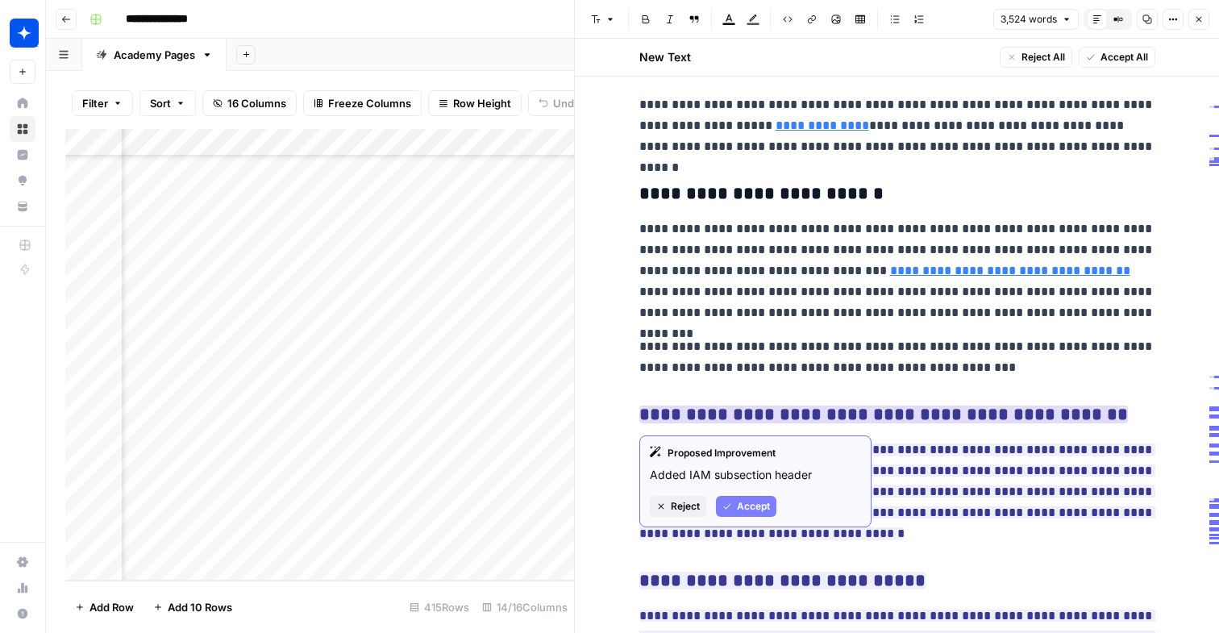
click at [747, 501] on span "Accept" at bounding box center [753, 506] width 33 height 15
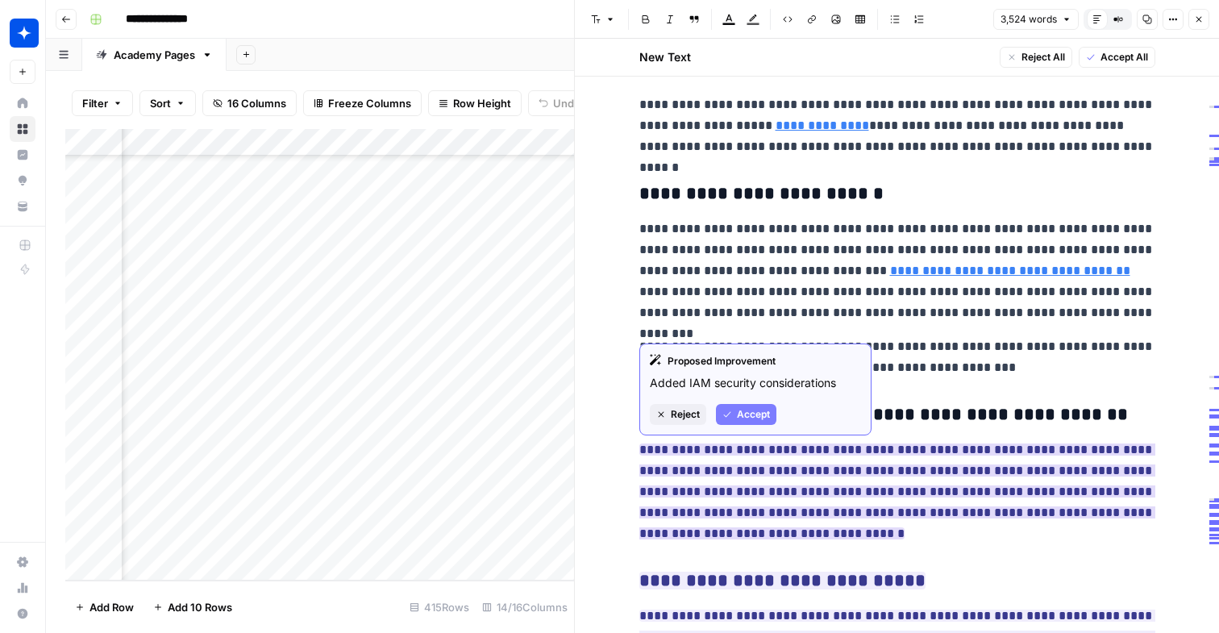
click at [749, 414] on span "Accept" at bounding box center [753, 414] width 33 height 15
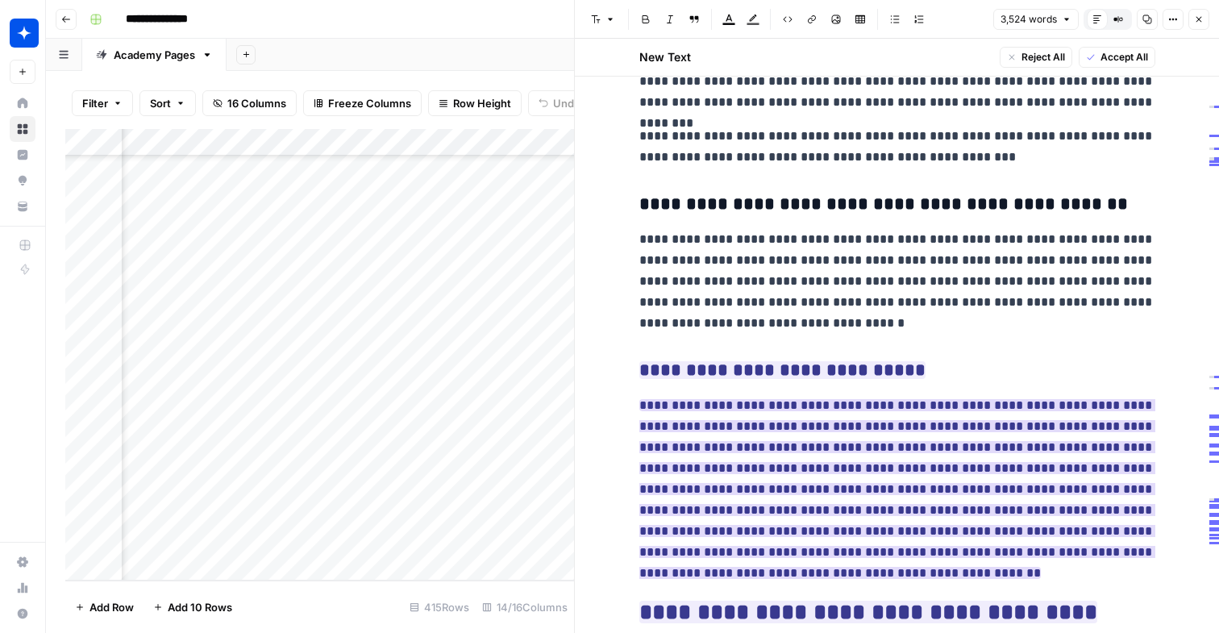
scroll to position [9603, 0]
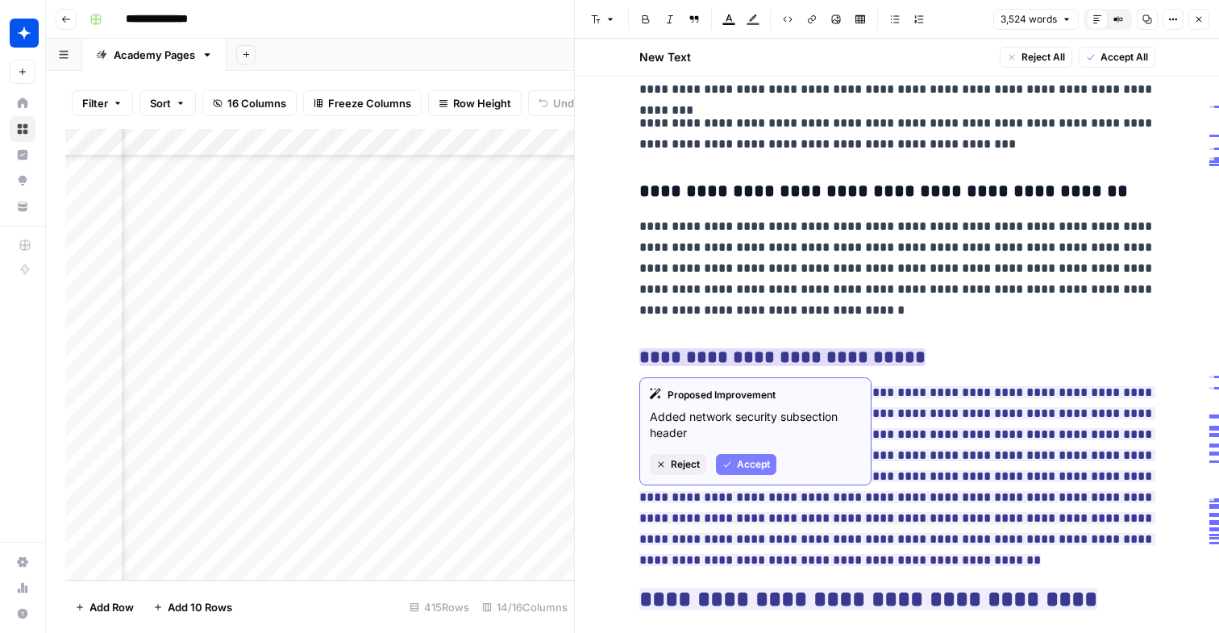
click at [748, 465] on span "Accept" at bounding box center [753, 464] width 33 height 15
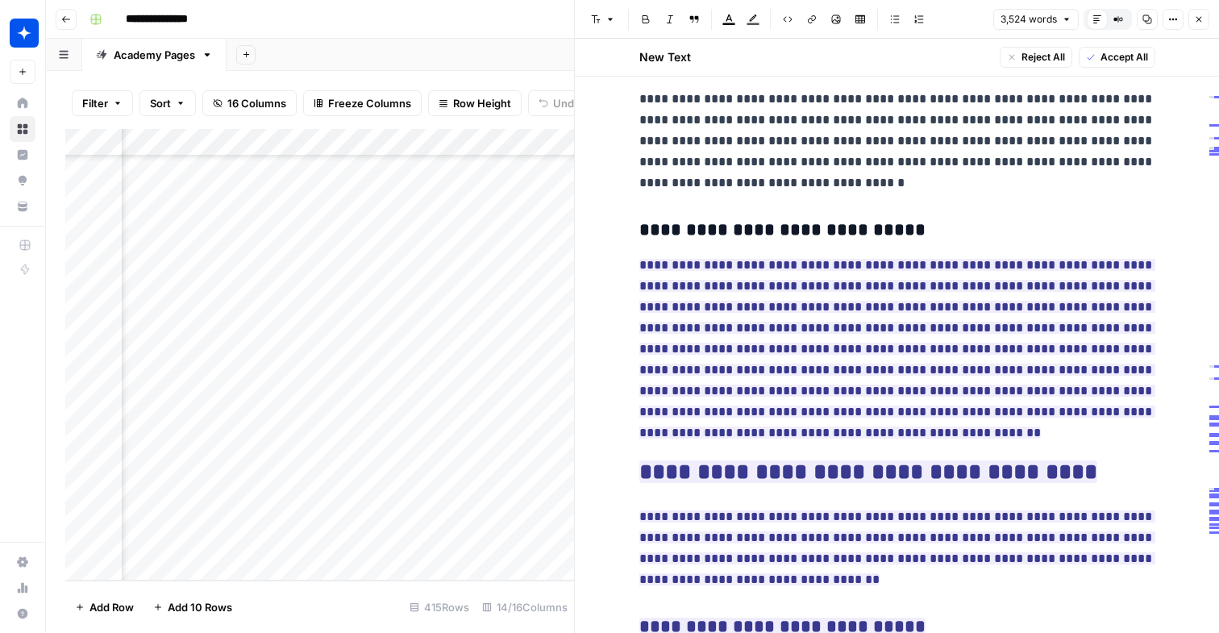
scroll to position [9748, 0]
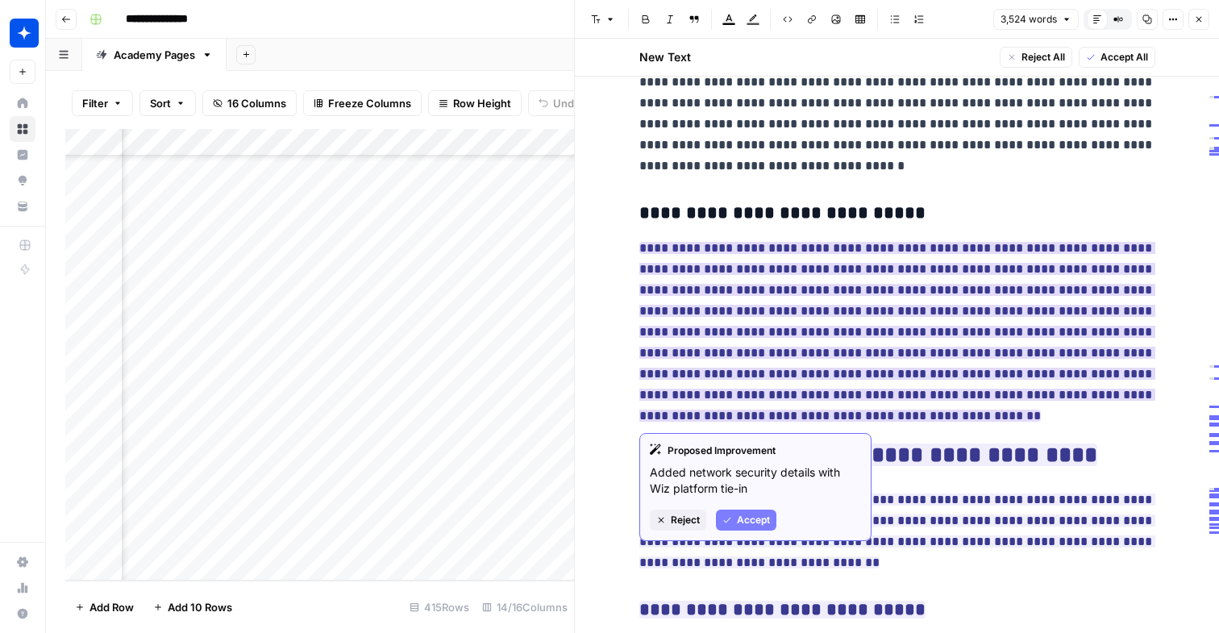
click at [755, 520] on span "Accept" at bounding box center [753, 520] width 33 height 15
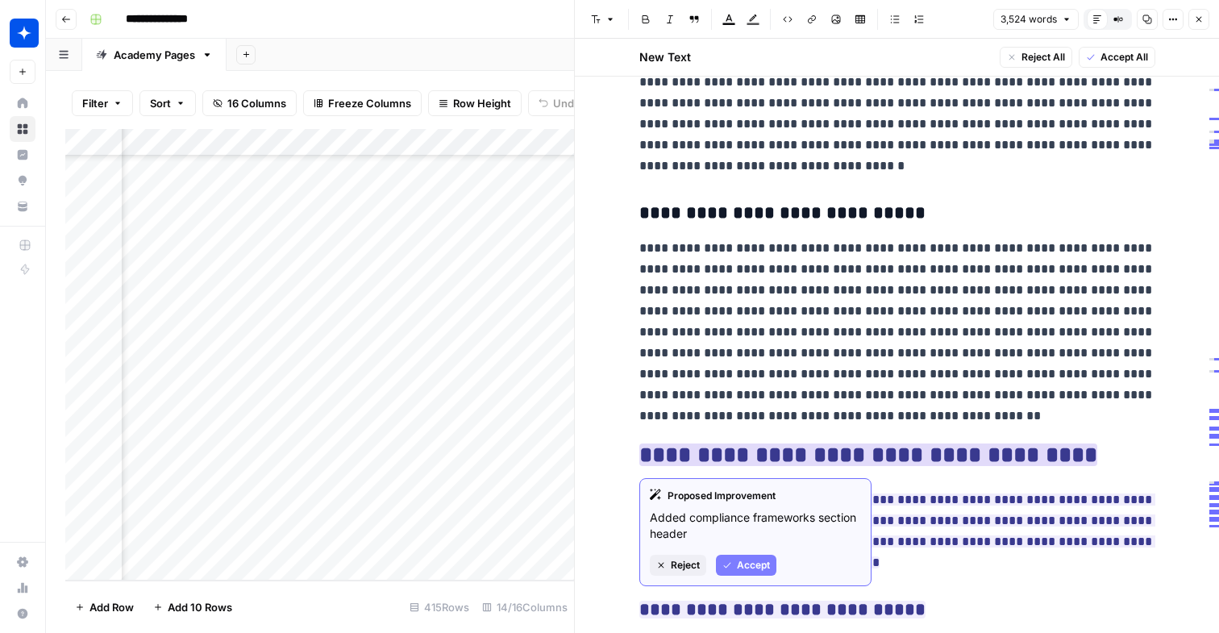
click at [747, 567] on span "Accept" at bounding box center [753, 565] width 33 height 15
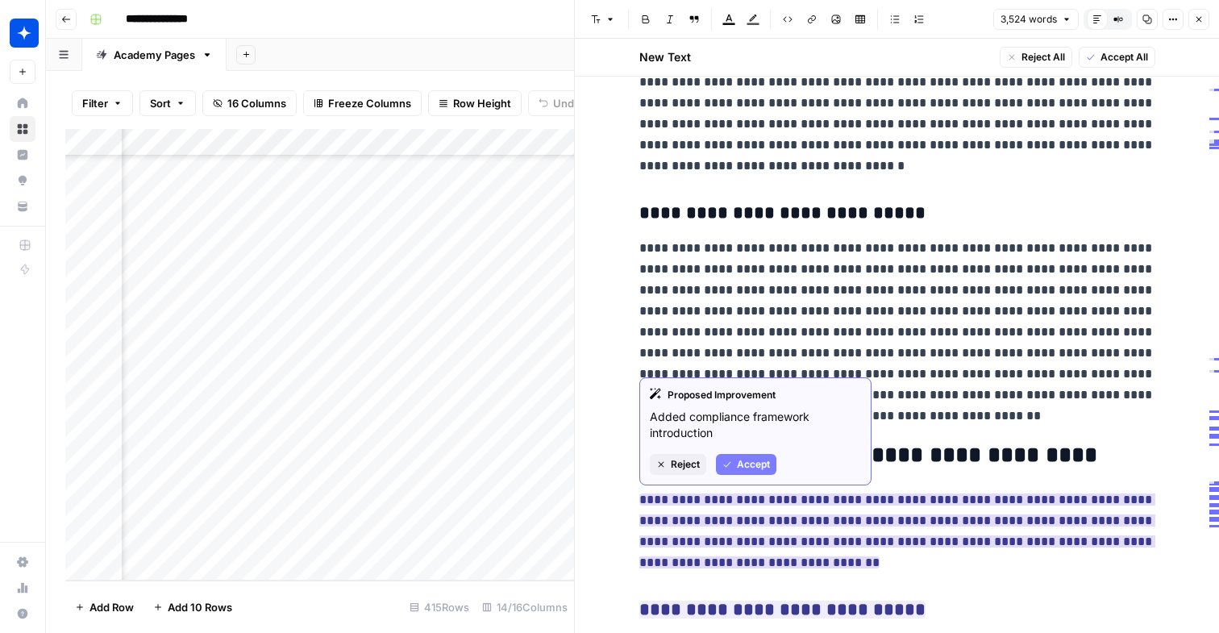
click at [749, 460] on span "Accept" at bounding box center [753, 464] width 33 height 15
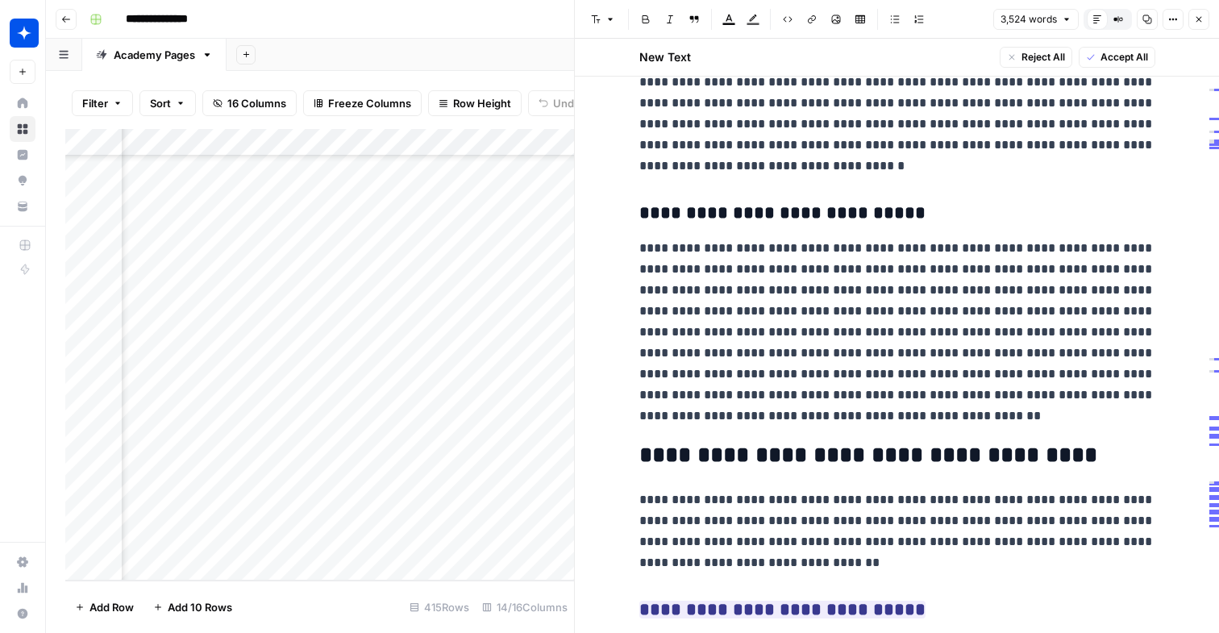
scroll to position [9909, 0]
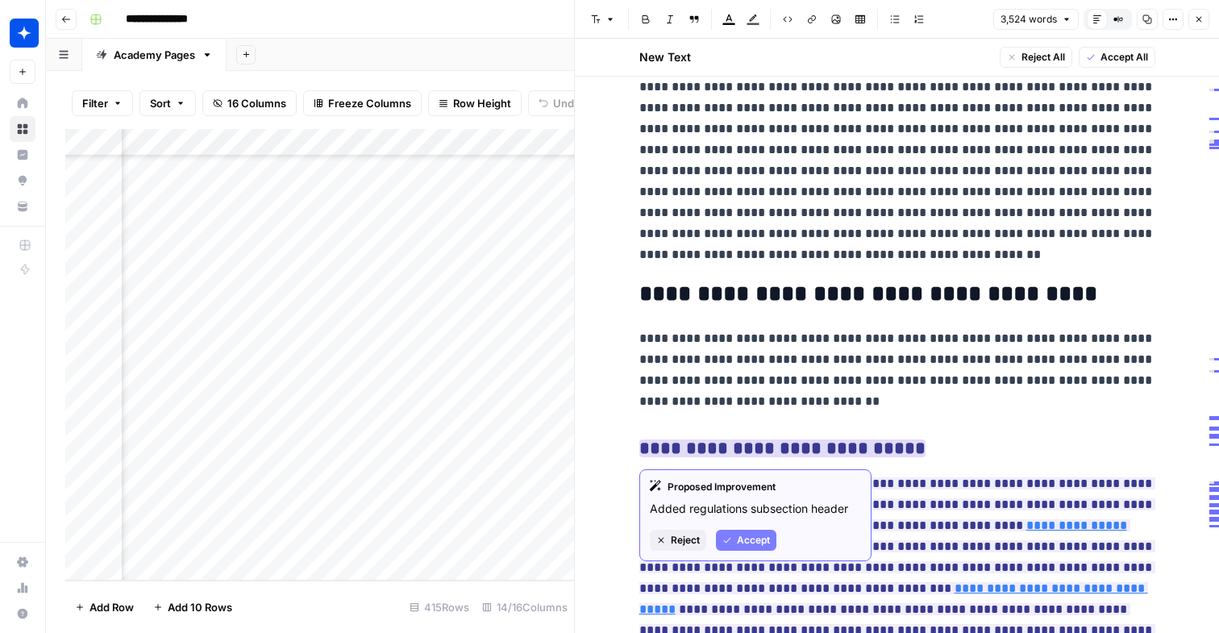
click at [738, 537] on span "Accept" at bounding box center [753, 540] width 33 height 15
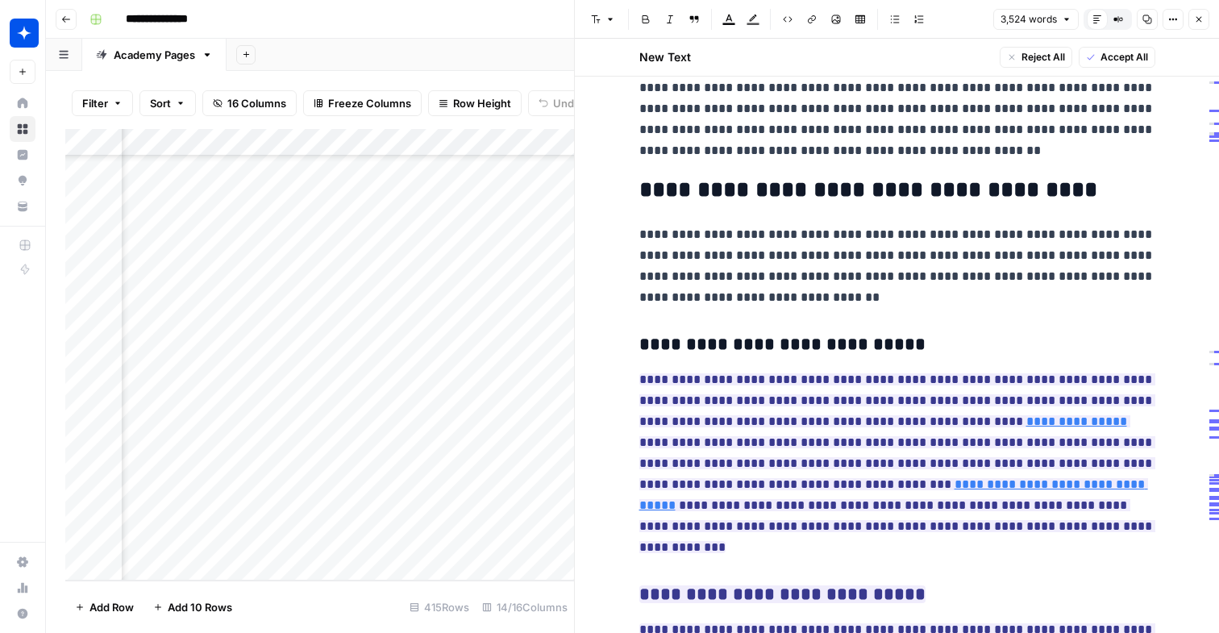
scroll to position [10135, 0]
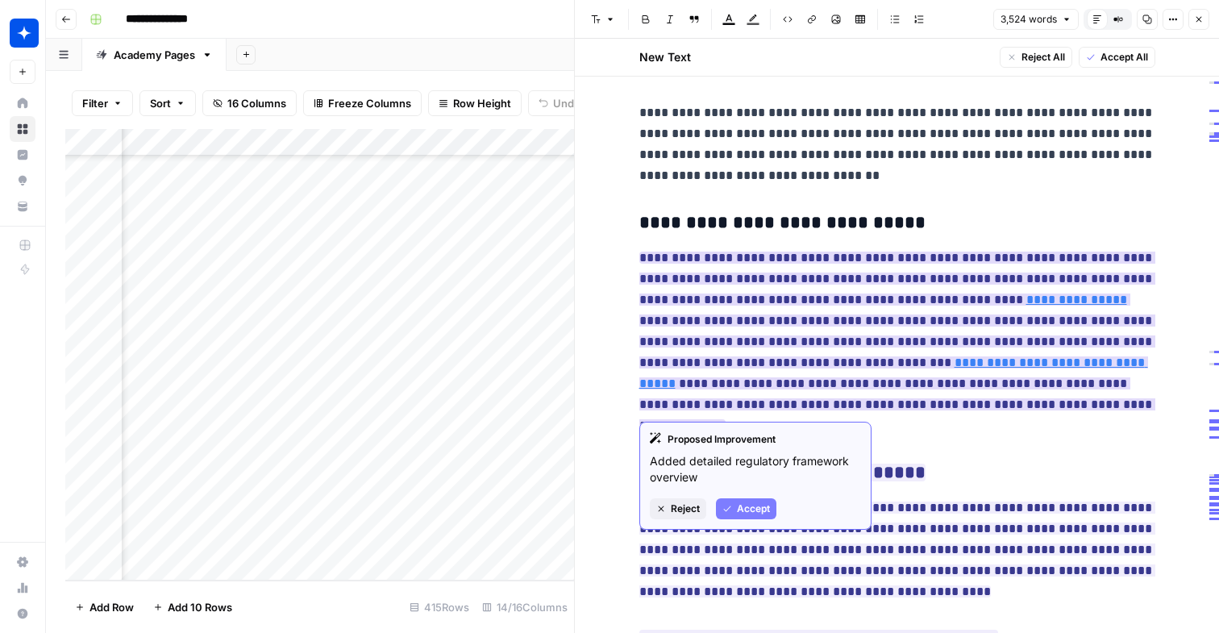
click at [753, 513] on span "Accept" at bounding box center [753, 508] width 33 height 15
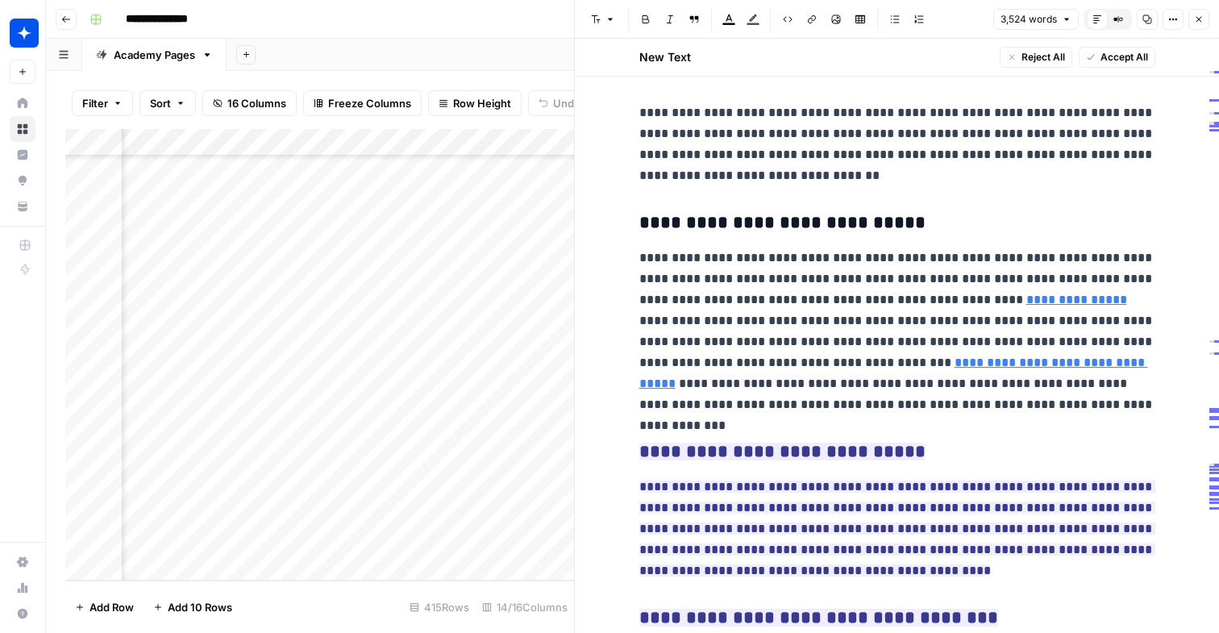
drag, startPoint x: 658, startPoint y: 285, endPoint x: 929, endPoint y: 446, distance: 315.4
click at [792, 350] on p "**********" at bounding box center [897, 331] width 516 height 168
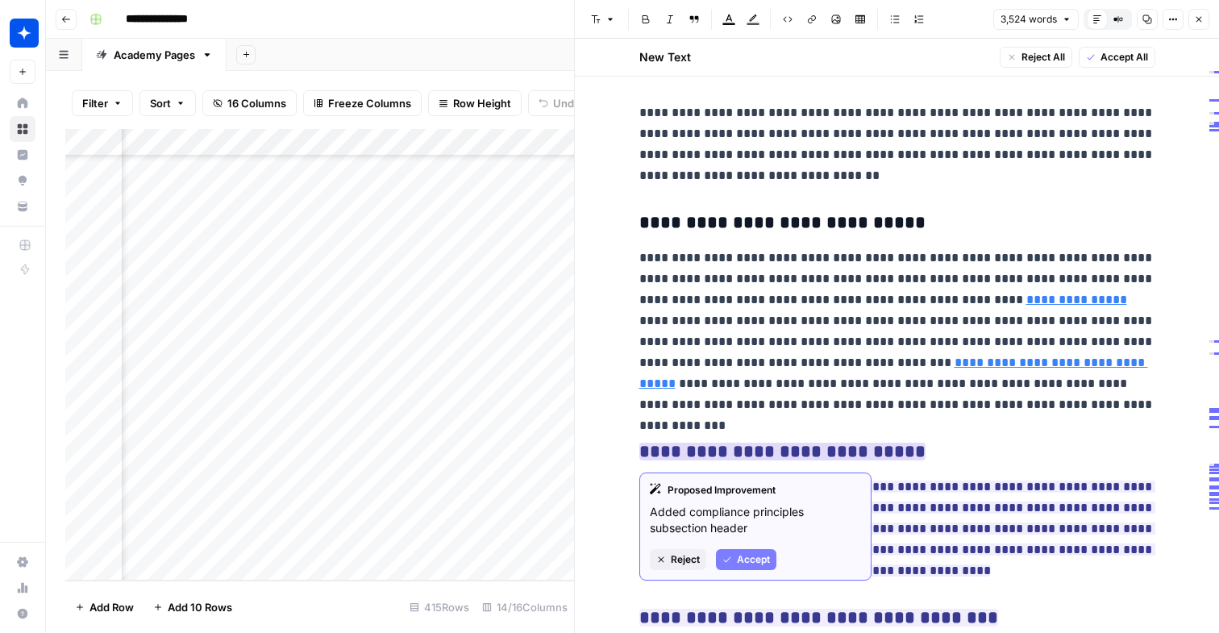
click at [745, 557] on span "Accept" at bounding box center [753, 559] width 33 height 15
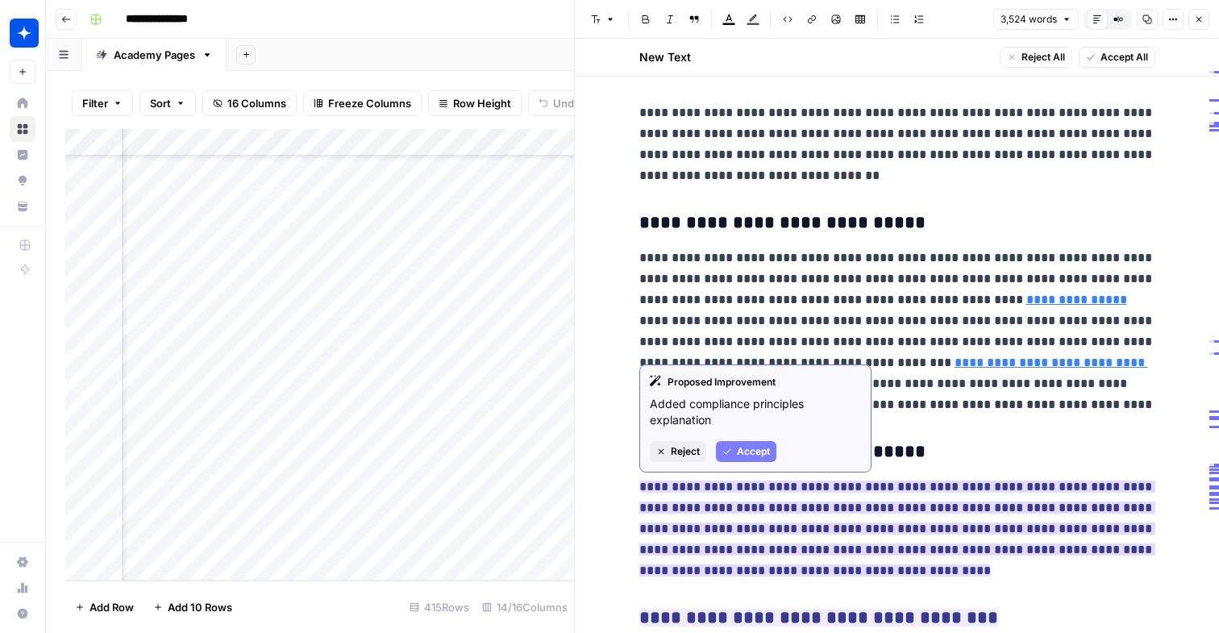
click at [756, 454] on span "Accept" at bounding box center [753, 451] width 33 height 15
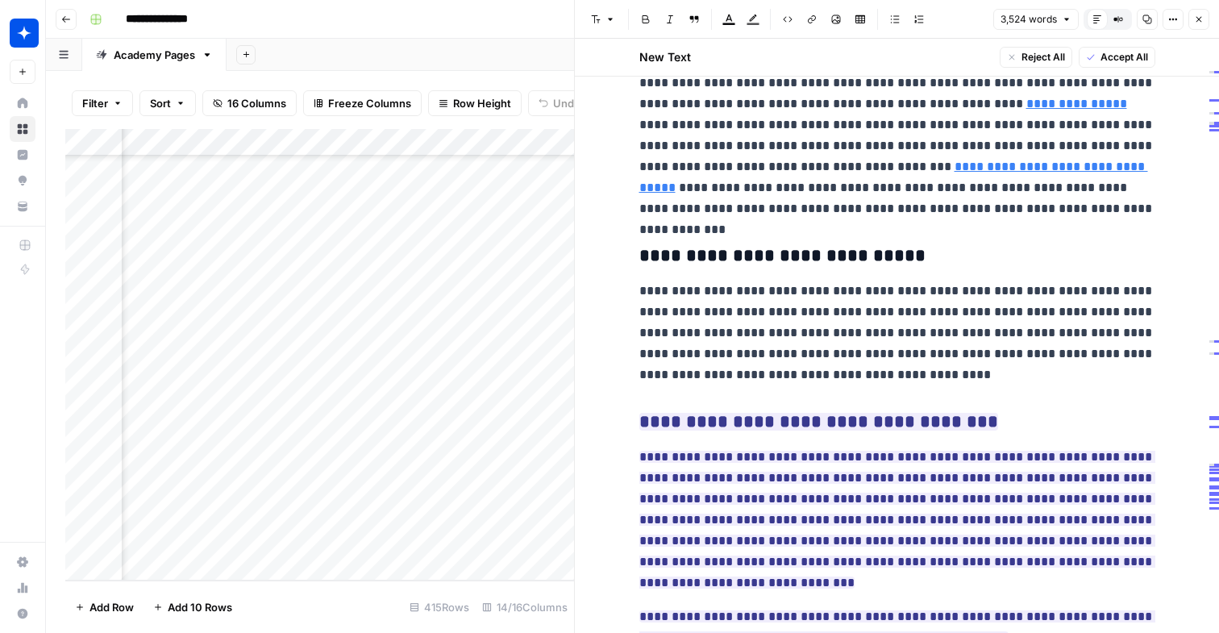
scroll to position [10419, 0]
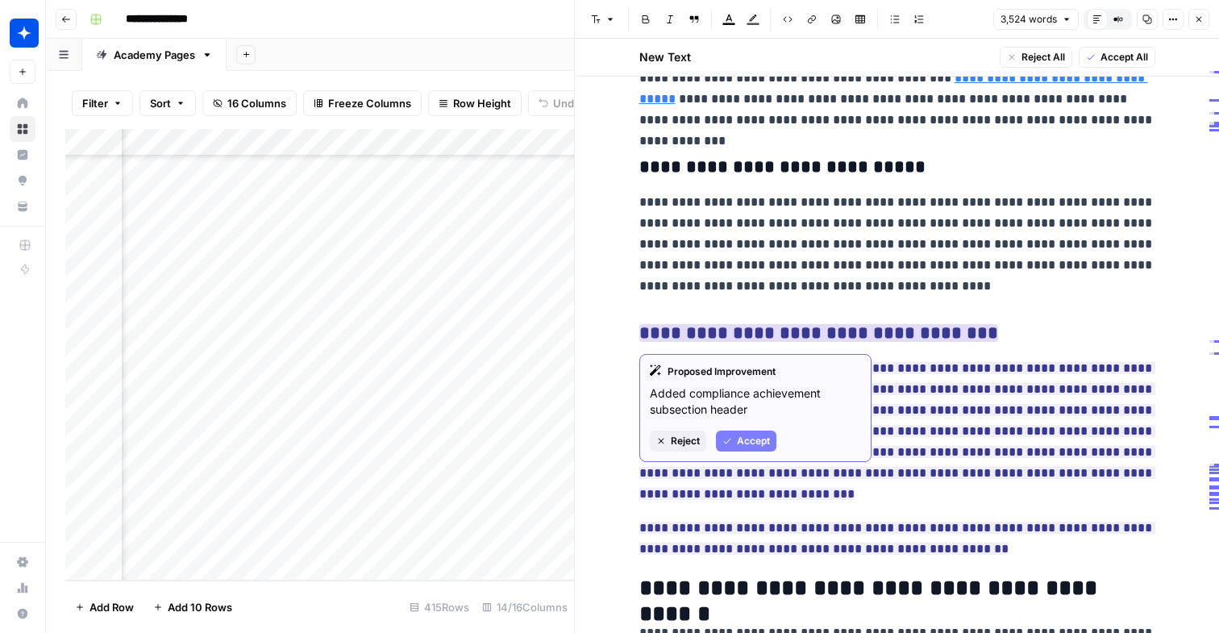
click at [760, 440] on span "Accept" at bounding box center [753, 441] width 33 height 15
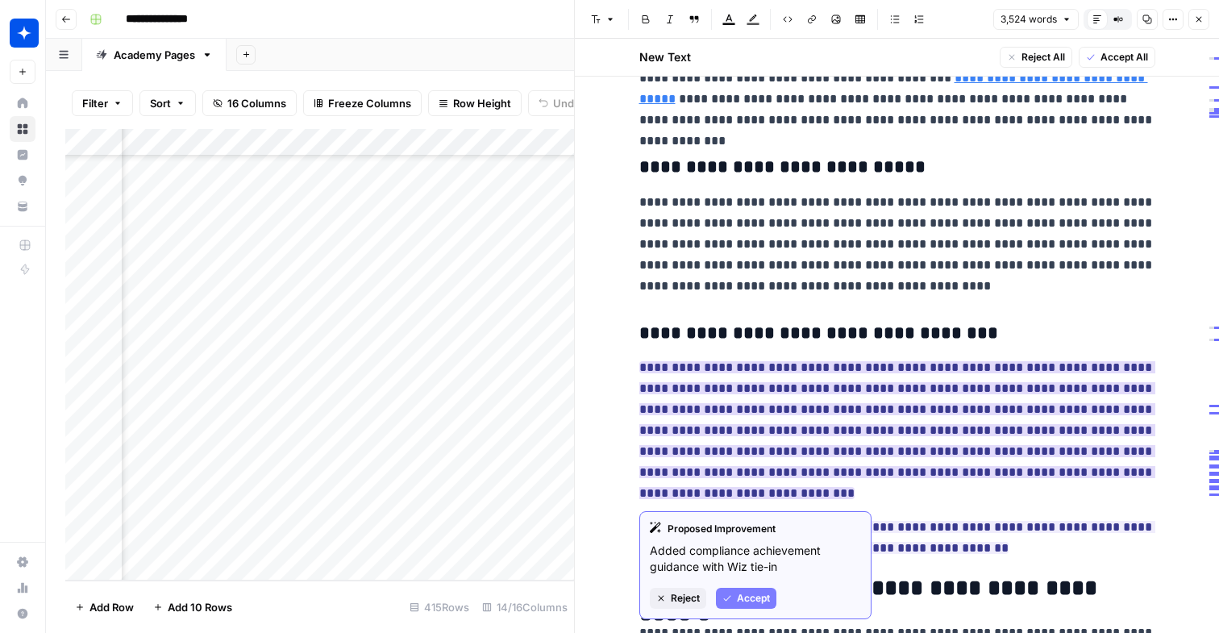
click at [763, 592] on span "Accept" at bounding box center [753, 598] width 33 height 15
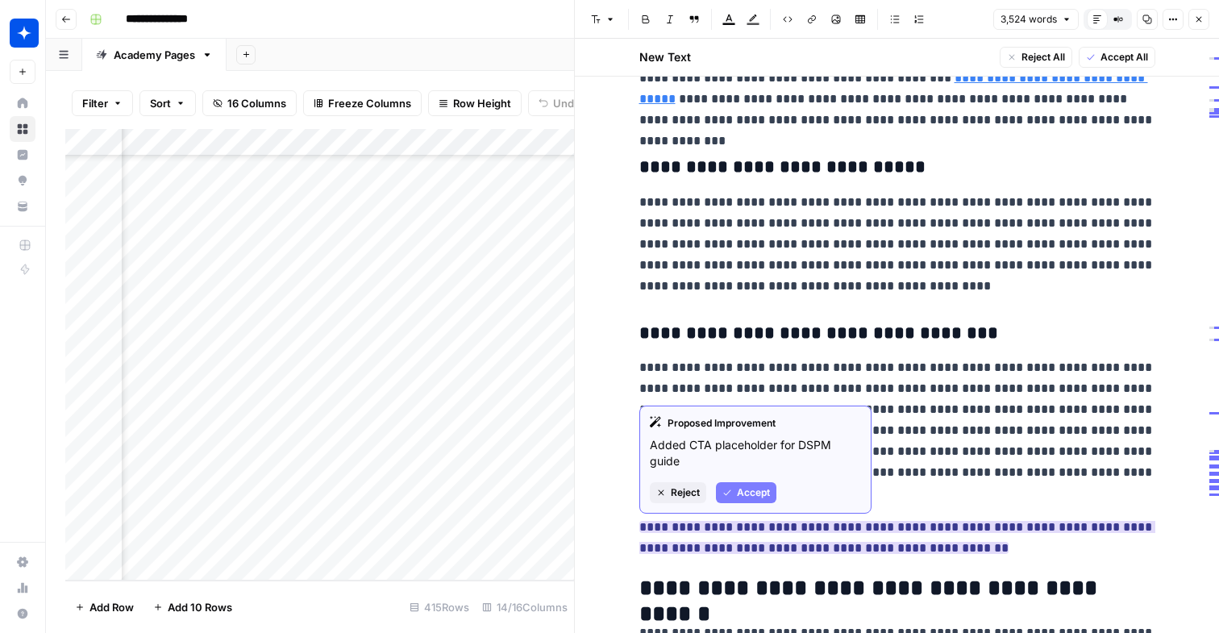
click at [739, 477] on div "Proposed Improvement Added CTA placeholder for DSPM guide Reject Accept" at bounding box center [755, 459] width 232 height 108
click at [738, 486] on span "Accept" at bounding box center [753, 492] width 33 height 15
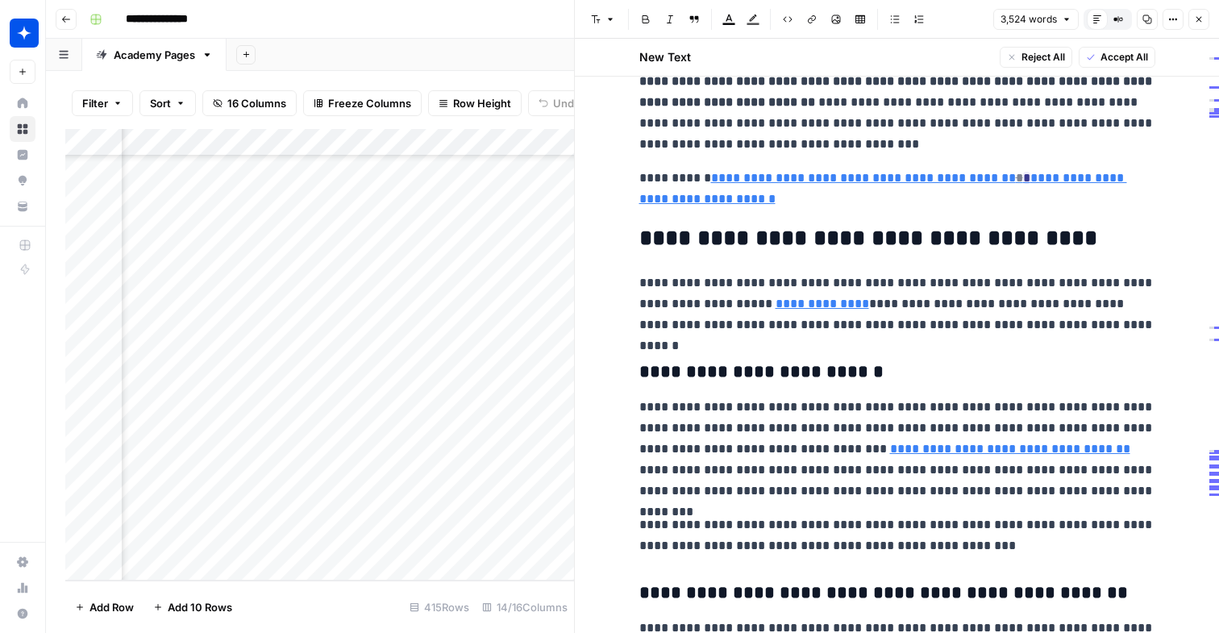
scroll to position [8624, 0]
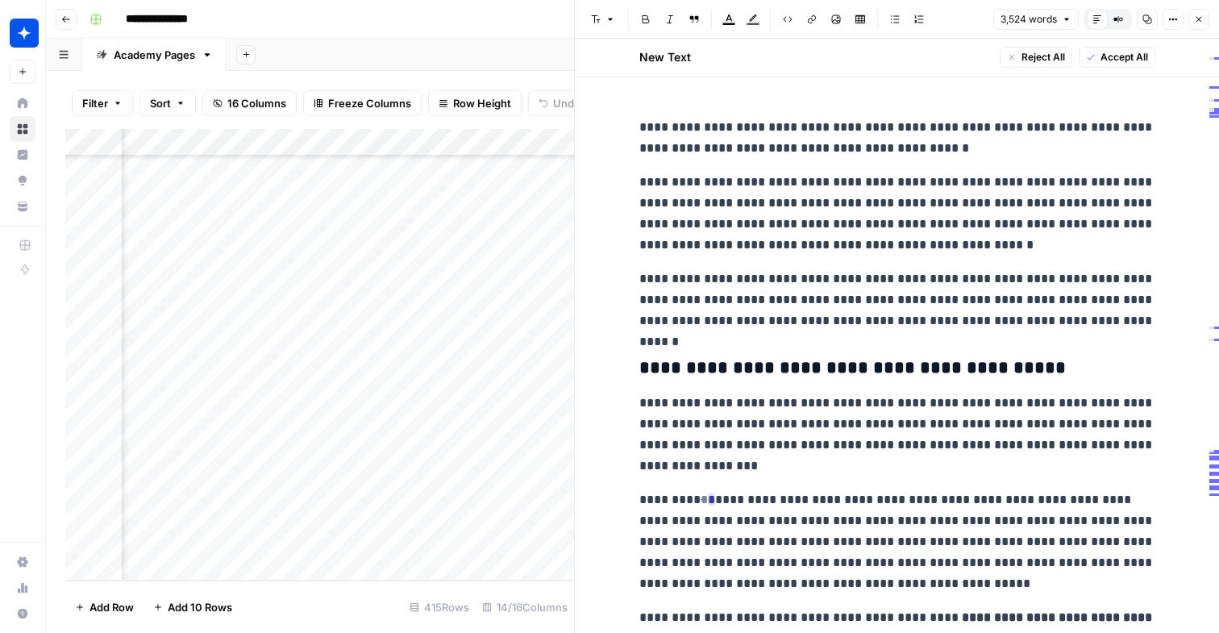
click at [708, 500] on ins "*" at bounding box center [711, 499] width 7 height 12
drag, startPoint x: 691, startPoint y: 500, endPoint x: 672, endPoint y: 500, distance: 18.5
click at [672, 500] on p "**********" at bounding box center [897, 541] width 516 height 105
click at [1084, 52] on span "Accept Selected Changes" at bounding box center [1088, 57] width 120 height 15
click at [951, 315] on p "**********" at bounding box center [897, 299] width 516 height 63
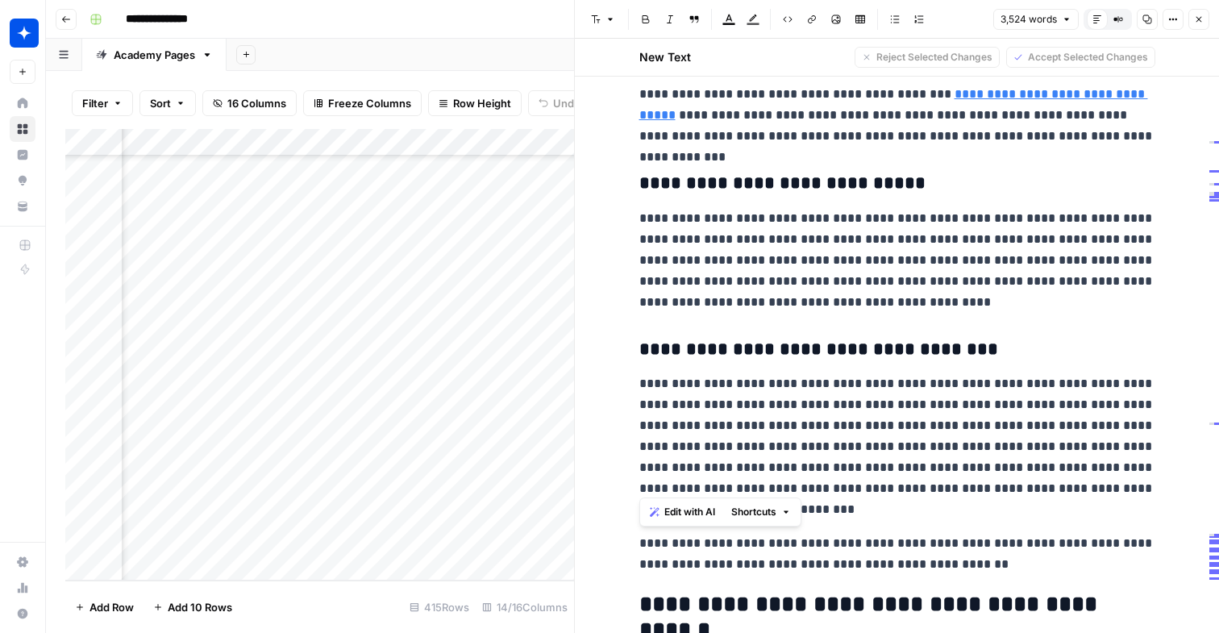
scroll to position [10540, 0]
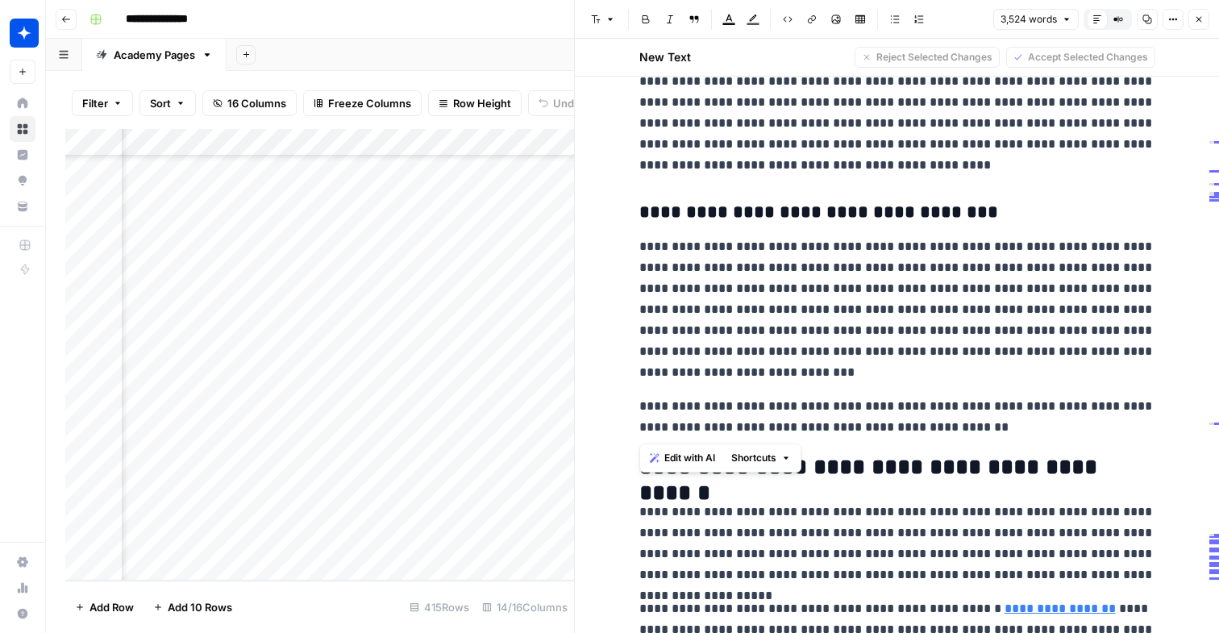
drag, startPoint x: 641, startPoint y: 127, endPoint x: 1085, endPoint y: 437, distance: 541.3
click at [1035, 40] on div "New Text Reject Selected Changes Accept Selected Changes" at bounding box center [896, 57] width 535 height 37
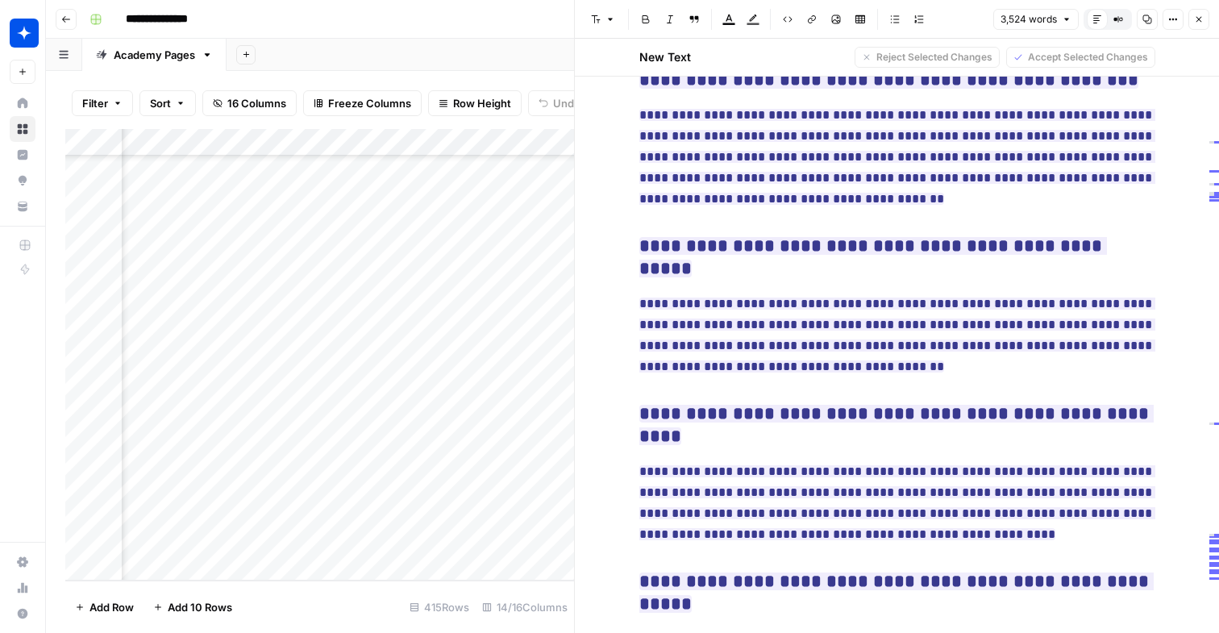
scroll to position [12132, 0]
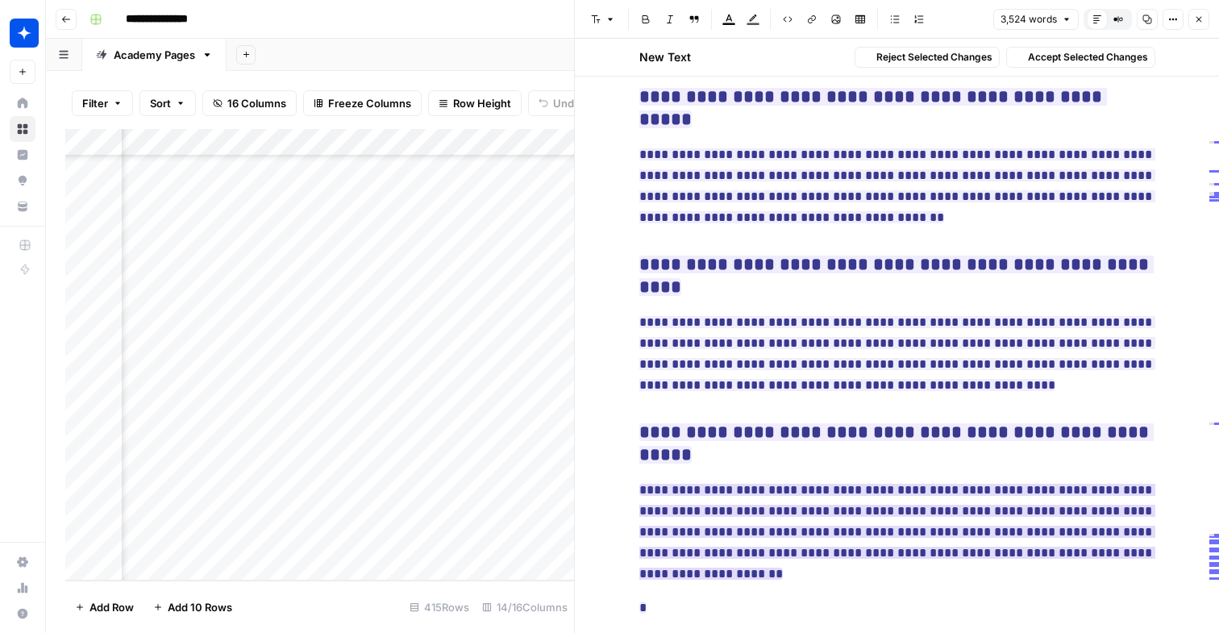
drag, startPoint x: 811, startPoint y: 540, endPoint x: 791, endPoint y: 514, distance: 32.2
click at [791, 514] on p "**********" at bounding box center [897, 532] width 516 height 105
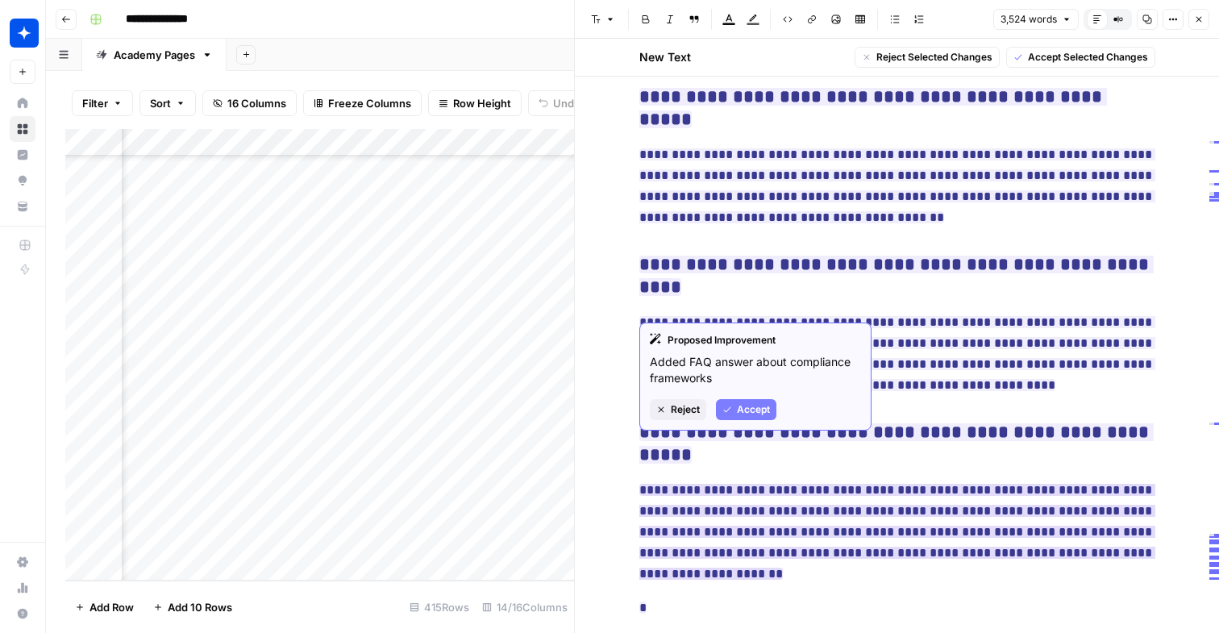
click at [759, 597] on p "*" at bounding box center [897, 607] width 516 height 21
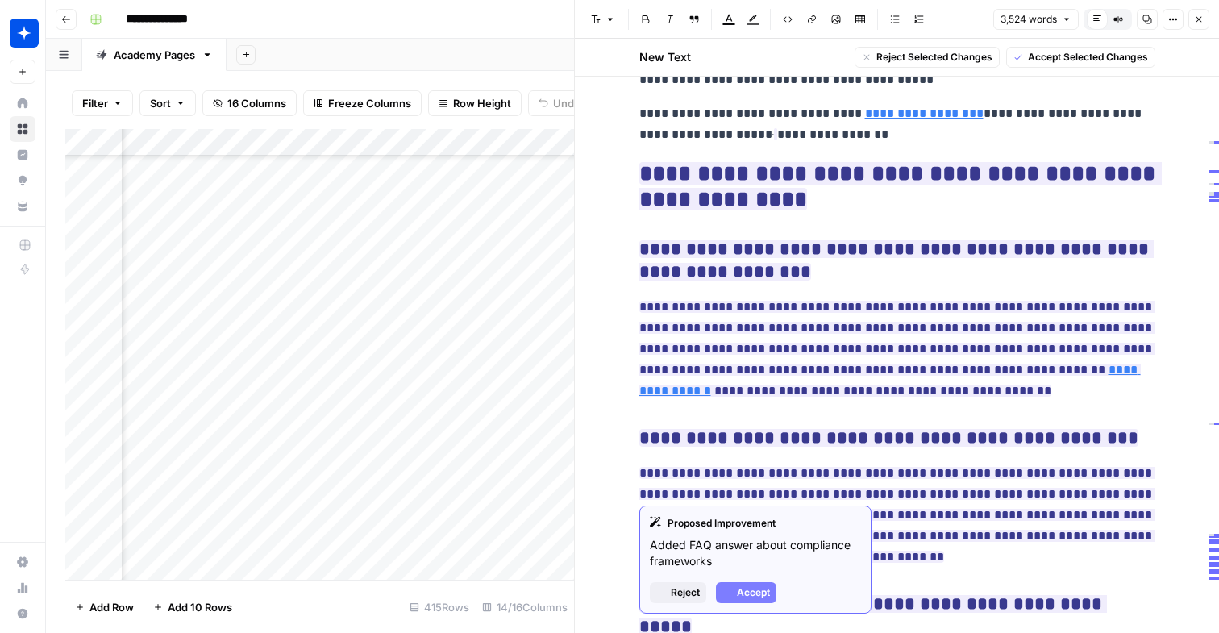
scroll to position [11596, 0]
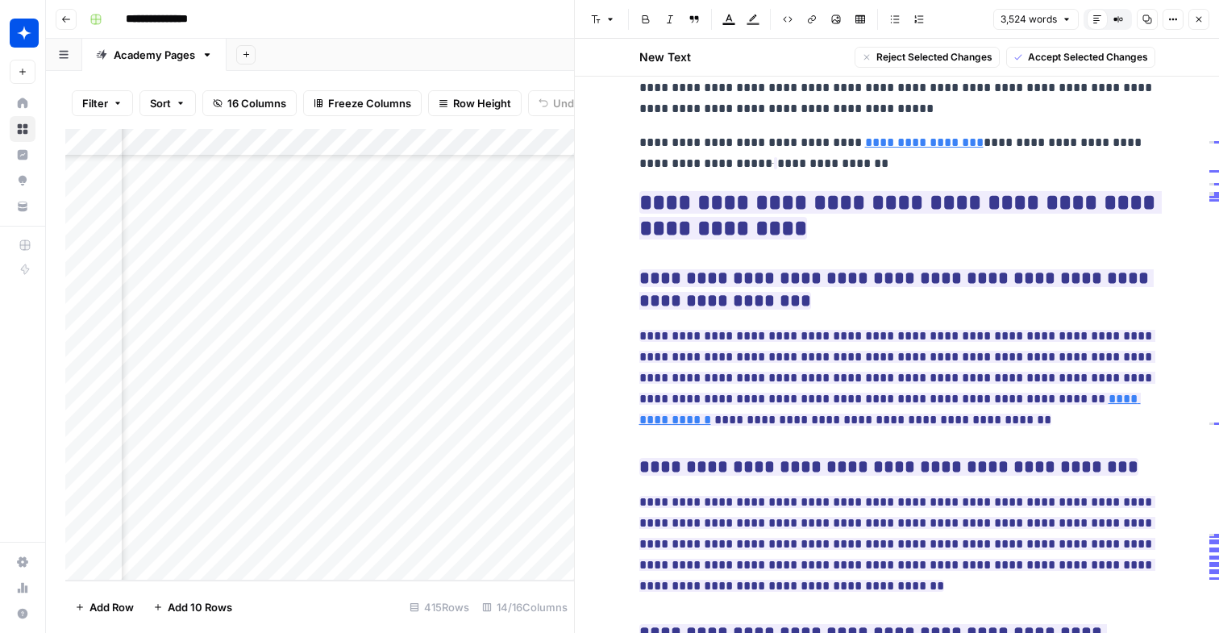
drag, startPoint x: 762, startPoint y: 562, endPoint x: 637, endPoint y: 204, distance: 379.0
click at [1028, 54] on span "Accept Selected Changes" at bounding box center [1088, 57] width 120 height 15
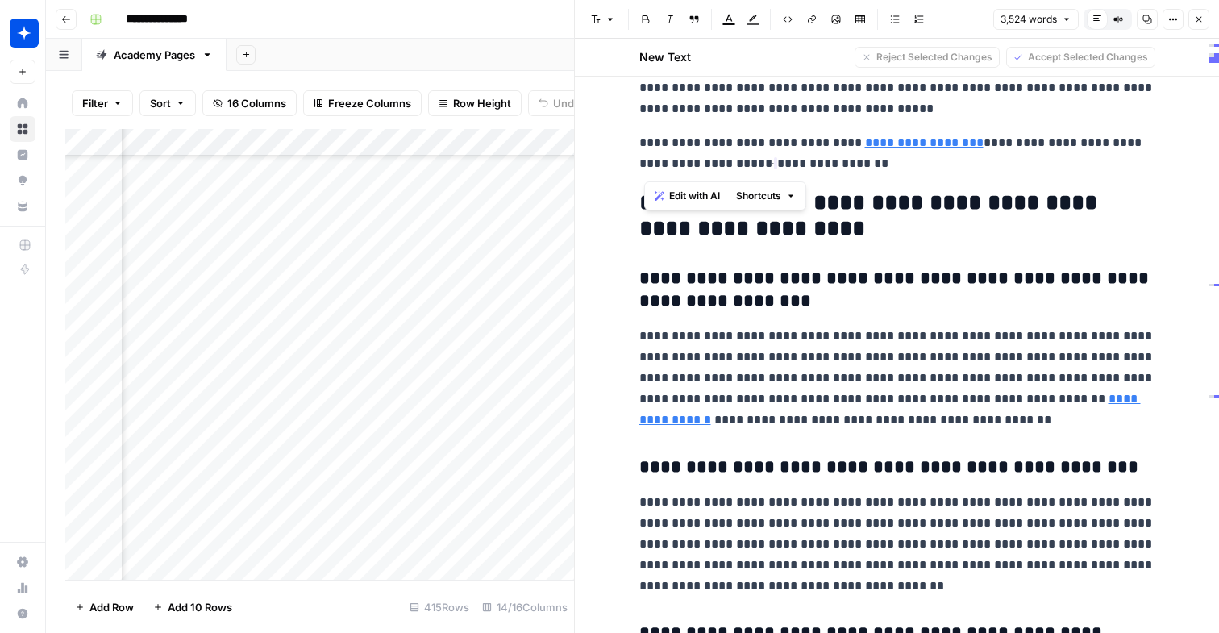
click at [887, 372] on p "**********" at bounding box center [897, 378] width 516 height 105
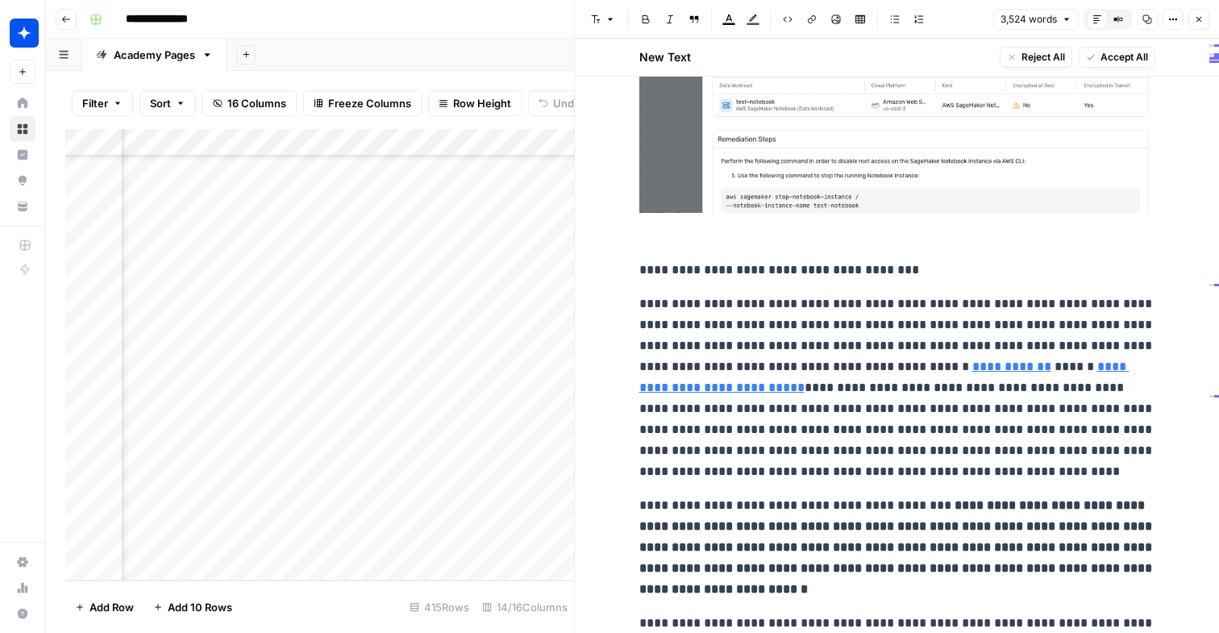
scroll to position [7498, 0]
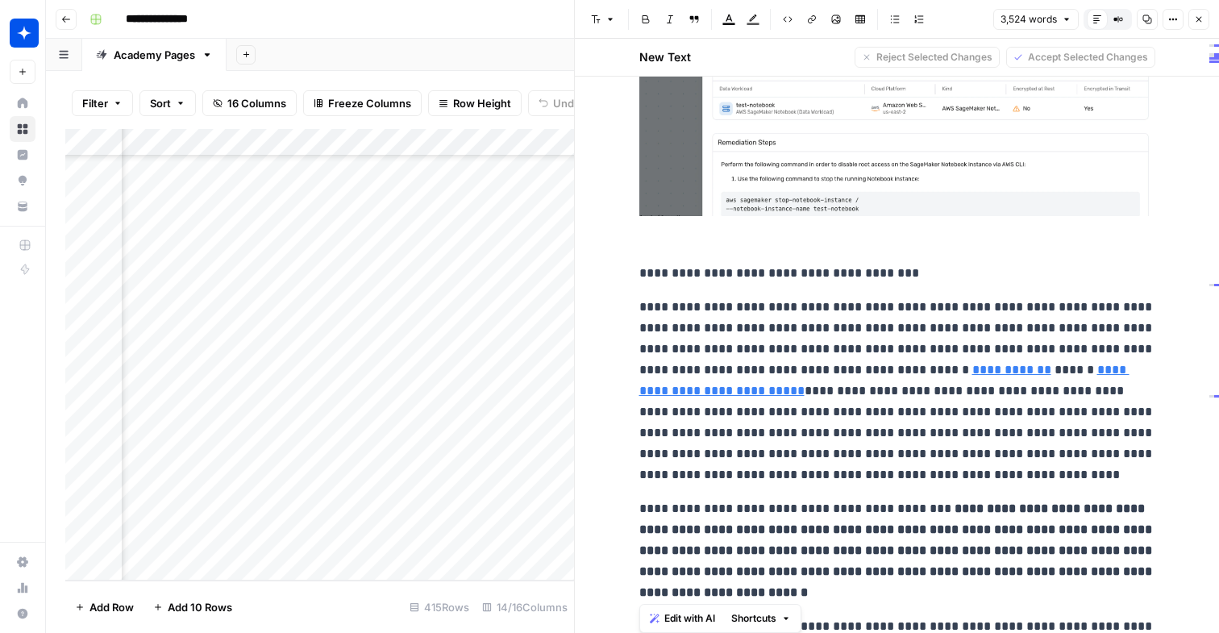
drag, startPoint x: 1019, startPoint y: 599, endPoint x: 645, endPoint y: 264, distance: 502.2
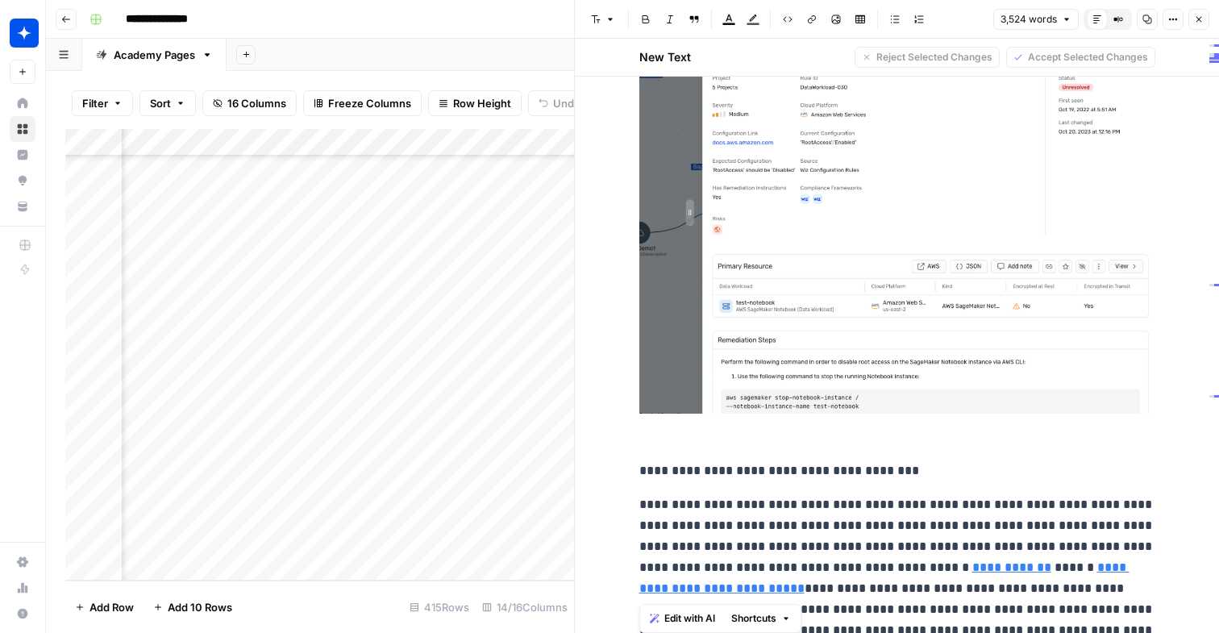
scroll to position [7292, 0]
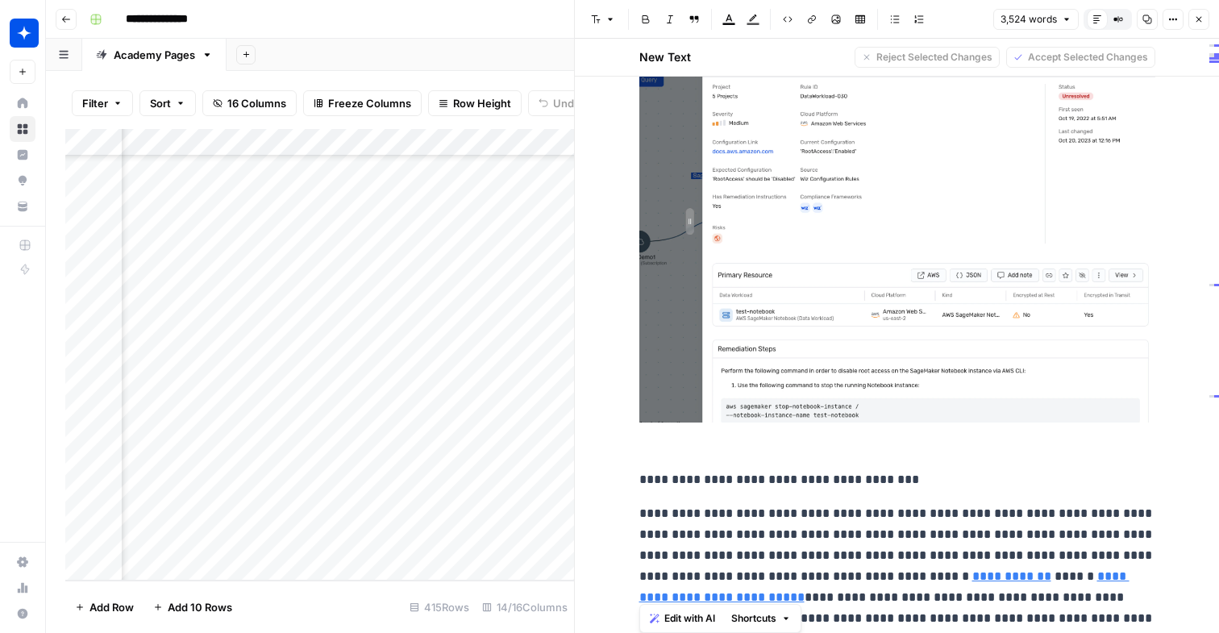
click at [908, 309] on img at bounding box center [897, 208] width 516 height 428
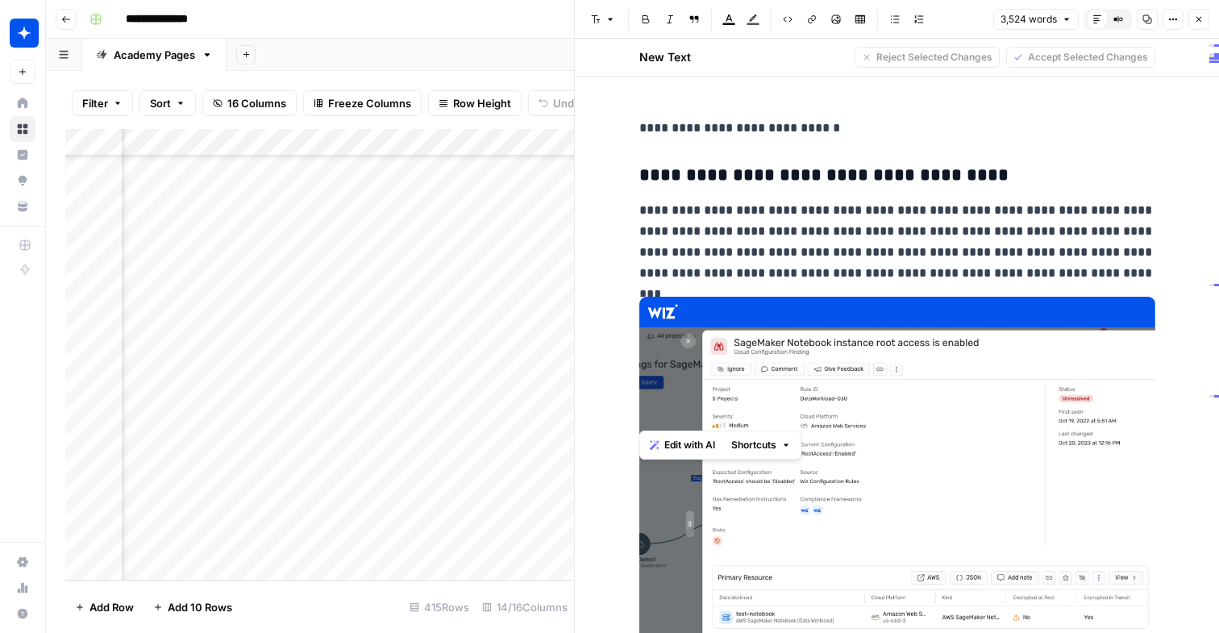
scroll to position [6991, 0]
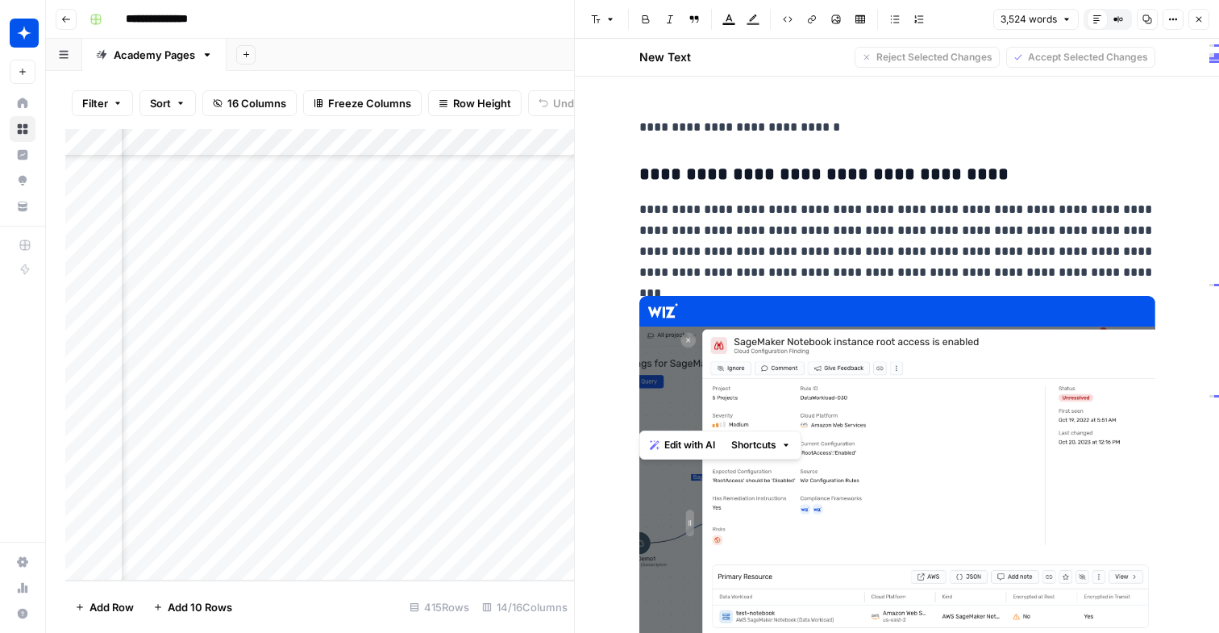
click at [1087, 272] on p "**********" at bounding box center [897, 241] width 516 height 84
click at [1031, 272] on p "**********" at bounding box center [897, 241] width 516 height 84
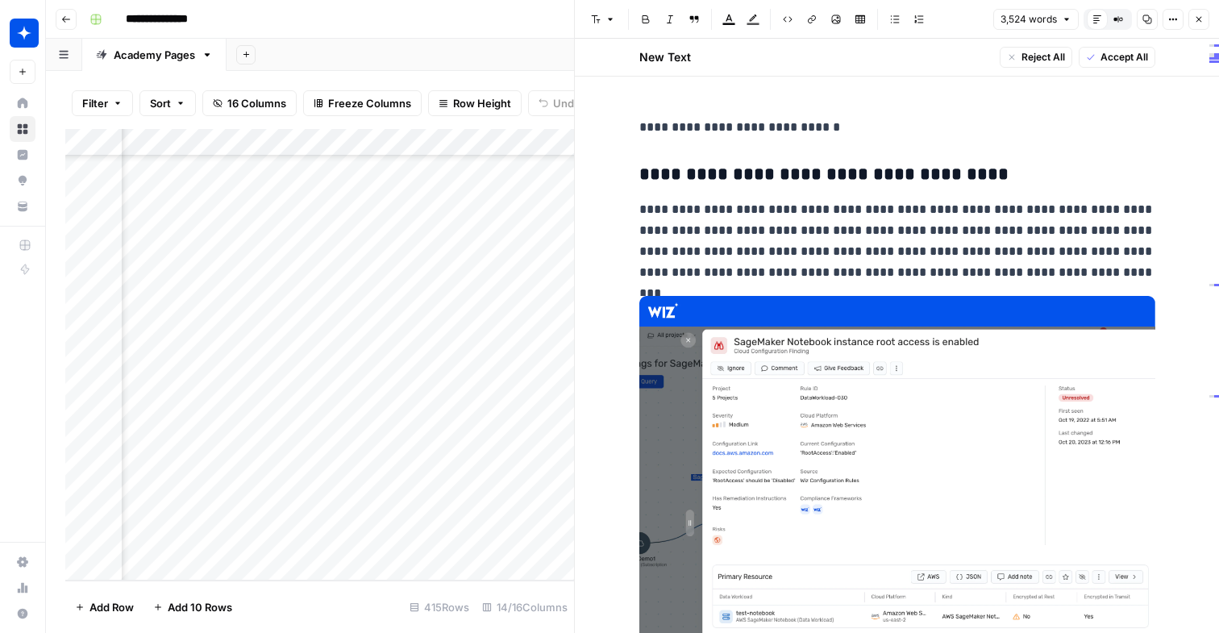
click at [1214, 61] on div "New Text Reject All Accept All" at bounding box center [897, 58] width 644 height 38
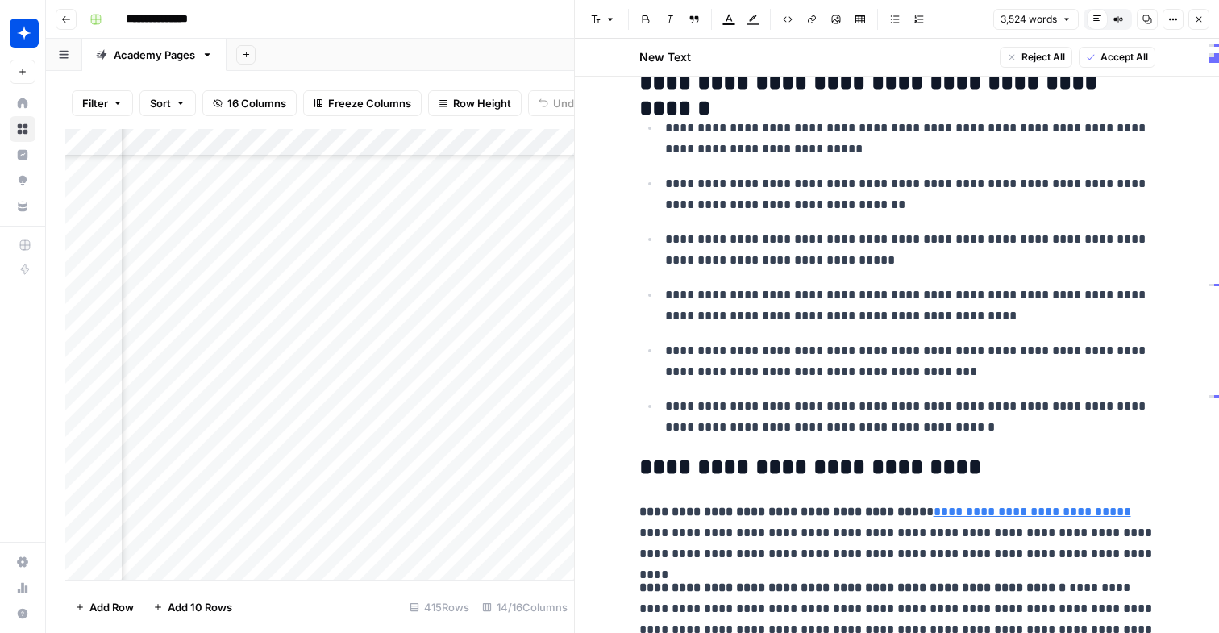
scroll to position [0, 0]
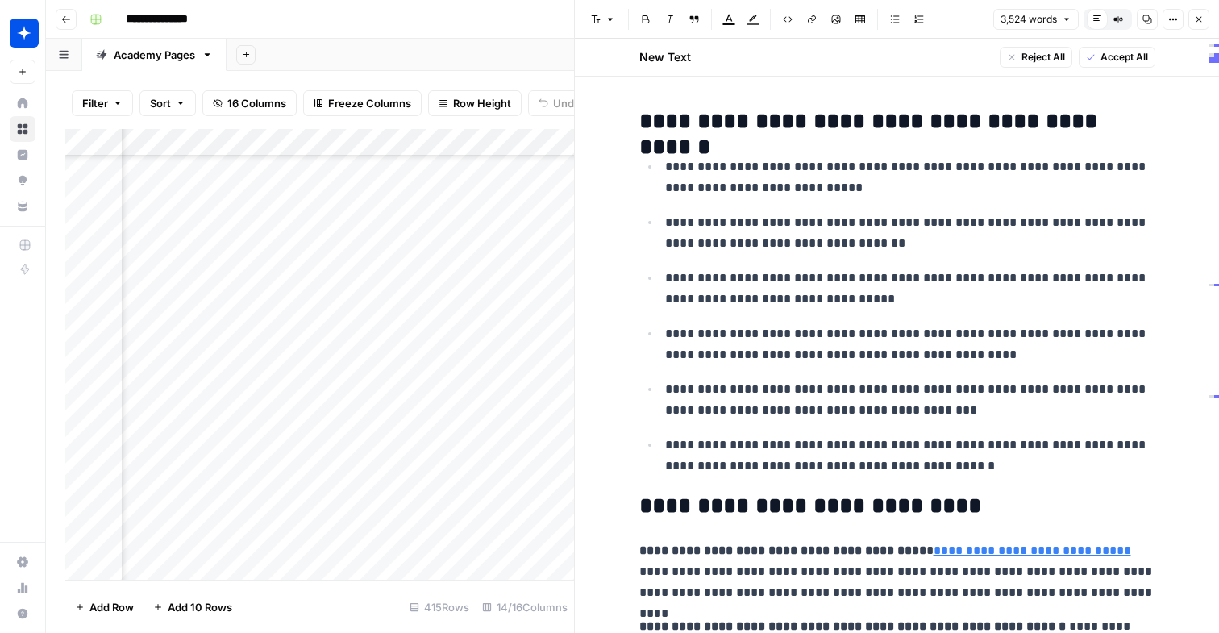
click at [1209, 57] on div "New Text Reject All Accept All" at bounding box center [897, 58] width 644 height 38
drag, startPoint x: 744, startPoint y: 248, endPoint x: 982, endPoint y: 592, distance: 418.3
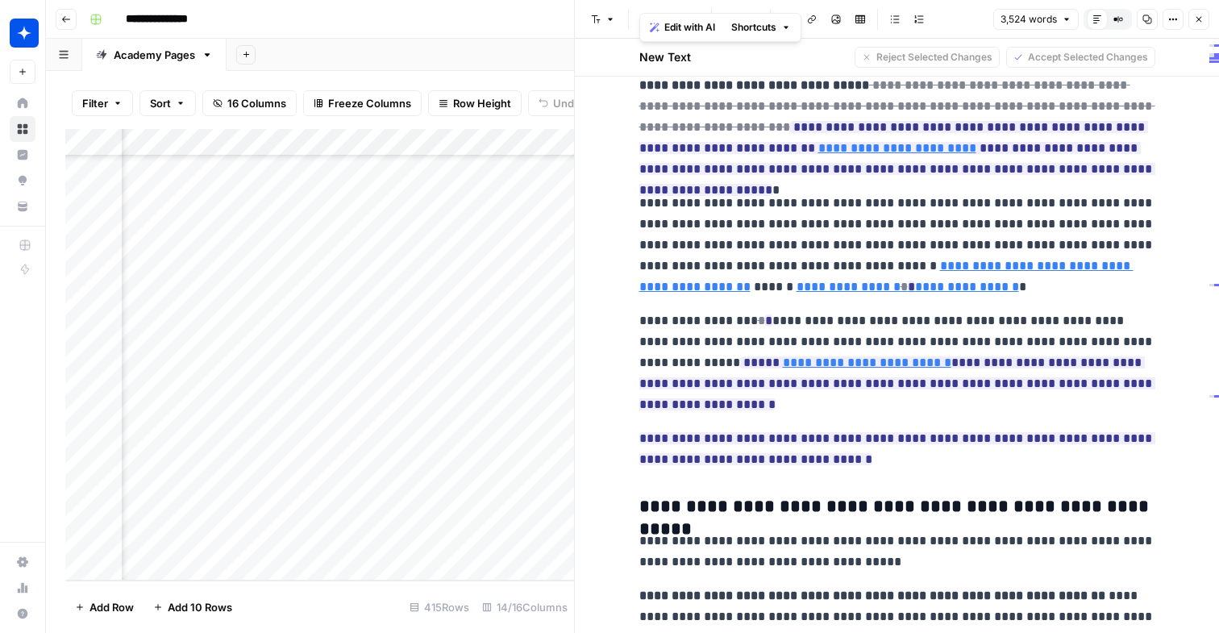
scroll to position [4076, 0]
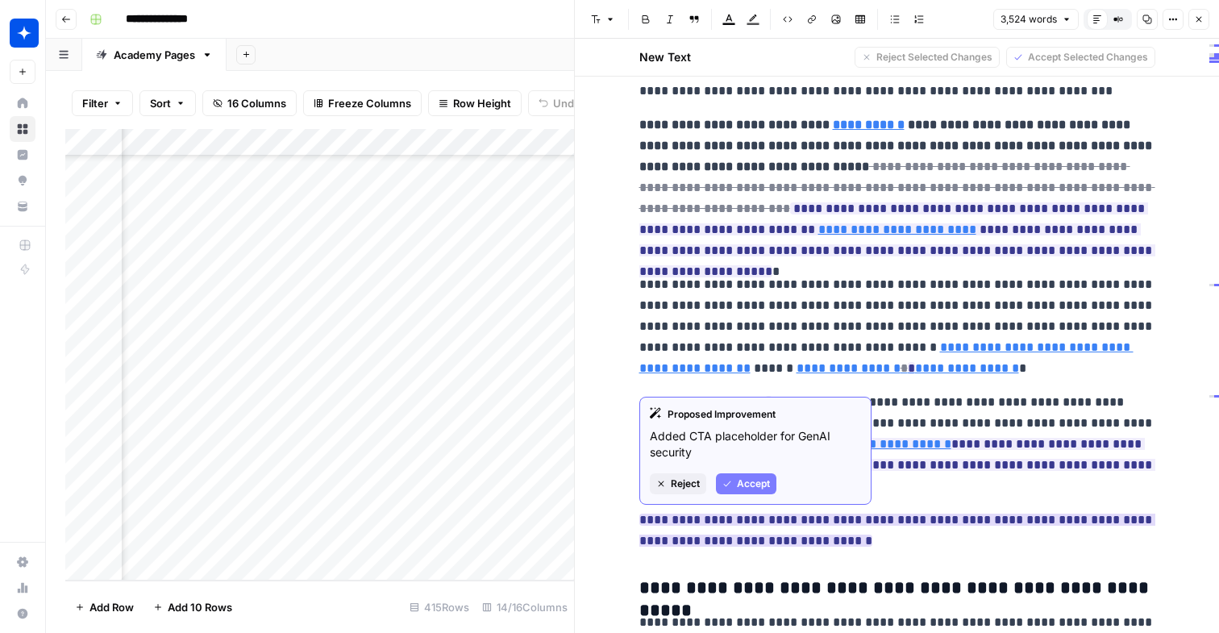
click at [747, 480] on span "Accept" at bounding box center [753, 483] width 33 height 15
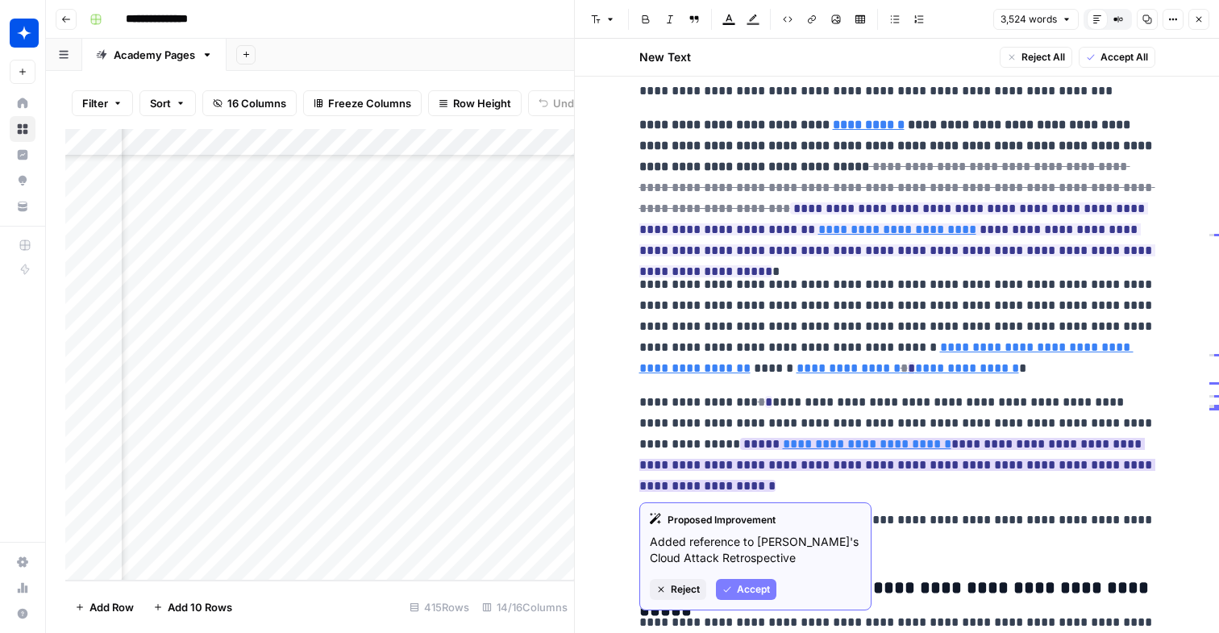
click at [762, 592] on span "Accept" at bounding box center [753, 589] width 33 height 15
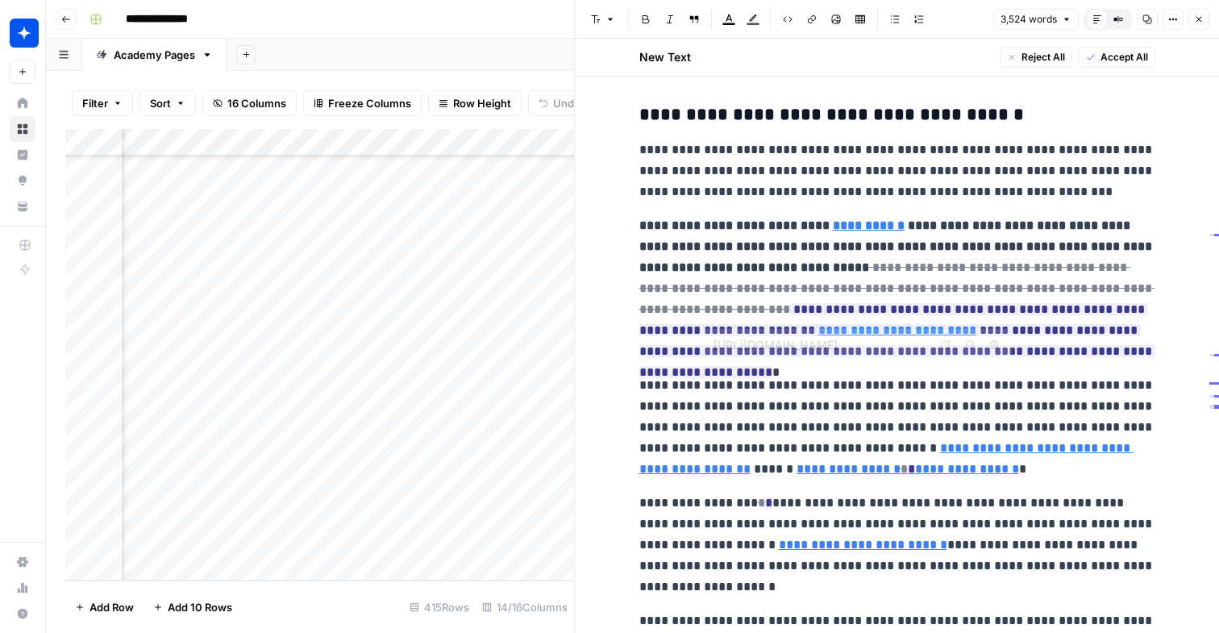
scroll to position [3935, 0]
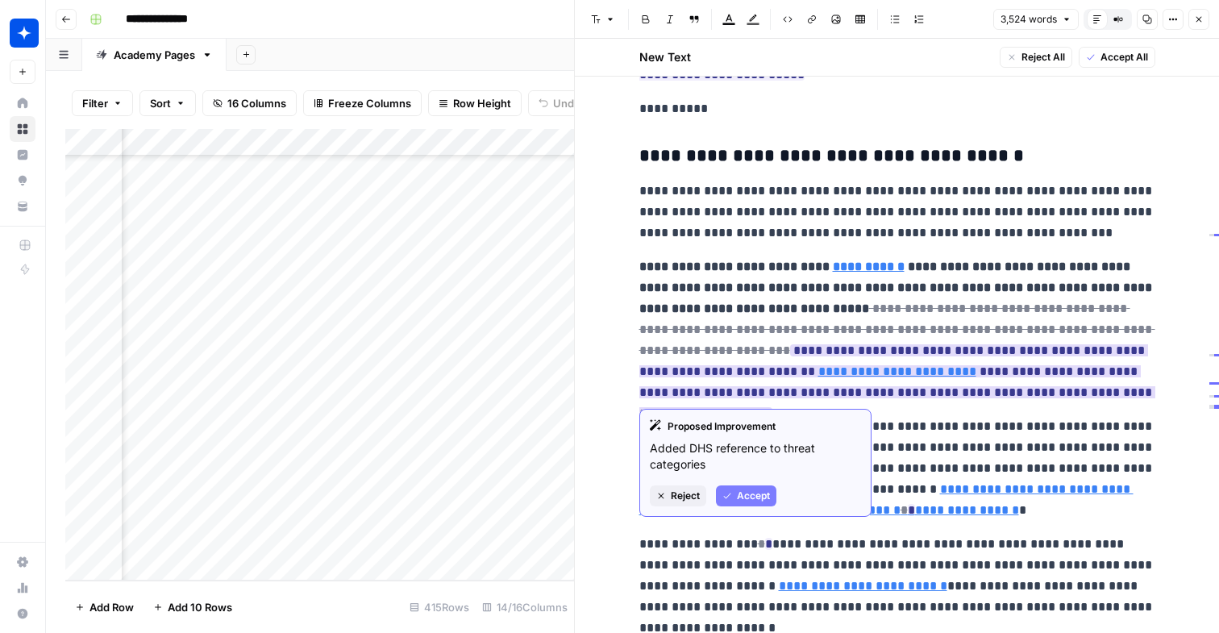
click at [753, 494] on span "Accept" at bounding box center [753, 495] width 33 height 15
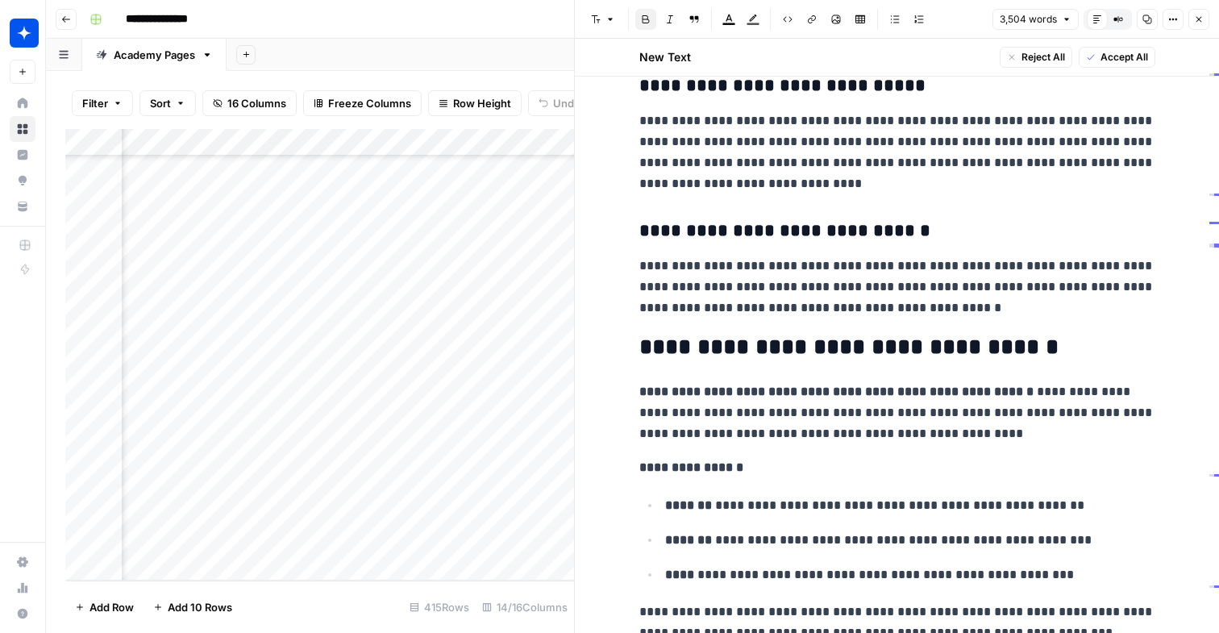
scroll to position [2535, 0]
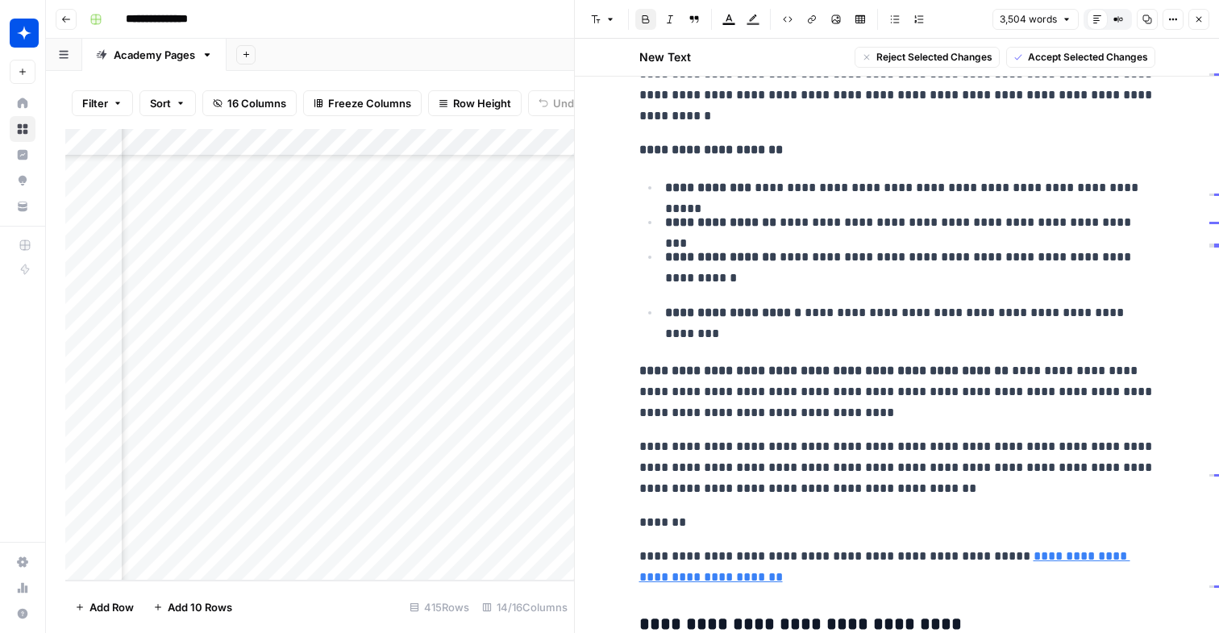
drag, startPoint x: 637, startPoint y: 113, endPoint x: 911, endPoint y: 635, distance: 589.4
click at [911, 632] on html "**********" at bounding box center [609, 316] width 1219 height 633
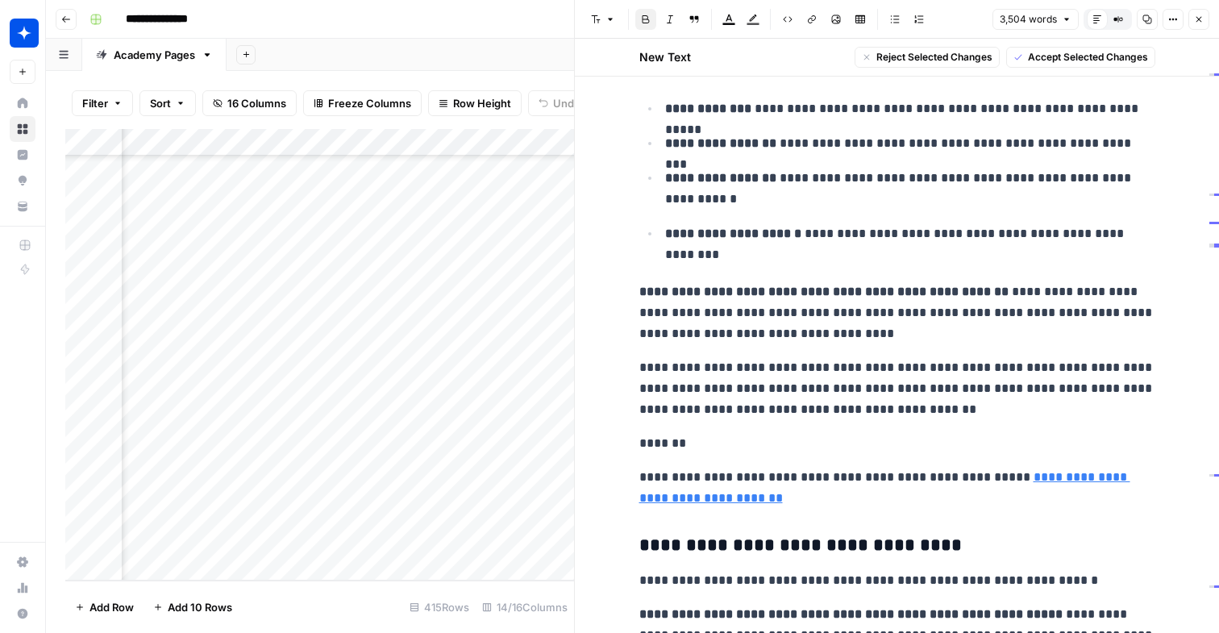
click at [1028, 68] on div "New Text Reject Selected Changes Accept Selected Changes" at bounding box center [896, 57] width 535 height 37
click at [1026, 46] on div "New Text Reject Selected Changes Accept Selected Changes" at bounding box center [896, 57] width 535 height 37
click at [1024, 58] on button "Accept Selected Changes" at bounding box center [1080, 57] width 149 height 21
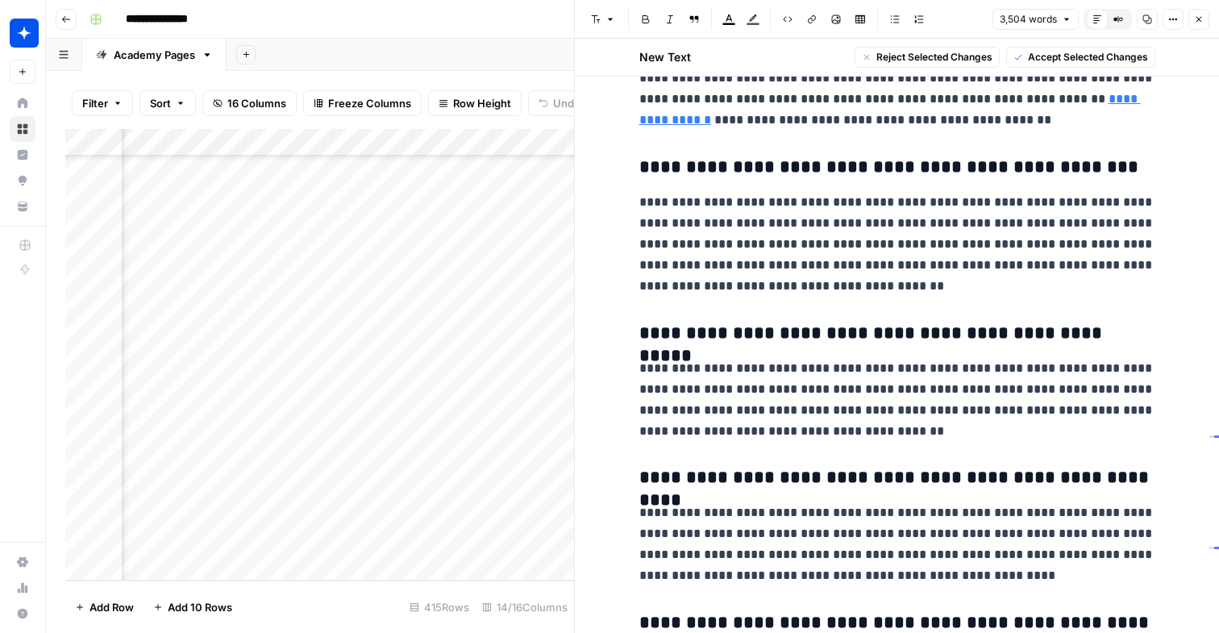
scroll to position [12111, 0]
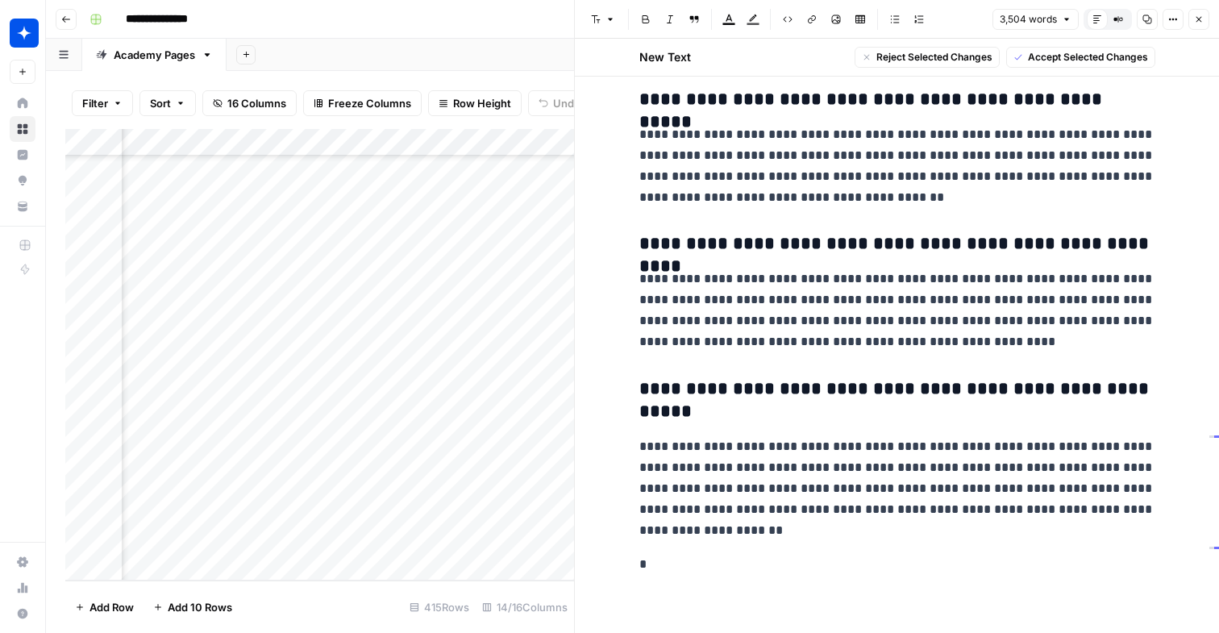
drag, startPoint x: 636, startPoint y: 263, endPoint x: 842, endPoint y: 675, distance: 461.3
click at [842, 632] on html "**********" at bounding box center [609, 316] width 1219 height 633
click at [1024, 47] on button "Accept Selected Changes" at bounding box center [1080, 57] width 149 height 21
click at [996, 324] on p "**********" at bounding box center [897, 310] width 516 height 84
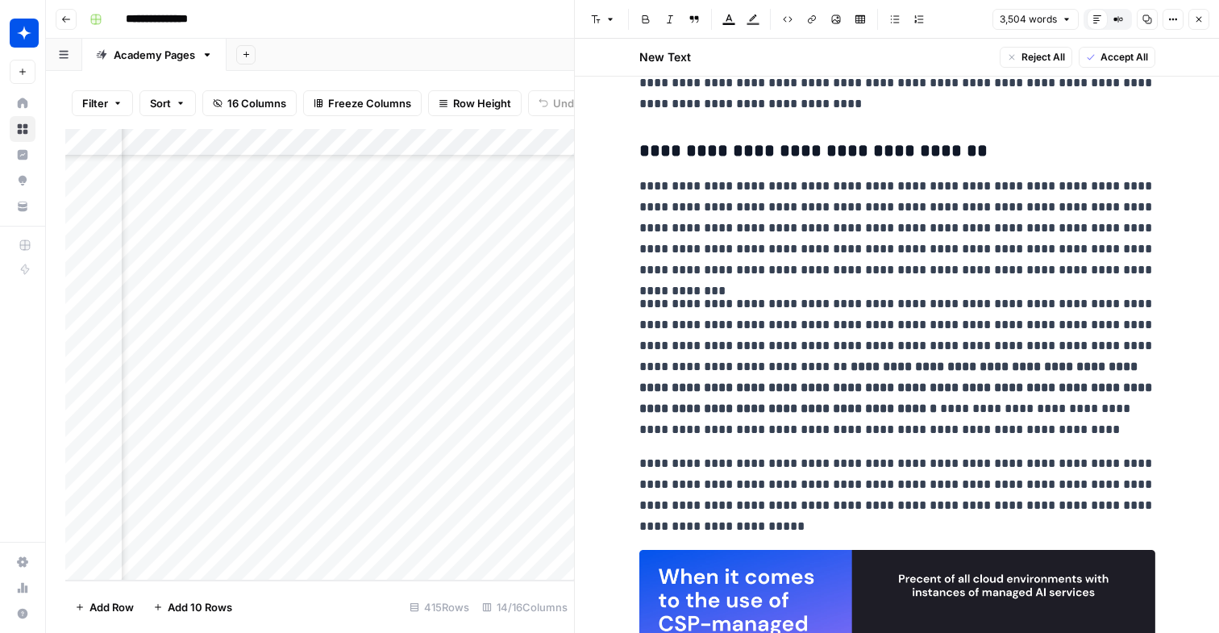
click at [1100, 56] on span "Accept All" at bounding box center [1124, 57] width 48 height 15
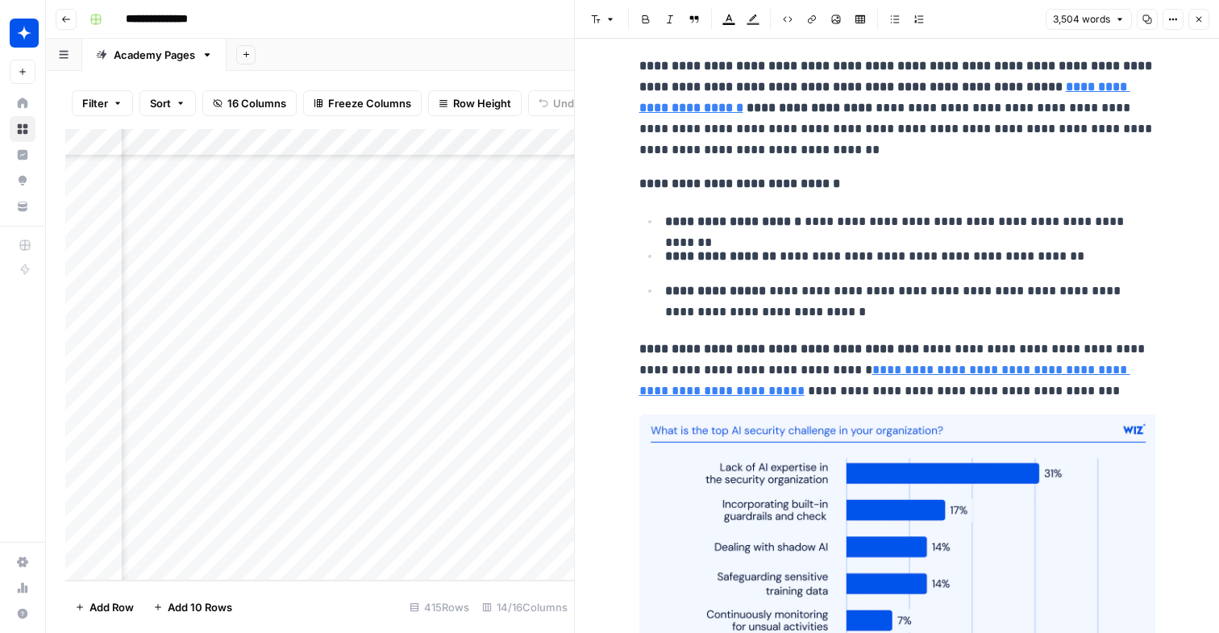
scroll to position [0, 0]
